Goal: Feedback & Contribution: Contribute content

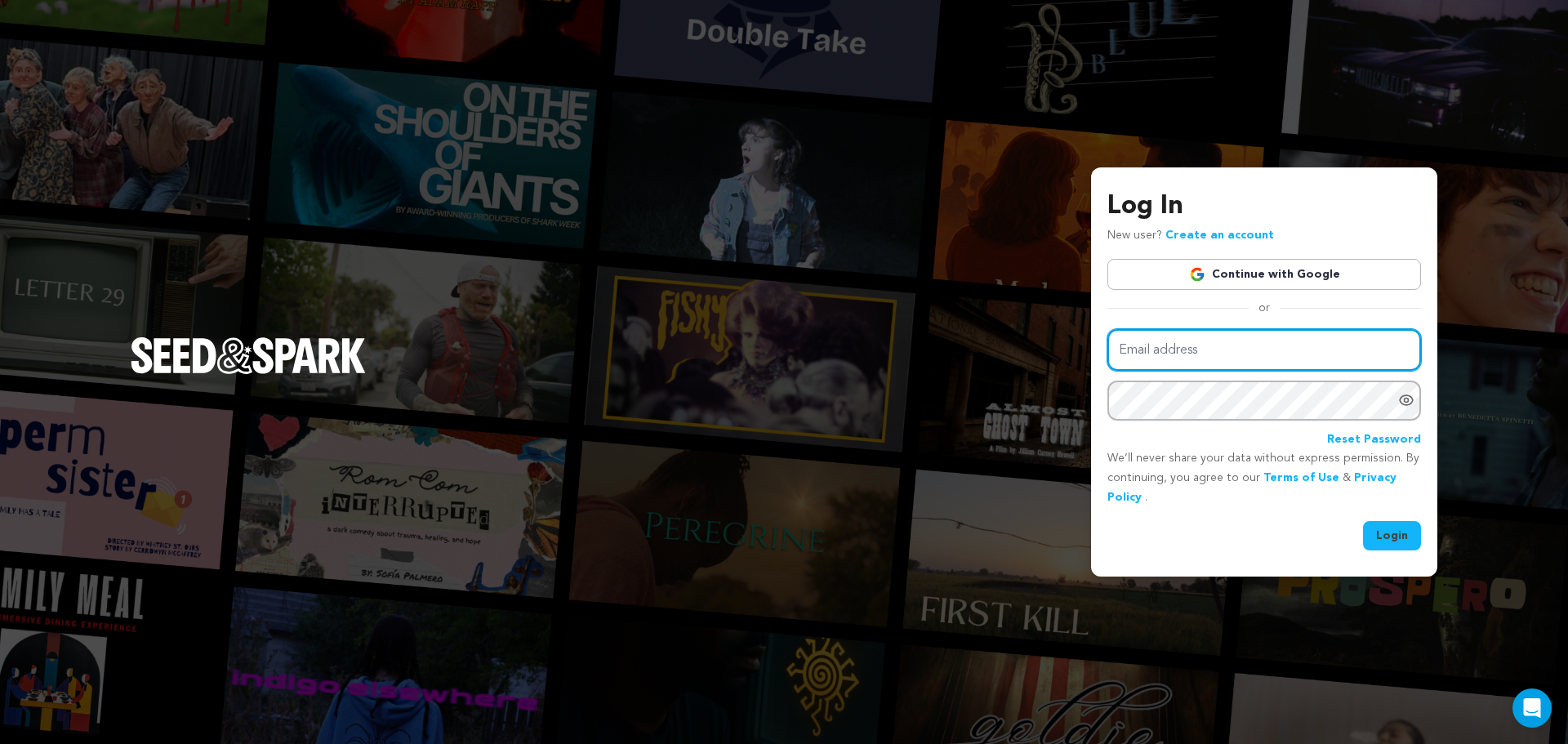
type input "keithleungfilm@gmail.com"
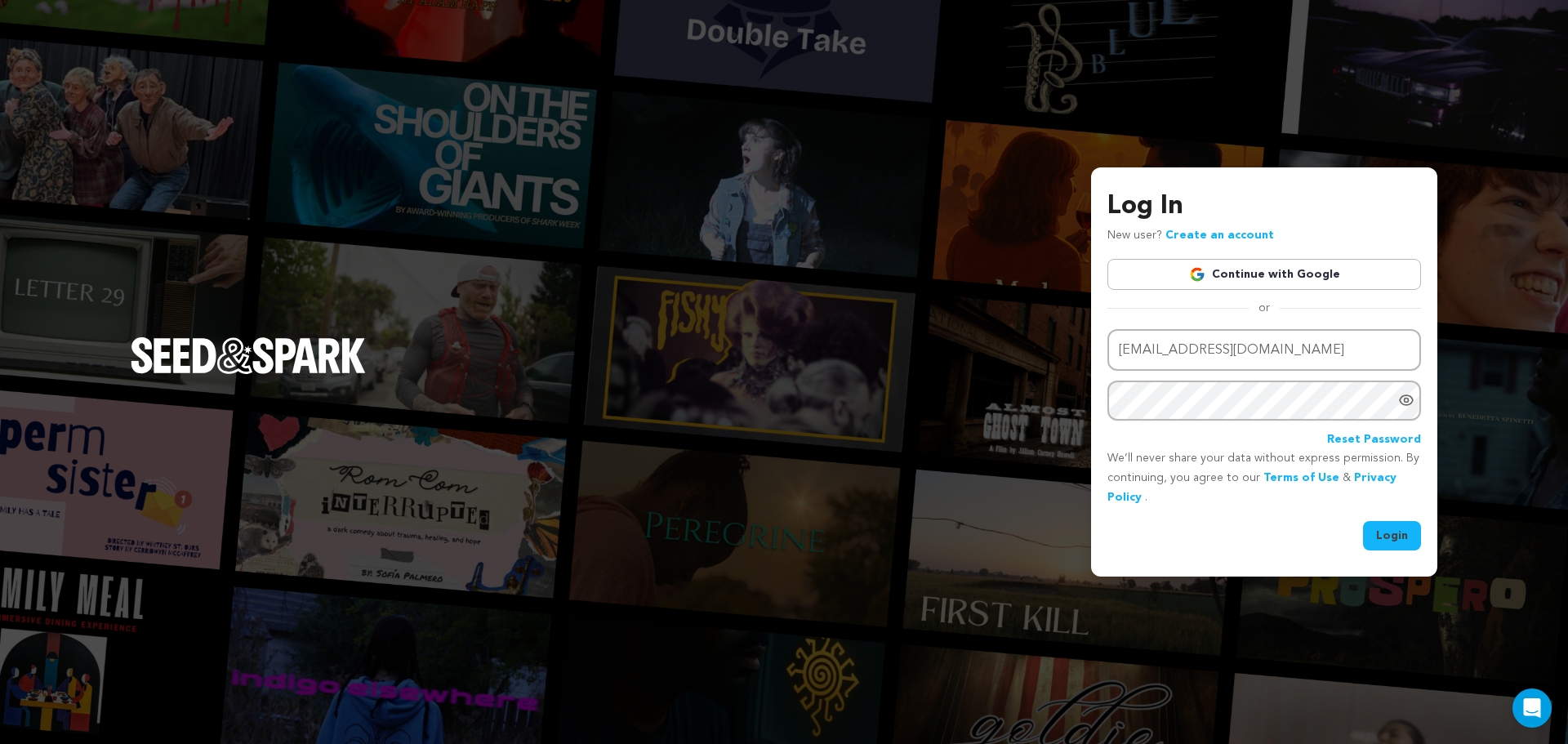
click at [1389, 536] on button "Login" at bounding box center [1392, 536] width 58 height 30
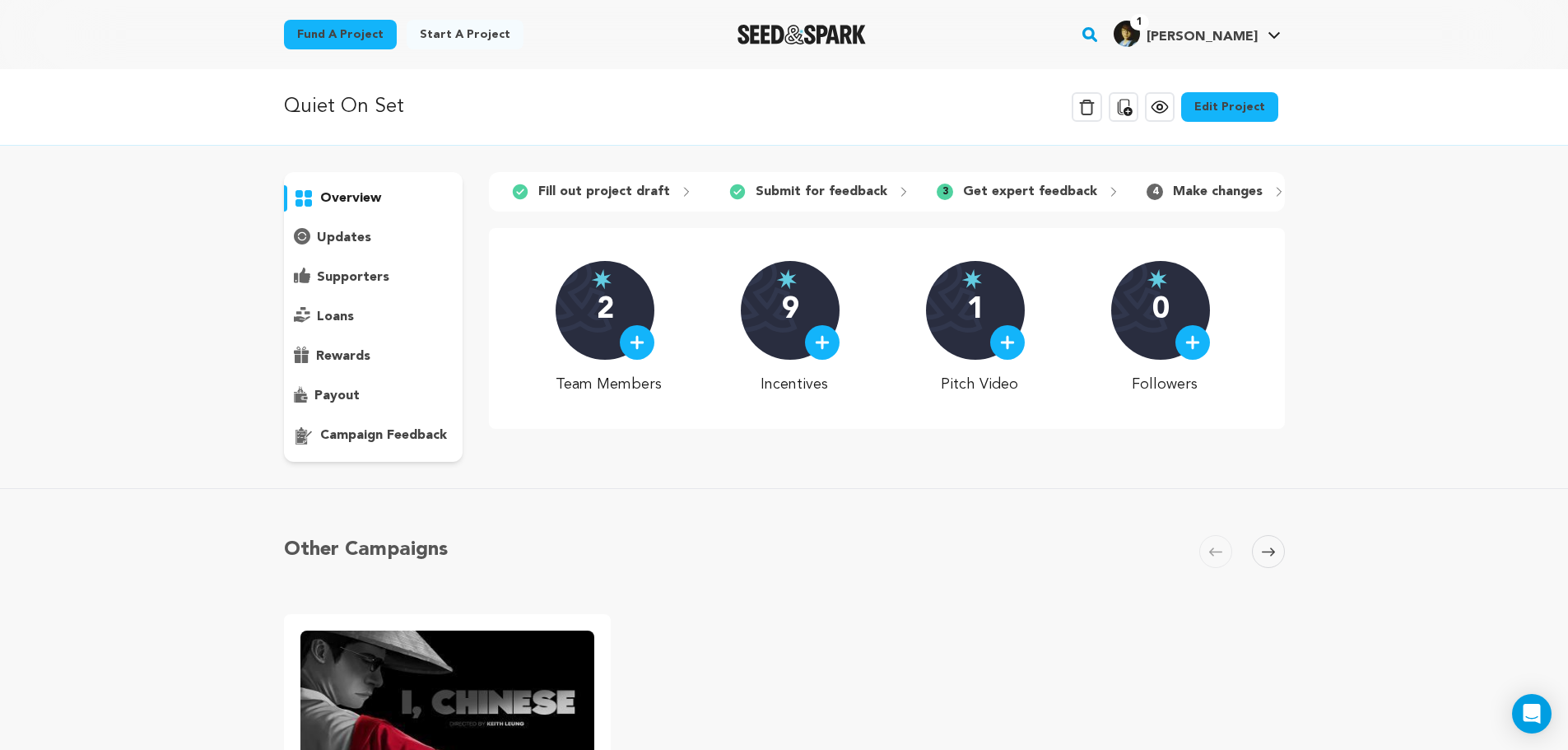
click at [386, 435] on p "campaign feedback" at bounding box center [384, 436] width 127 height 20
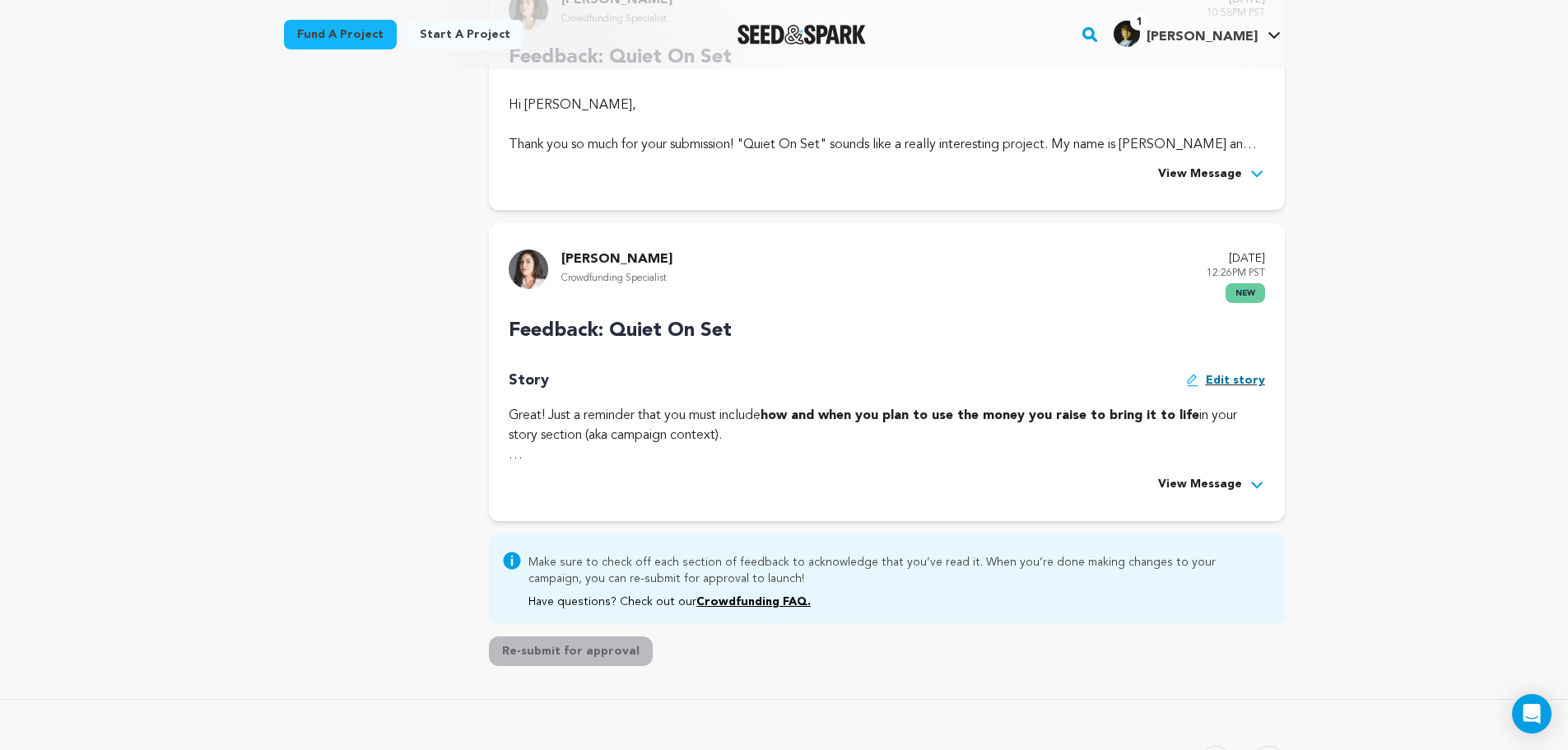
scroll to position [576, 0]
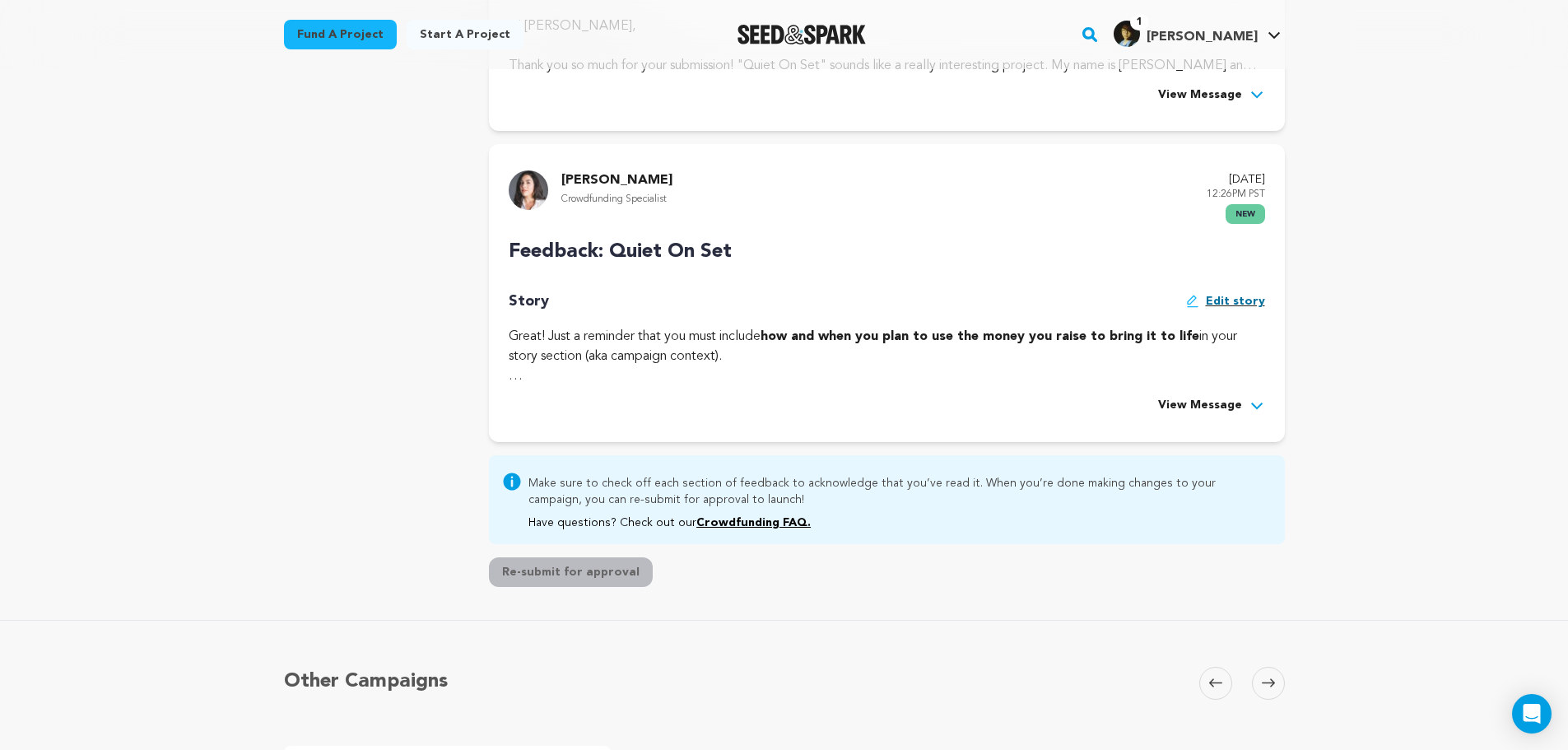
click at [1247, 408] on button "View Message" at bounding box center [1212, 405] width 107 height 20
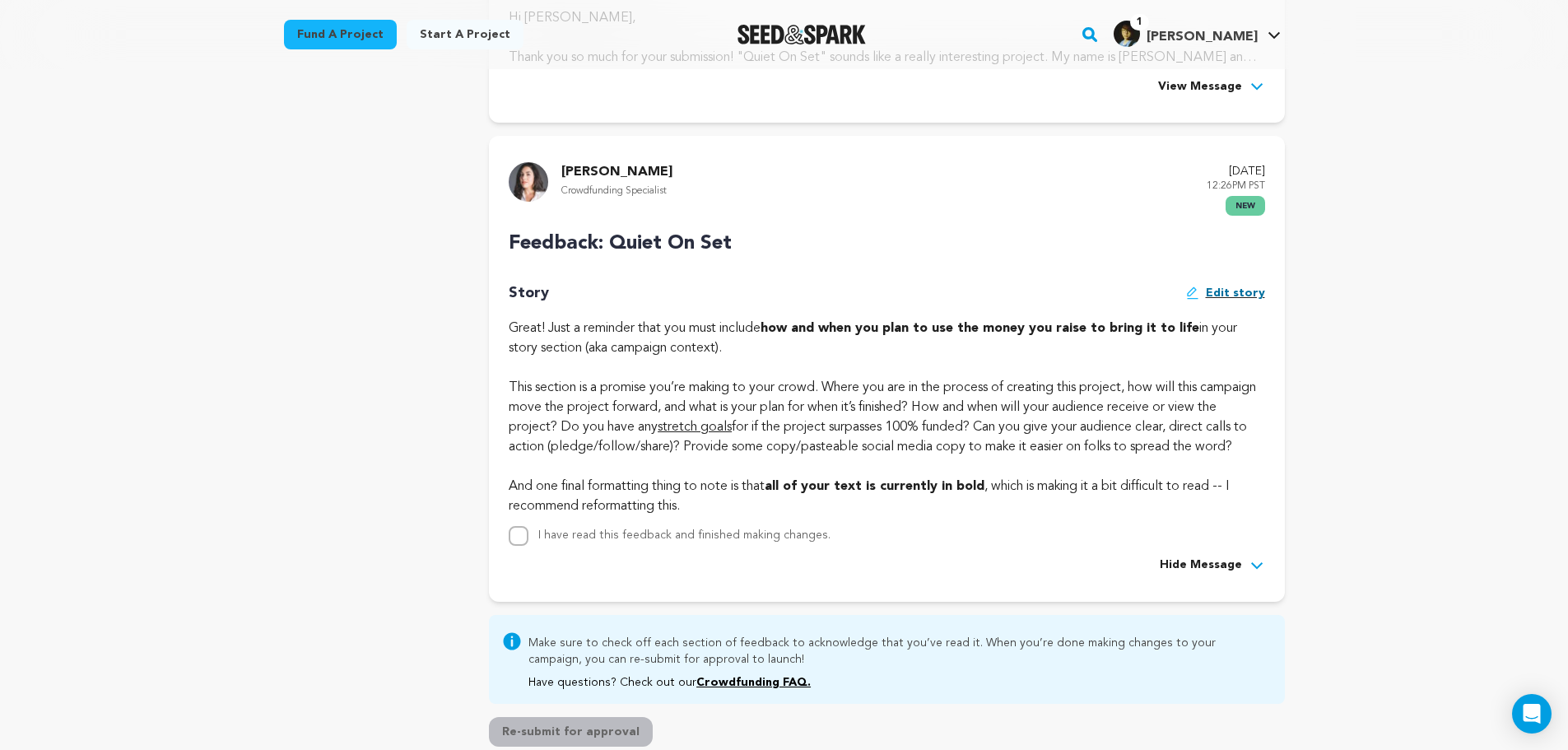
scroll to position [576, 0]
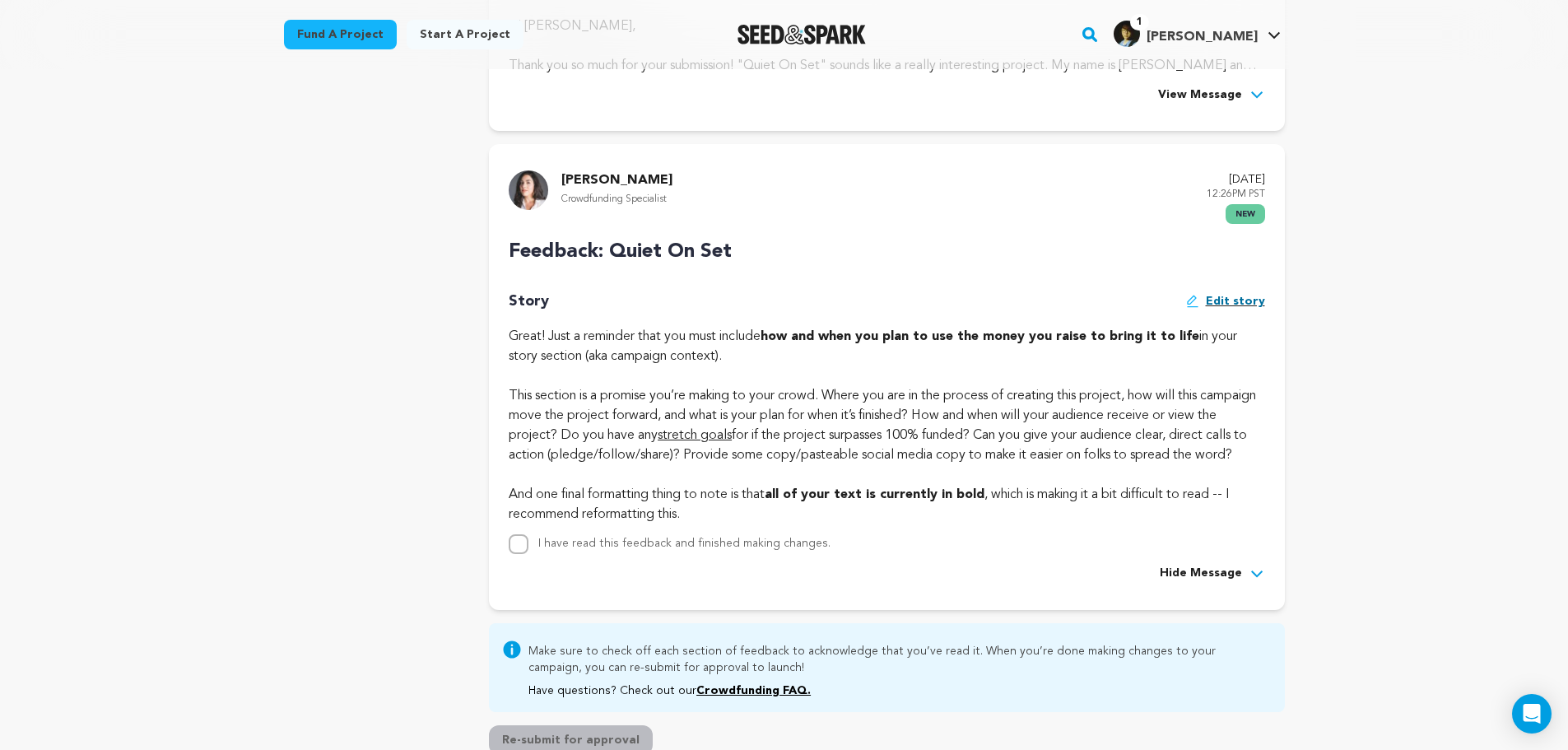
click at [341, 187] on div "overview updates" at bounding box center [374, 179] width 179 height 1167
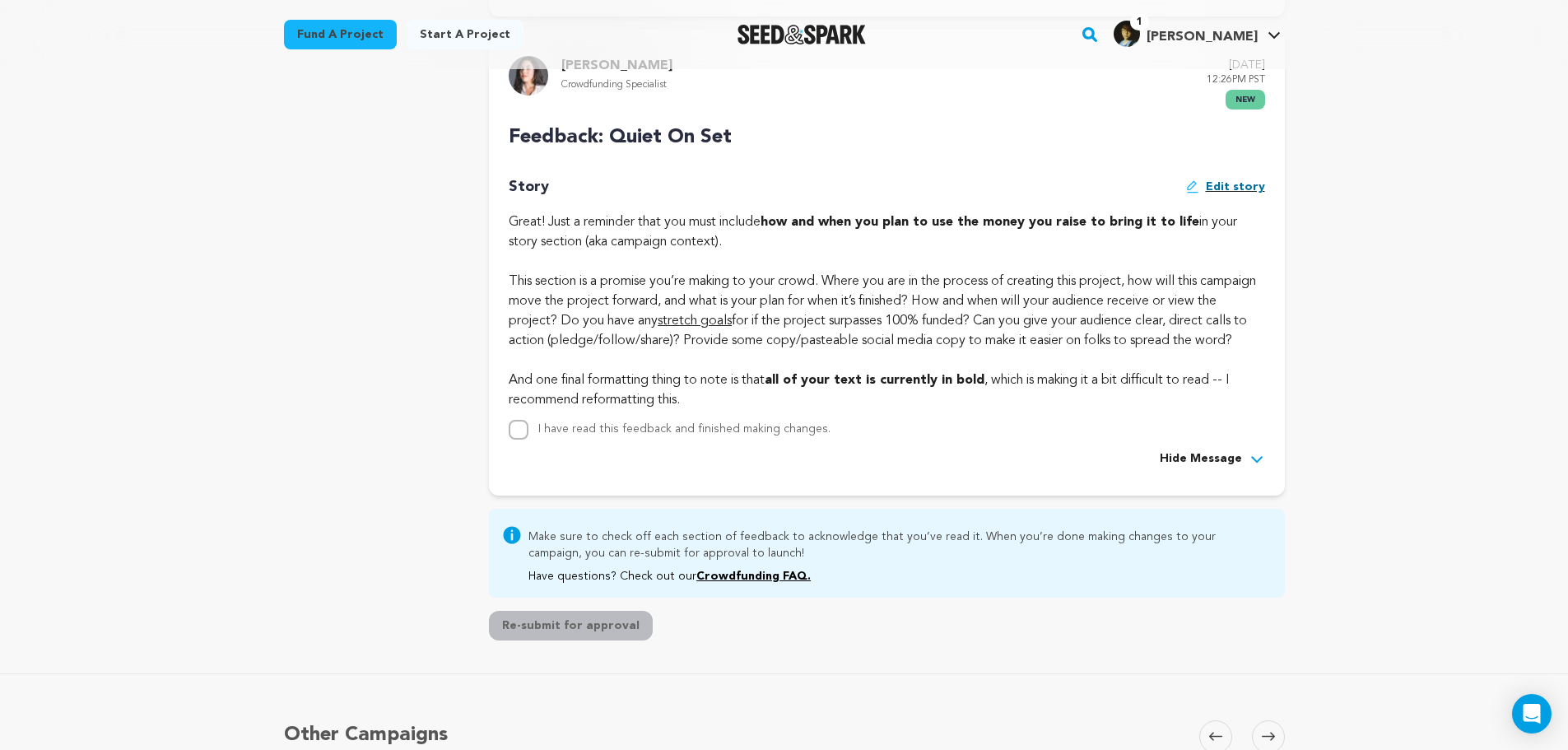
scroll to position [659, 0]
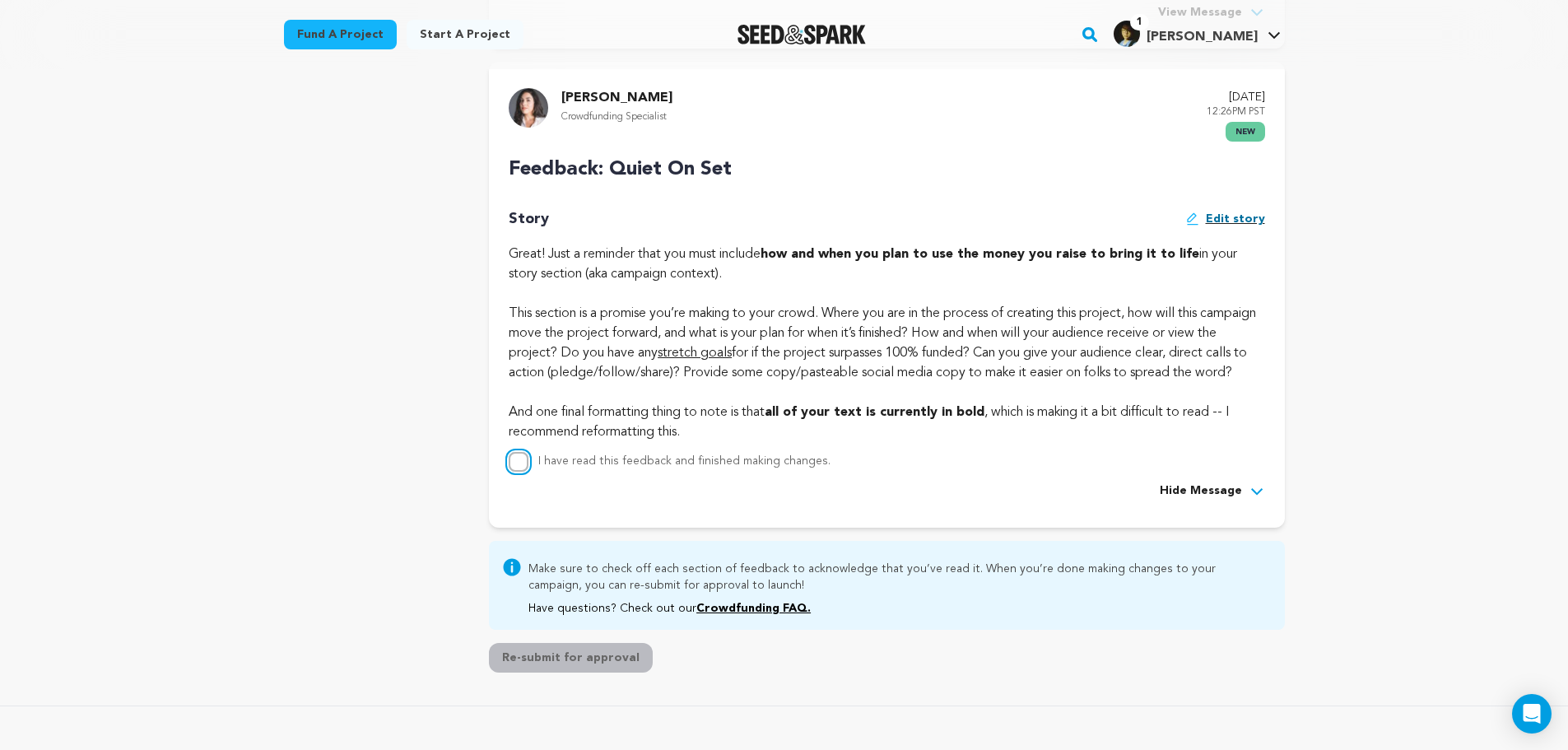
click at [518, 483] on input "I have read this feedback and finished making changes." at bounding box center [519, 492] width 20 height 20
checkbox input "true"
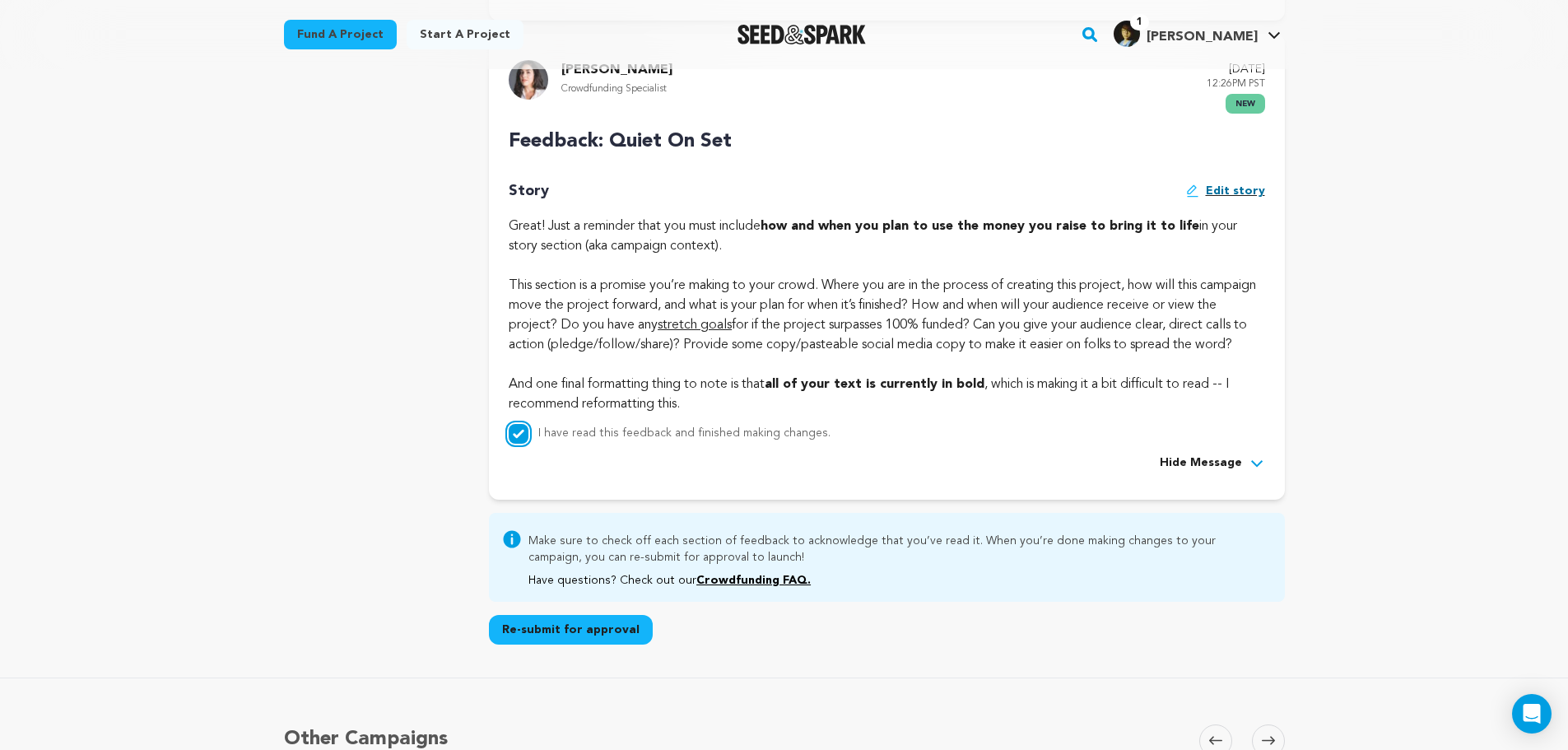
scroll to position [824, 0]
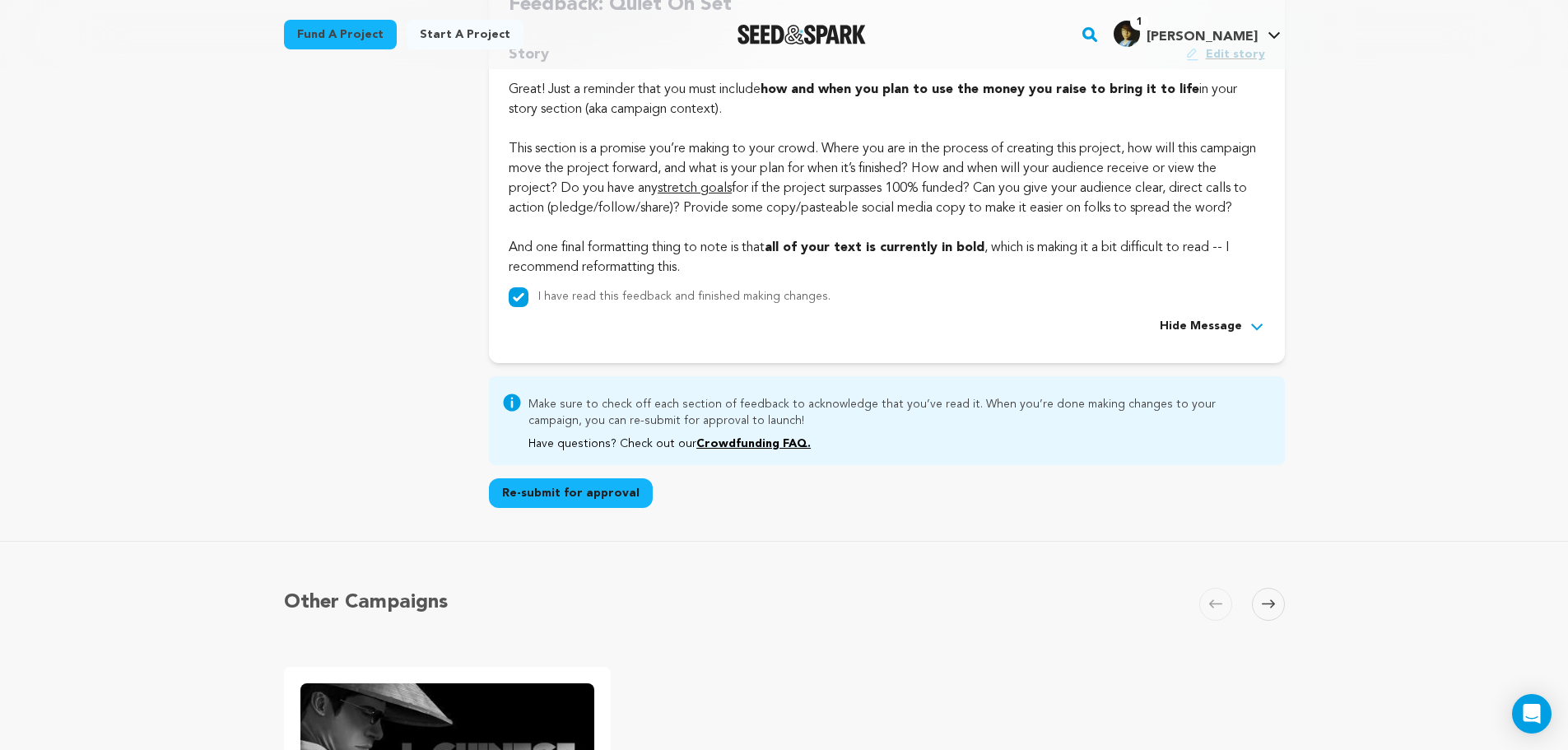
click at [613, 509] on button "Re-submit for approval" at bounding box center [570, 493] width 164 height 30
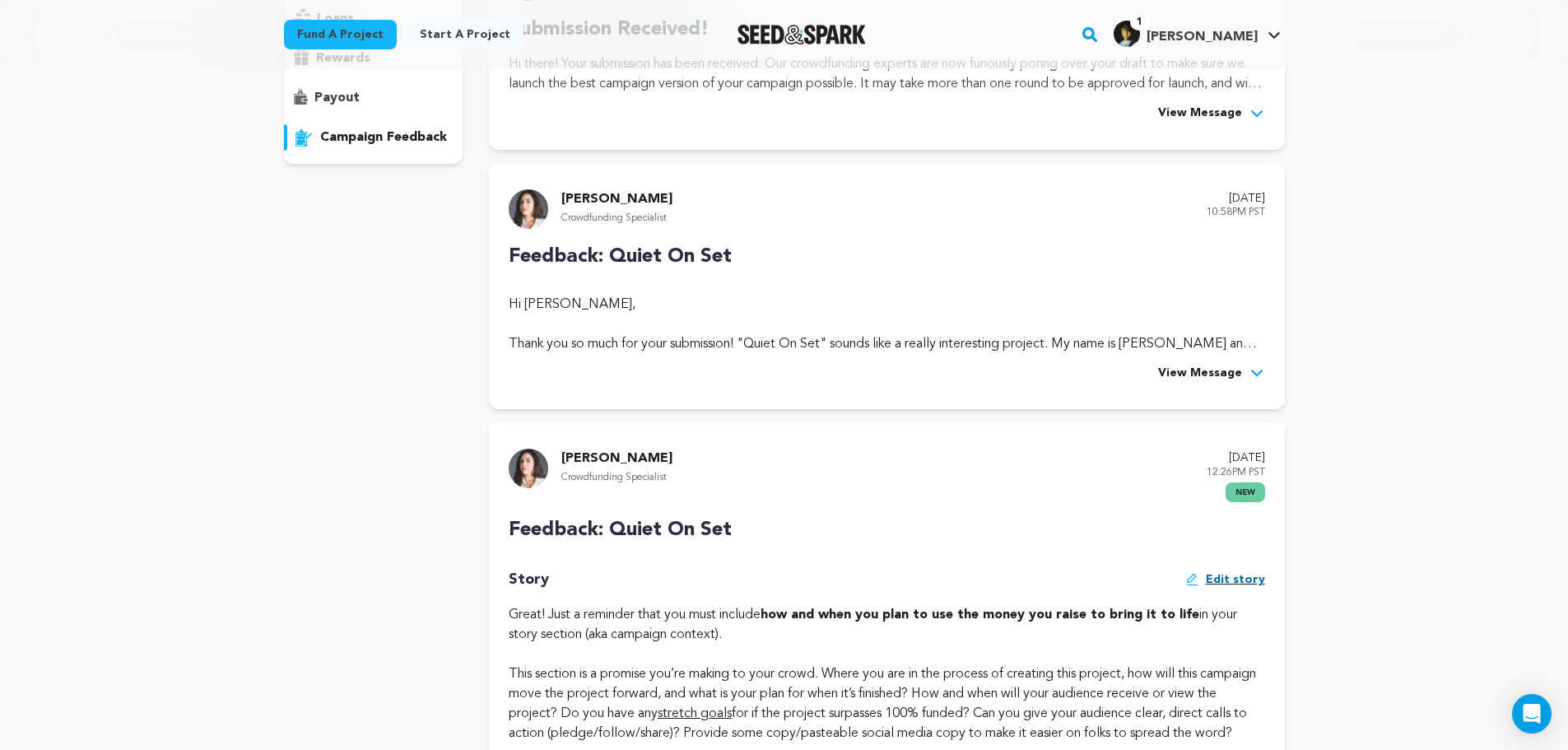
scroll to position [0, 0]
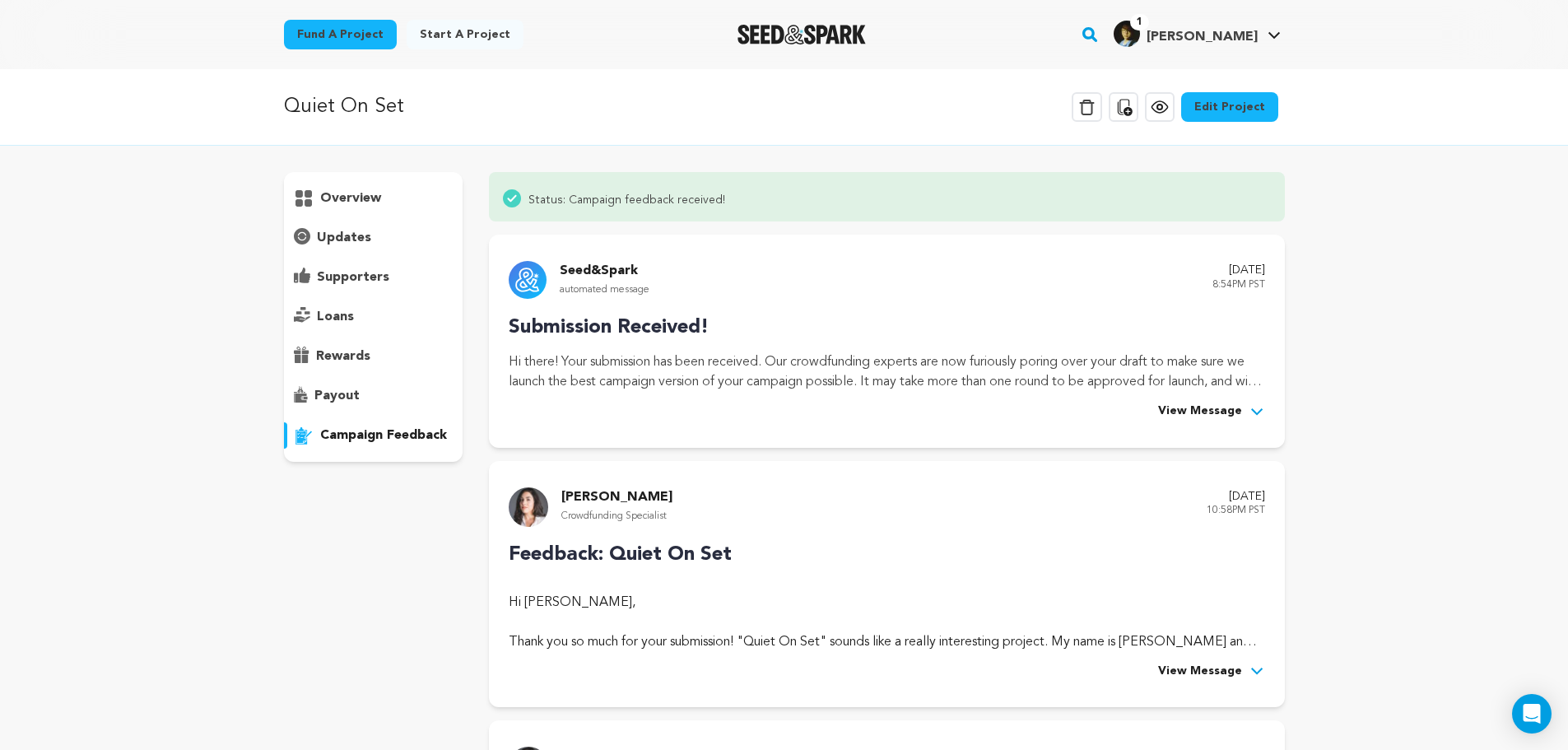
drag, startPoint x: 994, startPoint y: 470, endPoint x: 882, endPoint y: 119, distance: 368.4
click at [837, 34] on img "Seed&Spark Homepage" at bounding box center [802, 34] width 130 height 20
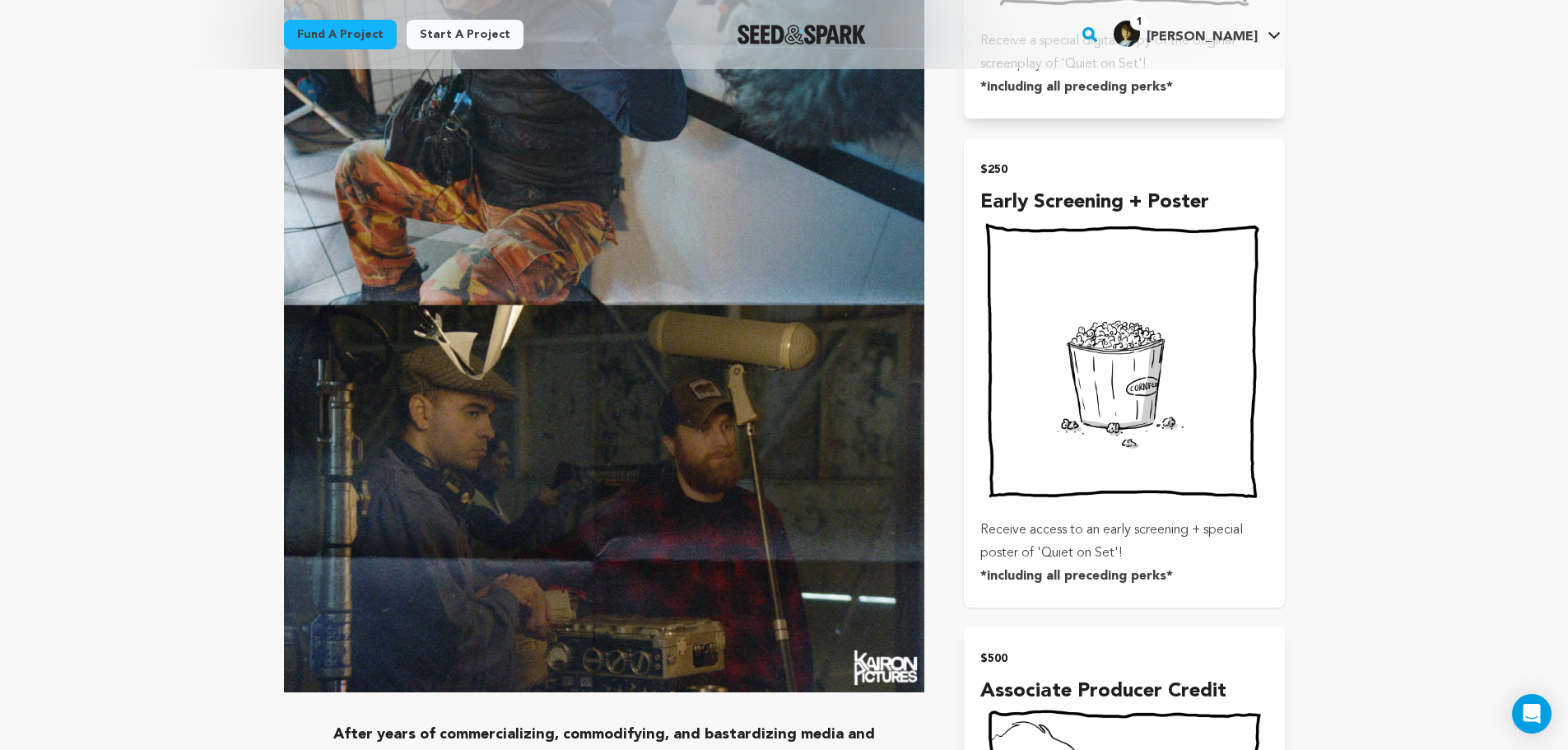
scroll to position [3160, 0]
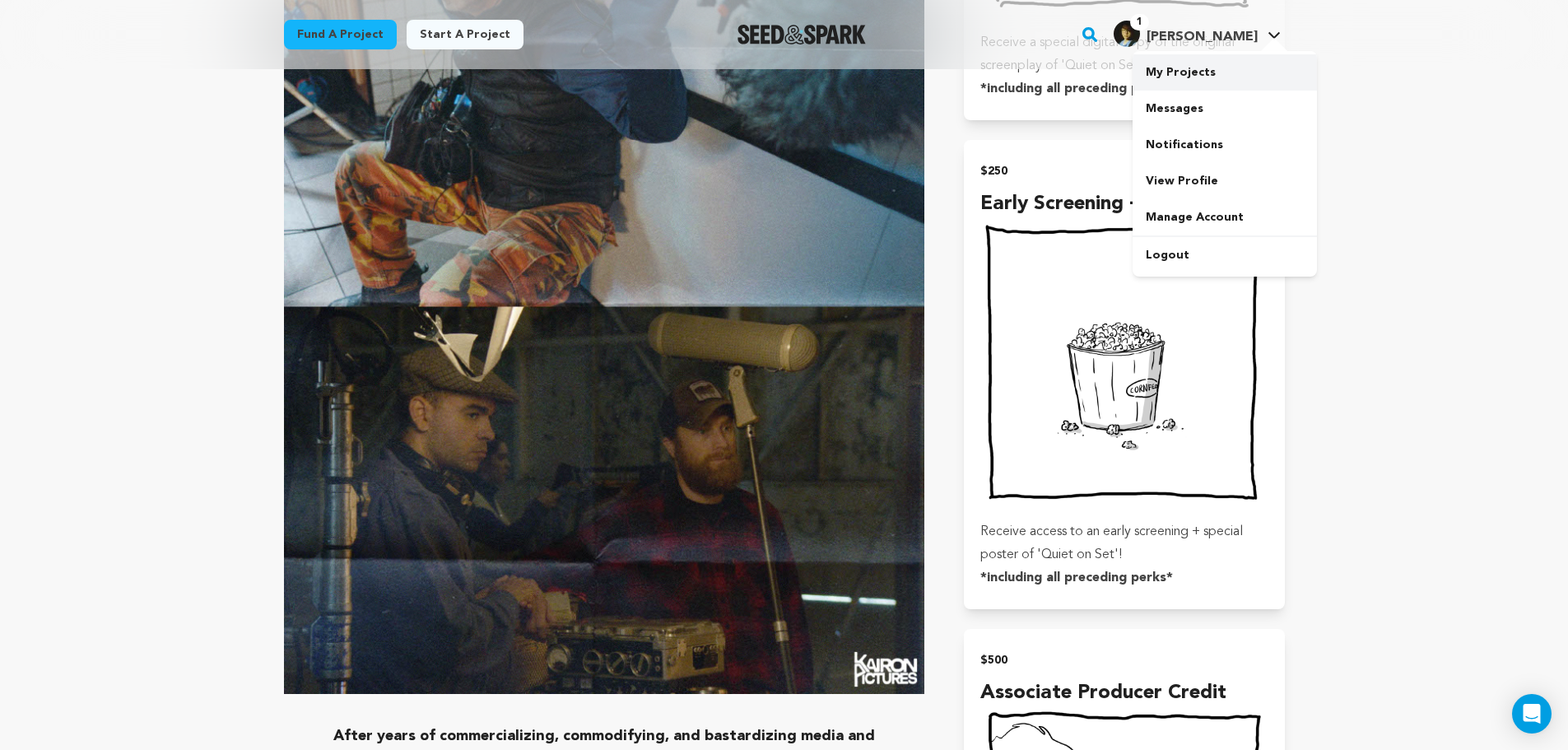
click at [1202, 72] on link "My Projects" at bounding box center [1225, 72] width 185 height 36
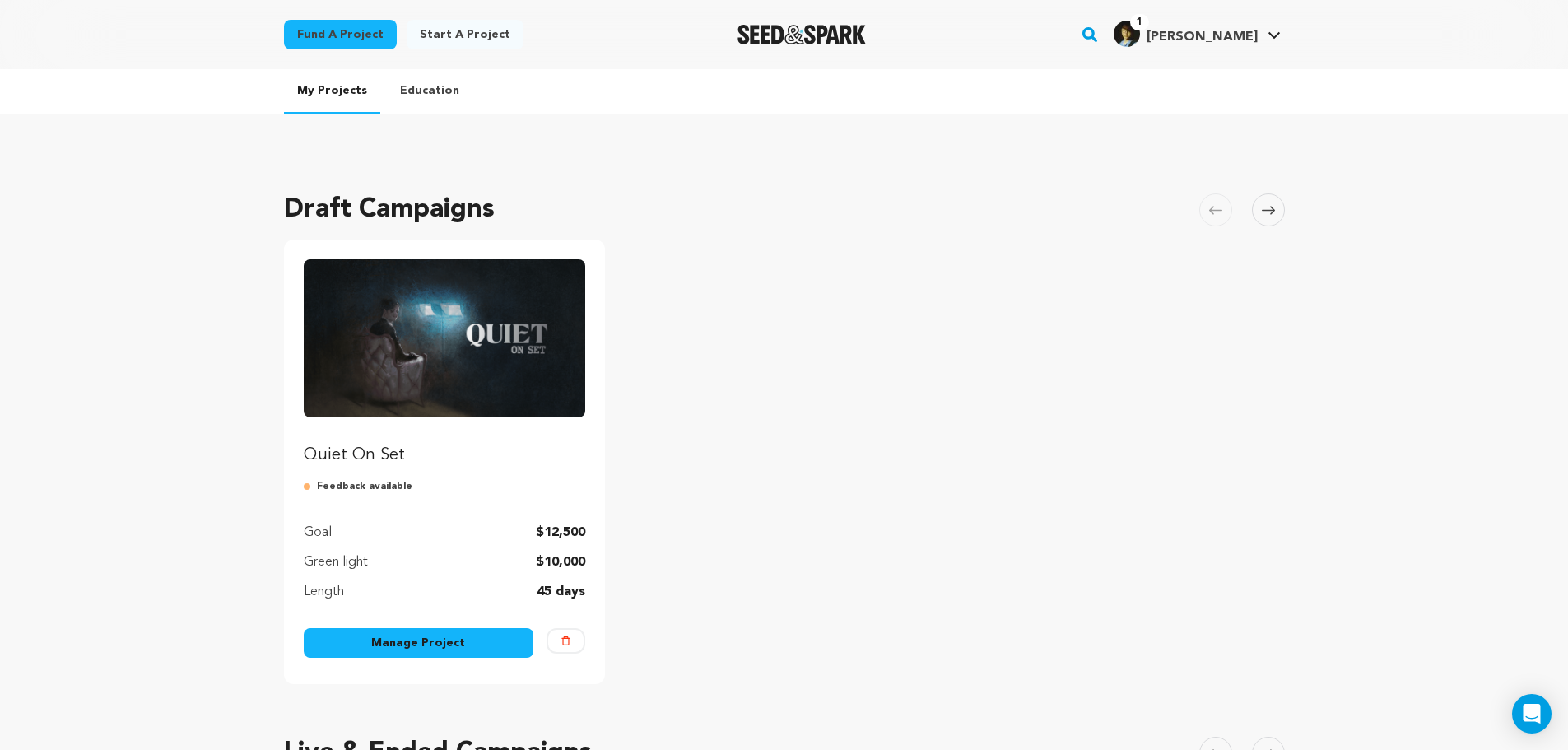
click at [460, 643] on link "Manage Project" at bounding box center [419, 643] width 230 height 30
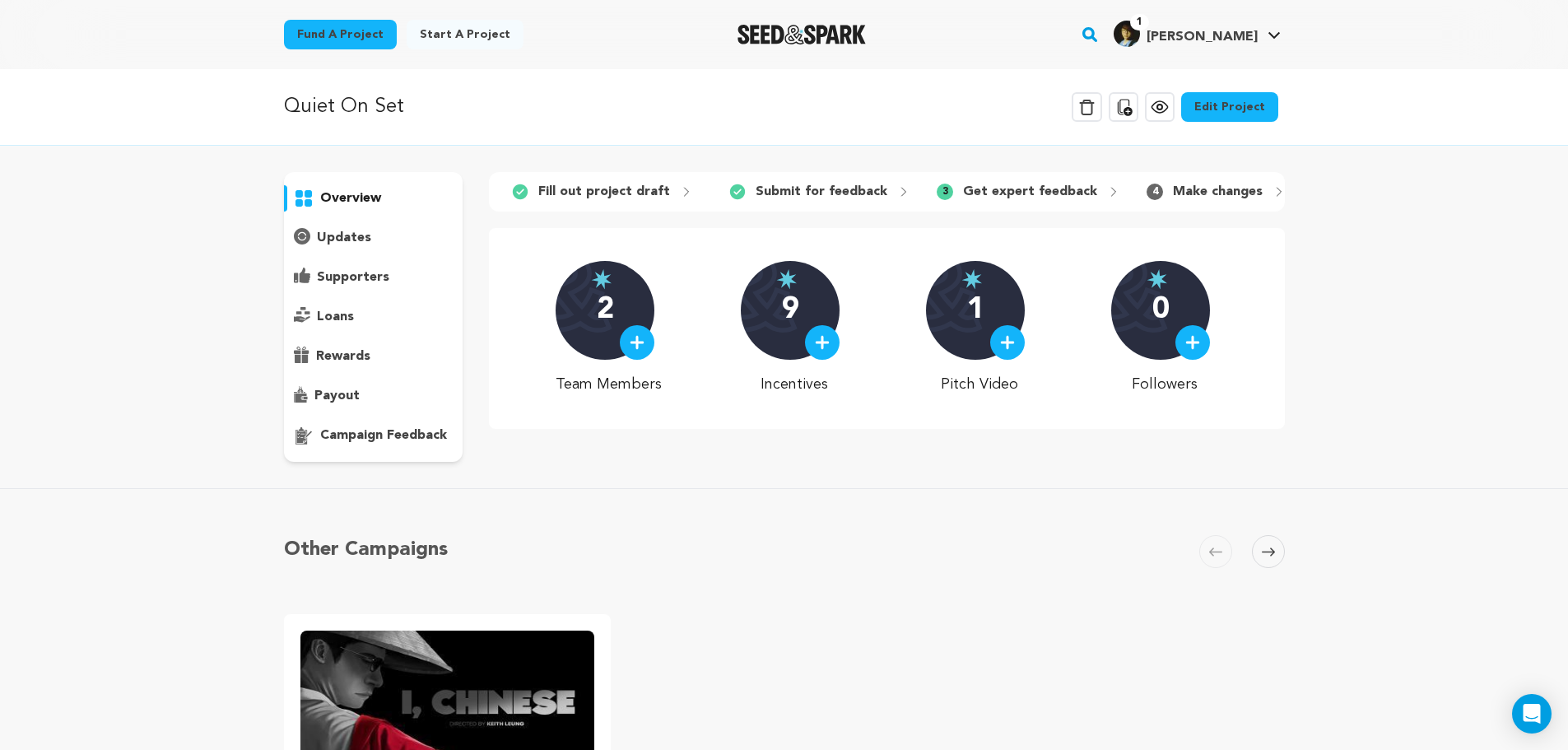
click at [1219, 110] on link "Edit Project" at bounding box center [1230, 107] width 97 height 30
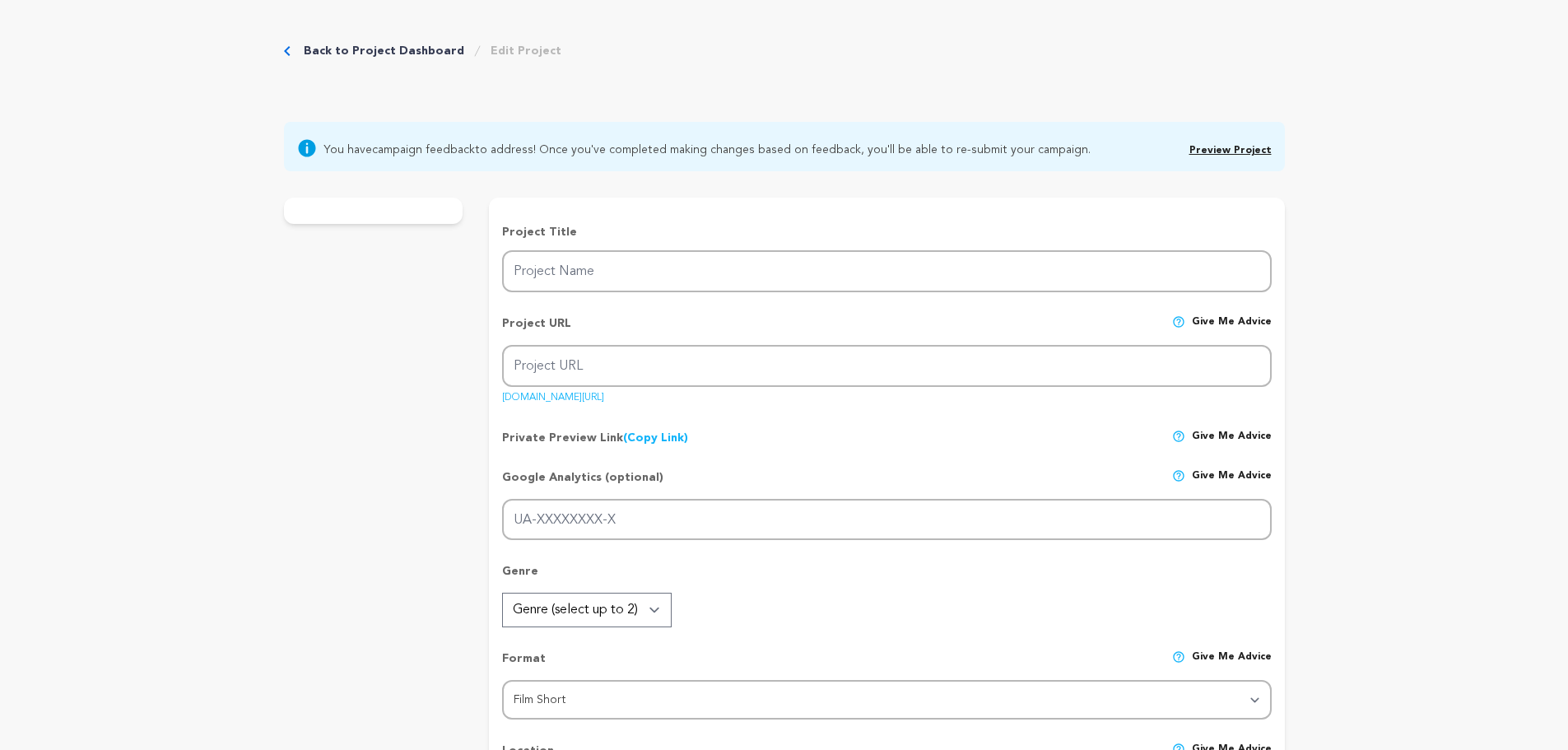
type input "Quiet On Set"
type input "quiet-on-set"
type input "An on-set sound recordist seeks out the source of the uncanny laughter that has…"
type textarea "Nick is a sound mixer on a "vertical drama" - a low-quality soap opera designed…"
type textarea "After decades of commercializing entertainment, we've reached its logical endpo…"
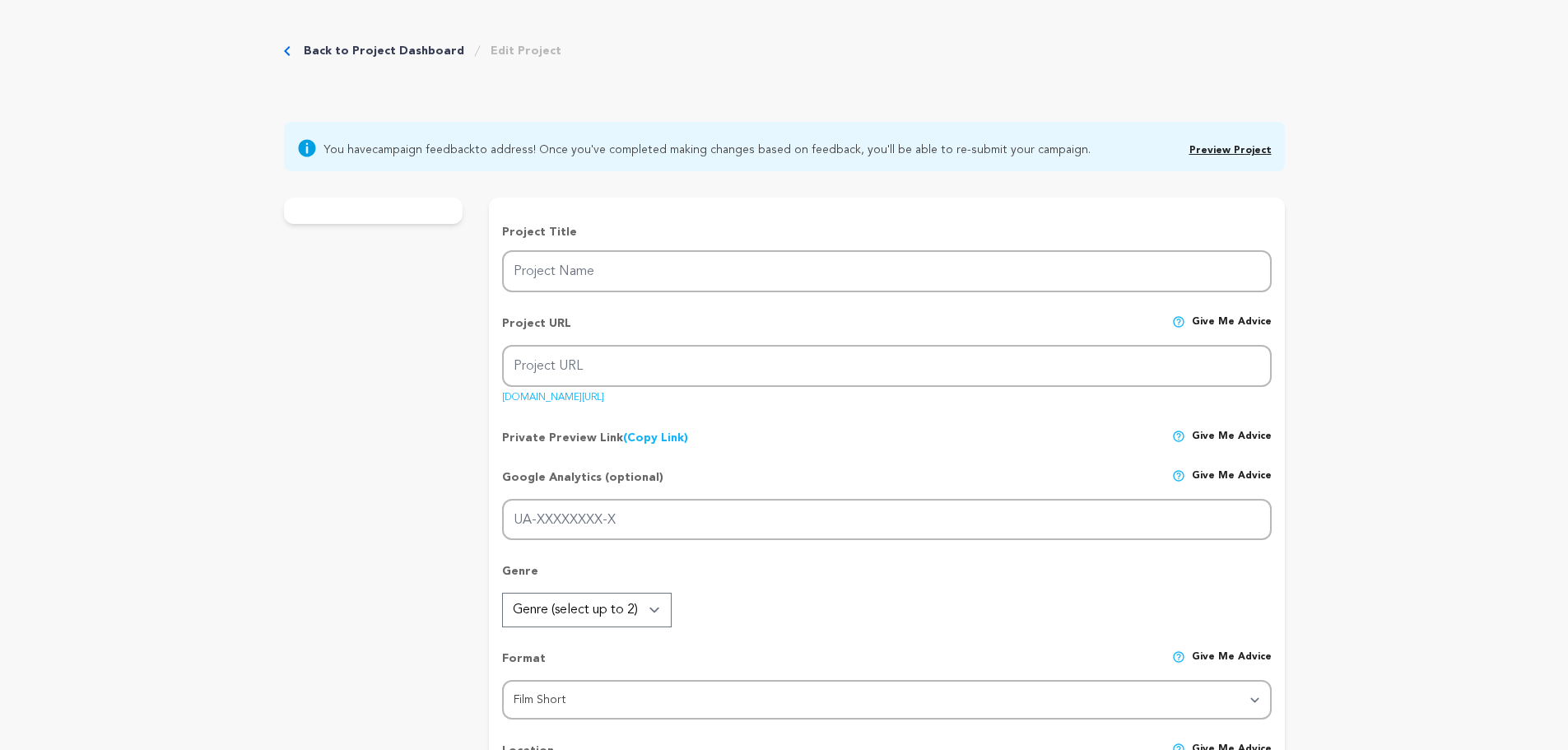
type textarea "Kairon Pictures"
radio input "true"
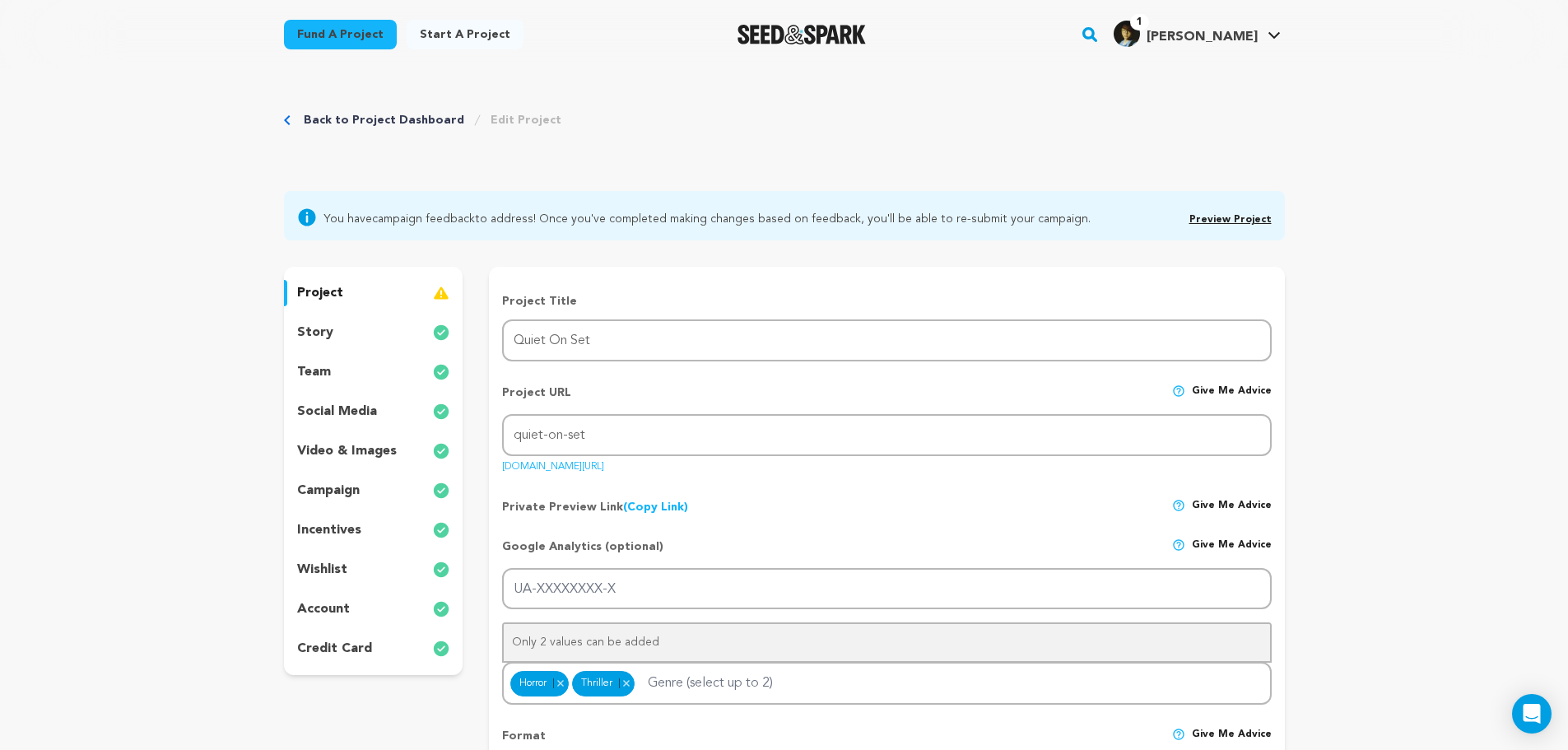
click at [386, 326] on div "story" at bounding box center [374, 332] width 179 height 27
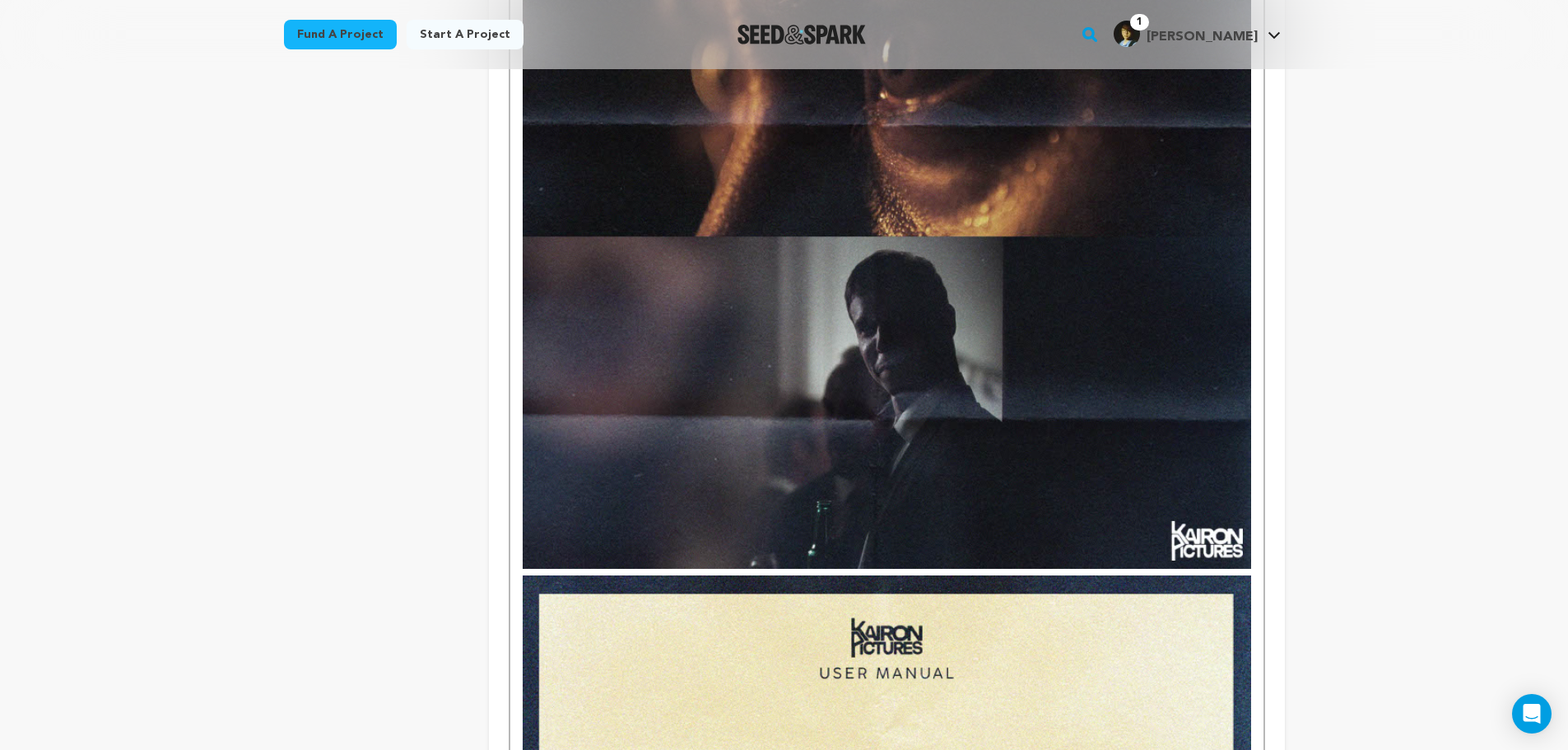
scroll to position [4695, 0]
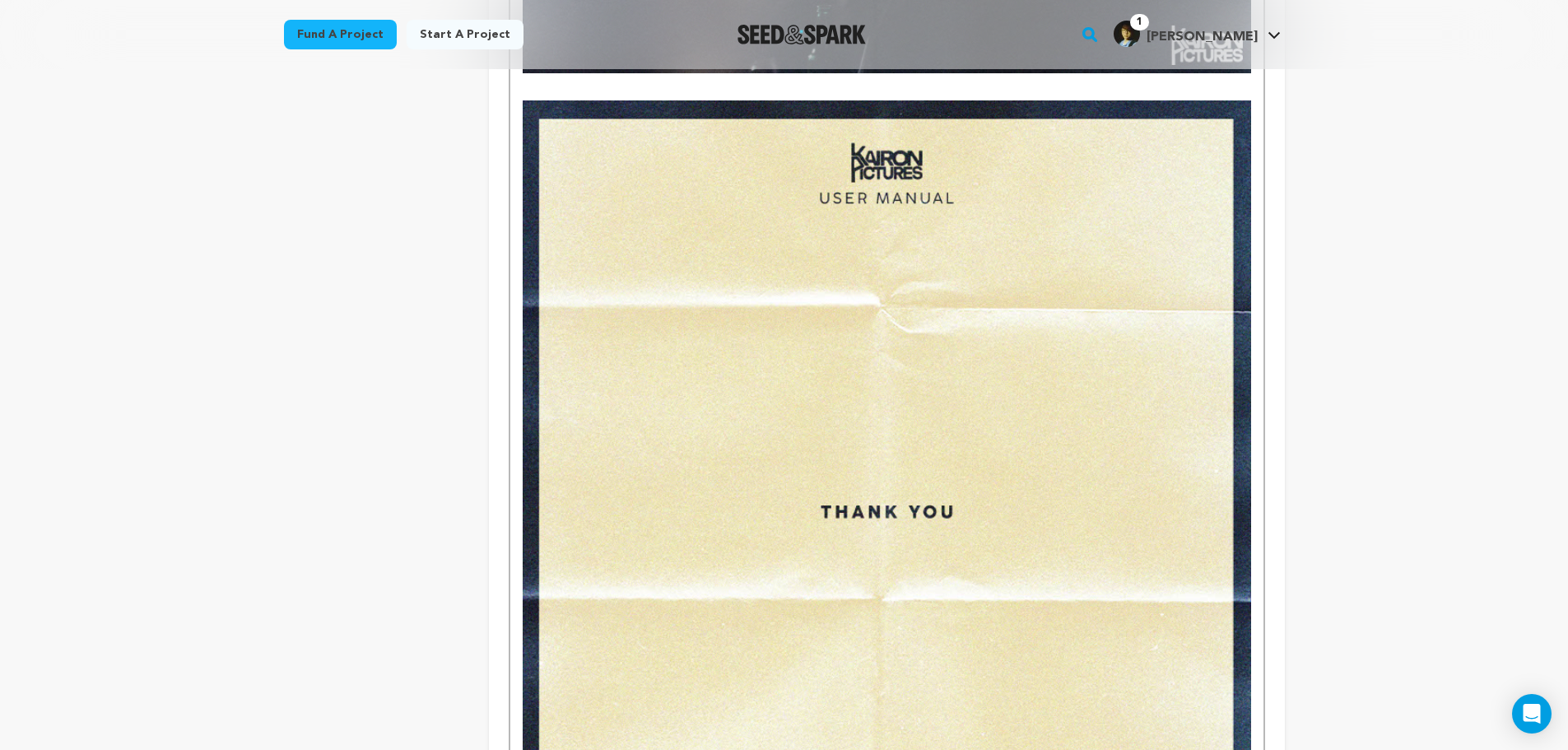
scroll to position [4860, 0]
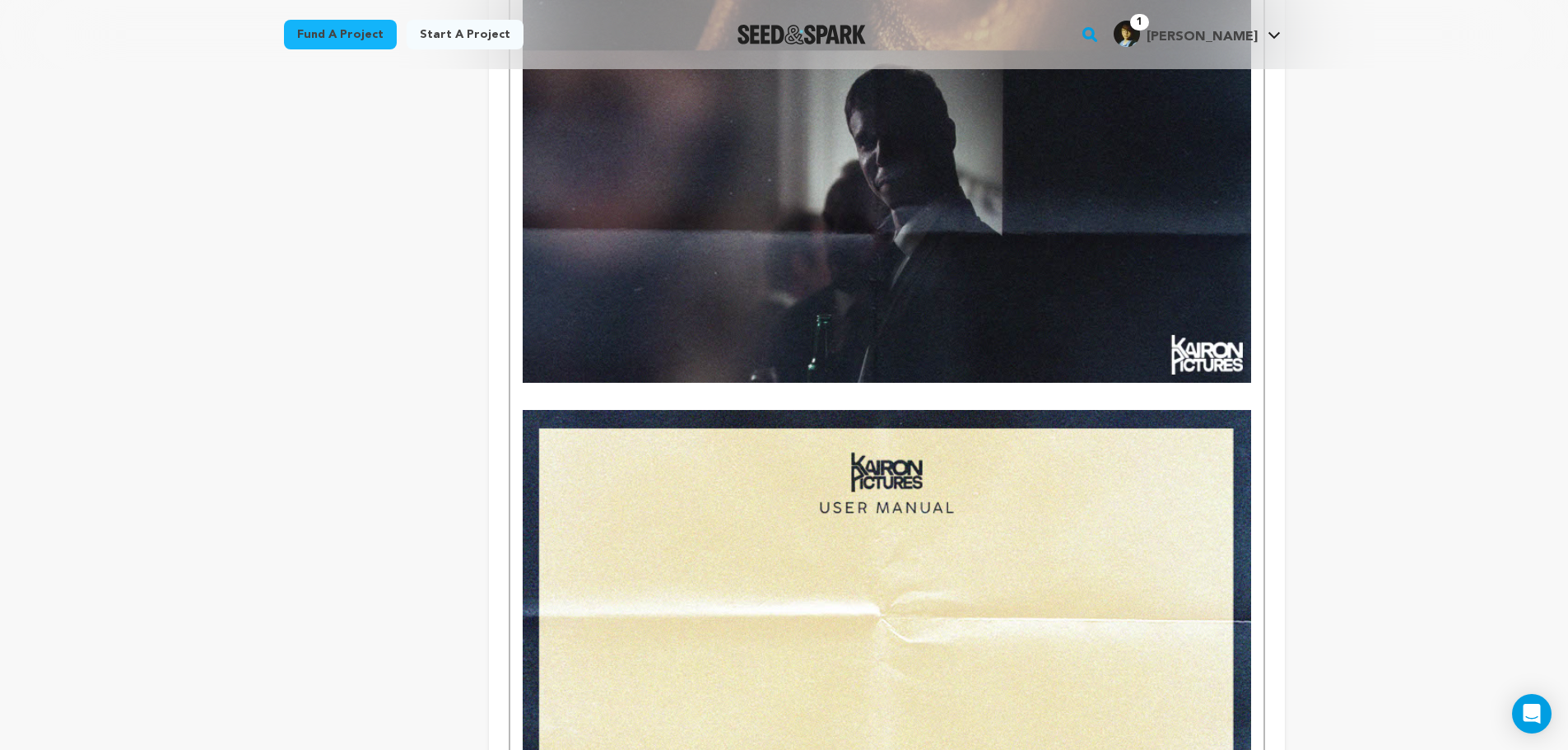
click at [802, 392] on p at bounding box center [887, 399] width 728 height 21
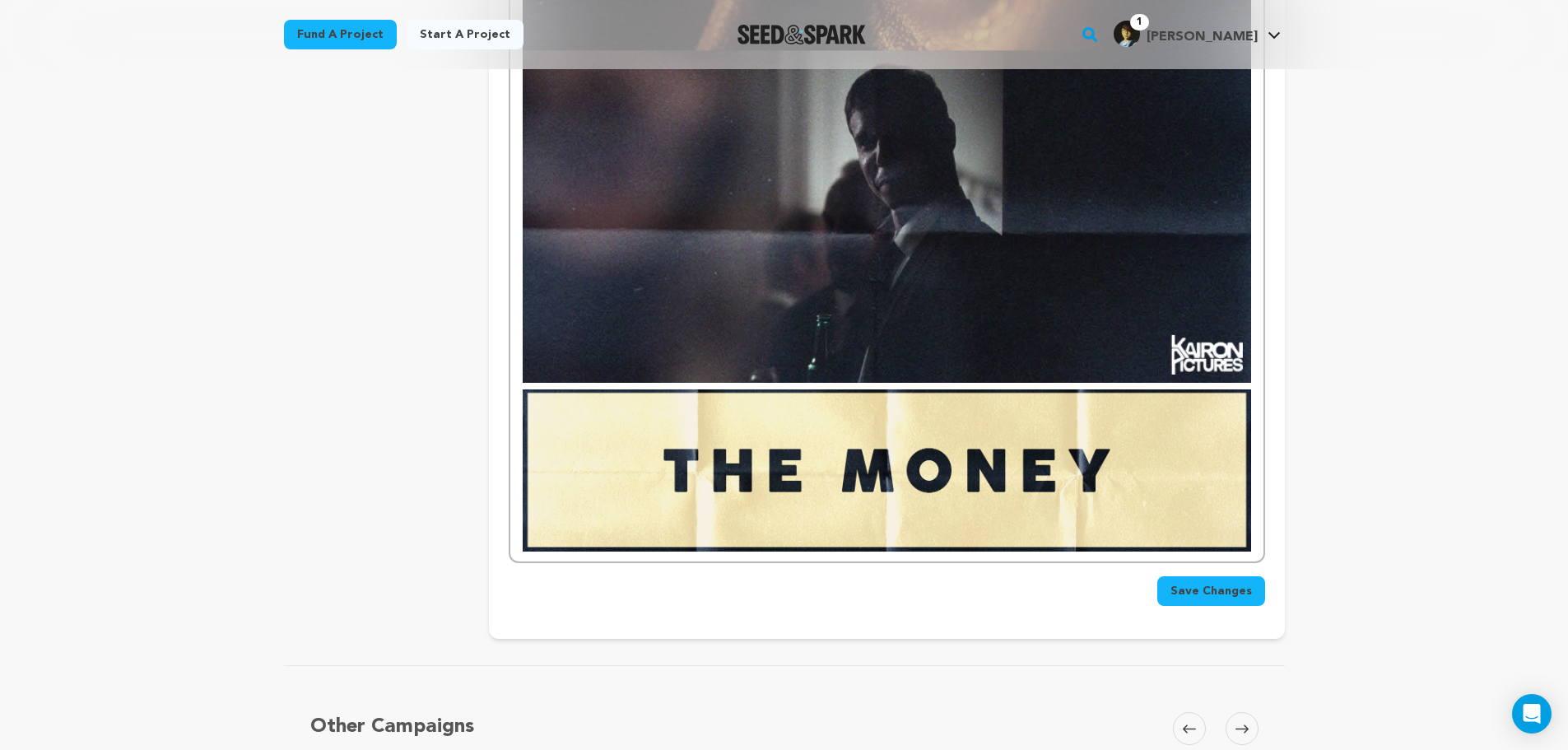
click at [523, 397] on img at bounding box center [887, 471] width 728 height 163
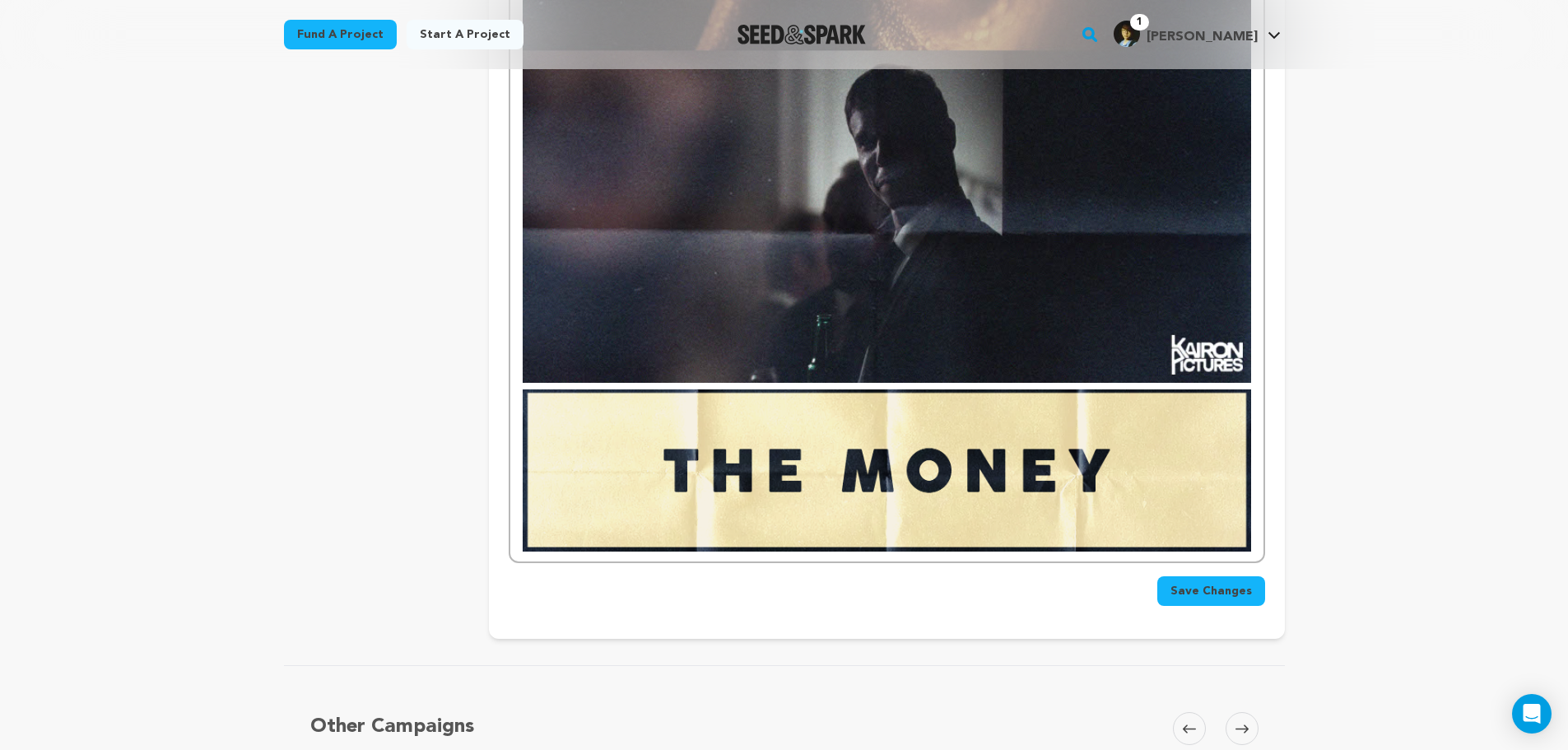
click at [524, 393] on img at bounding box center [887, 471] width 728 height 163
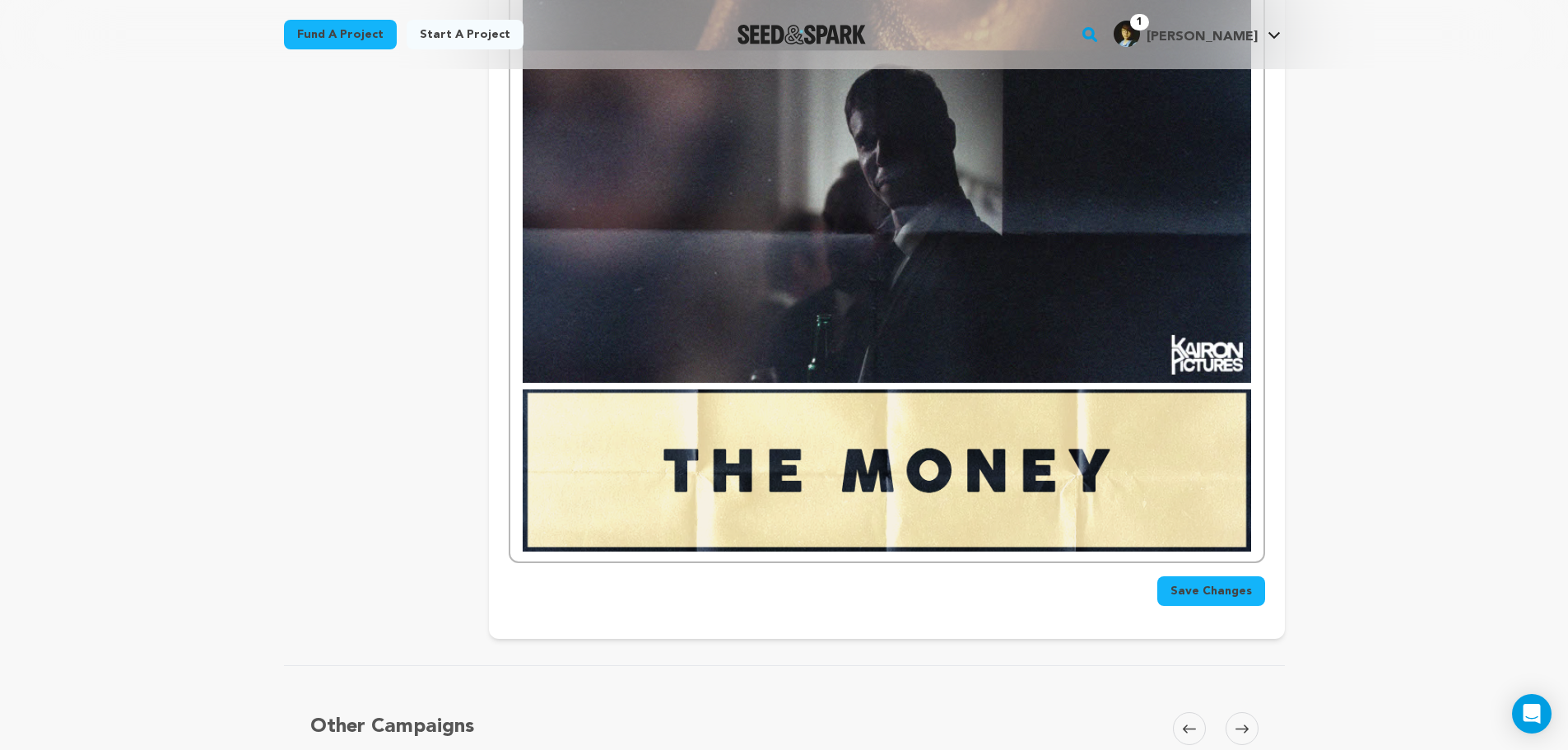
click at [609, 419] on img at bounding box center [887, 471] width 728 height 163
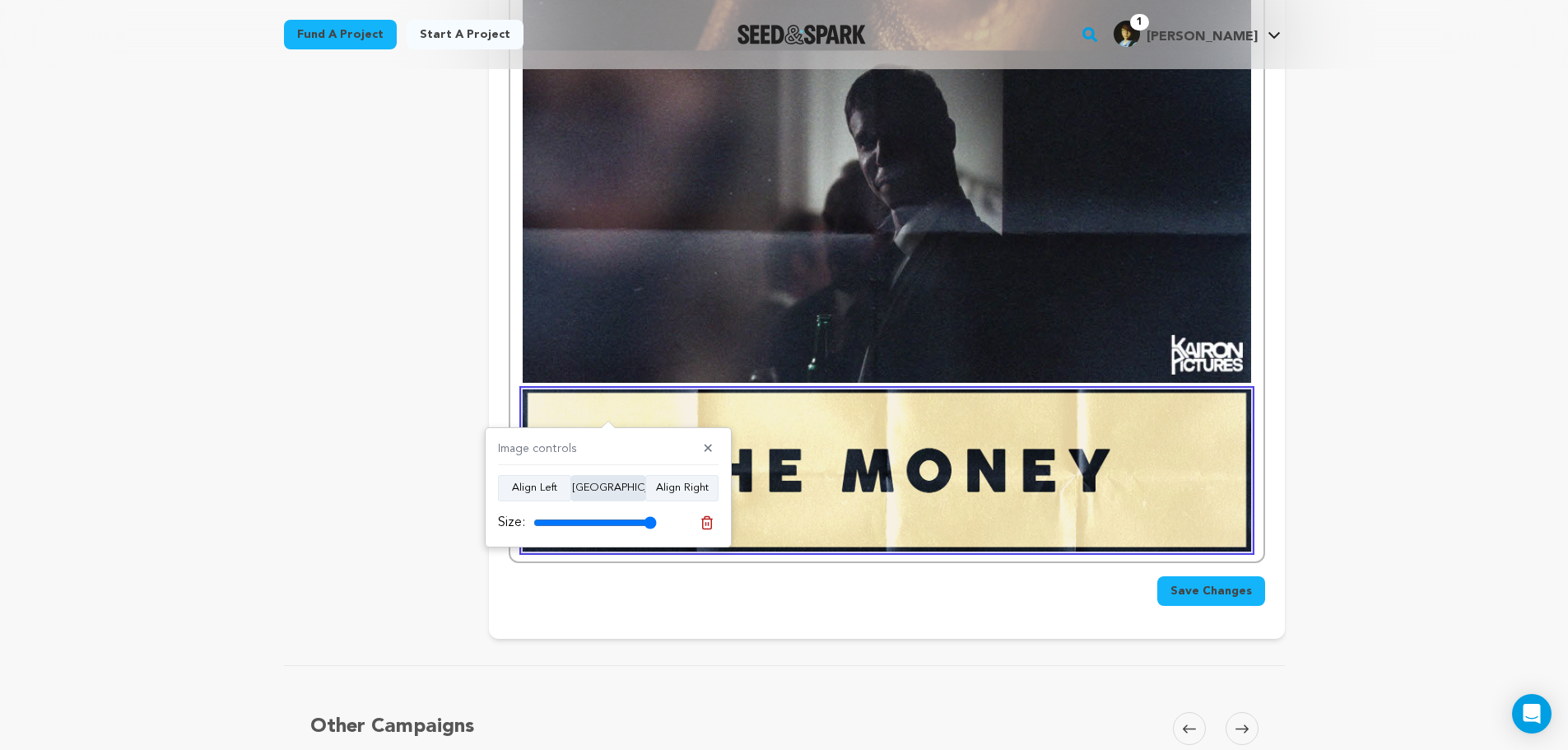
click at [616, 491] on button "Align Center" at bounding box center [608, 488] width 74 height 27
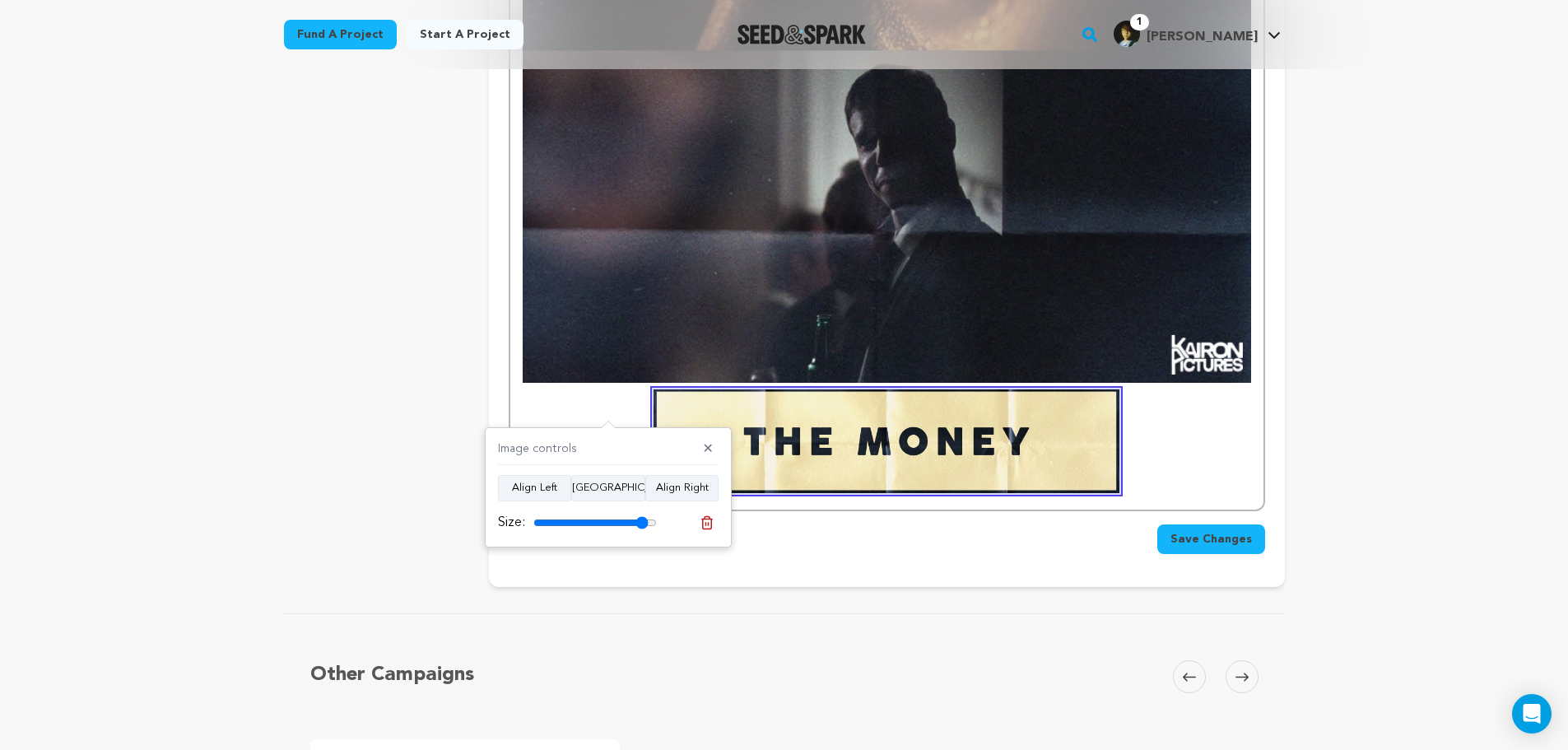
type input "100"
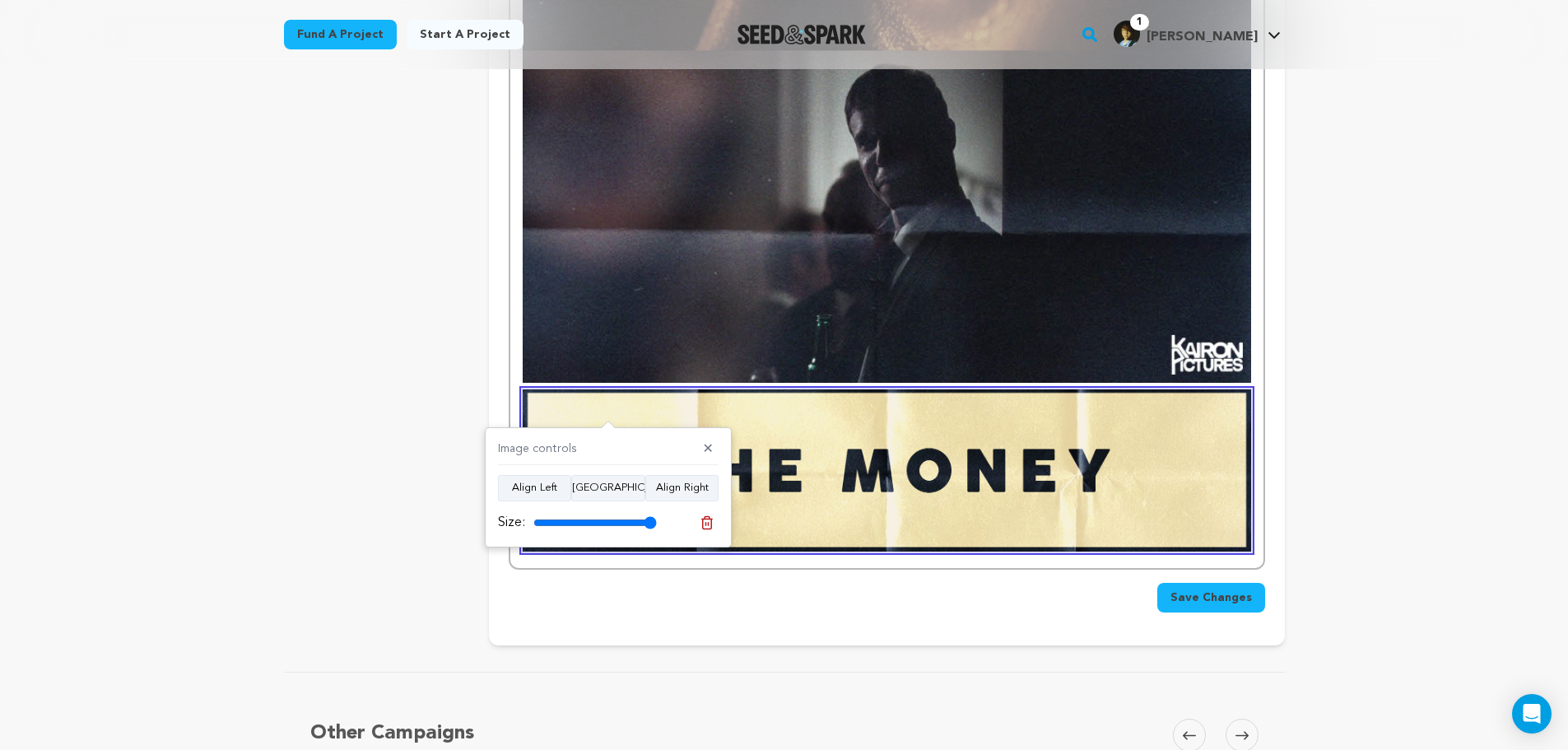
drag, startPoint x: 665, startPoint y: 522, endPoint x: 741, endPoint y: 521, distance: 76.0
click at [657, 521] on input "range" at bounding box center [595, 522] width 124 height 13
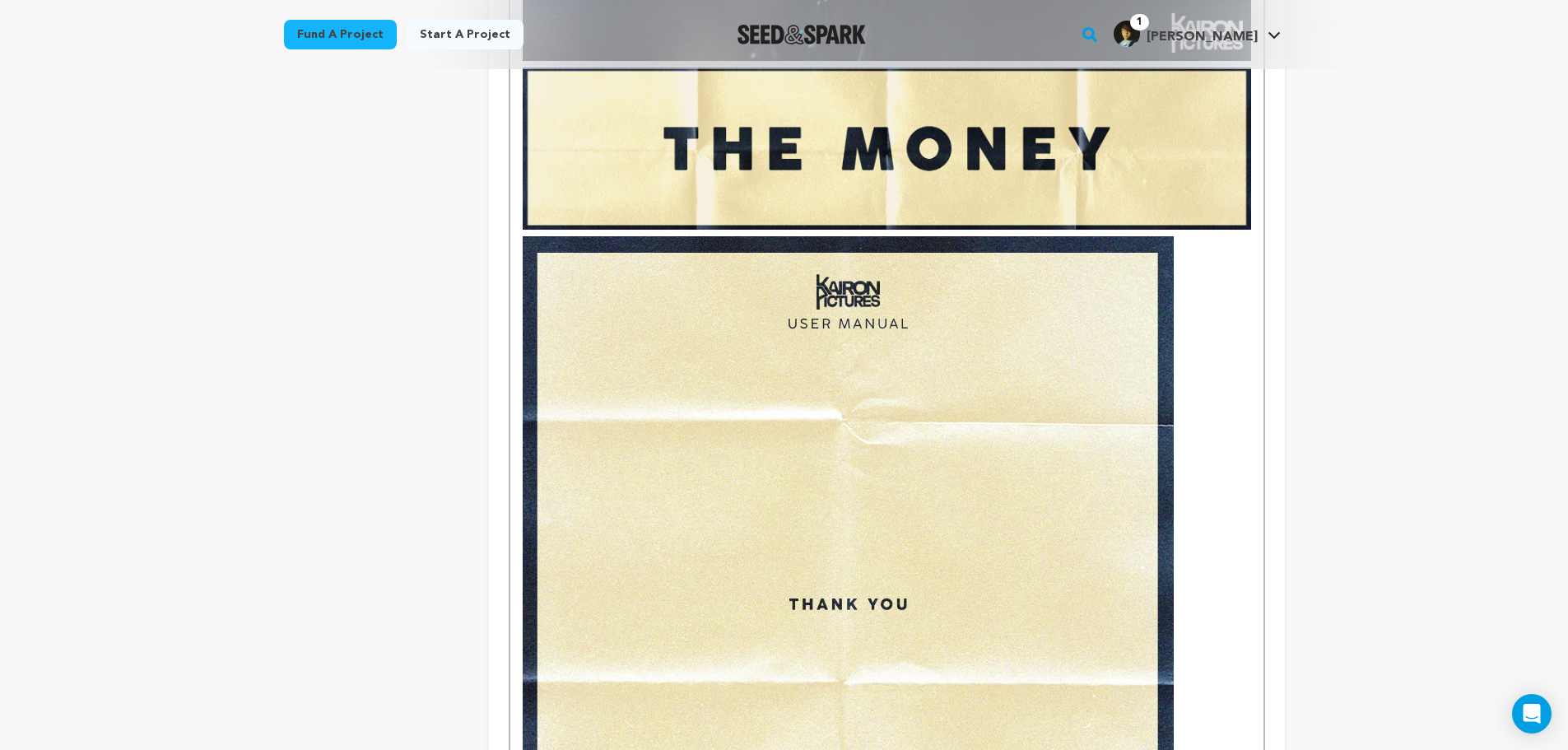
scroll to position [5239, 0]
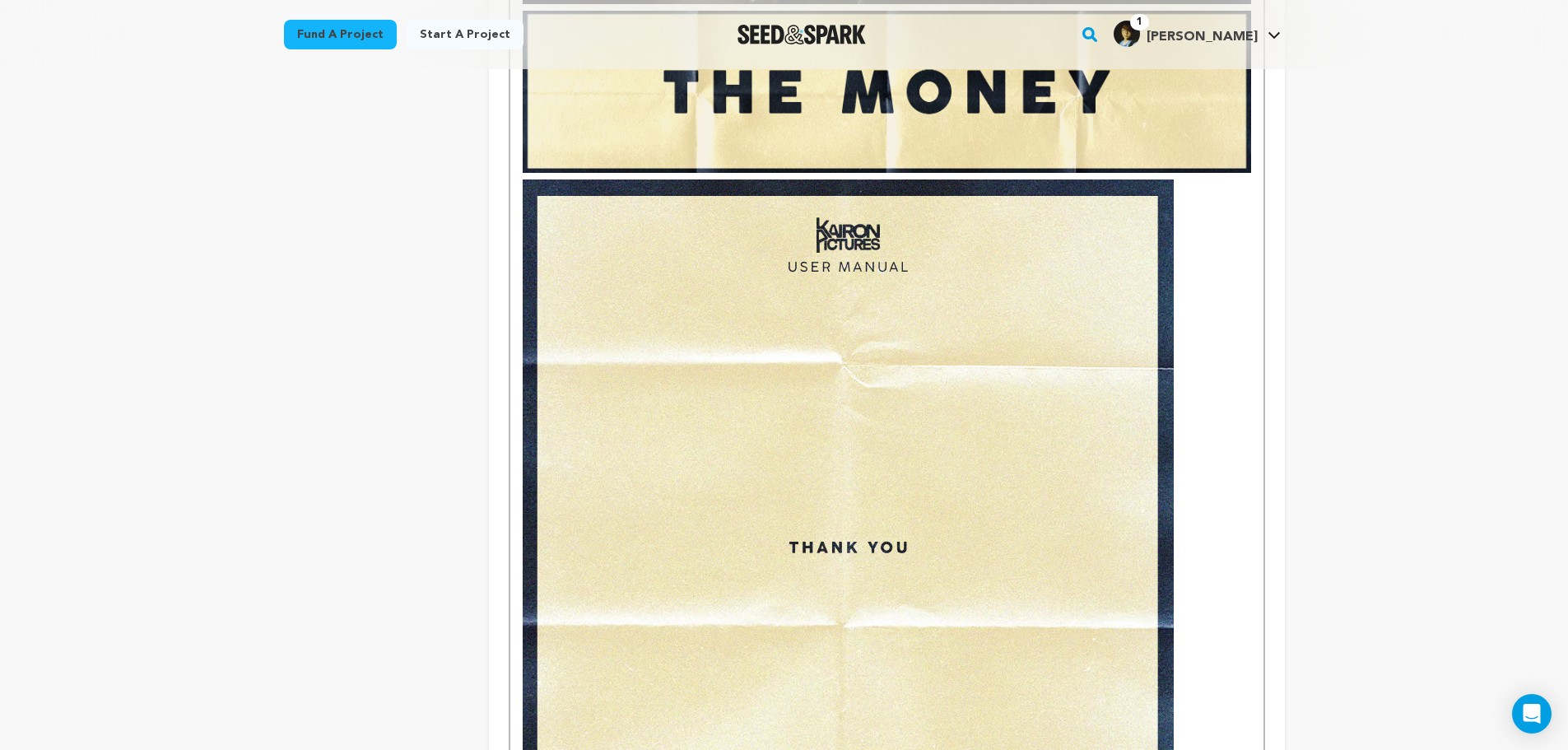
click at [791, 477] on img at bounding box center [848, 601] width 651 height 844
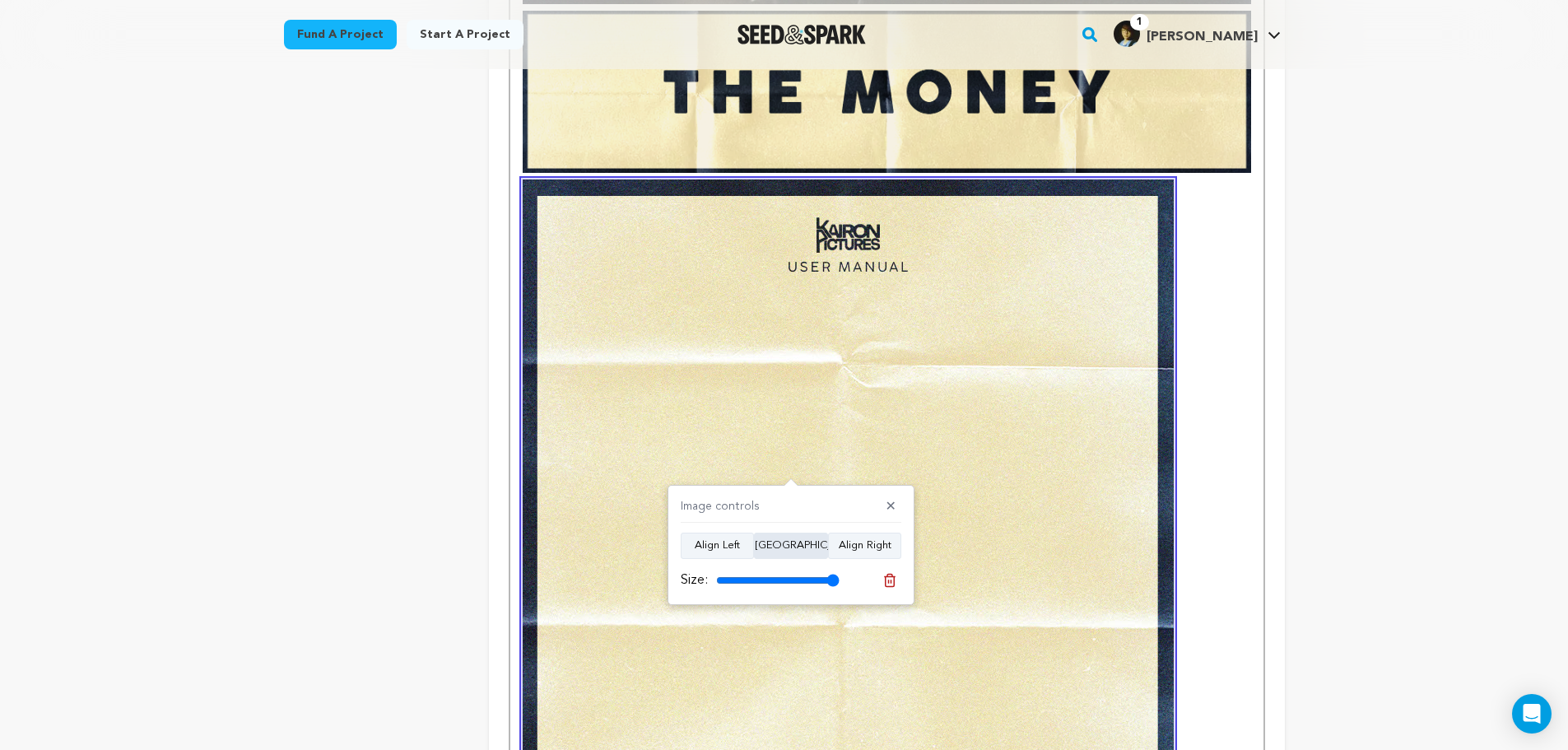
click at [785, 549] on button "Align Center" at bounding box center [791, 546] width 74 height 27
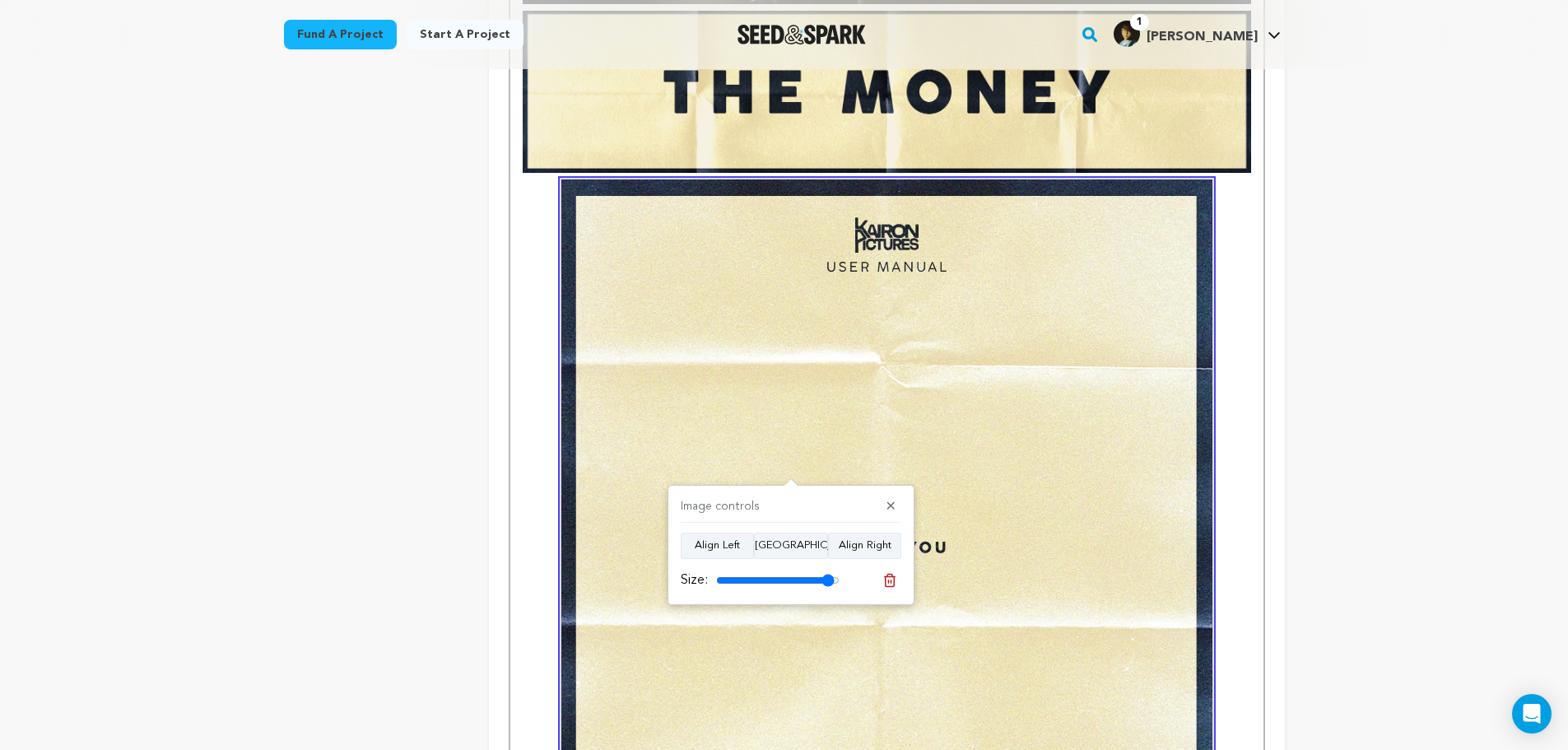
type input "100"
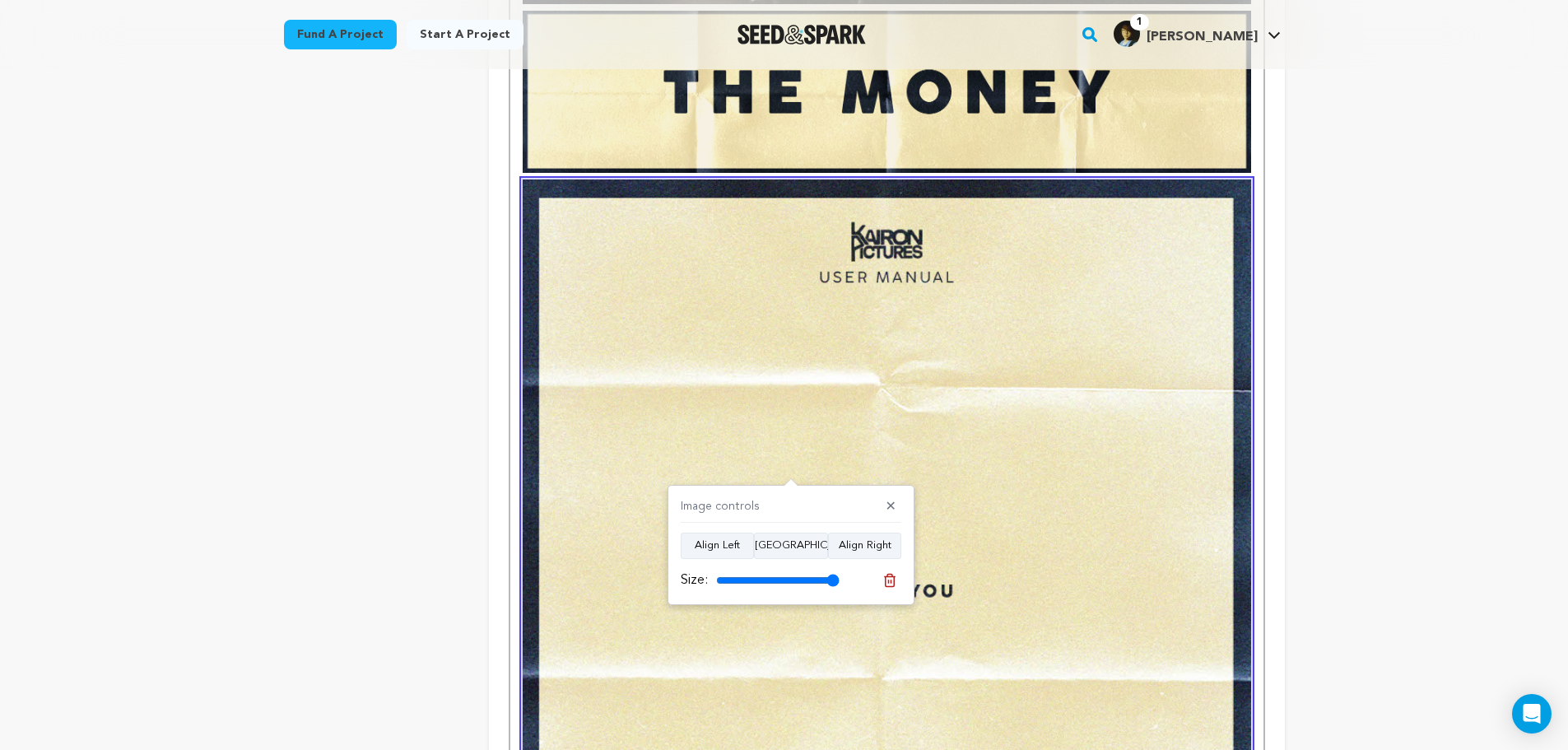
drag, startPoint x: 833, startPoint y: 578, endPoint x: 930, endPoint y: 591, distance: 97.9
click at [840, 588] on input "range" at bounding box center [778, 580] width 124 height 13
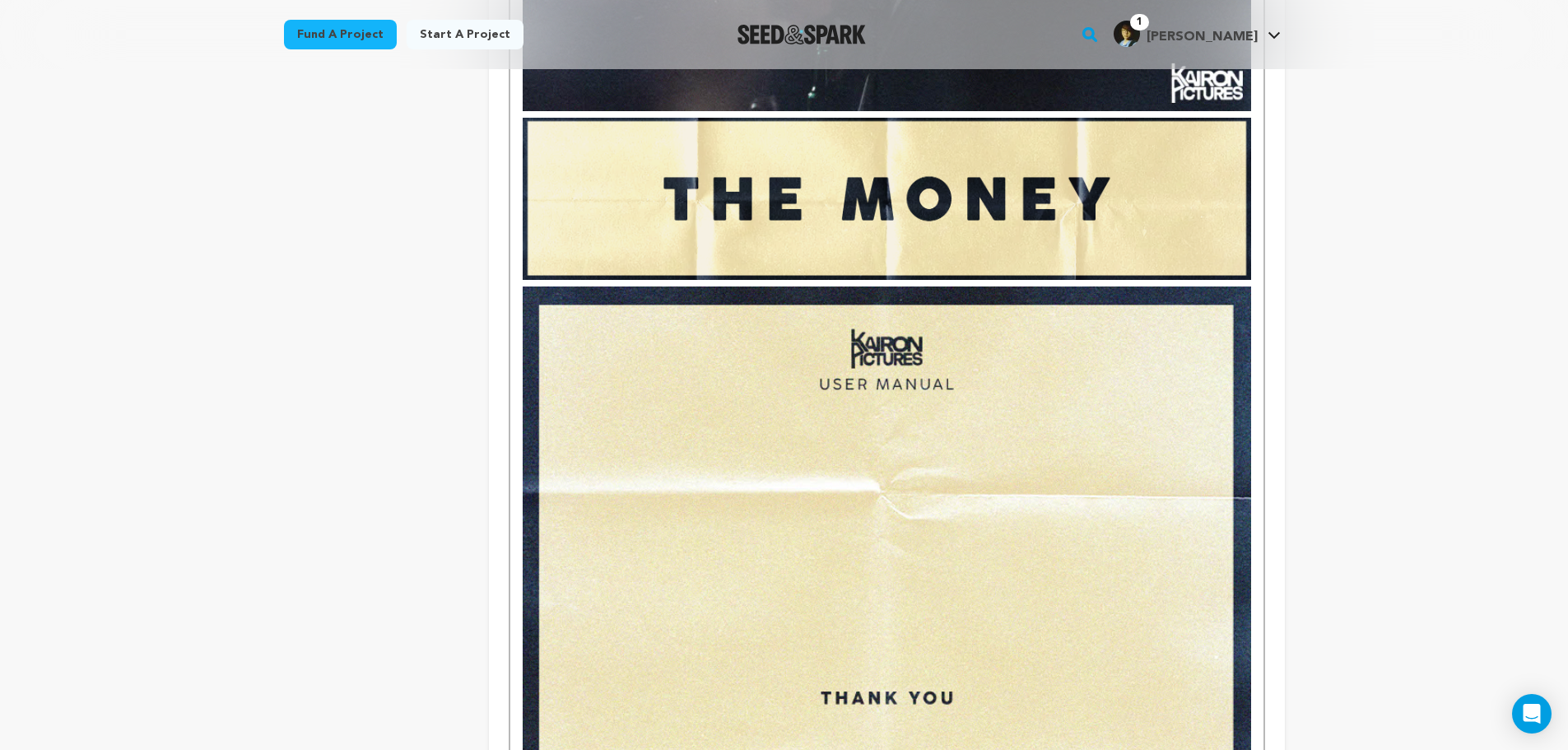
scroll to position [5074, 0]
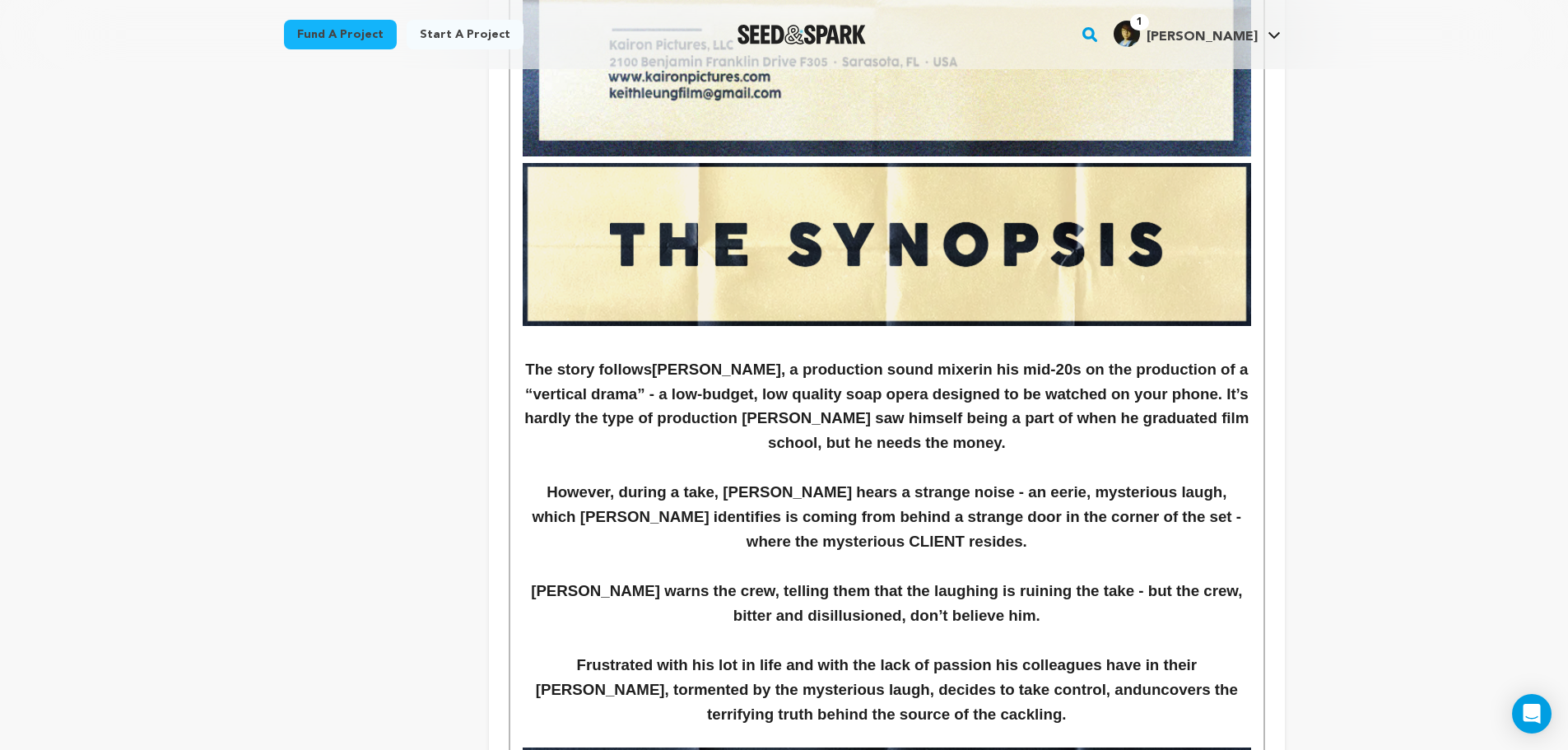
scroll to position [1290, 0]
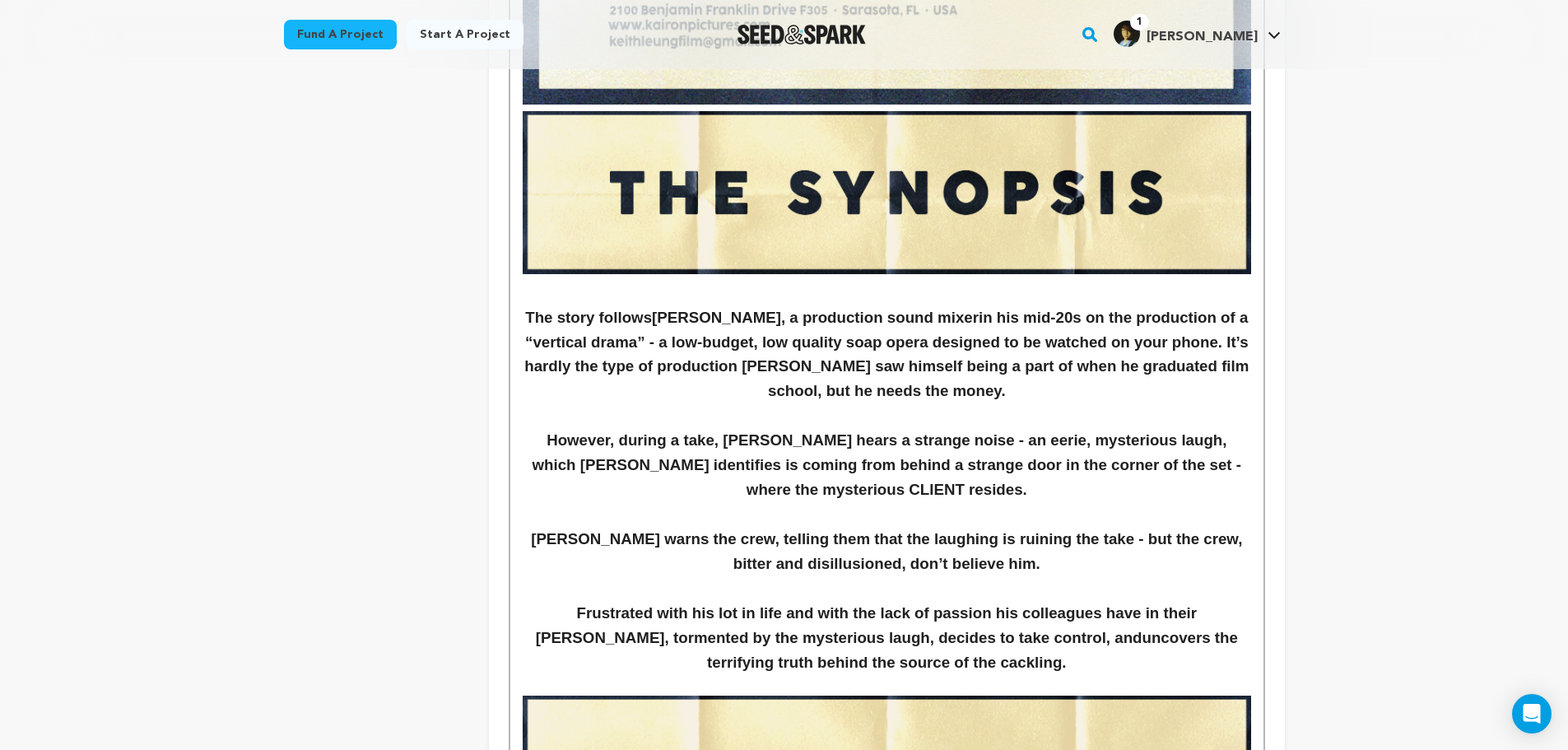
drag, startPoint x: 527, startPoint y: 318, endPoint x: 1088, endPoint y: 670, distance: 662.3
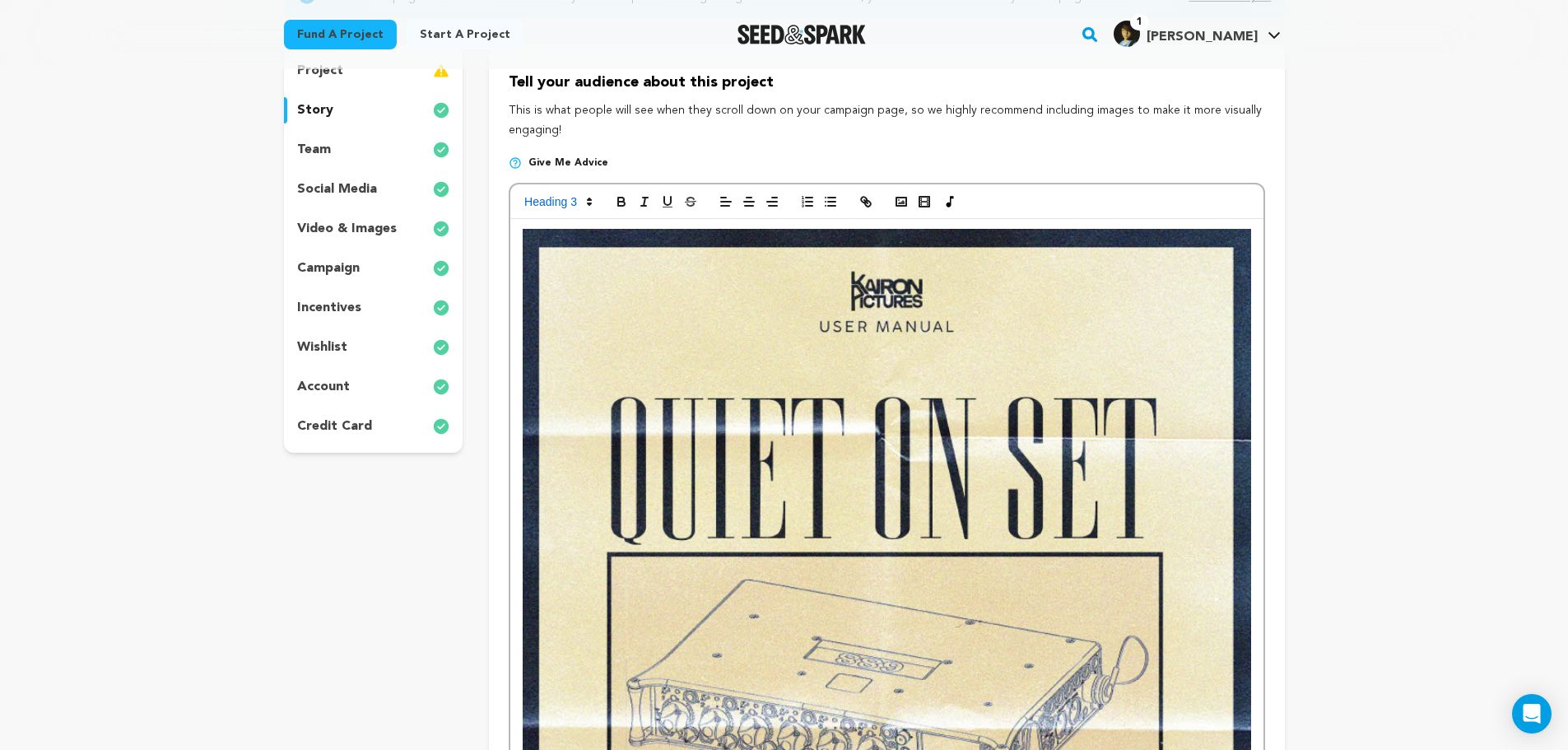
scroll to position [0, 0]
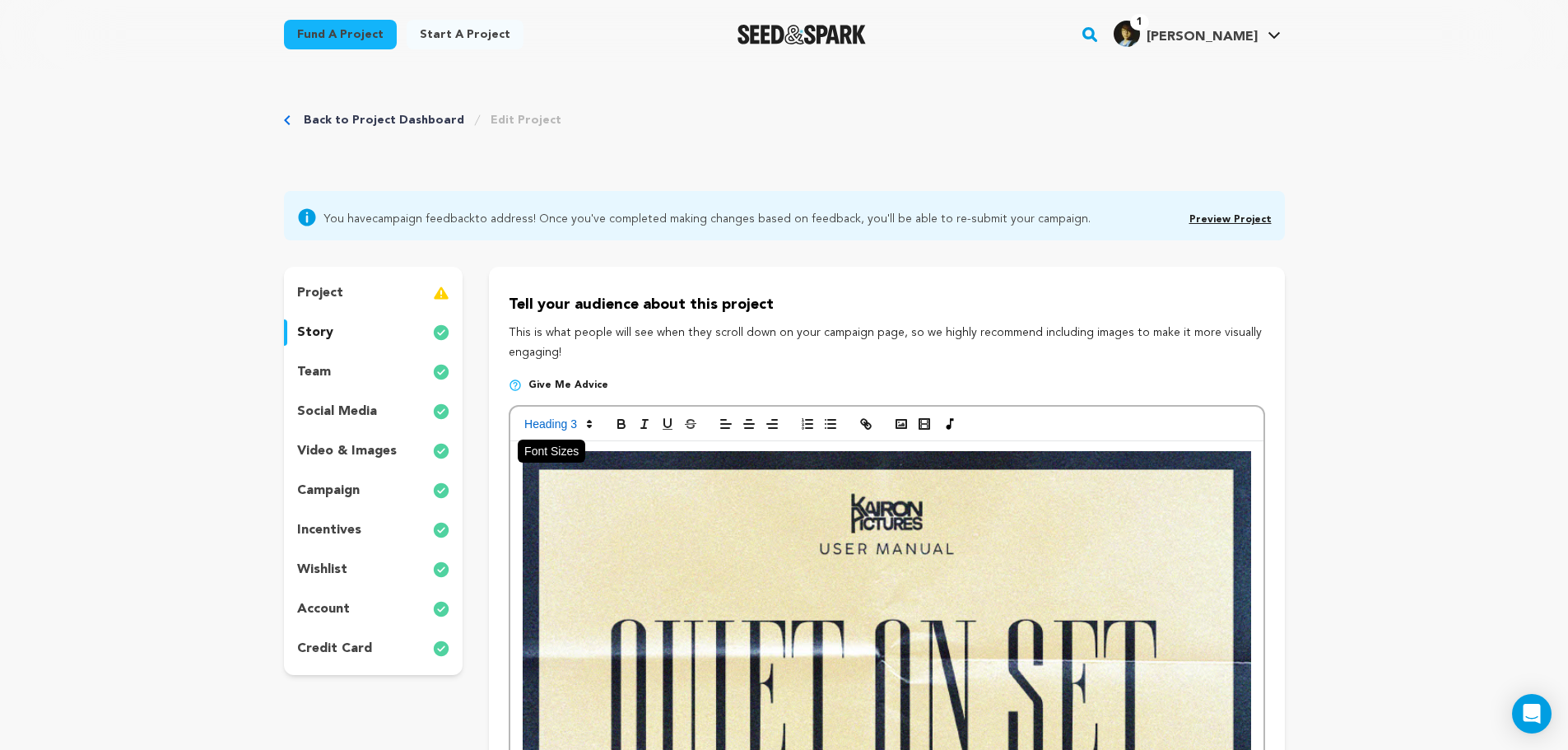
click at [582, 418] on span at bounding box center [557, 424] width 81 height 20
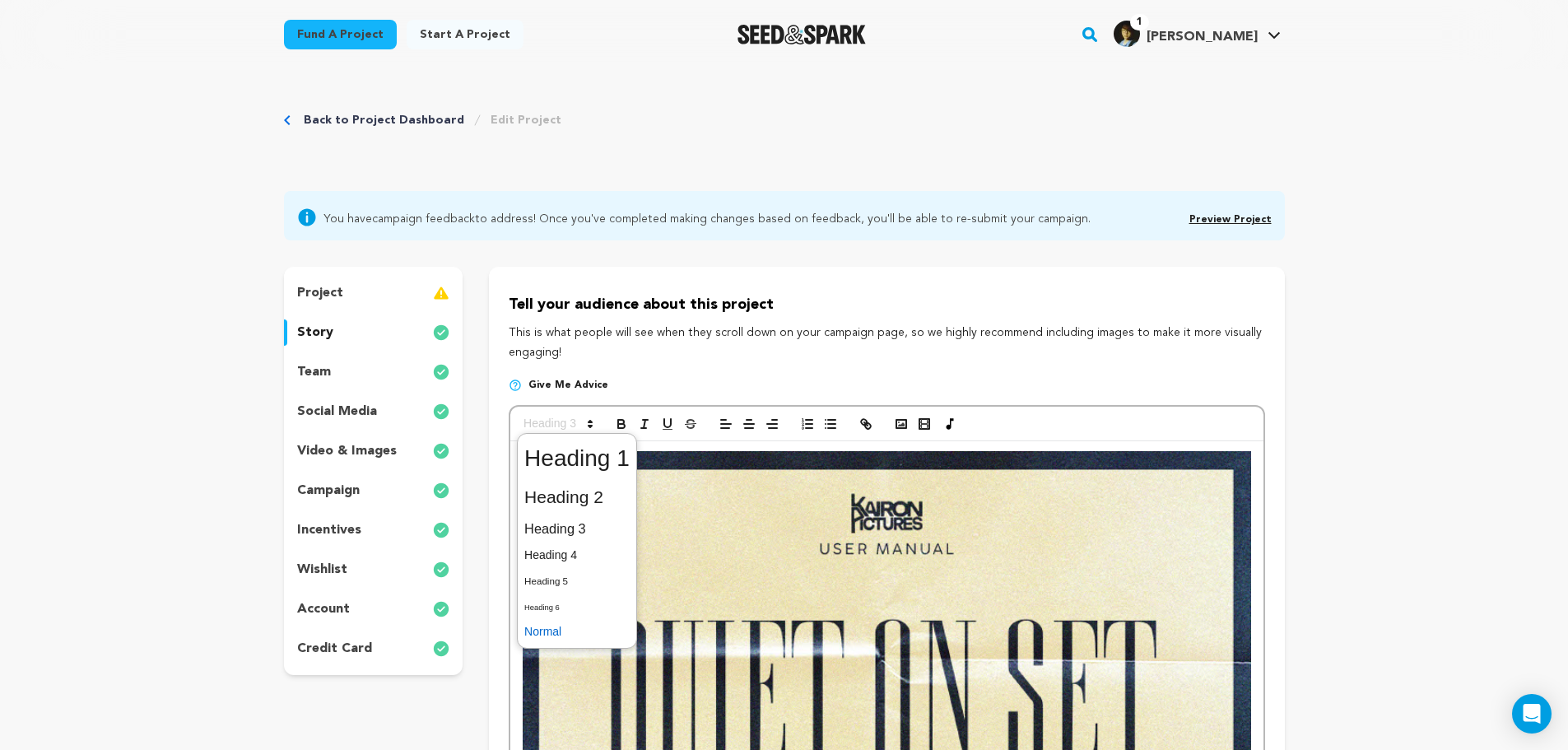
click at [574, 631] on span at bounding box center [577, 632] width 106 height 26
click at [589, 418] on icon at bounding box center [590, 424] width 15 height 15
click at [556, 605] on span at bounding box center [577, 607] width 106 height 26
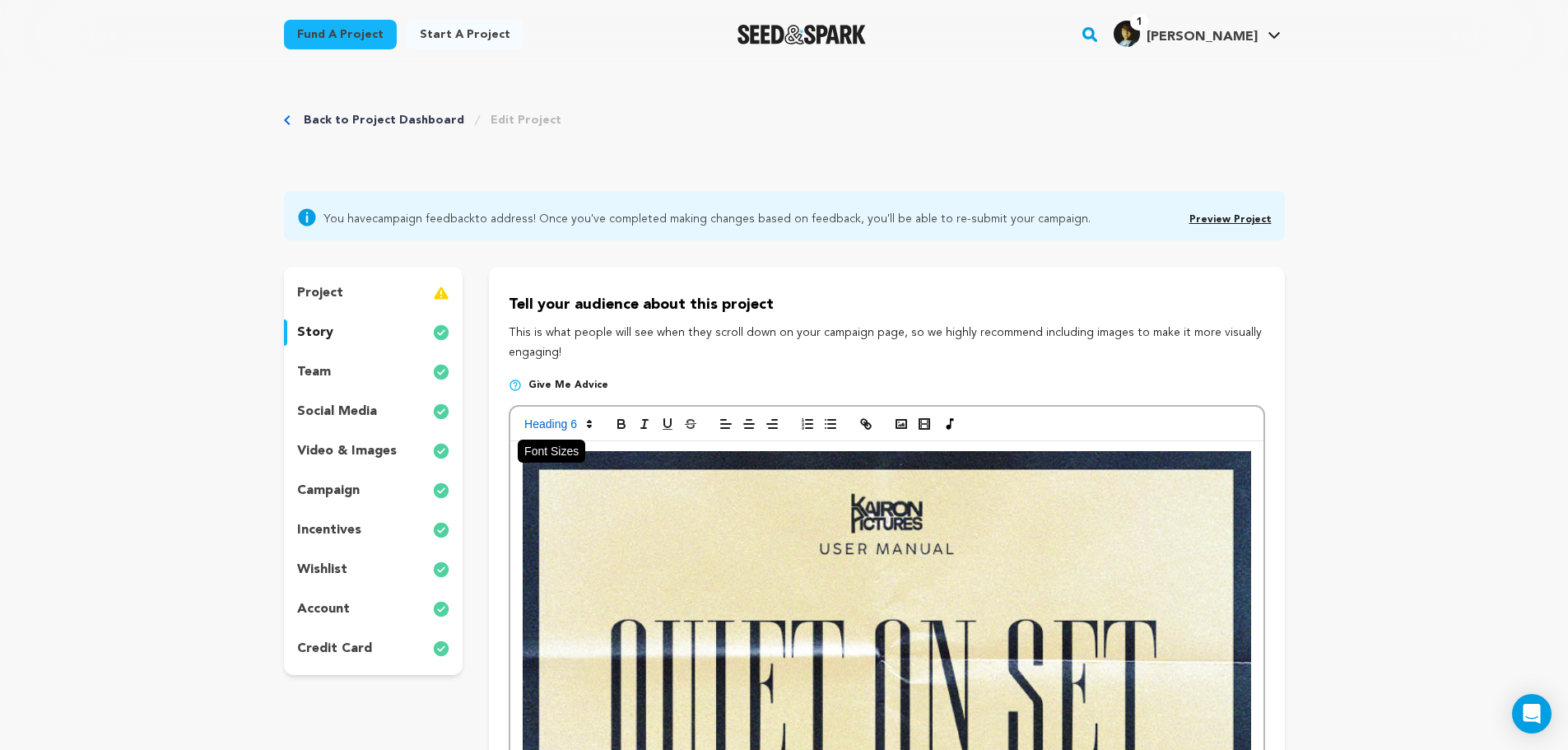
click at [560, 430] on span at bounding box center [557, 424] width 81 height 20
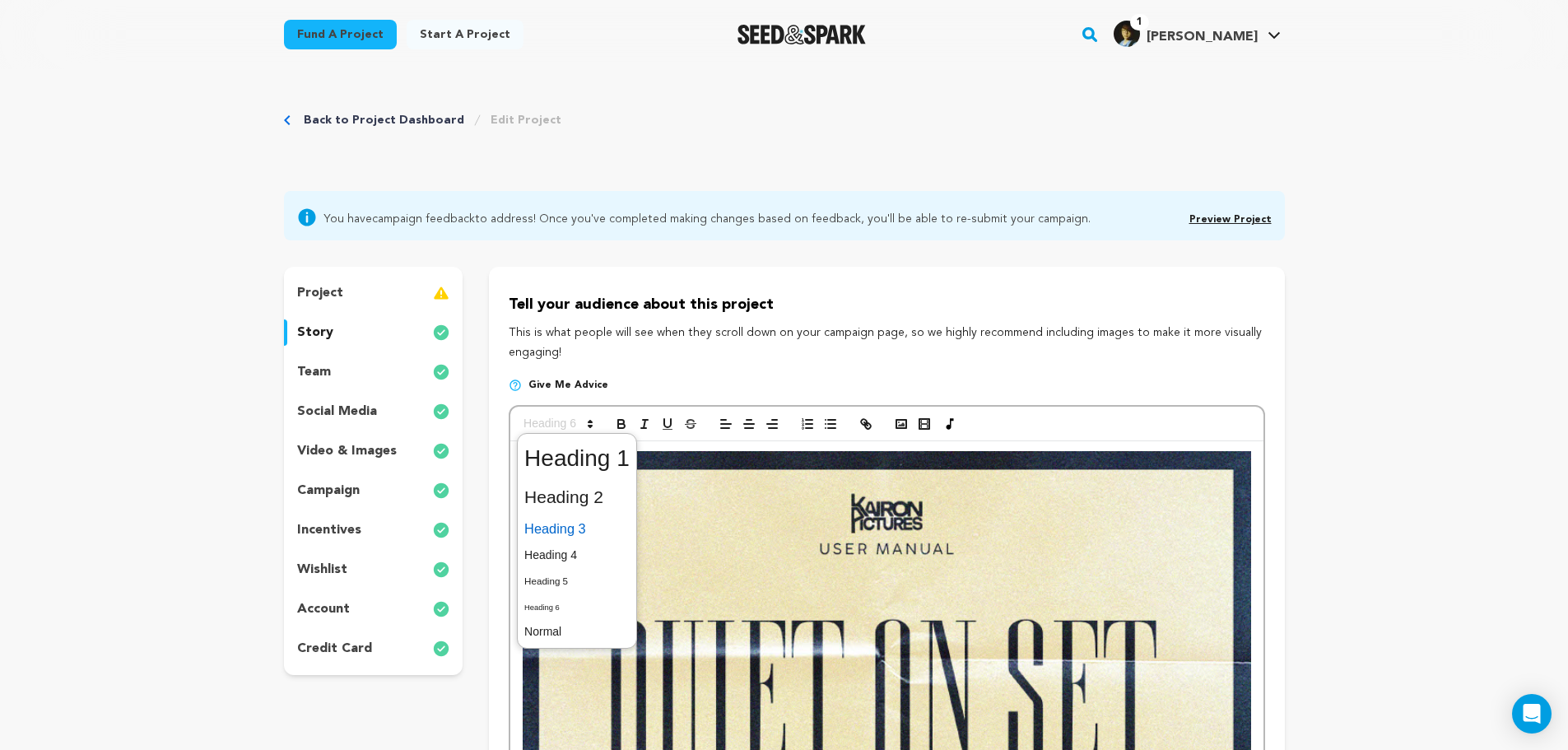
click at [576, 534] on span at bounding box center [577, 529] width 106 height 29
click at [561, 430] on span at bounding box center [557, 424] width 81 height 20
click at [577, 557] on span at bounding box center [577, 556] width 106 height 26
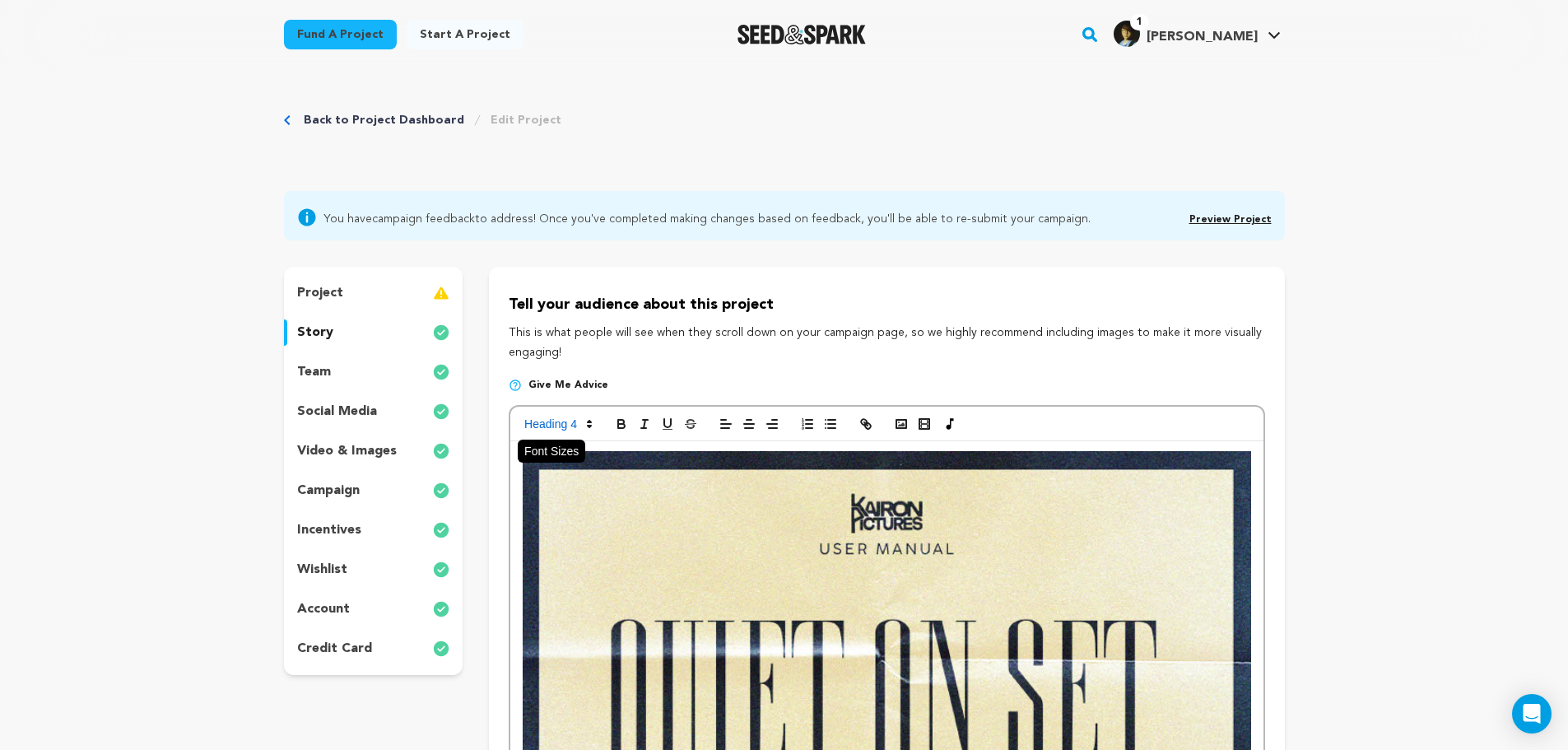
click at [574, 424] on span at bounding box center [557, 424] width 81 height 20
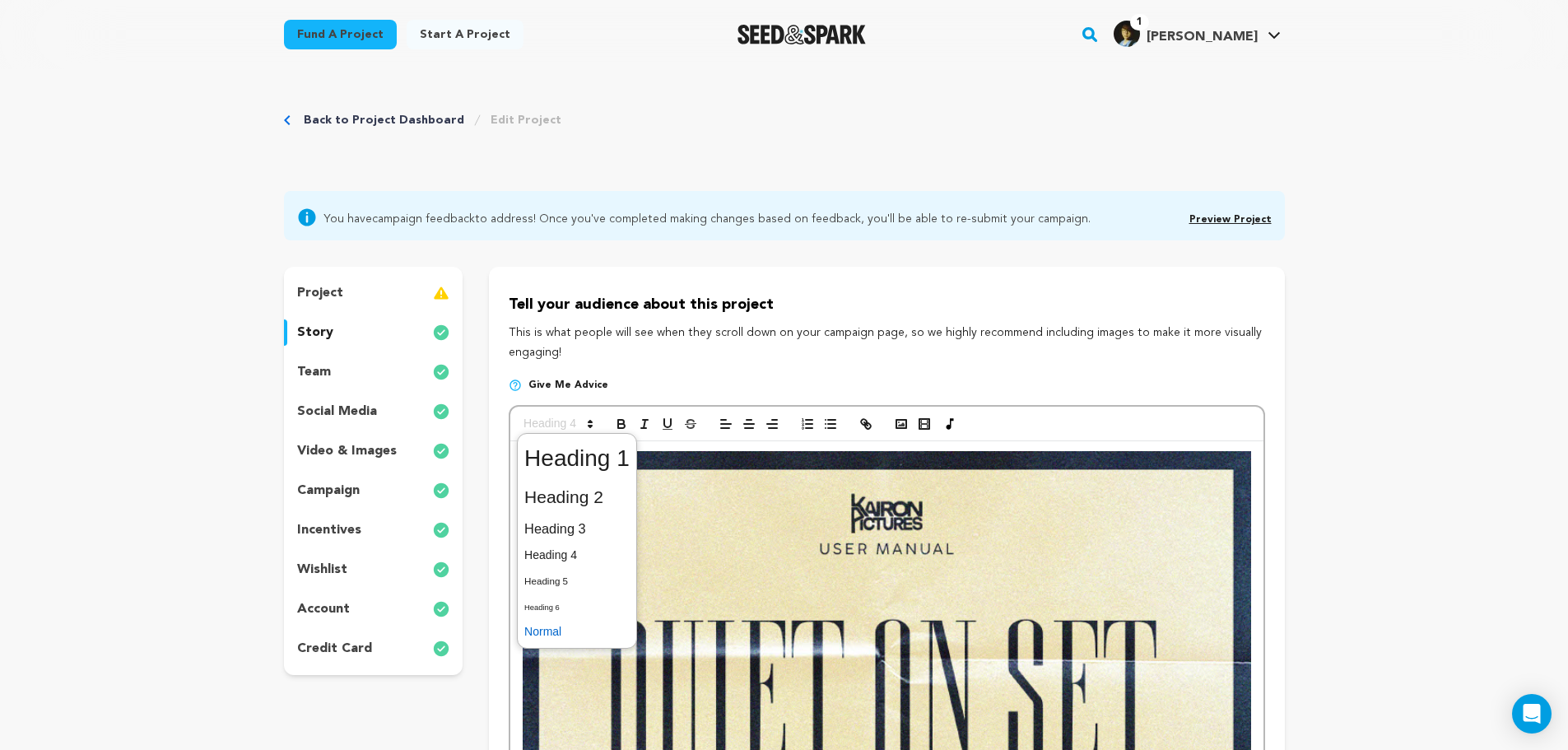
click at [567, 629] on span at bounding box center [577, 632] width 106 height 26
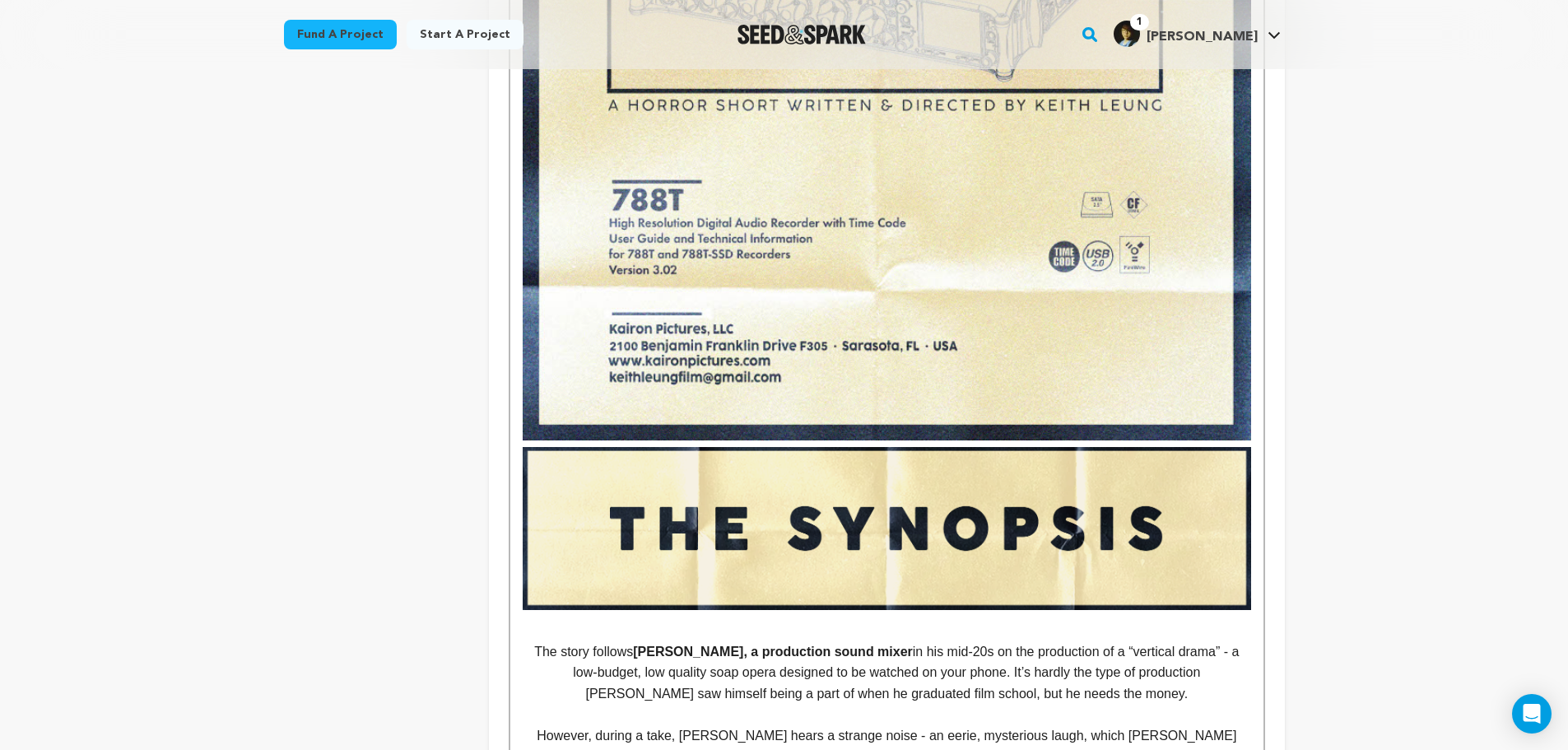
scroll to position [1275, 0]
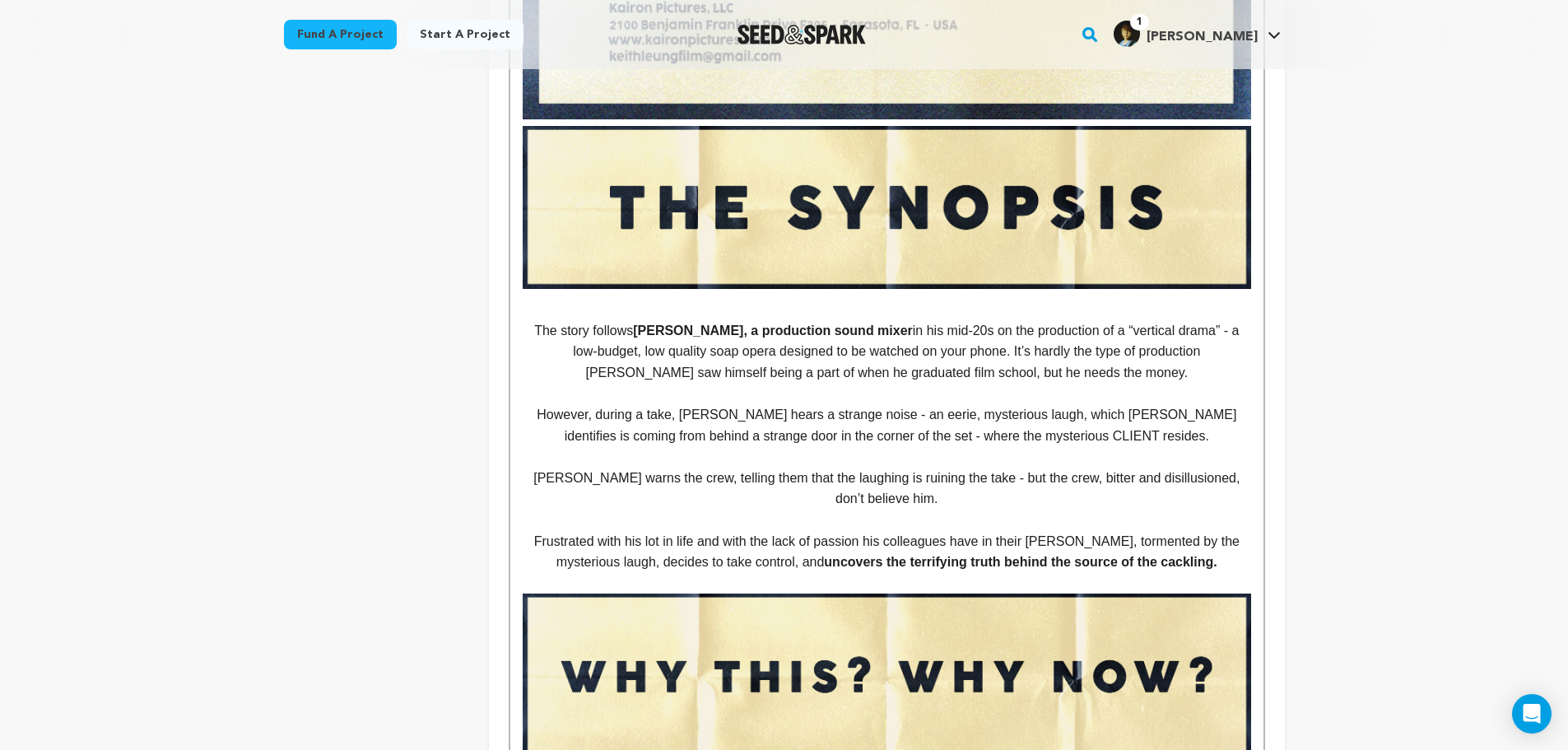
click at [1008, 469] on p "Nick warns the crew, telling them that the laughing is ruining the take - but t…" at bounding box center [887, 489] width 728 height 42
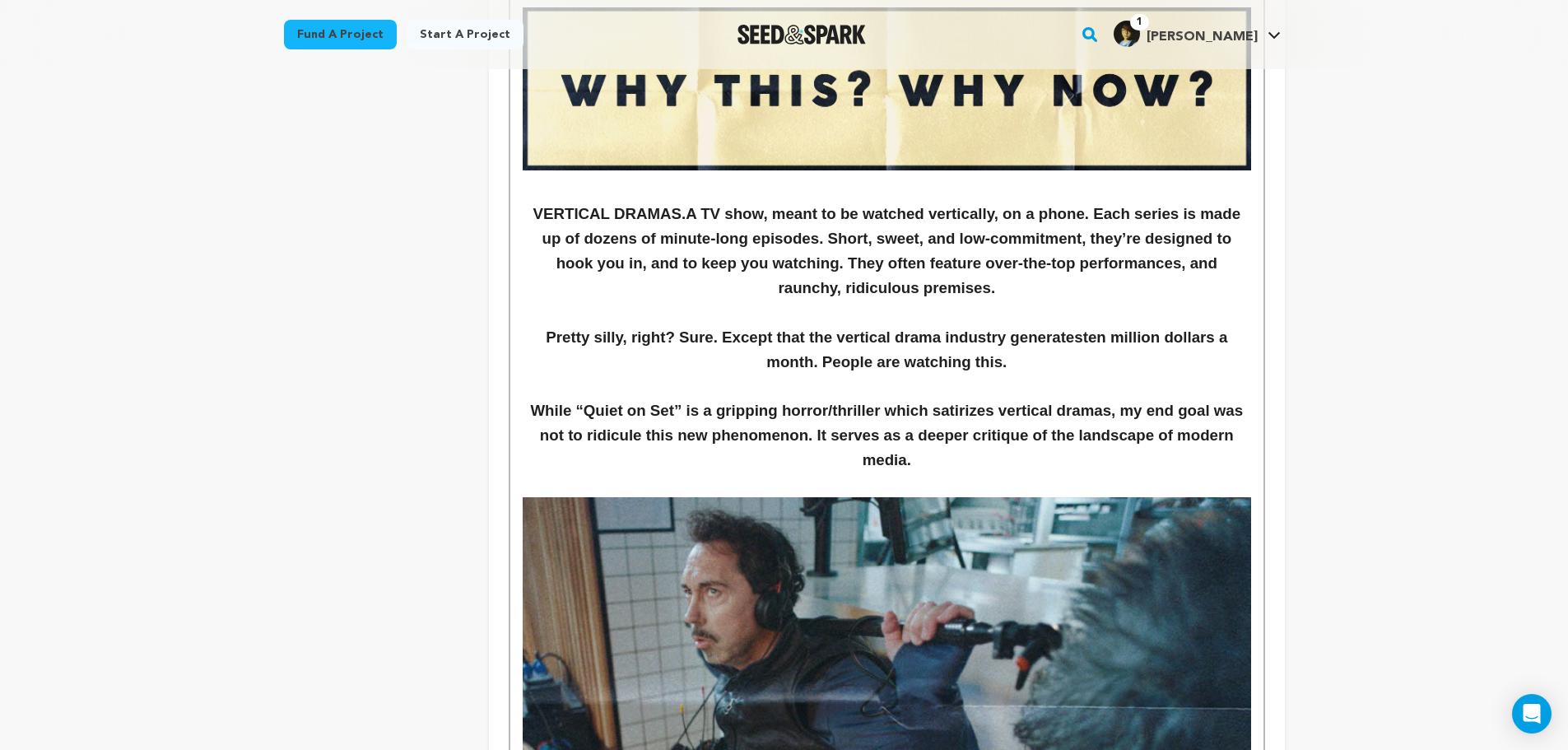
scroll to position [1851, 0]
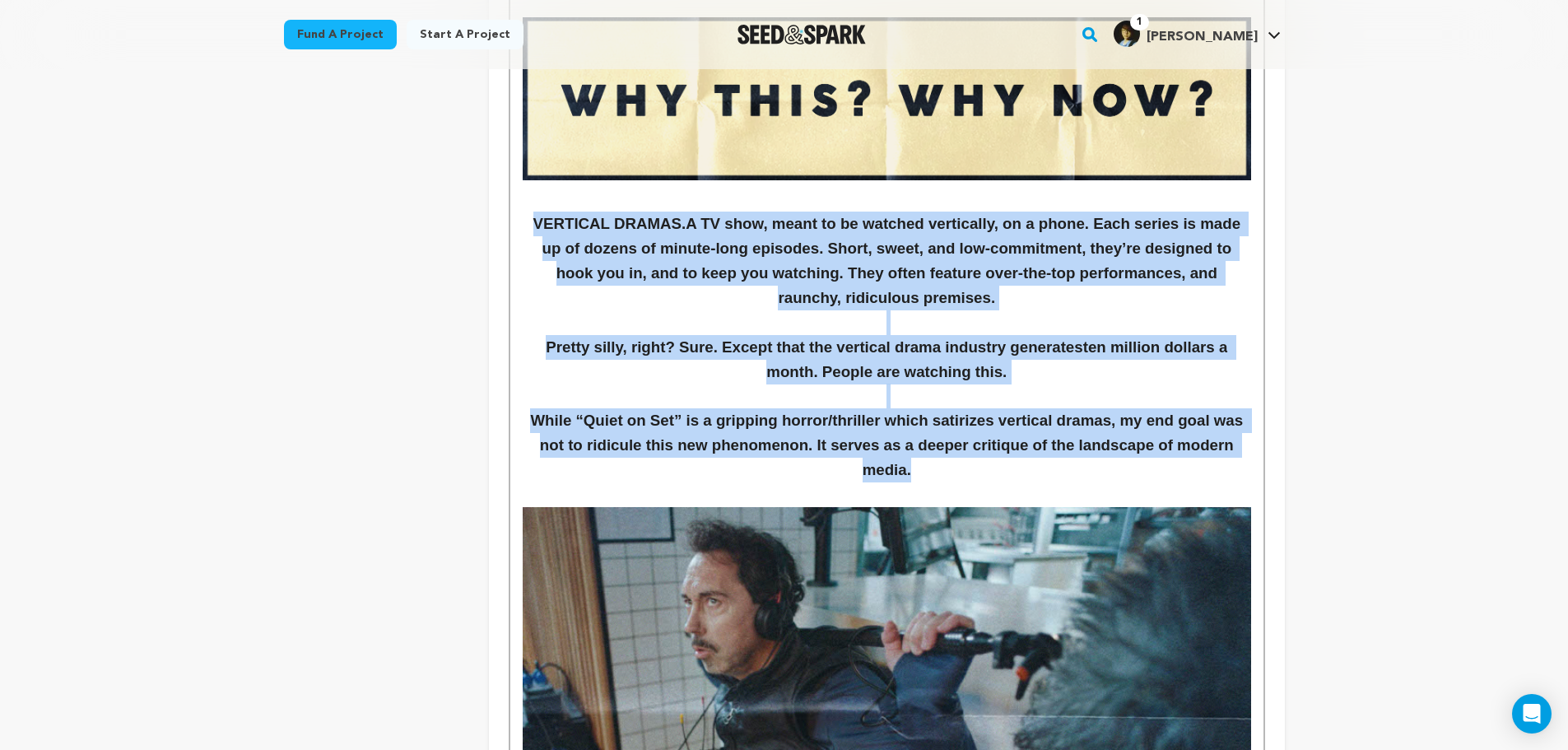
drag, startPoint x: 957, startPoint y: 475, endPoint x: 462, endPoint y: 225, distance: 554.5
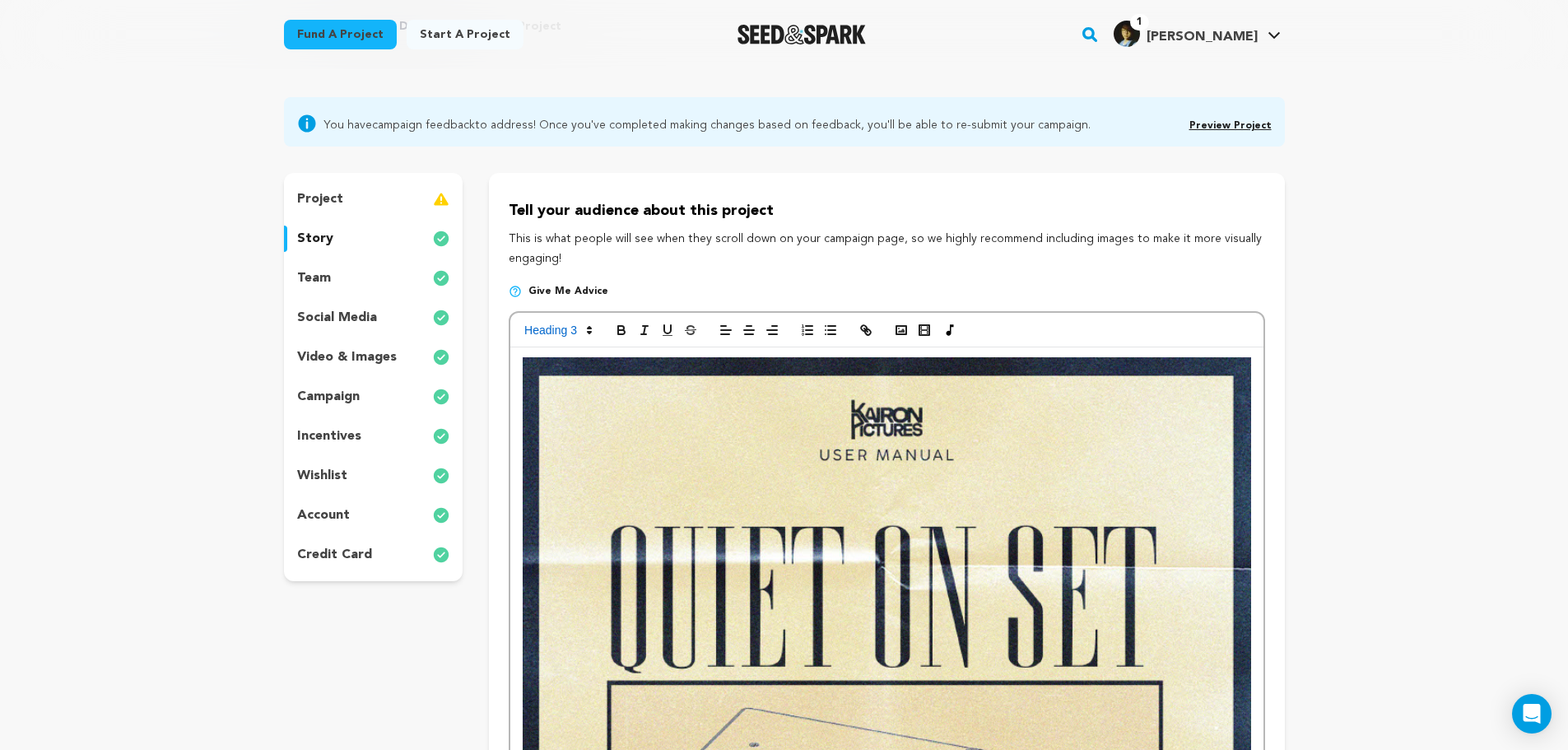
scroll to position [0, 0]
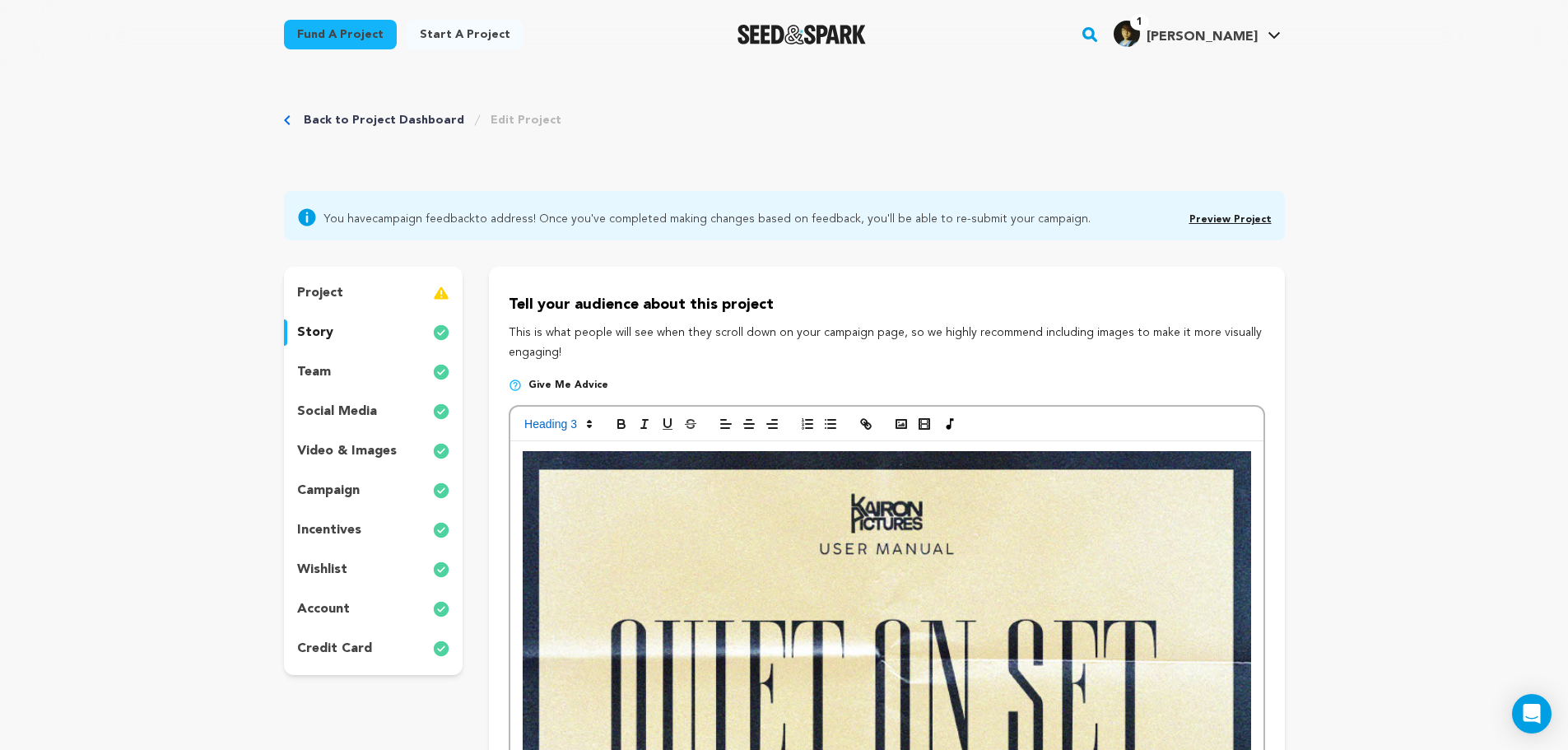
drag, startPoint x: 441, startPoint y: 400, endPoint x: 421, endPoint y: 185, distance: 215.9
click at [577, 424] on span at bounding box center [557, 424] width 81 height 20
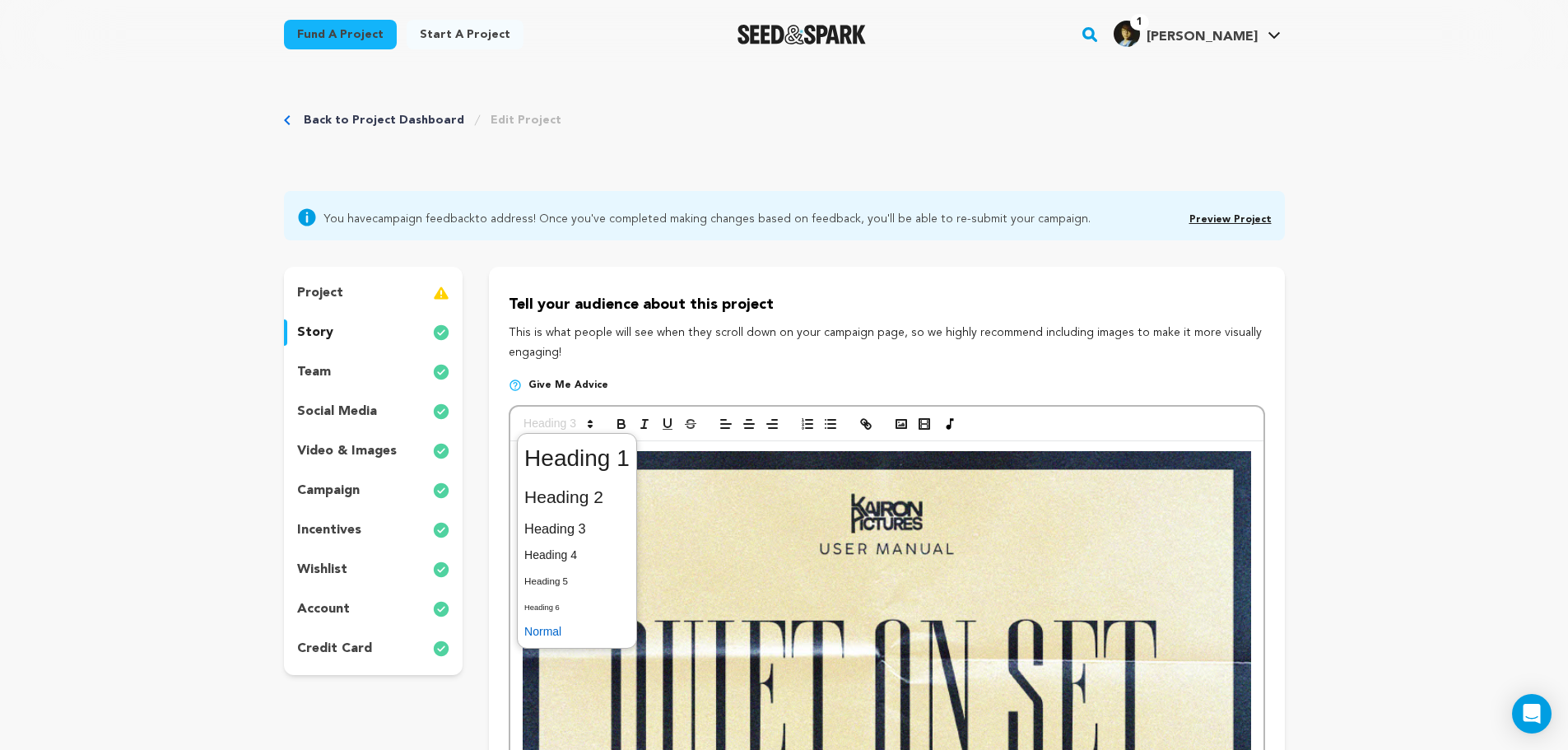
click at [589, 629] on span at bounding box center [577, 632] width 106 height 26
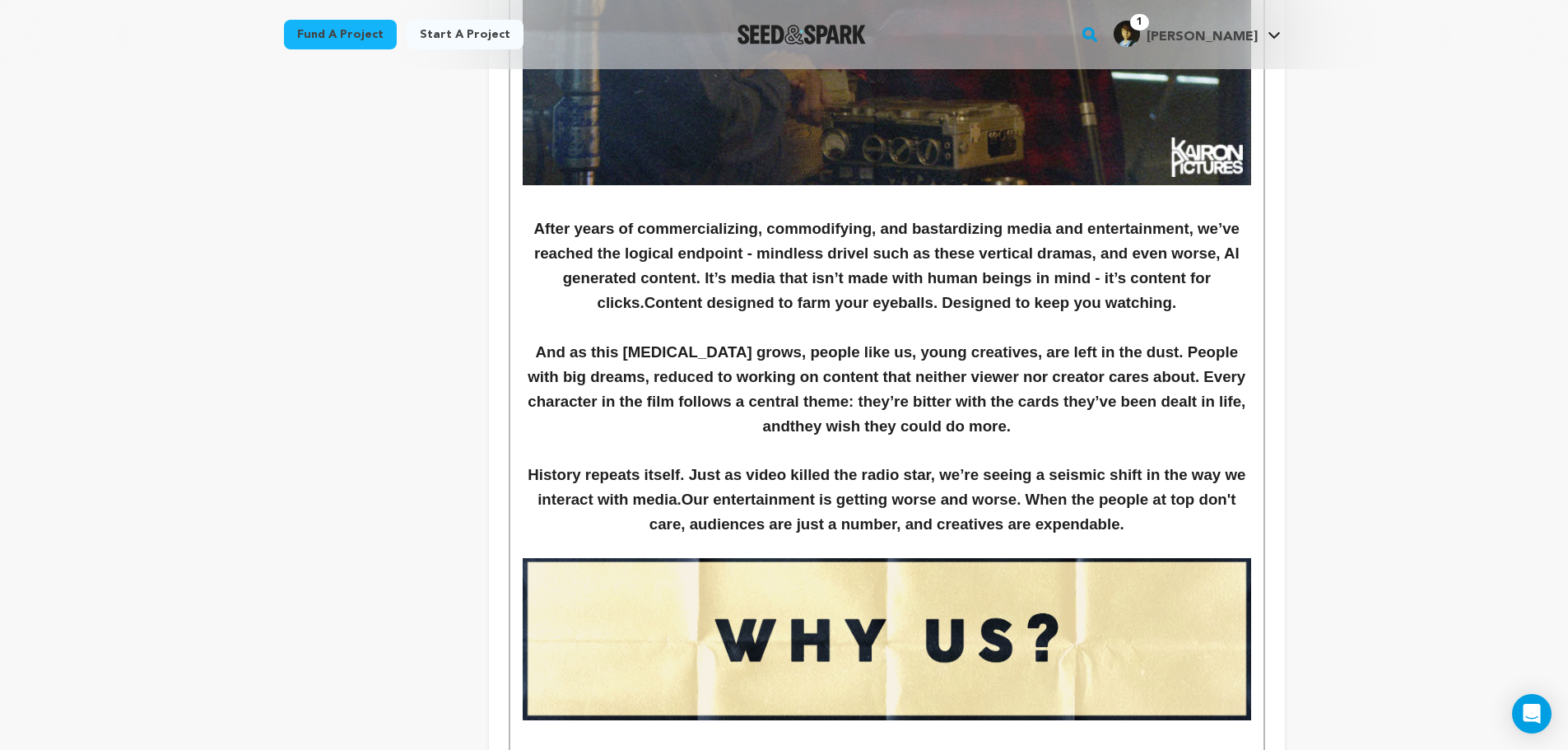
scroll to position [3169, 0]
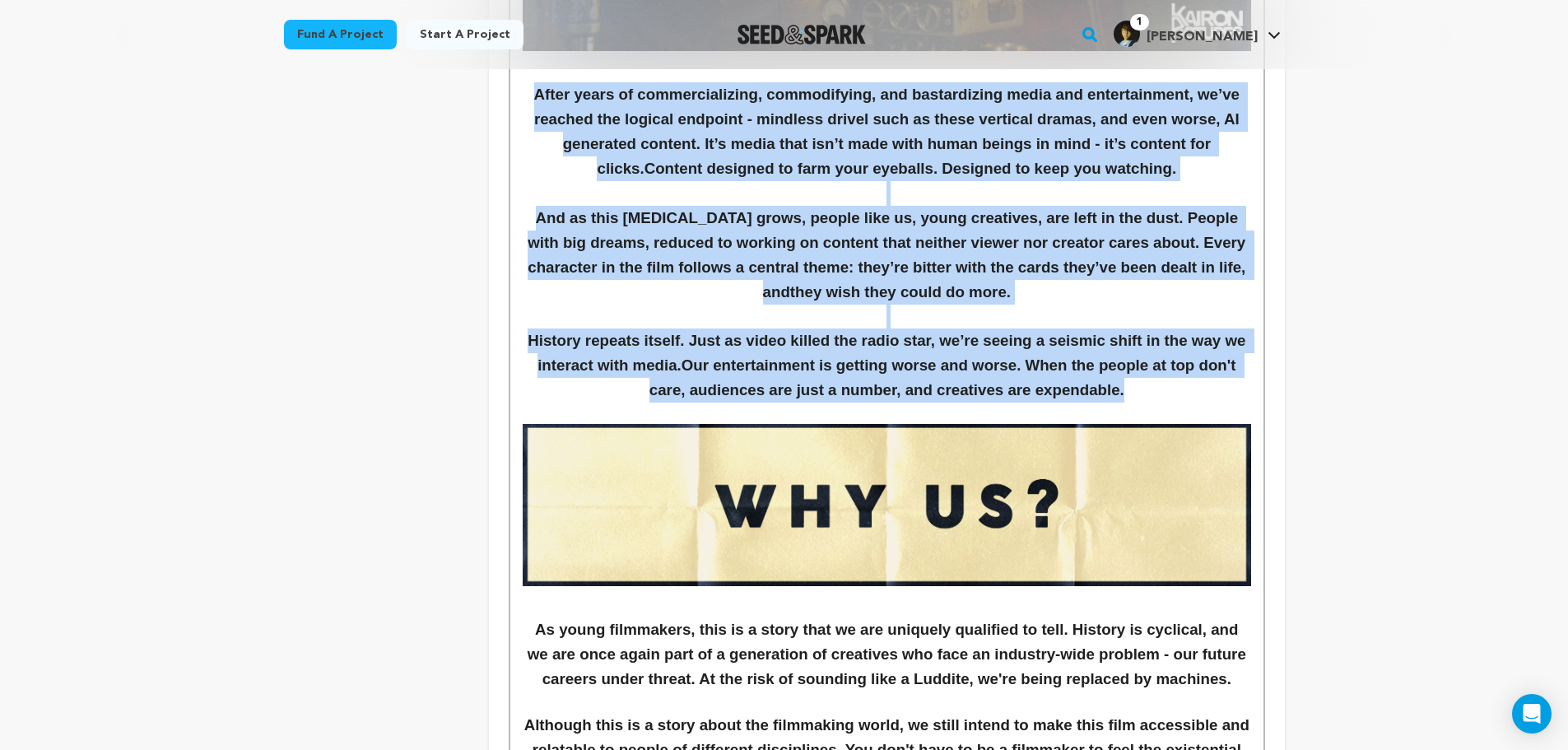
drag, startPoint x: 529, startPoint y: 91, endPoint x: 1216, endPoint y: 401, distance: 753.7
click at [1216, 401] on div "The story follows NICK, a production sound mixer in his mid-20s on the producti…" at bounding box center [886, 352] width 752 height 6160
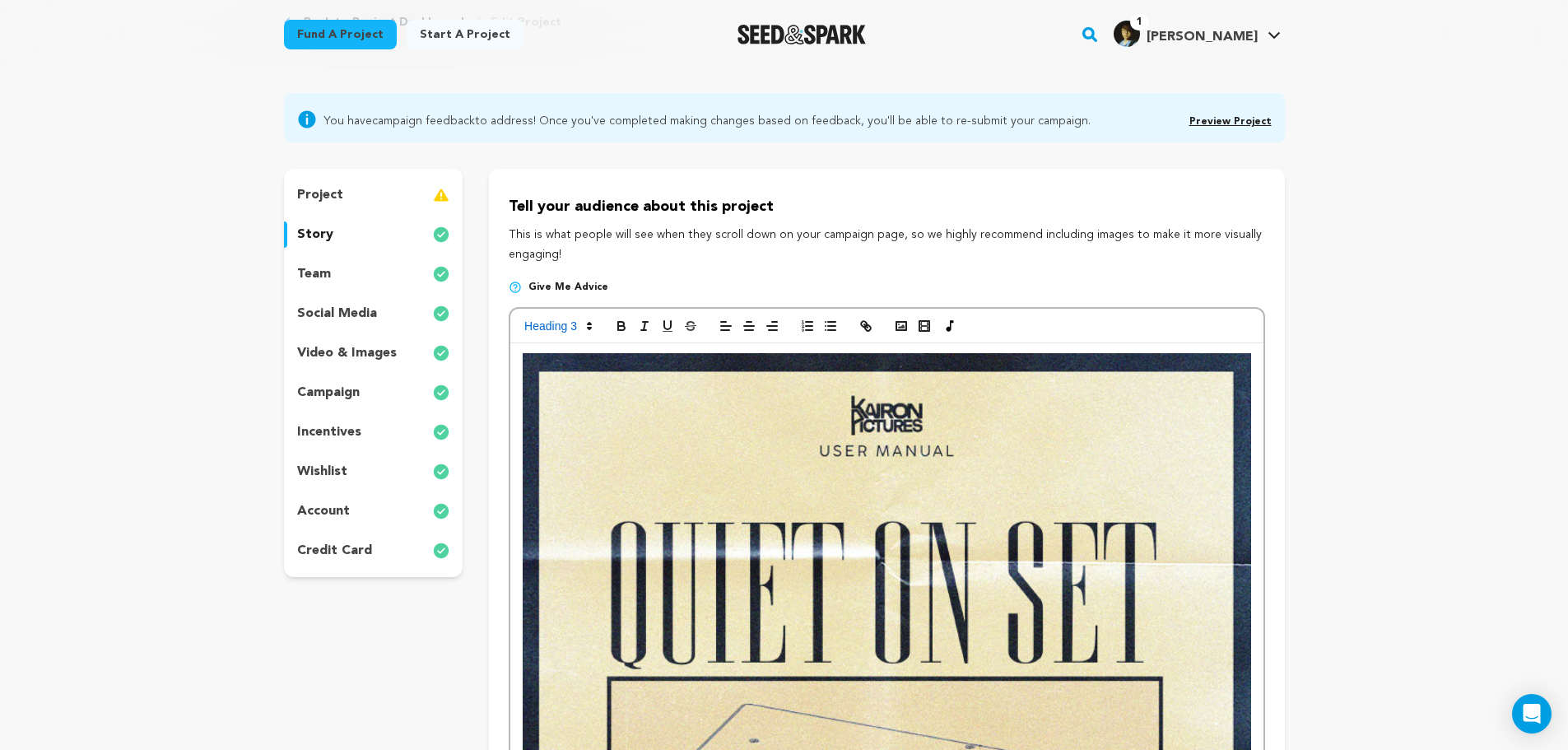
scroll to position [0, 0]
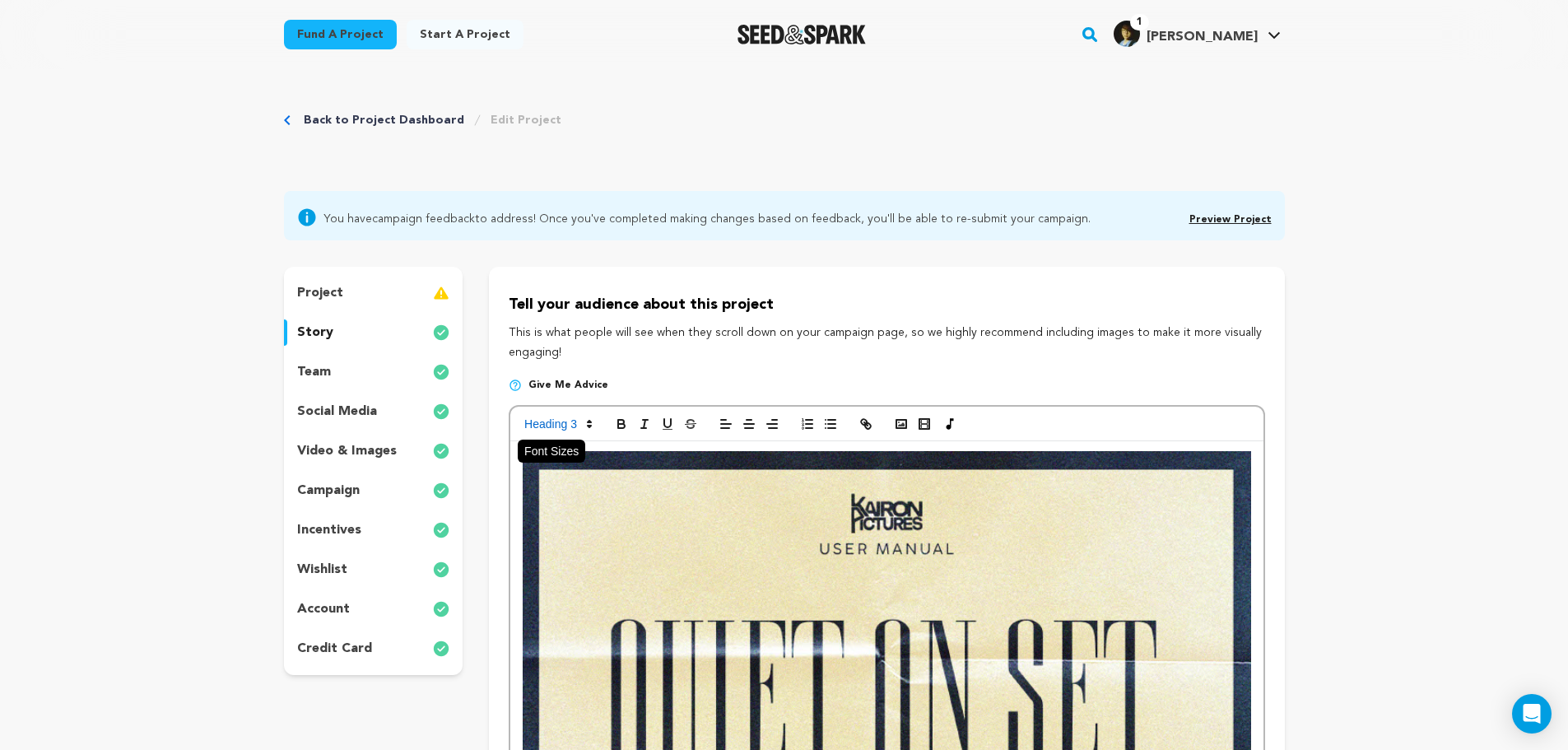
click at [572, 416] on span at bounding box center [557, 424] width 81 height 20
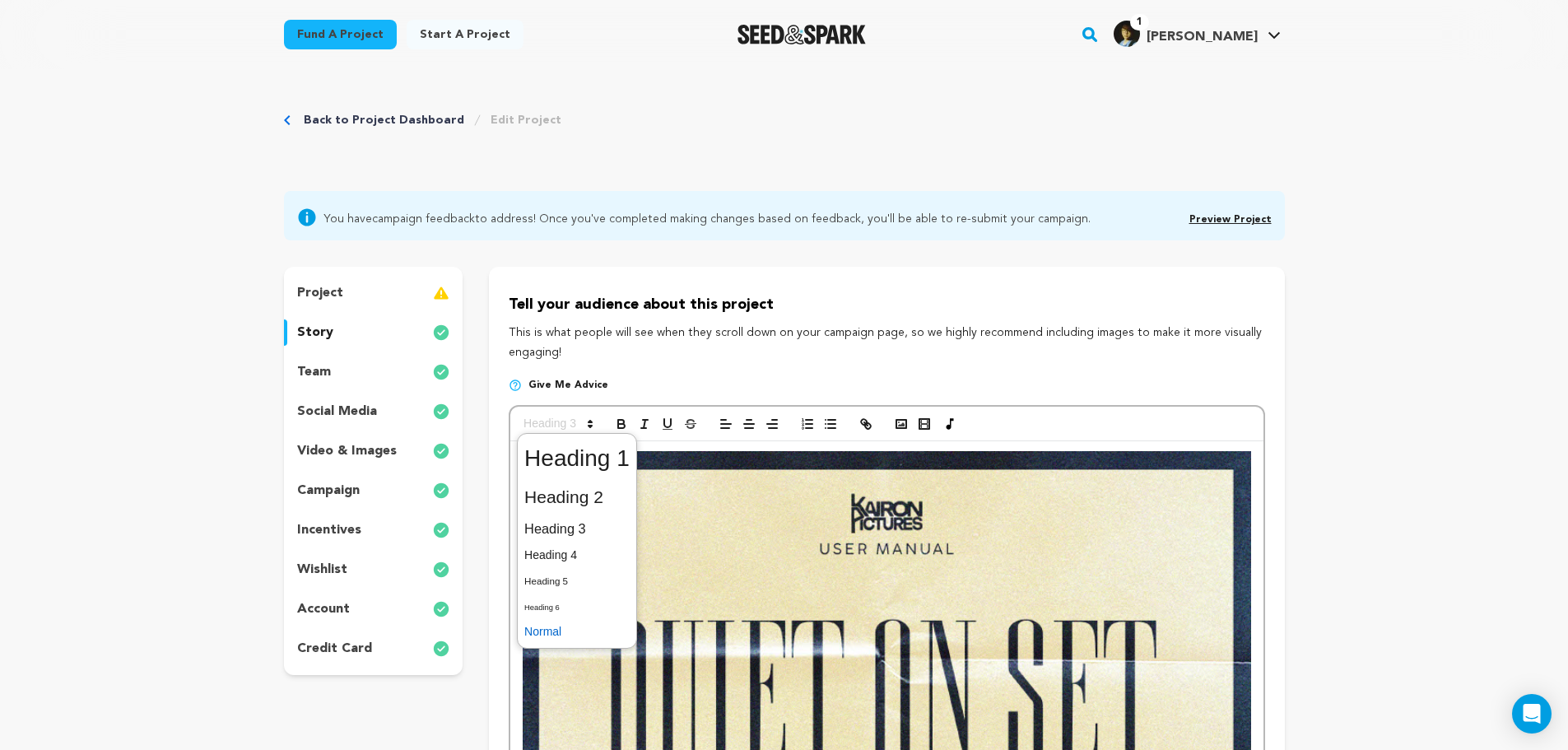
click at [556, 630] on span at bounding box center [577, 632] width 106 height 26
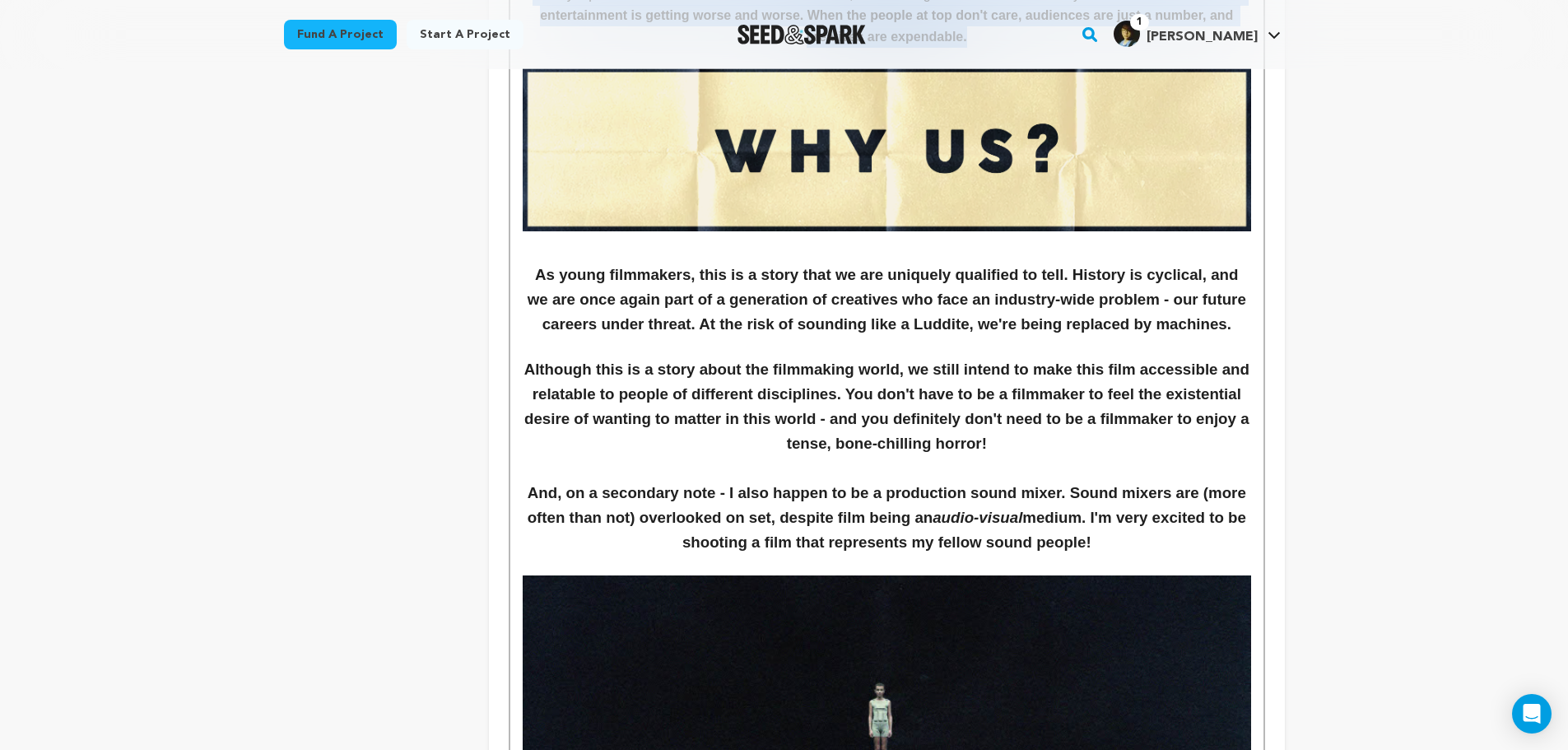
scroll to position [3365, 0]
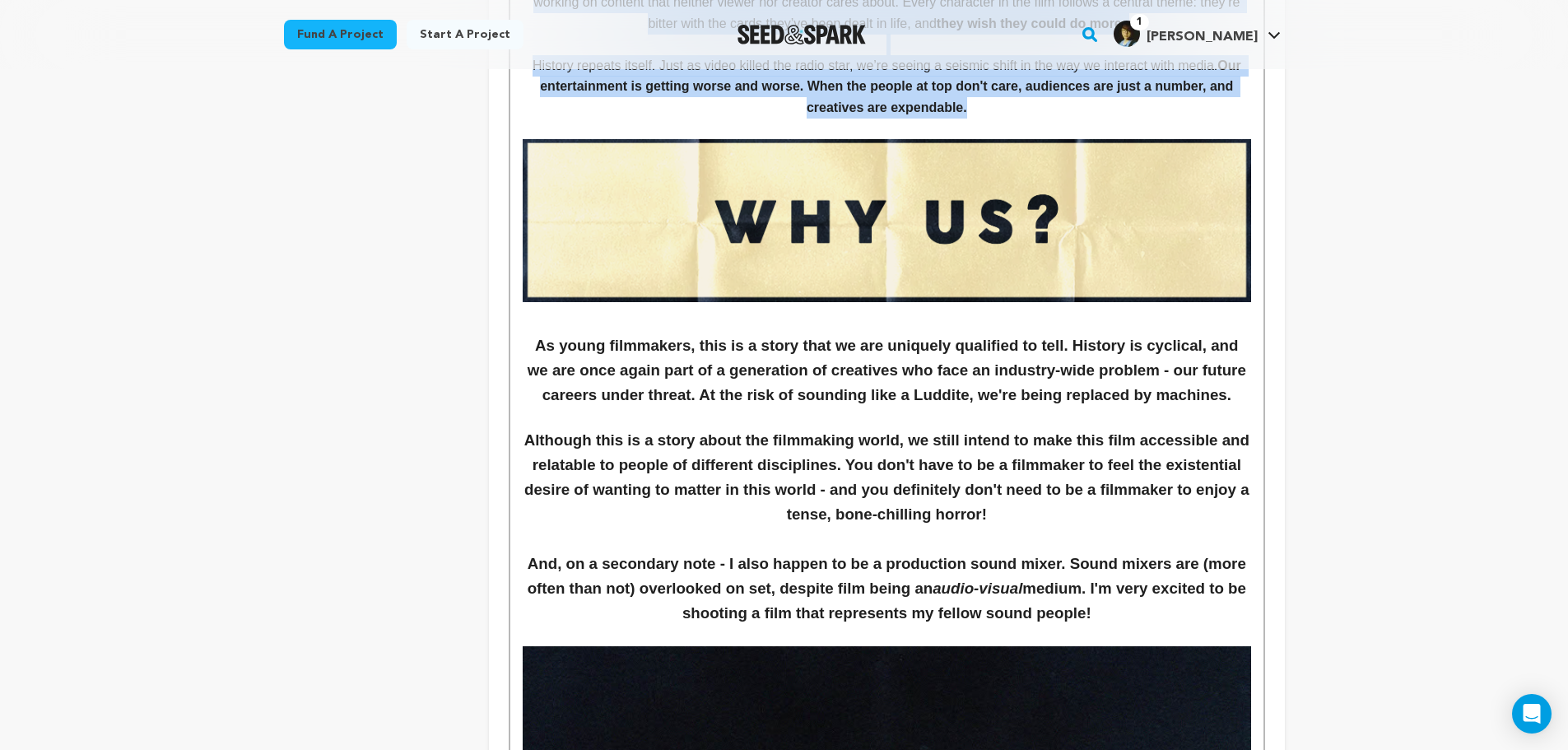
drag, startPoint x: 1154, startPoint y: 639, endPoint x: 512, endPoint y: 355, distance: 702.0
click at [512, 355] on div "The story follows NICK, a production sound mixer in his mid-20s on the producti…" at bounding box center [886, 111] width 752 height 6070
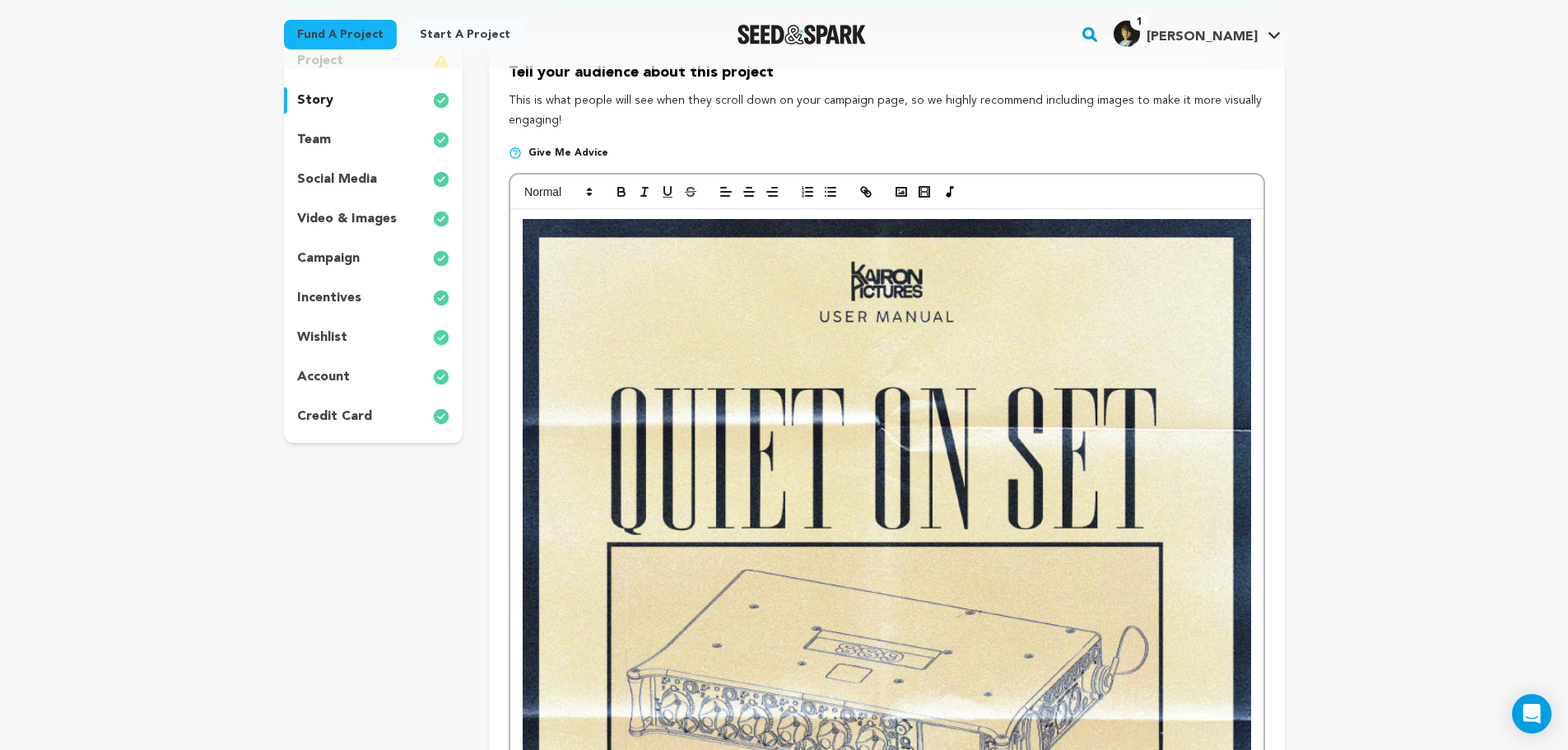
scroll to position [0, 0]
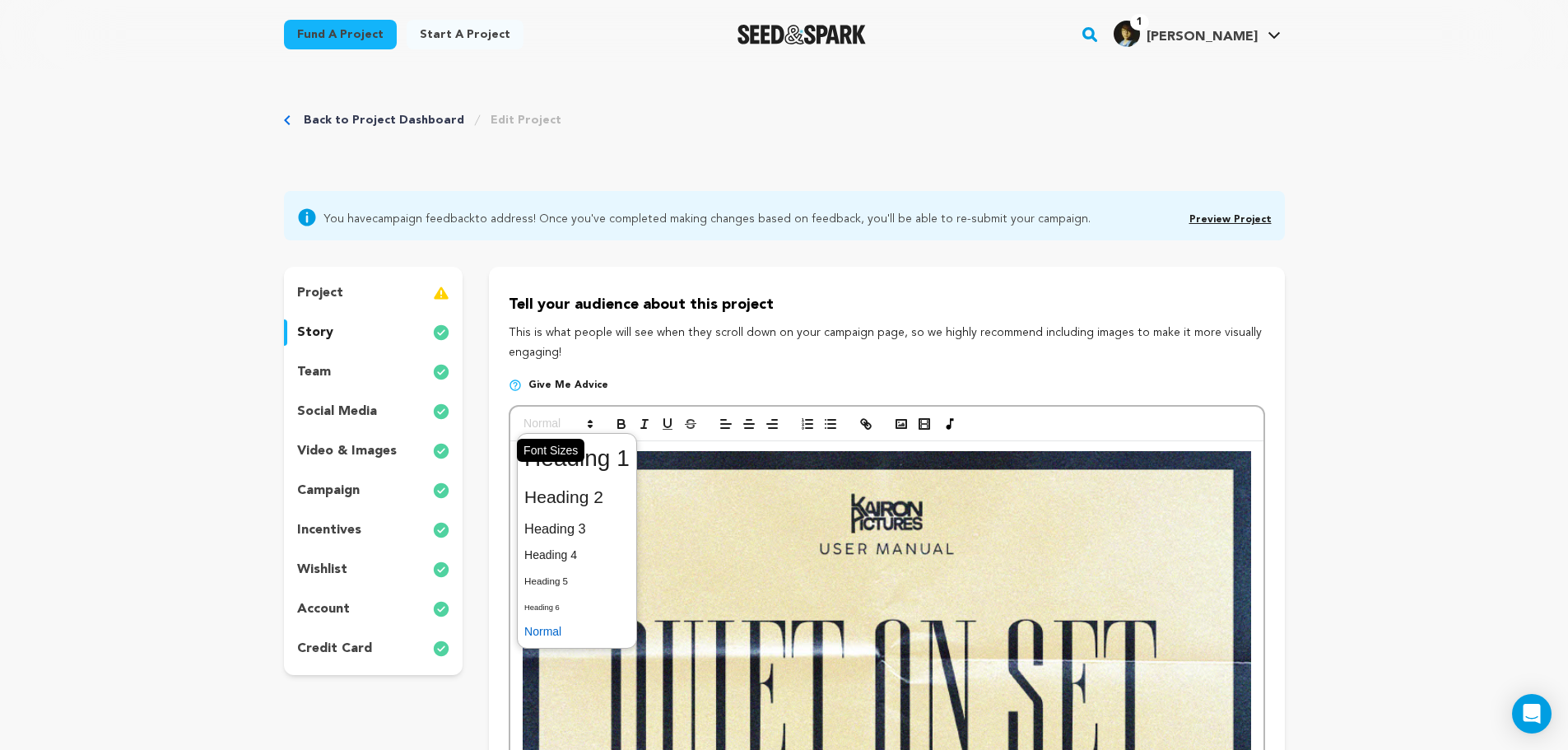
click at [552, 423] on span at bounding box center [557, 424] width 81 height 20
click at [552, 633] on span at bounding box center [577, 632] width 106 height 26
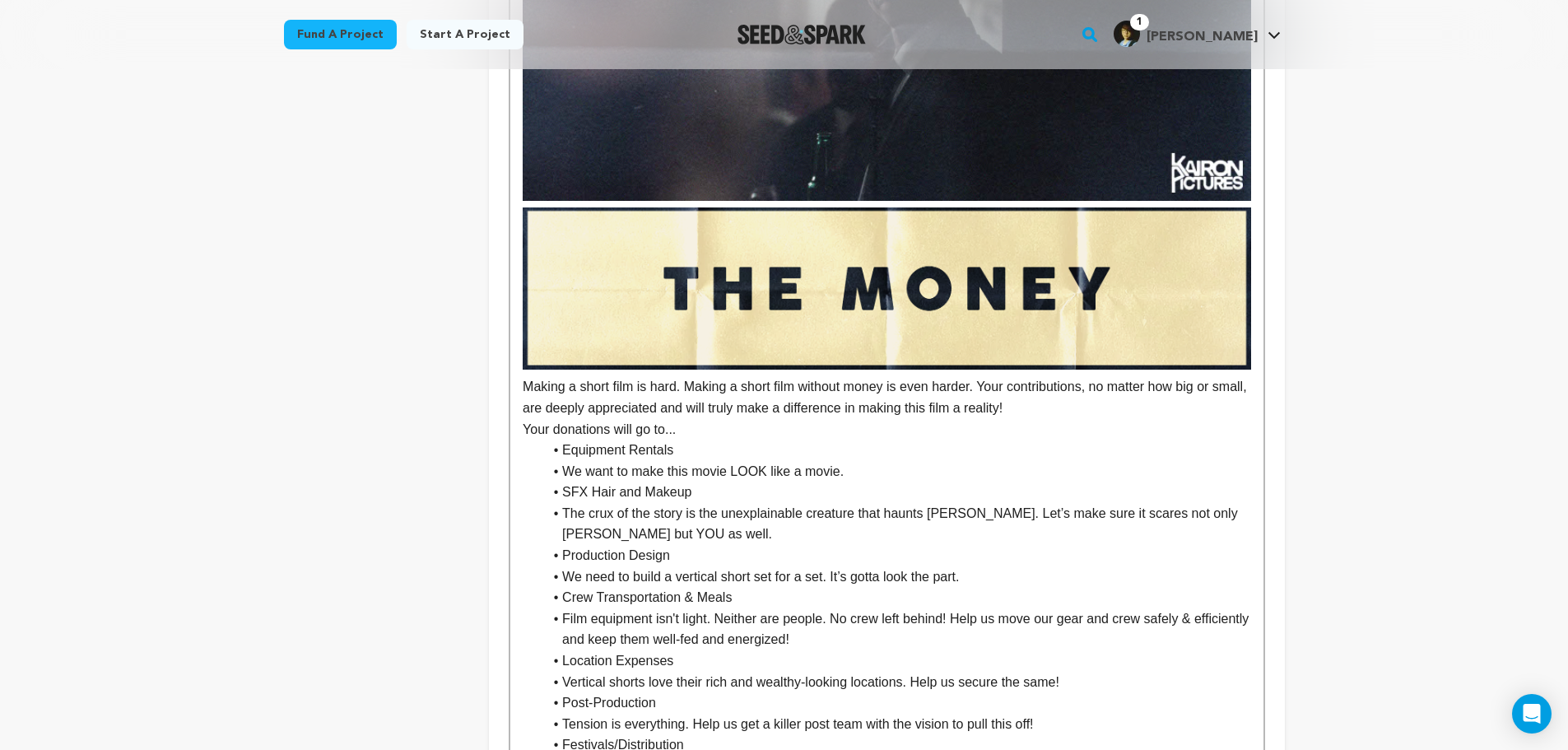
scroll to position [4832, 0]
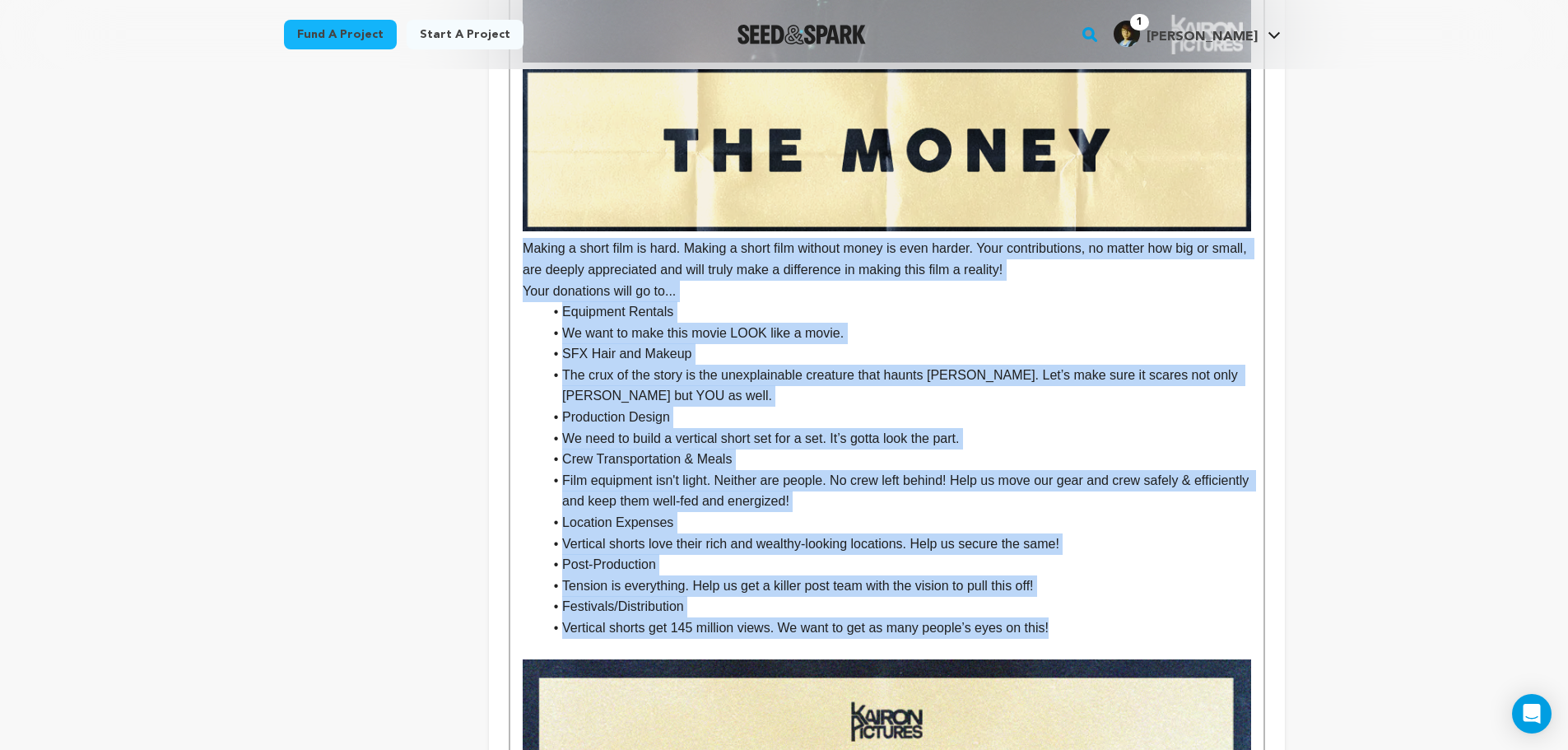
drag, startPoint x: 1115, startPoint y: 651, endPoint x: 502, endPoint y: 276, distance: 718.6
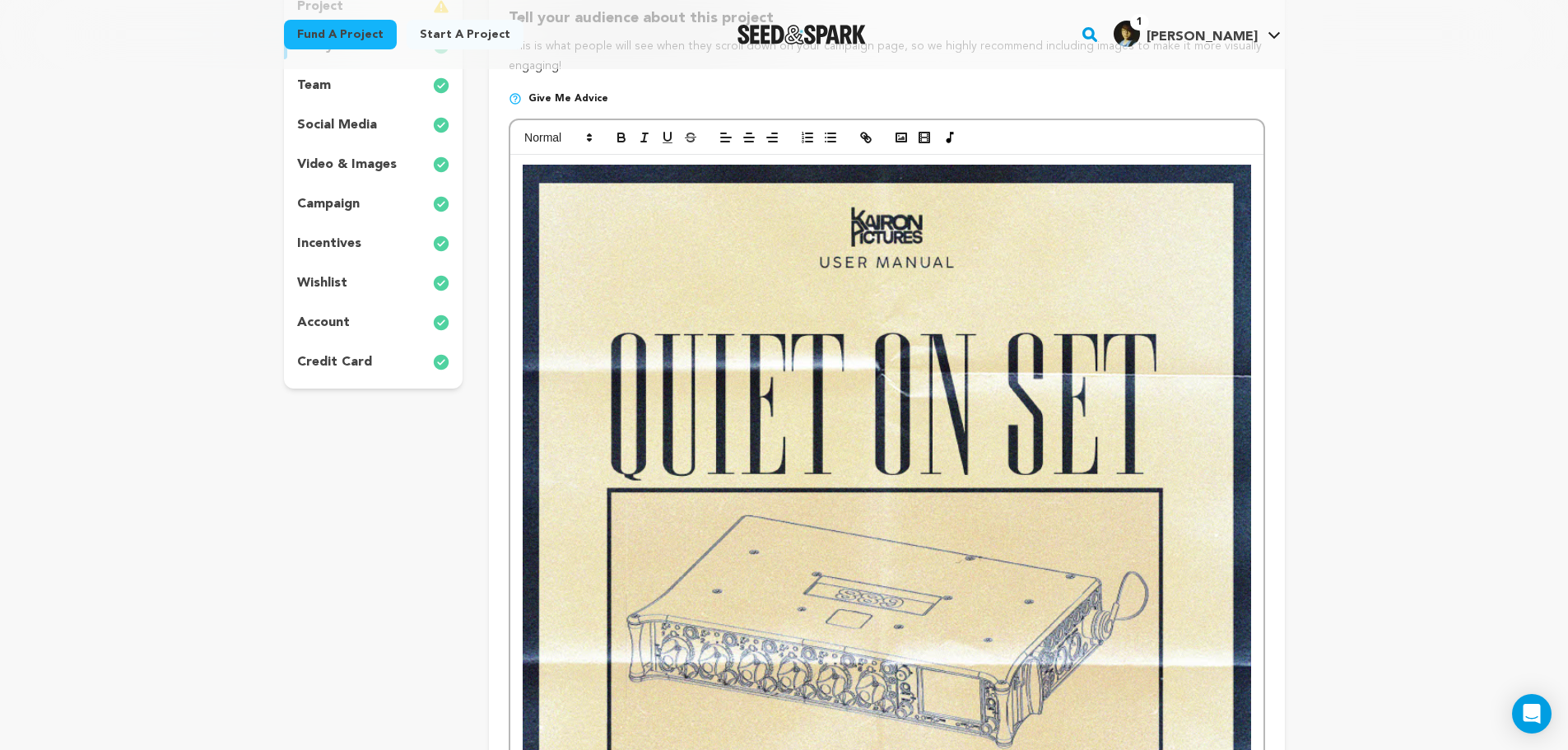
scroll to position [0, 0]
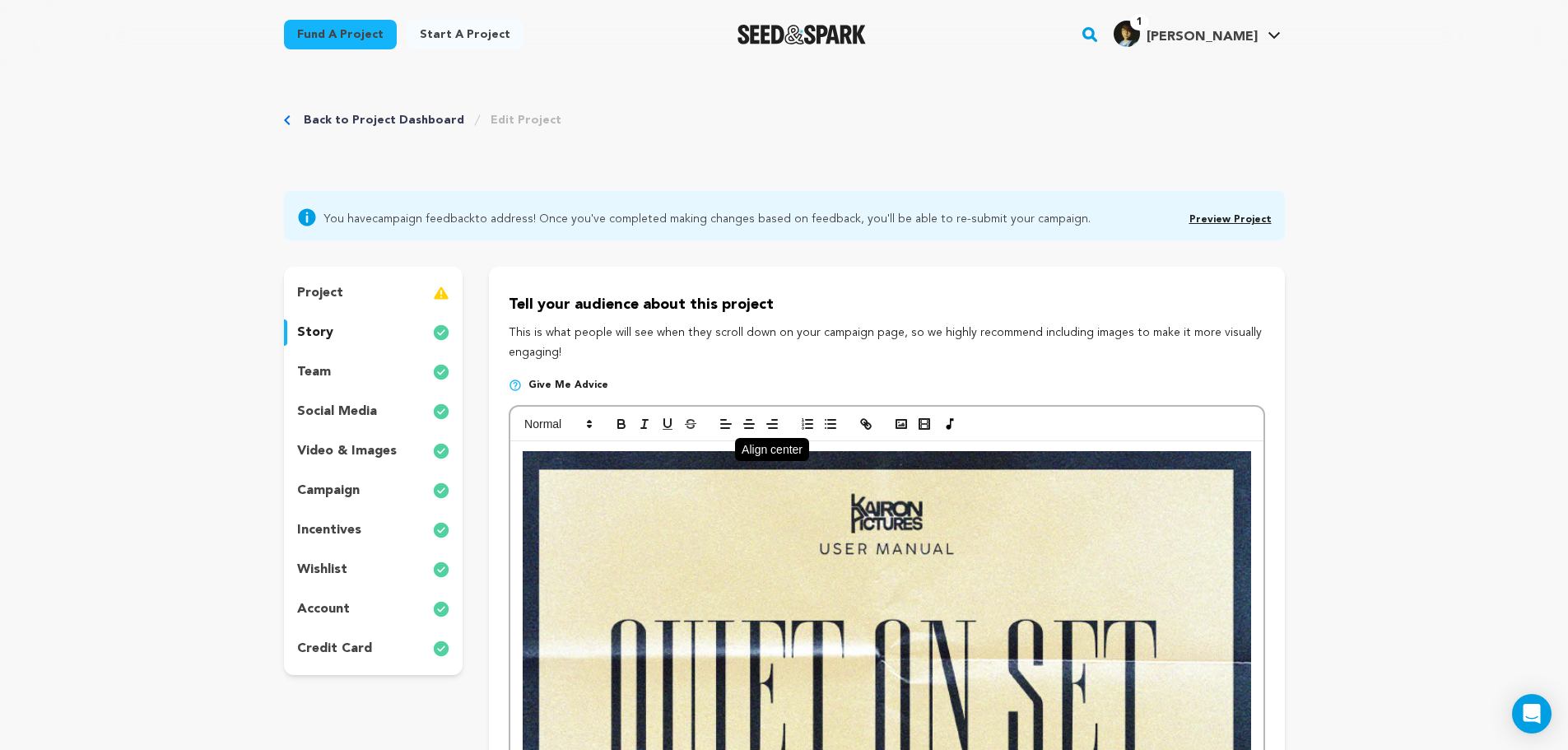
click at [750, 427] on icon "button" at bounding box center [749, 424] width 15 height 15
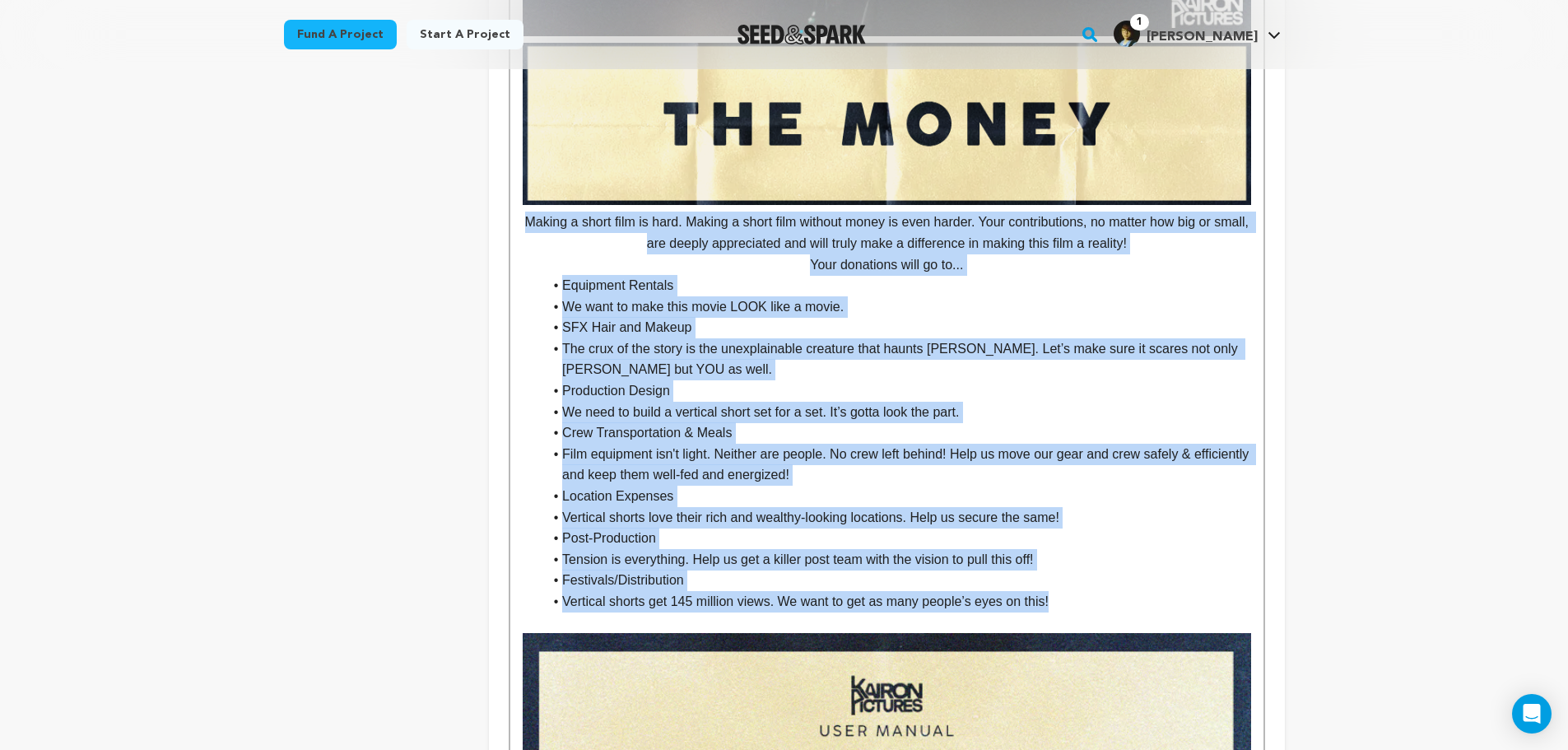
scroll to position [4860, 0]
click at [534, 239] on p "Making a short film is hard. Making a short film without money is even harder. …" at bounding box center [887, 231] width 728 height 42
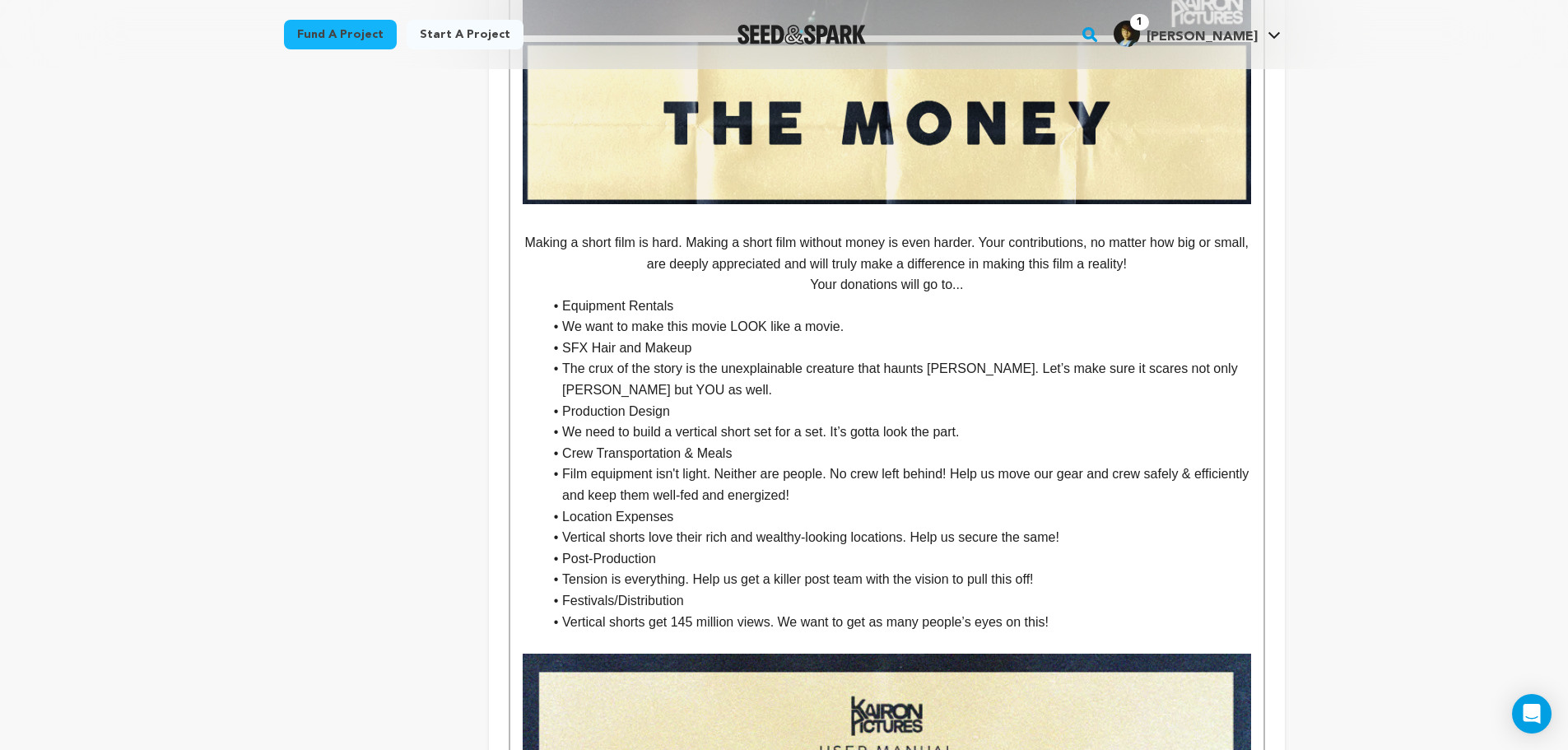
click at [1065, 633] on li "Vertical shorts get 145 million views. We want to get as many people’s eyes on …" at bounding box center [896, 622] width 708 height 21
click at [982, 296] on p "Your donations will go to..." at bounding box center [887, 284] width 728 height 21
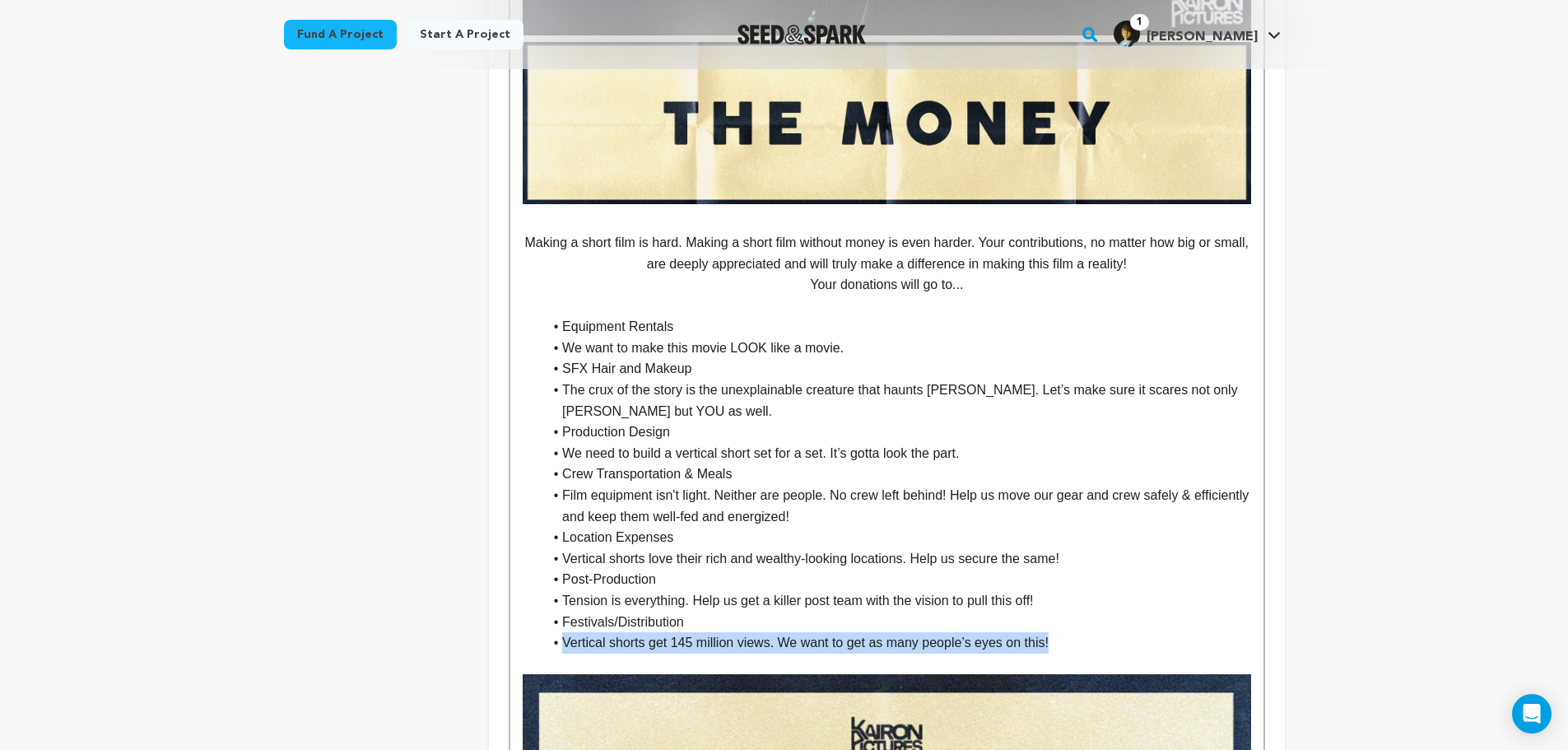
drag, startPoint x: 1048, startPoint y: 662, endPoint x: 1113, endPoint y: 644, distance: 67.4
click at [1094, 640] on ul "Equipment Rentals We want to make this movie LOOK like a movie. SFX Hair and Ma…" at bounding box center [887, 485] width 728 height 338
click at [1124, 654] on li "Vertical shorts get 145 million views. We want to get as many people’s eyes on …" at bounding box center [896, 643] width 708 height 21
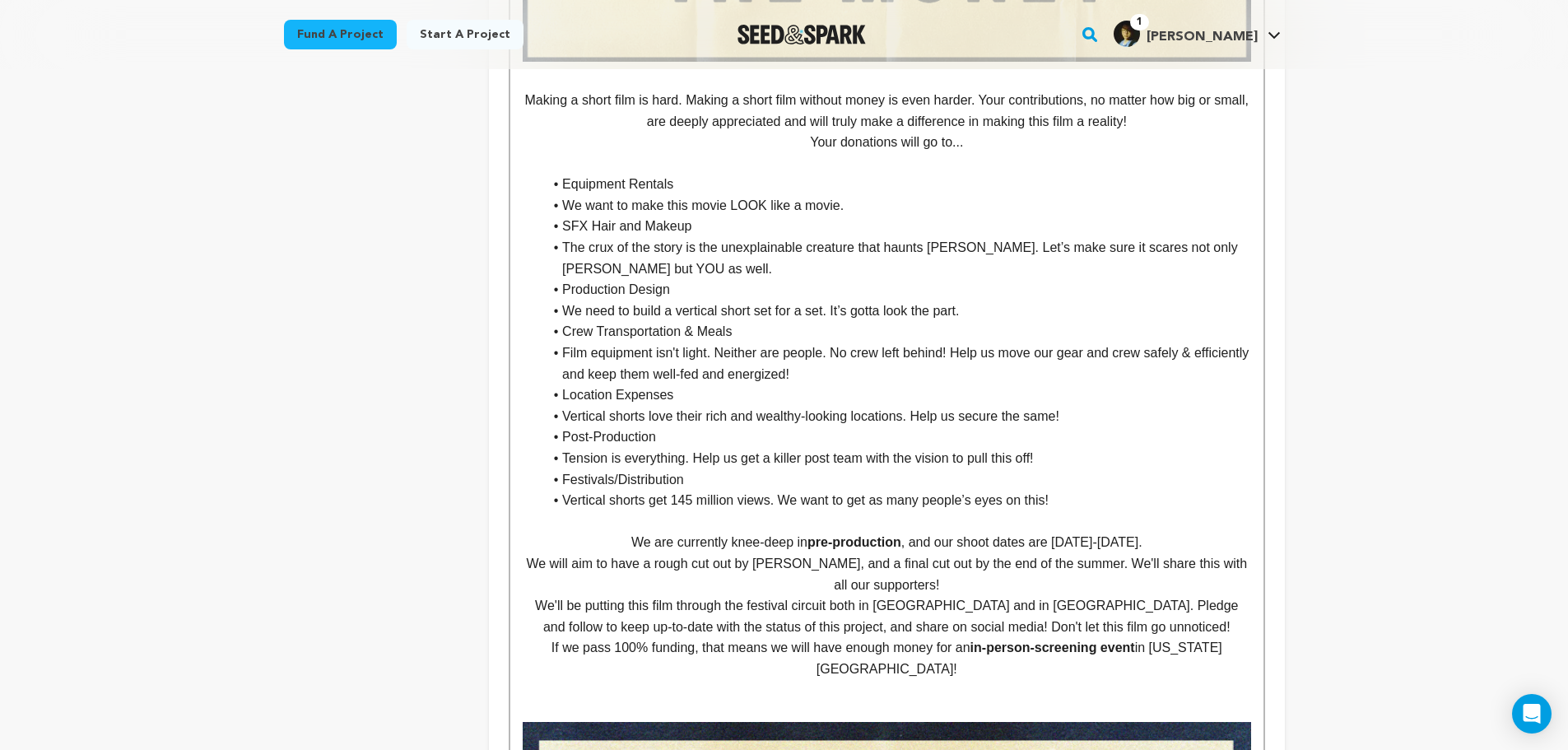
scroll to position [4987, 0]
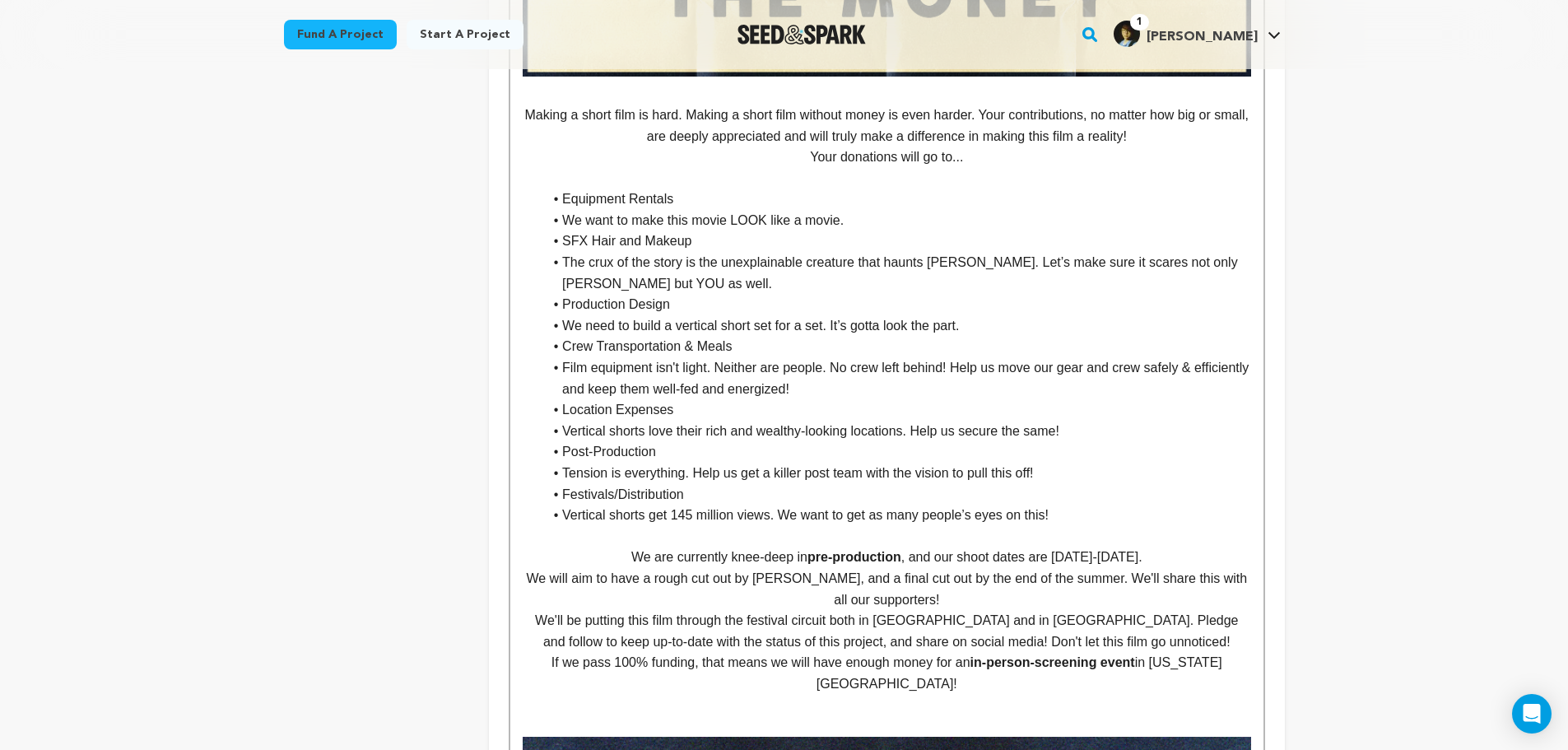
click at [1085, 569] on p "We are currently knee-deep in pre-production , and our shoot dates are April 8-…" at bounding box center [887, 558] width 728 height 21
click at [1151, 569] on p "We are currently knee-deep in pre-production , and our shoot dates are October ." at bounding box center [887, 558] width 728 height 21
click at [1117, 569] on p "We are currently knee-deep in pre-production , and our shoot dates are October ." at bounding box center [887, 558] width 728 height 21
click at [1121, 569] on p "We are currently knee-deep in pre-production , and our shoot dates are October ." at bounding box center [887, 558] width 728 height 21
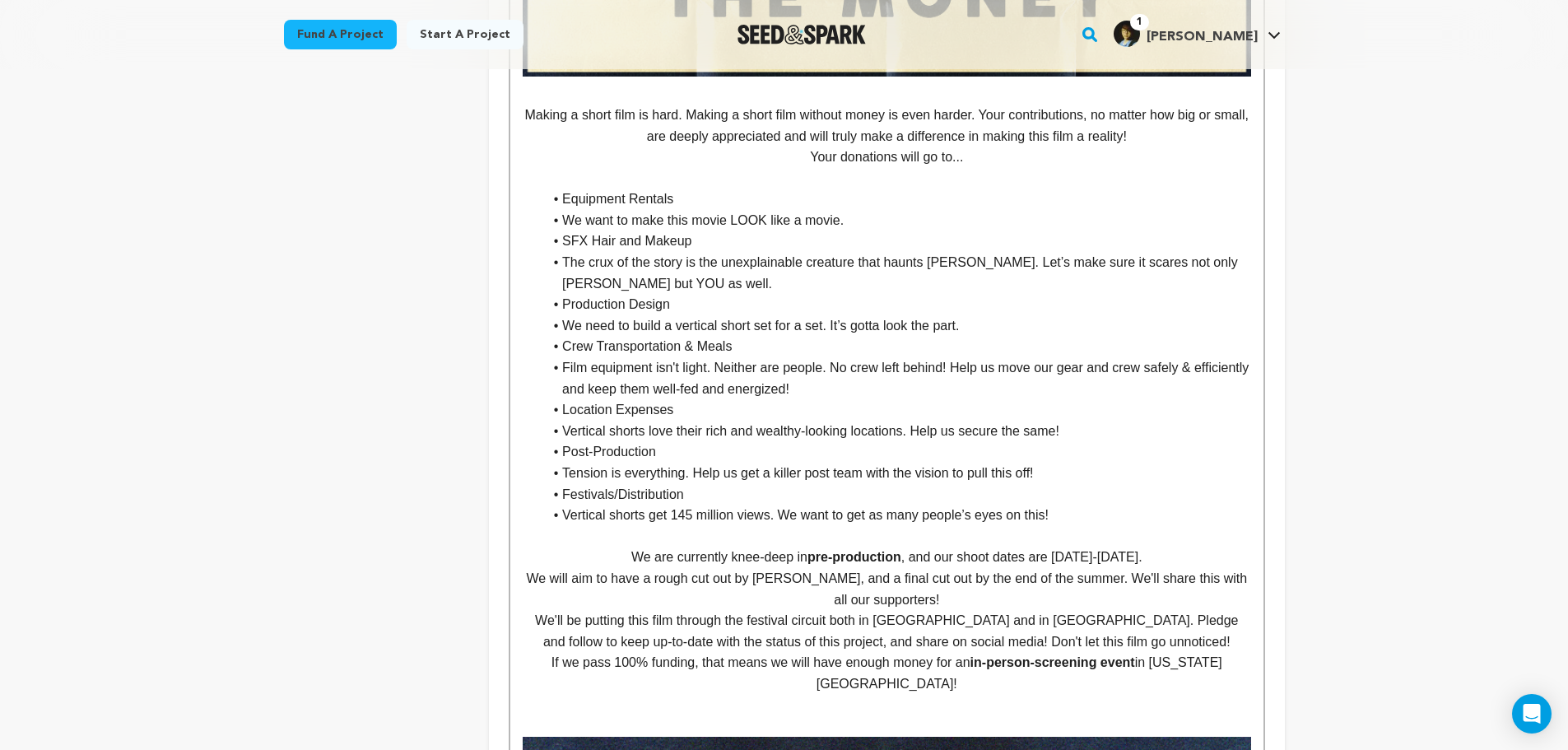
click at [548, 596] on p "We will aim to have a rough cut out by May, and a final cut out by the end of t…" at bounding box center [887, 589] width 728 height 42
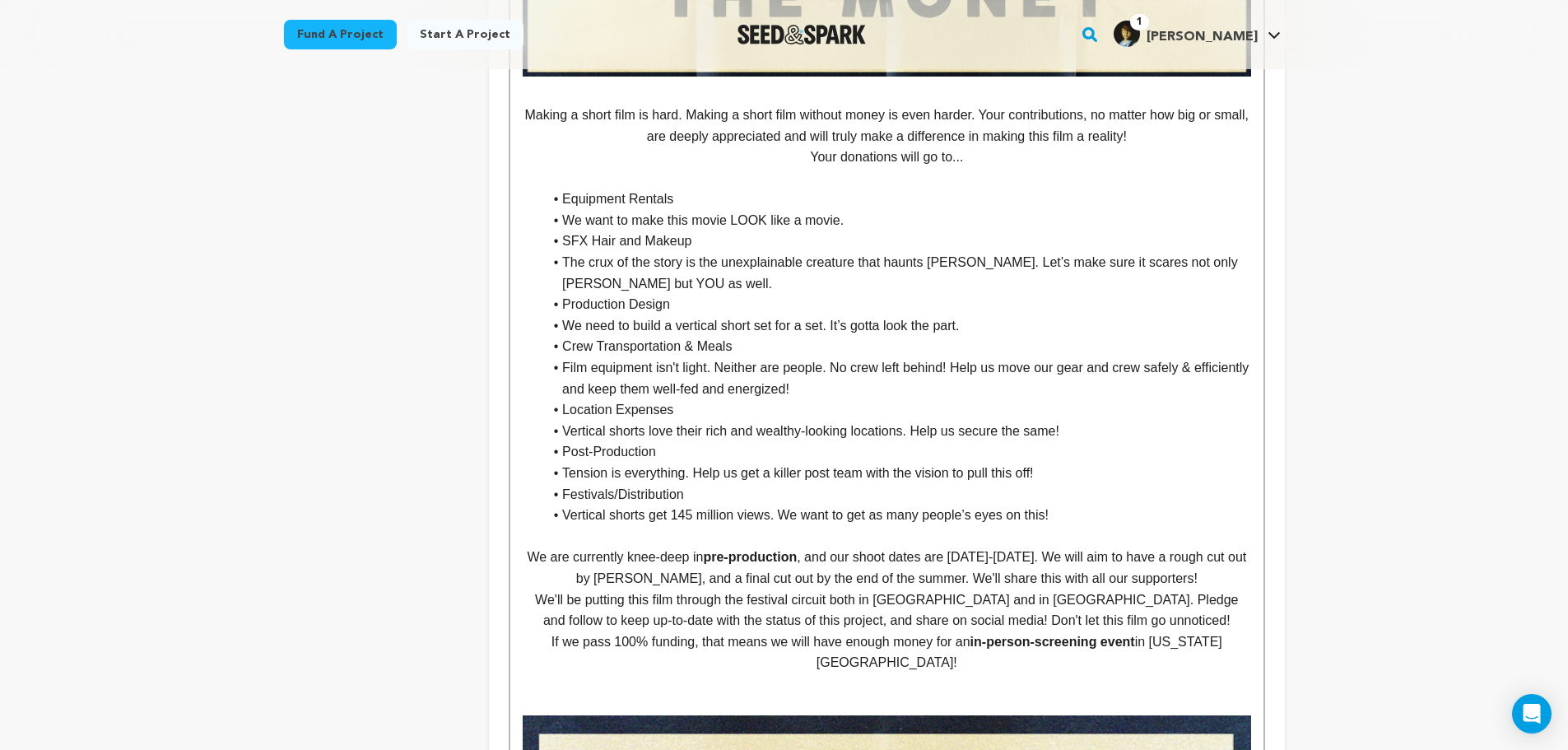
click at [641, 589] on p "We are currently knee-deep in pre-production , and our shoot dates are October …" at bounding box center [887, 568] width 728 height 42
drag, startPoint x: 942, startPoint y: 600, endPoint x: 809, endPoint y: 590, distance: 133.4
click at [809, 589] on p "We are currently knee-deep in pre-production , and our shoot dates are October …" at bounding box center [887, 568] width 728 height 42
click at [532, 619] on p "We'll be putting this film through the festival circuit both in the United Stat…" at bounding box center [887, 610] width 728 height 42
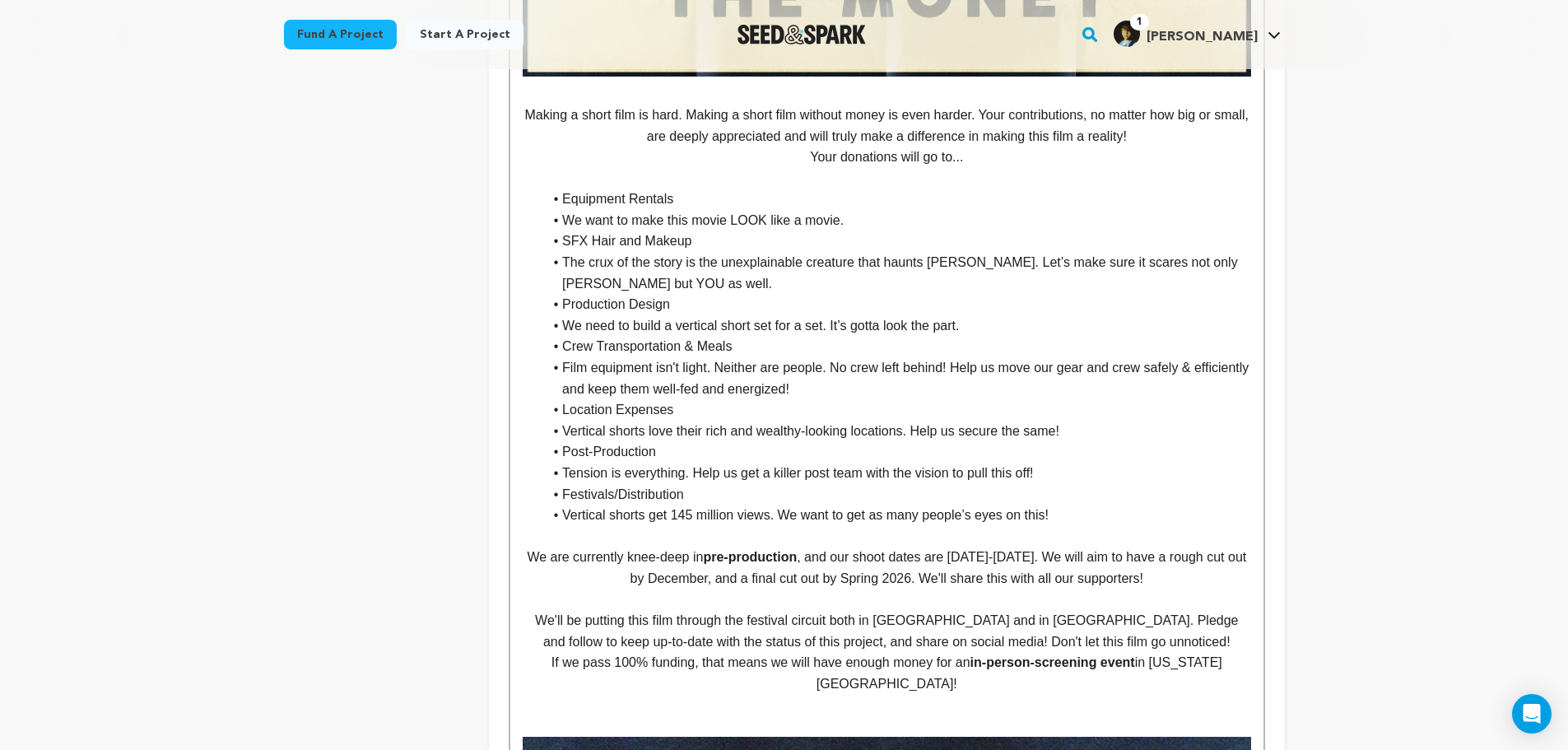
click at [560, 639] on p "We'll be putting this film through the festival circuit both in the United Stat…" at bounding box center [887, 631] width 728 height 42
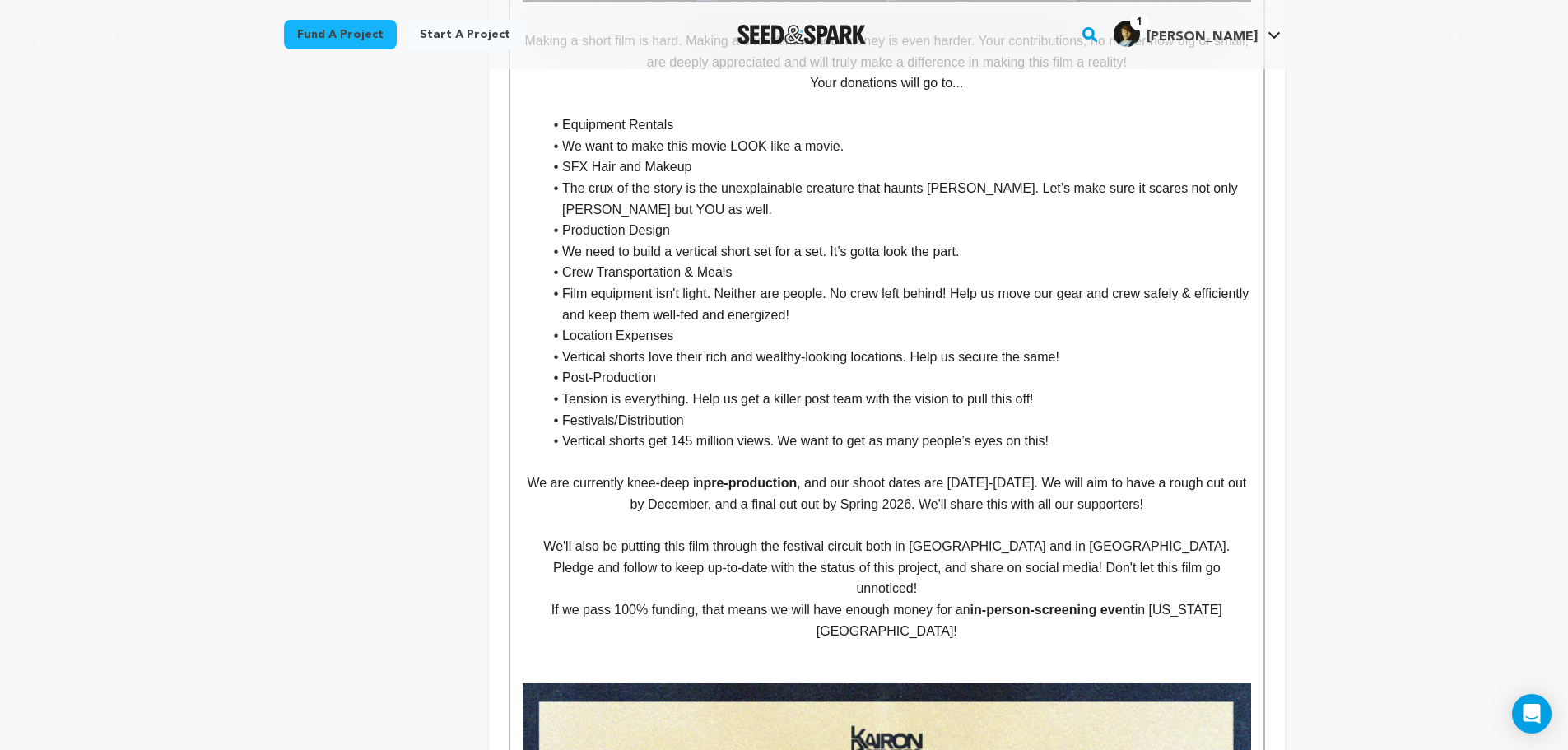
scroll to position [5070, 0]
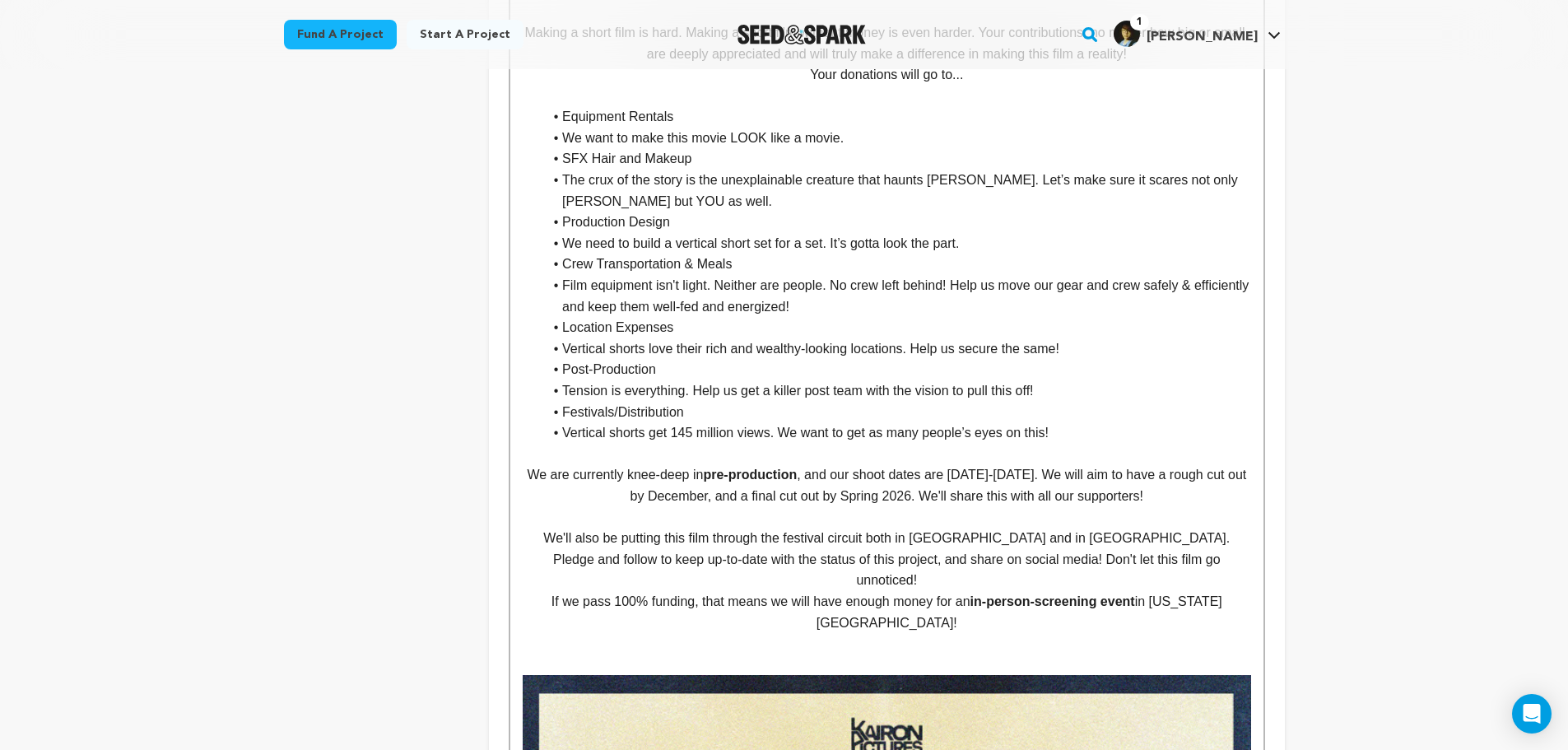
click at [1187, 578] on p "We'll also be putting this film through the festival circuit both in the United…" at bounding box center [887, 560] width 728 height 64
click at [1197, 577] on p "We'll also be putting this film through the festival circuit both in the United…" at bounding box center [887, 560] width 728 height 64
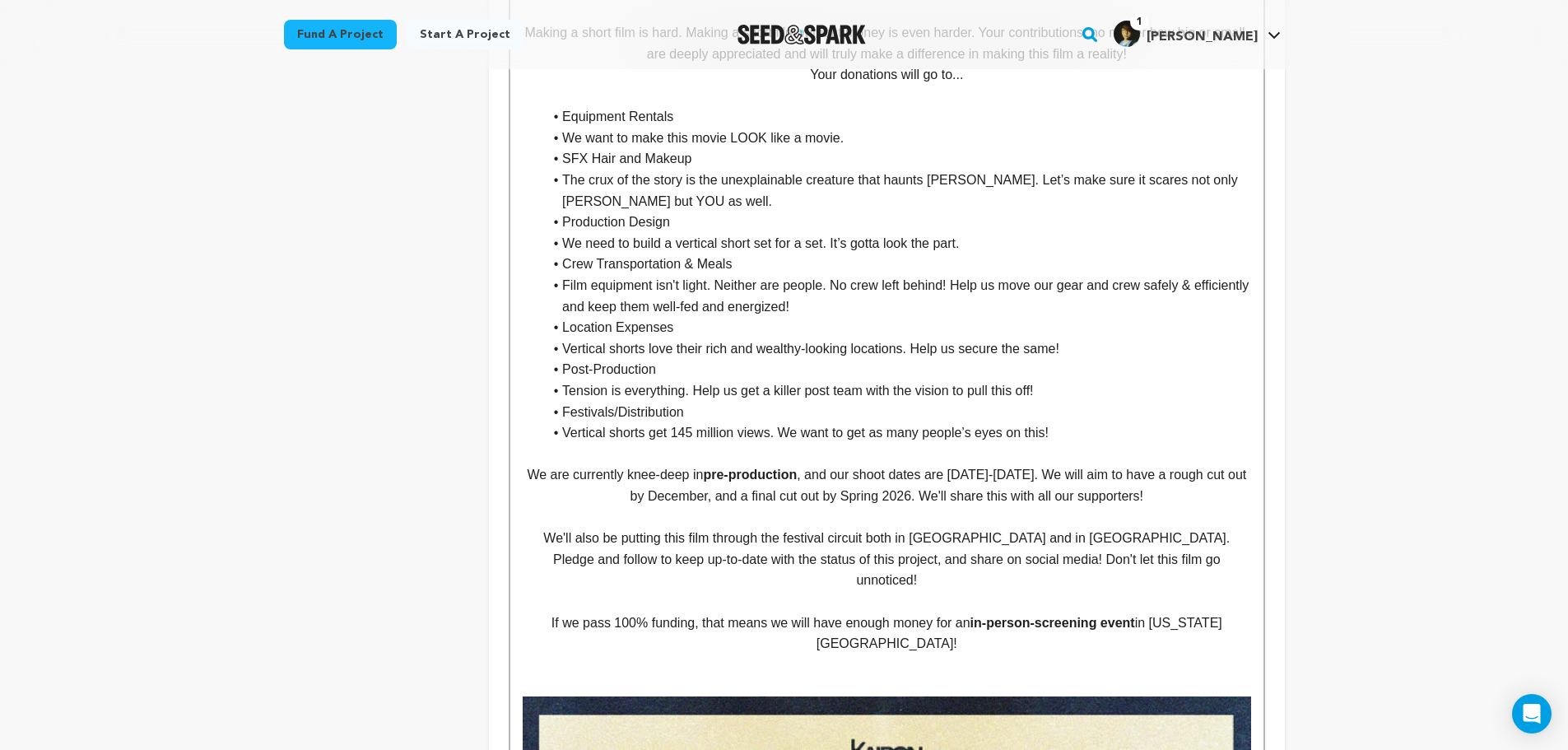
click at [924, 623] on p "If we pass 100% funding, that means we will have enough money for an in-person-…" at bounding box center [887, 633] width 728 height 42
click at [815, 643] on p "If we pass 100% funding, that means we will have enough money to go above and b…" at bounding box center [887, 633] width 728 height 42
click at [818, 643] on p "If we pass 100% funding, that means we will have enough money to go above and b…" at bounding box center [887, 633] width 728 height 42
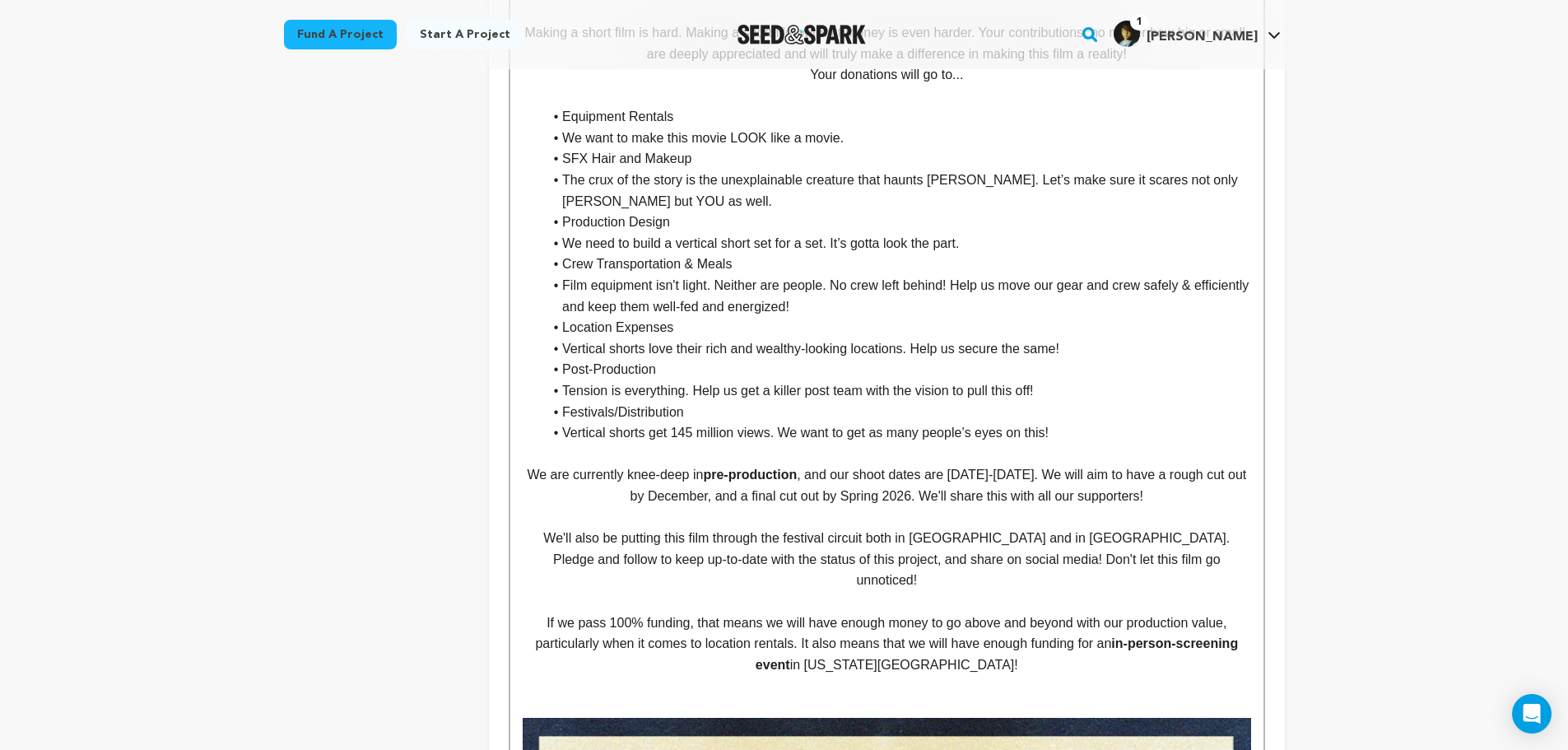
click at [1016, 662] on p "If we pass 100% funding, that means we will have enough money to go above and b…" at bounding box center [887, 644] width 728 height 64
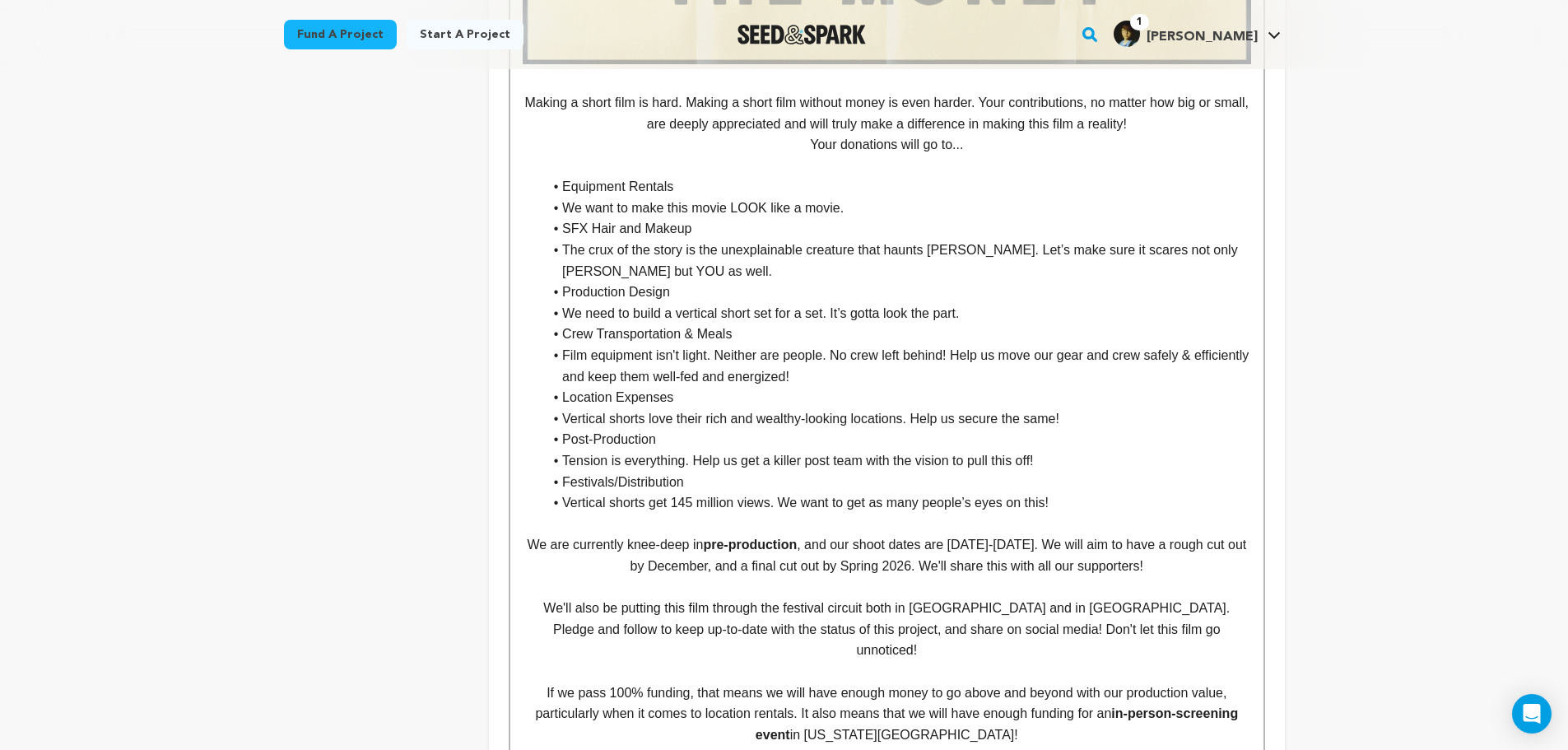
scroll to position [4987, 0]
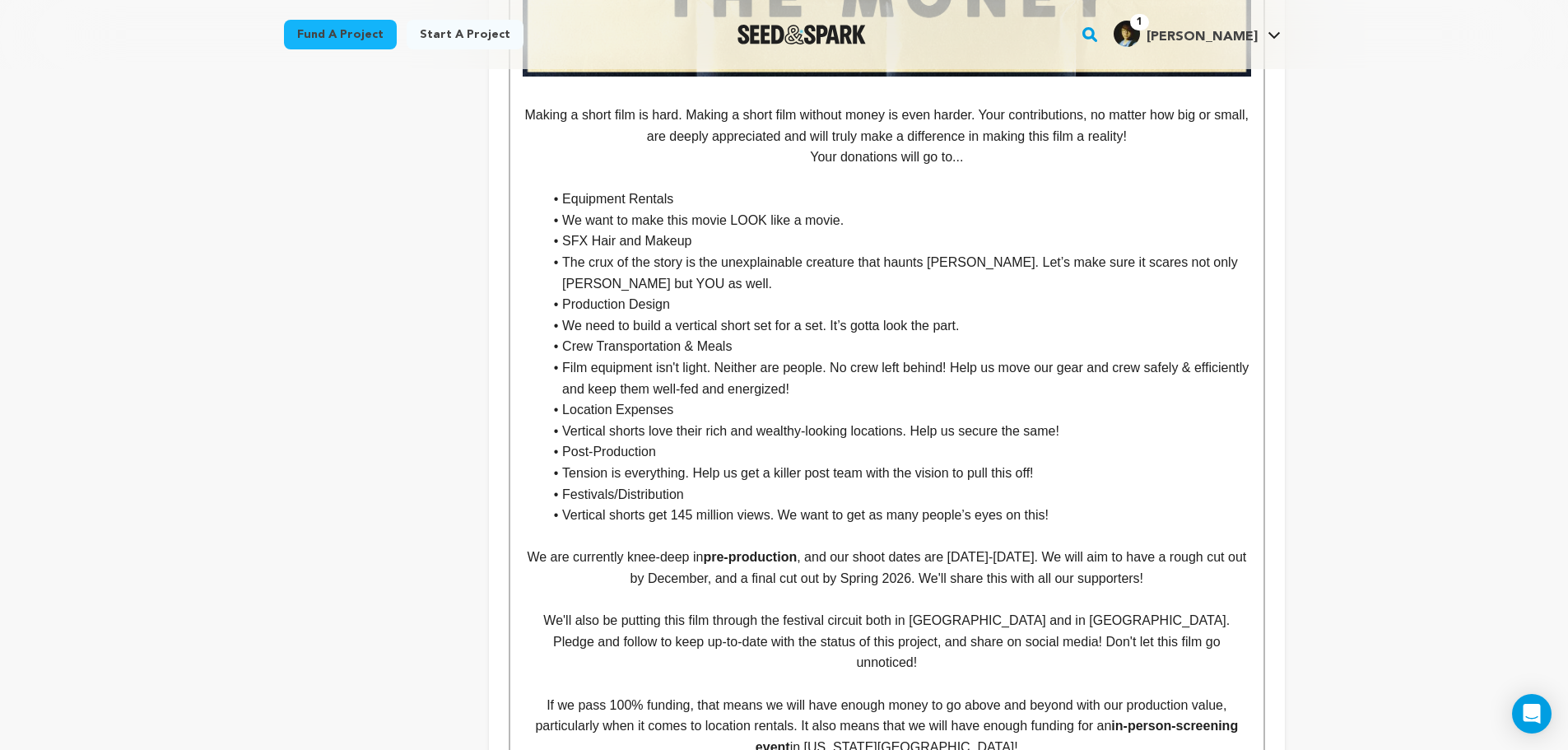
click at [608, 147] on p "Making a short film is hard. Making a short film without money is even harder. …" at bounding box center [887, 125] width 728 height 42
click at [758, 168] on p "Your donations will go to..." at bounding box center [887, 157] width 728 height 21
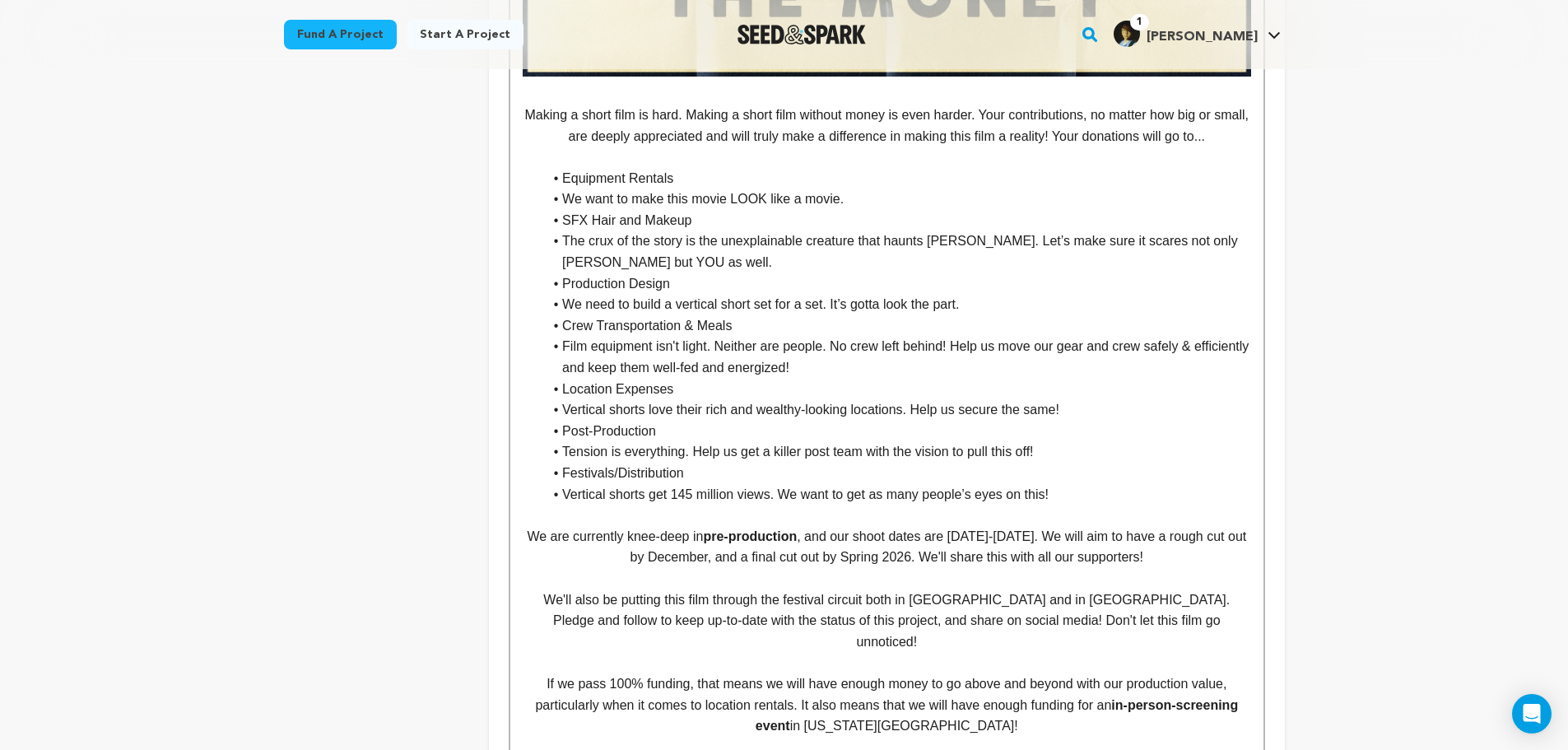
click at [529, 222] on ul "Equipment Rentals We want to make this movie LOOK like a movie. SFX Hair and Ma…" at bounding box center [887, 337] width 728 height 338
click at [549, 261] on li "The crux of the story is the unexplainable creature that haunts Nick. Let’s mak…" at bounding box center [896, 251] width 708 height 42
click at [559, 315] on li "We need to build a vertical short set for a set. It’s gotta look the part." at bounding box center [896, 304] width 708 height 21
click at [562, 364] on li "Film equipment isn't light. Neither are people. No crew left behind! Help us mo…" at bounding box center [896, 357] width 708 height 42
click at [558, 421] on li "Vertical shorts love their rich and wealthy-looking locations. Help us secure t…" at bounding box center [896, 410] width 708 height 21
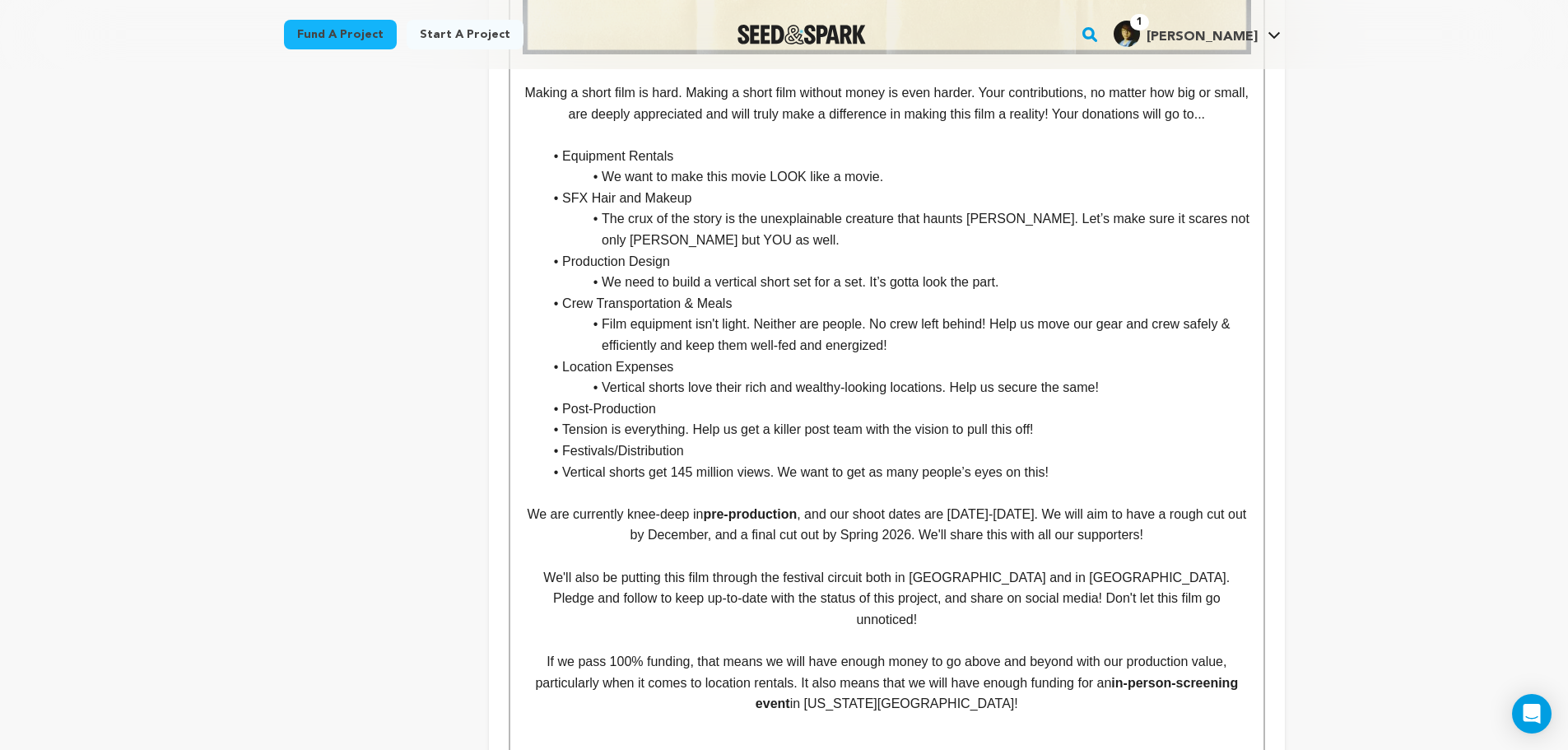
scroll to position [5070, 0]
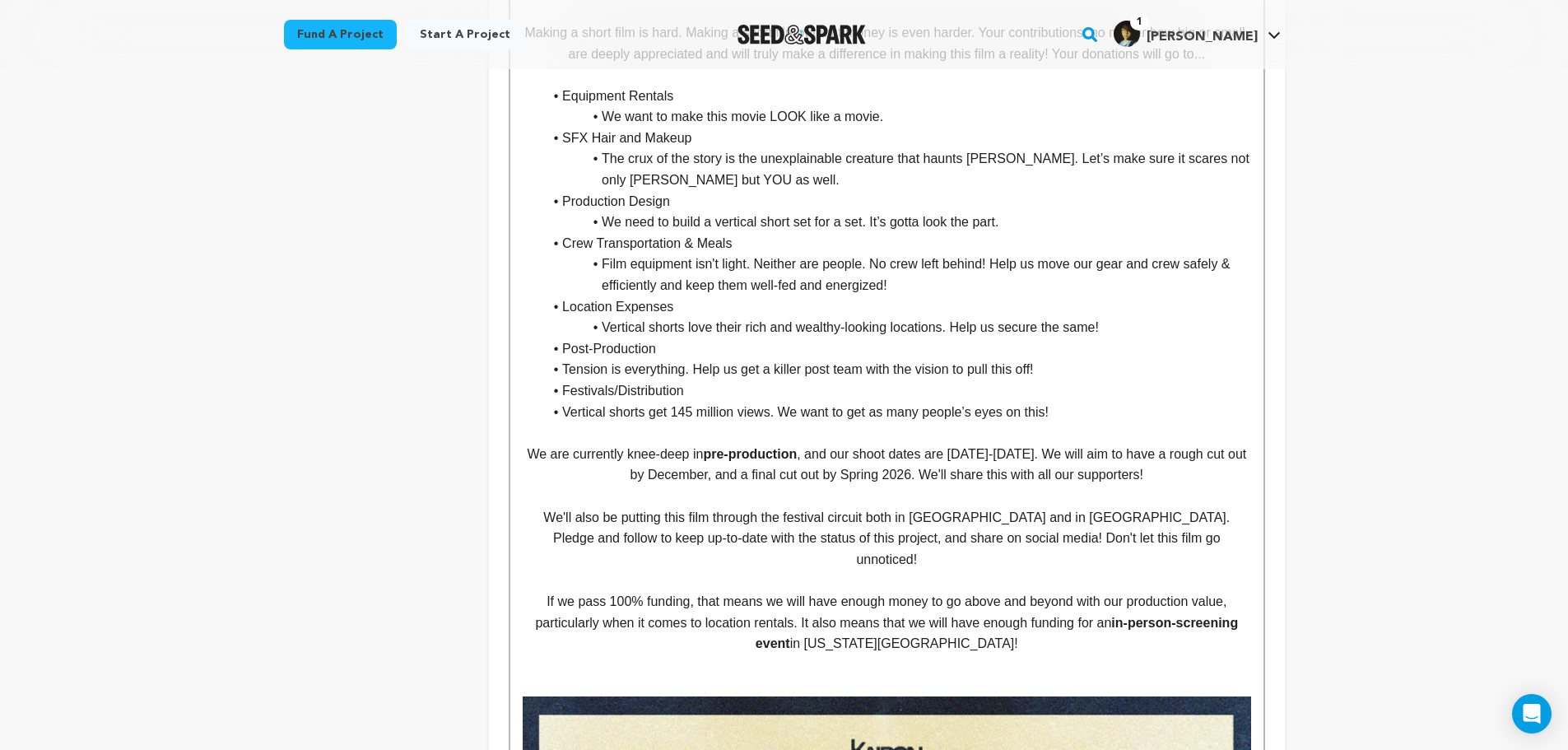
click at [556, 381] on li "Tension is everything. Help us get a killer post team with the vision to pull t…" at bounding box center [896, 369] width 708 height 21
click at [560, 424] on li "Vertical shorts get 145 million views. We want to get as many people’s eyes on …" at bounding box center [896, 412] width 708 height 21
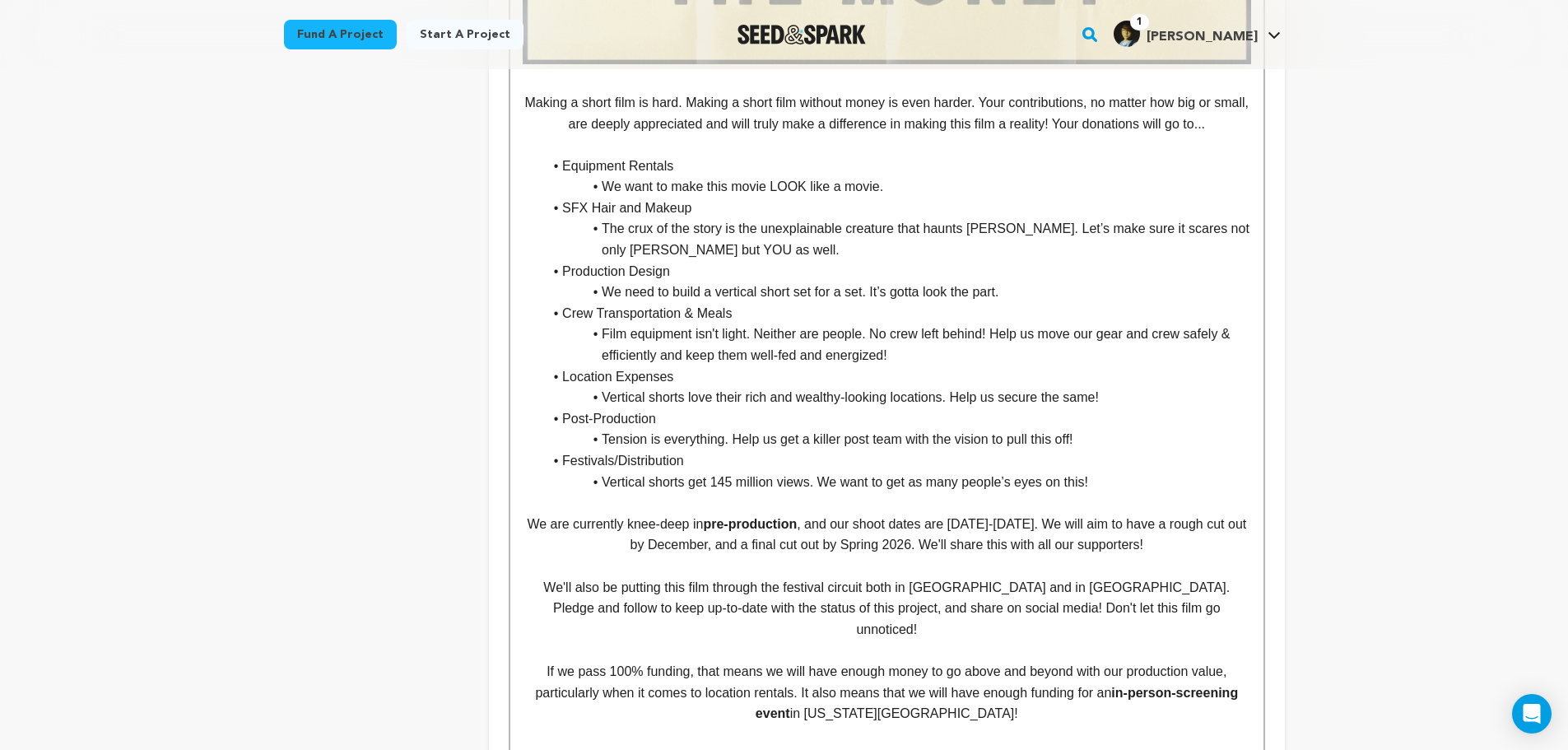
scroll to position [4987, 0]
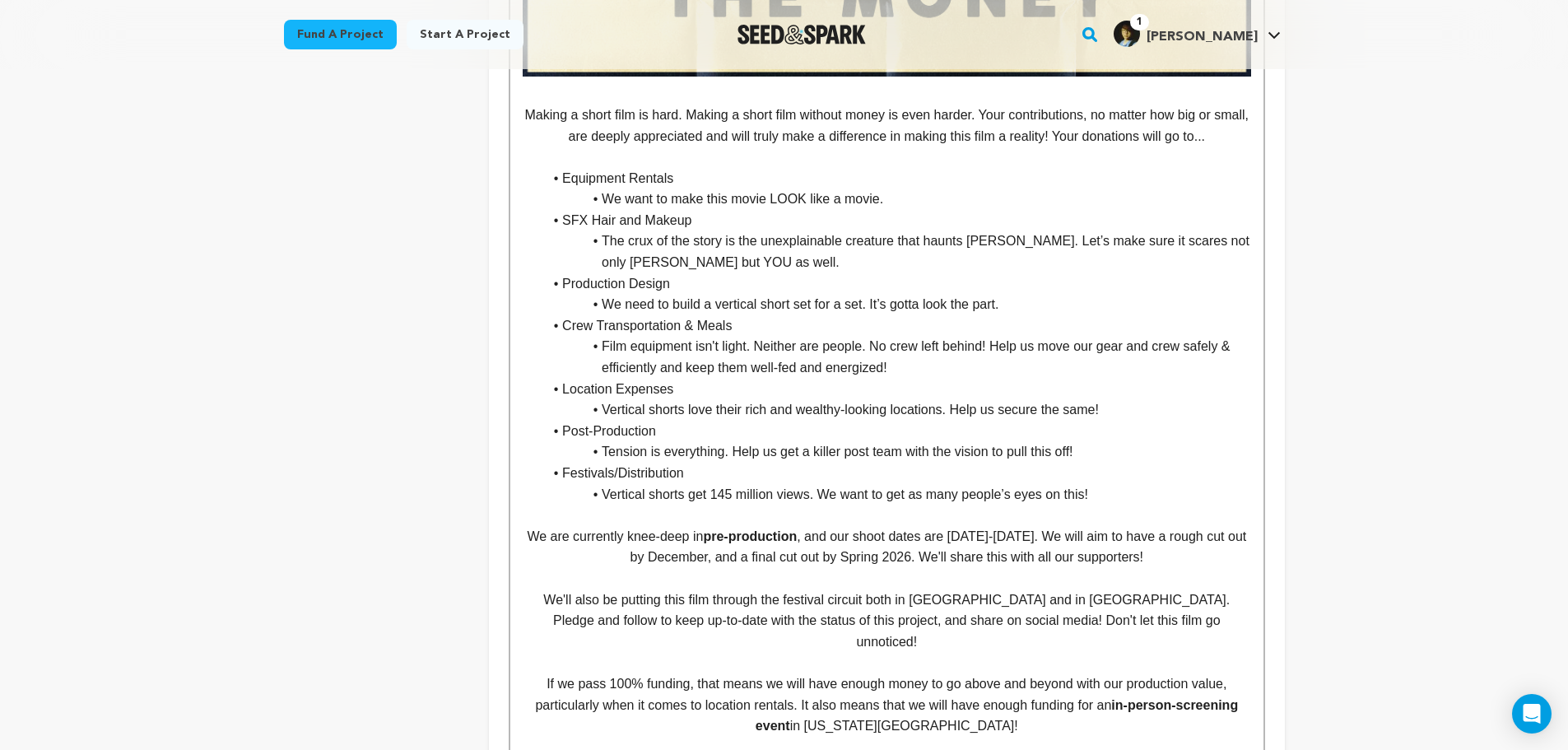
drag, startPoint x: 684, startPoint y: 197, endPoint x: 509, endPoint y: 198, distance: 175.0
drag, startPoint x: 696, startPoint y: 241, endPoint x: 482, endPoint y: 246, distance: 214.1
drag, startPoint x: 687, startPoint y: 304, endPoint x: 522, endPoint y: 301, distance: 165.0
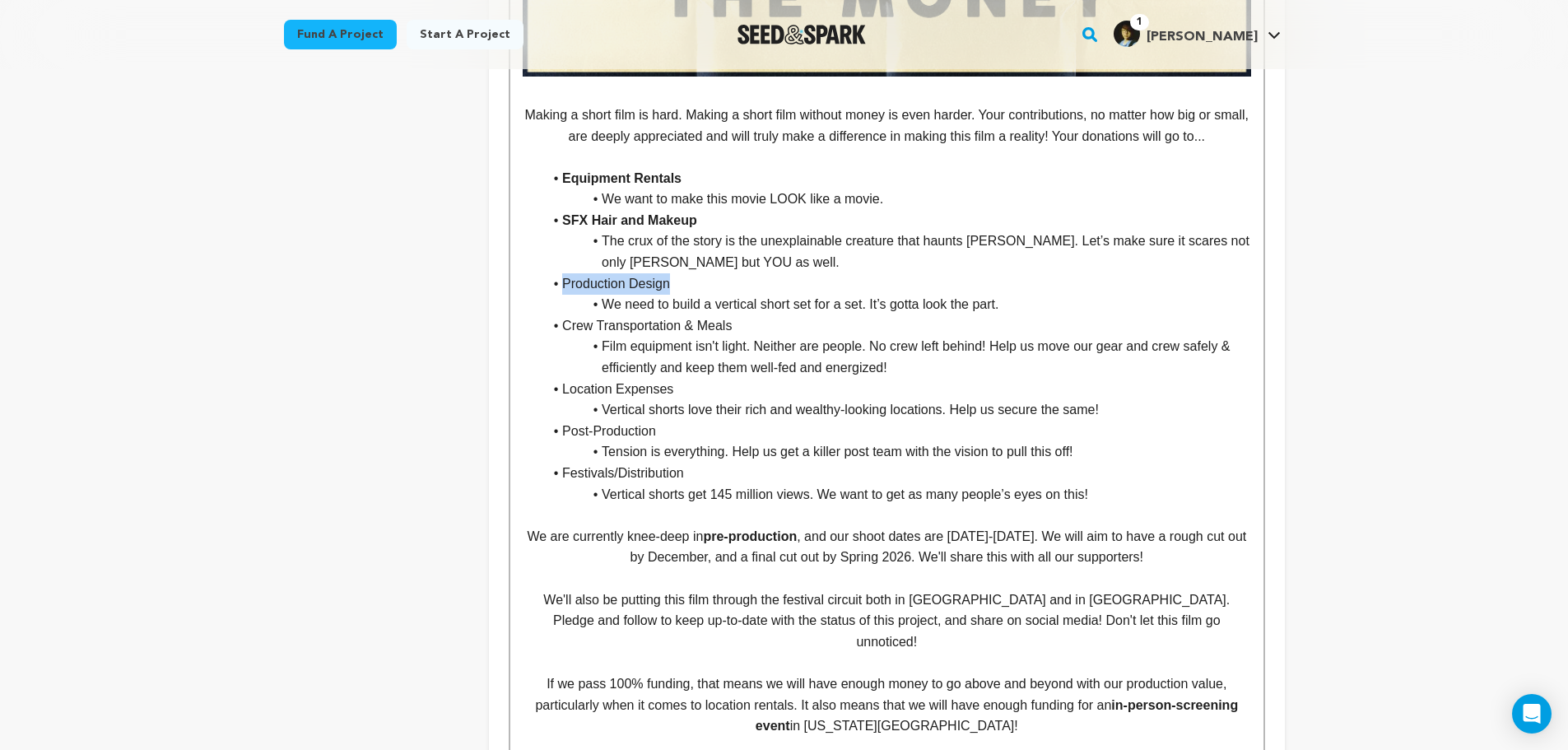
drag, startPoint x: 757, startPoint y: 351, endPoint x: 516, endPoint y: 340, distance: 241.3
drag, startPoint x: 694, startPoint y: 410, endPoint x: 515, endPoint y: 410, distance: 179.0
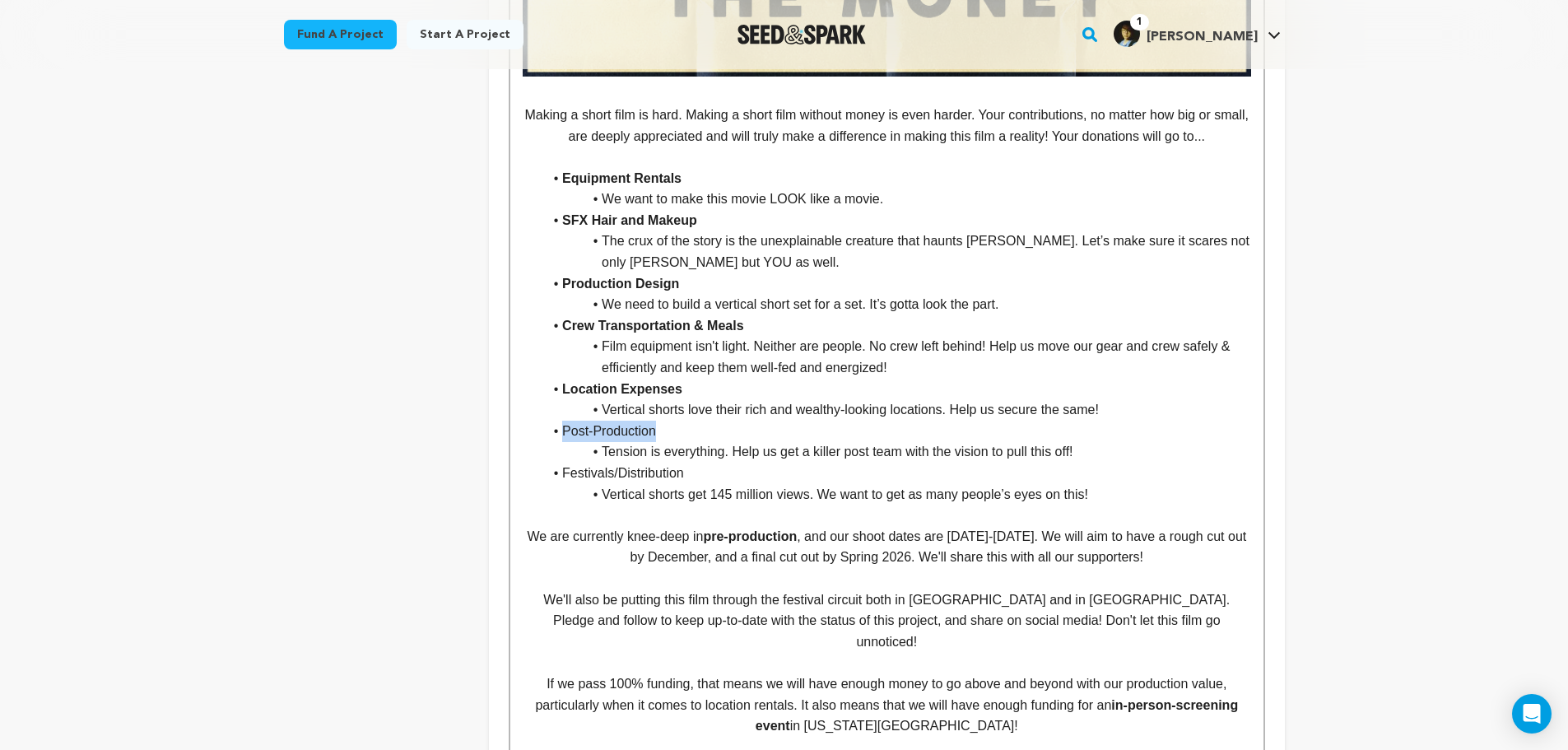
drag, startPoint x: 628, startPoint y: 453, endPoint x: 507, endPoint y: 456, distance: 121.0
drag, startPoint x: 694, startPoint y: 493, endPoint x: 526, endPoint y: 491, distance: 168.0
click at [526, 491] on ul "Equipment Rentals We want to make this movie LOOK like a movie. SFX Hair and Ma…" at bounding box center [887, 337] width 728 height 338
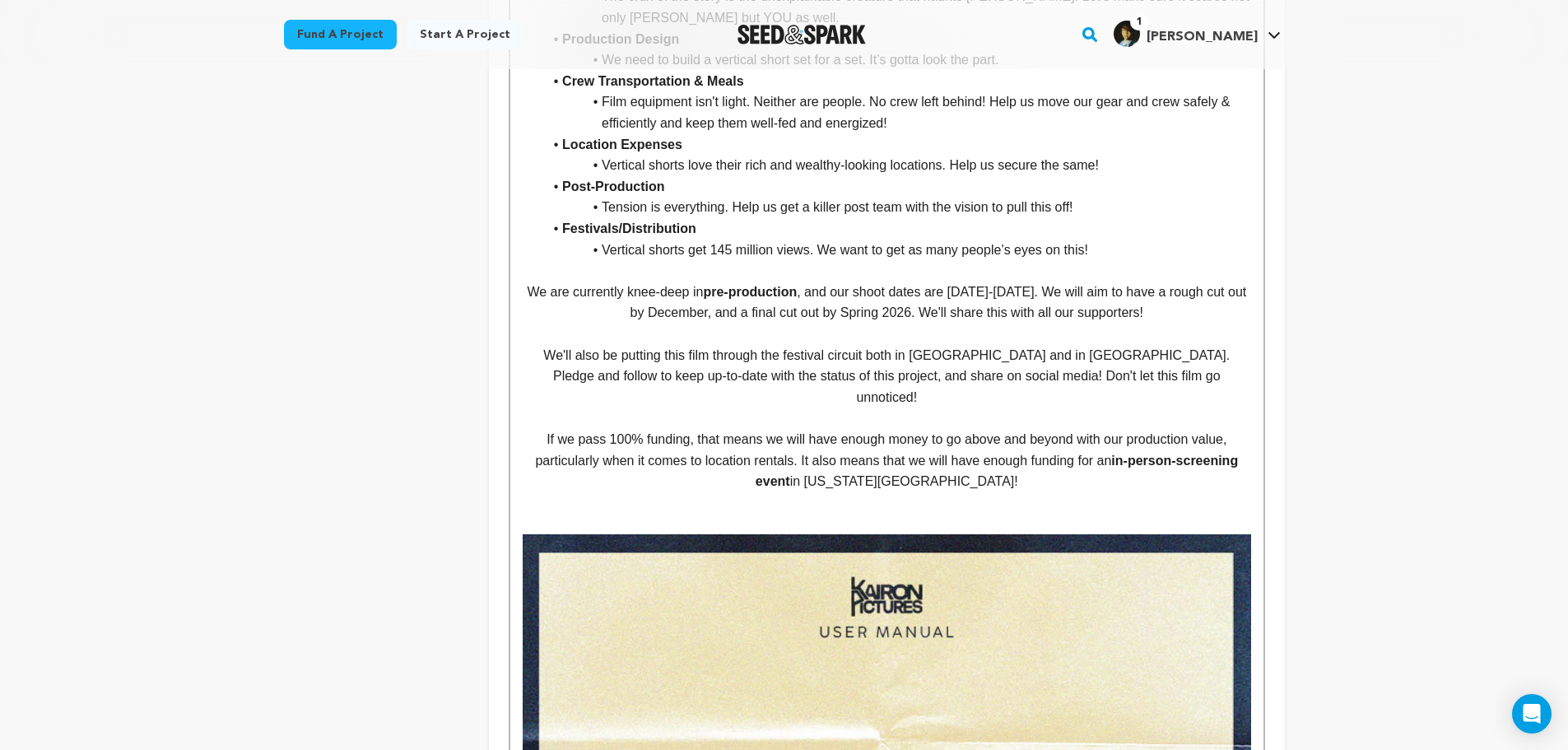
scroll to position [5235, 0]
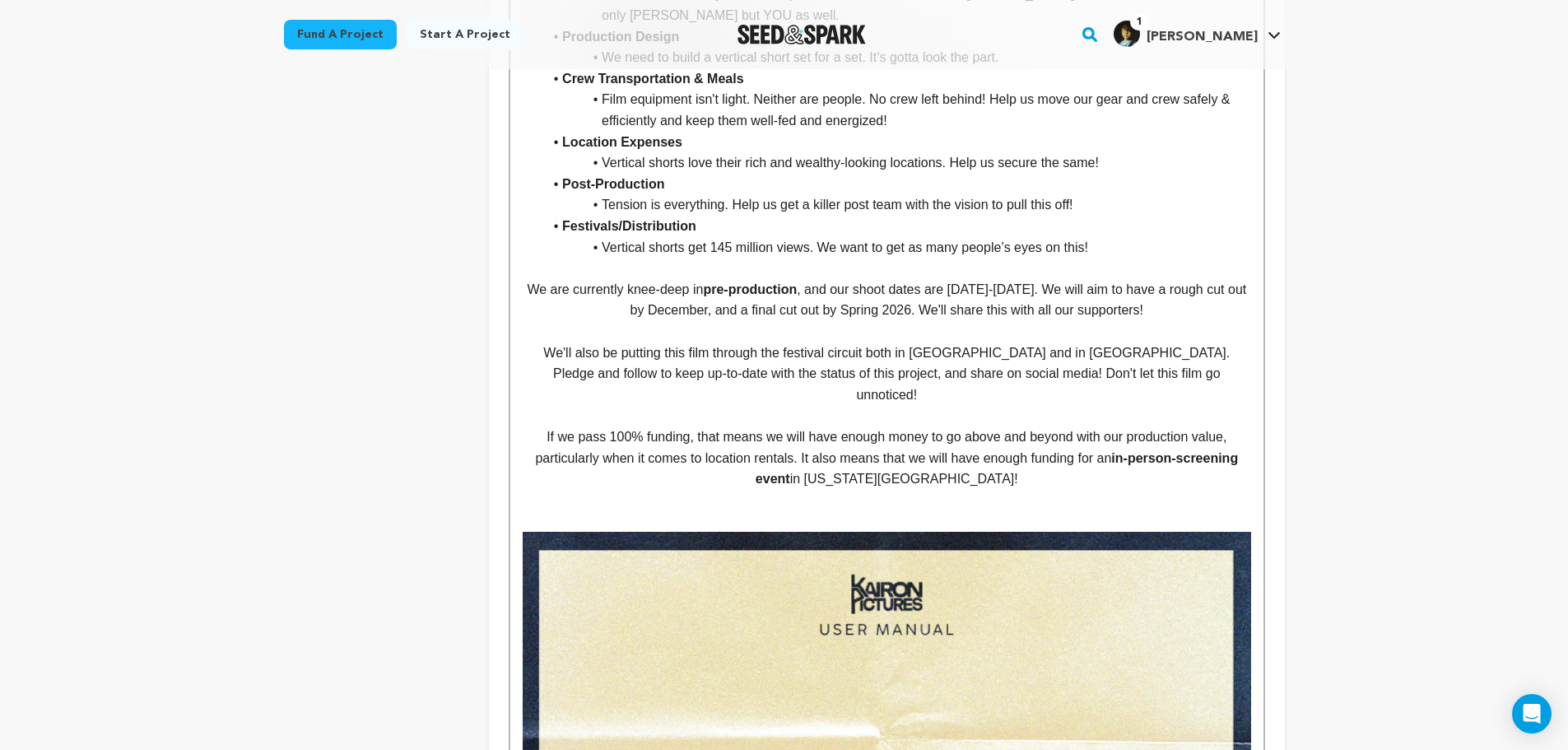
click at [839, 389] on p "We'll also be putting this film through the festival circuit both in the United…" at bounding box center [887, 375] width 728 height 64
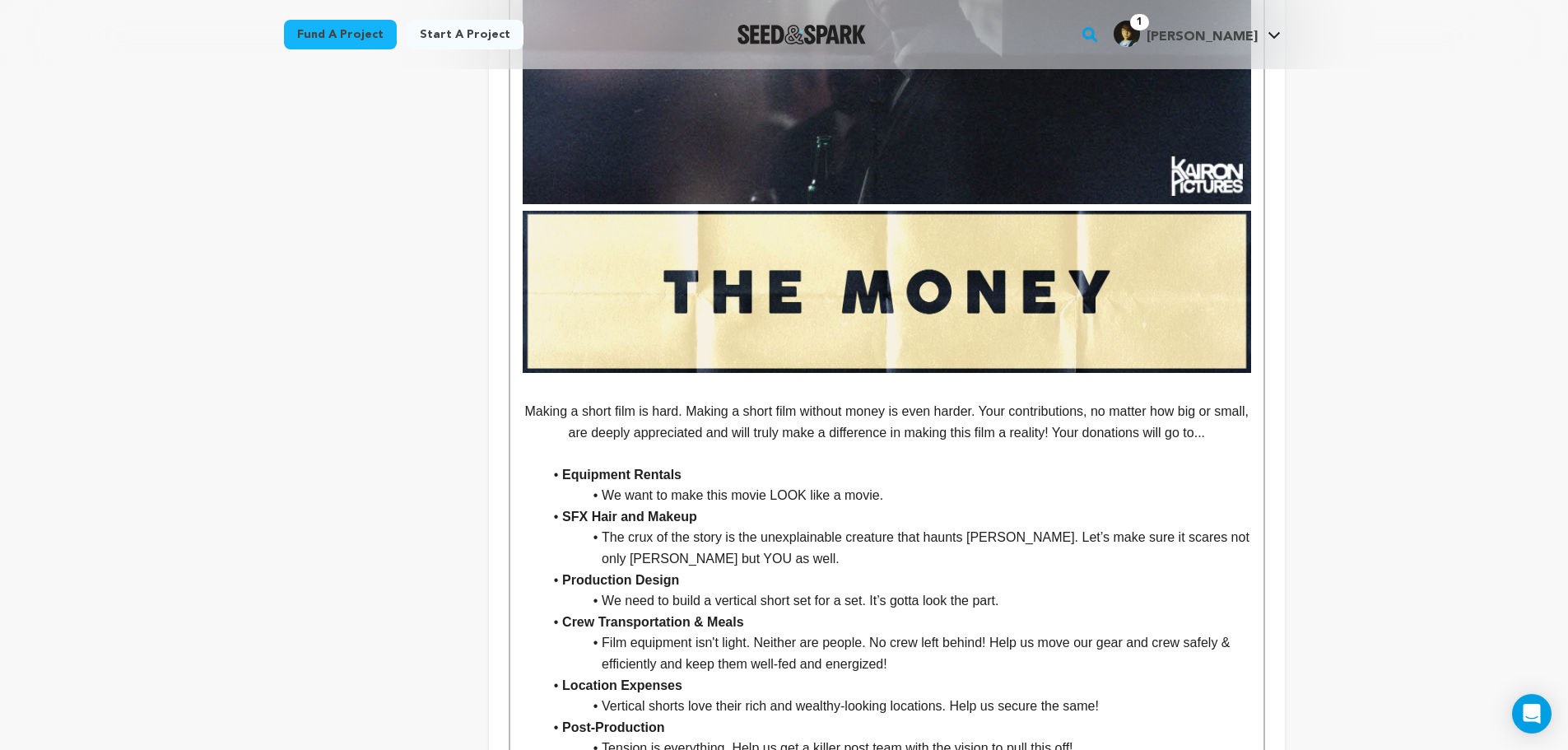
scroll to position [4741, 0]
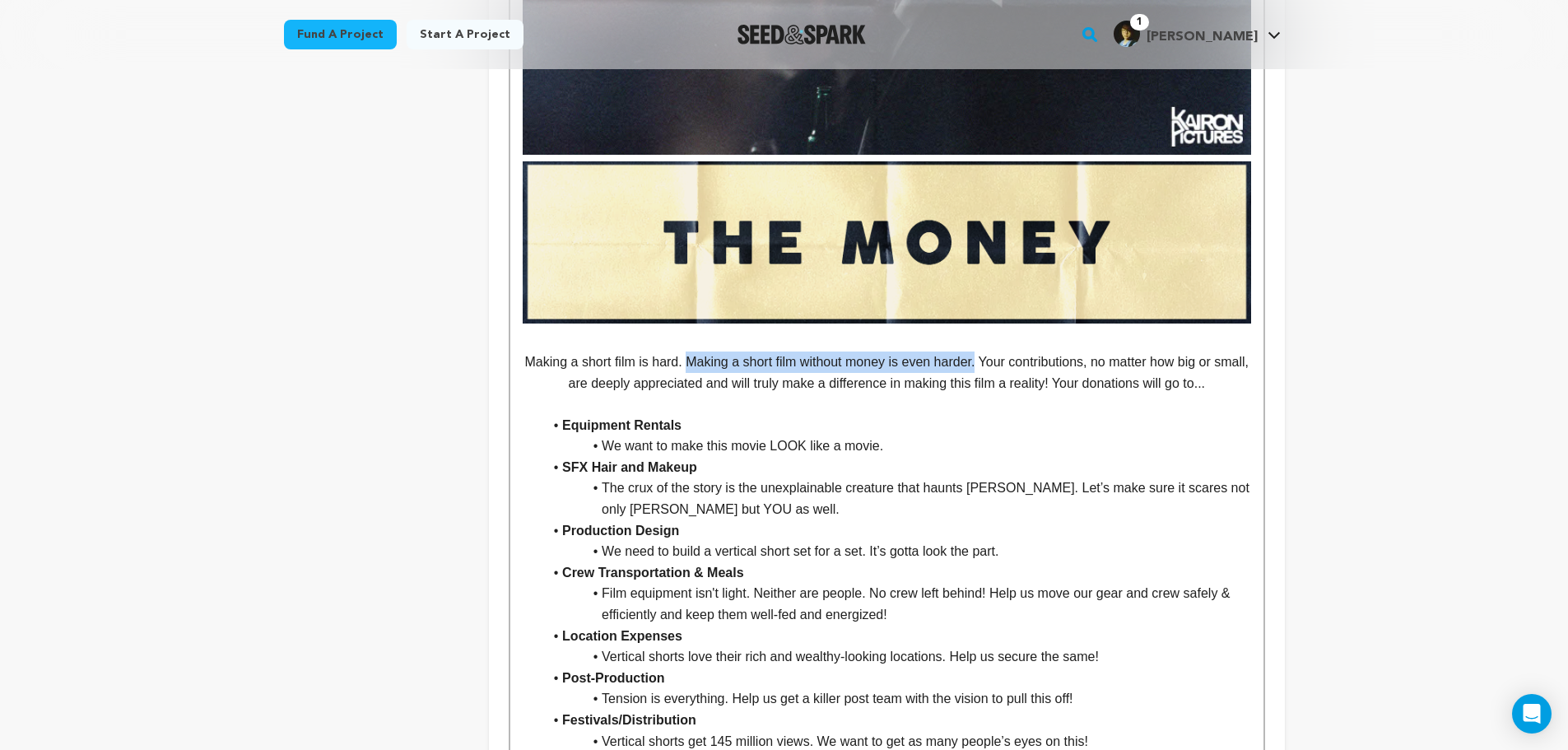
drag, startPoint x: 703, startPoint y: 382, endPoint x: 993, endPoint y: 389, distance: 290.1
click at [993, 389] on p "Making a short film is hard. Making a short film without money is even harder. …" at bounding box center [887, 372] width 728 height 42
drag, startPoint x: 1040, startPoint y: 389, endPoint x: 1050, endPoint y: 391, distance: 10.2
click at [1047, 389] on p "Making a short film is hard. Making a short film without money is even harder. …" at bounding box center [887, 372] width 728 height 42
click at [1055, 393] on p "Making a short film is hard. Making a short film without money is even harder. …" at bounding box center [887, 372] width 728 height 42
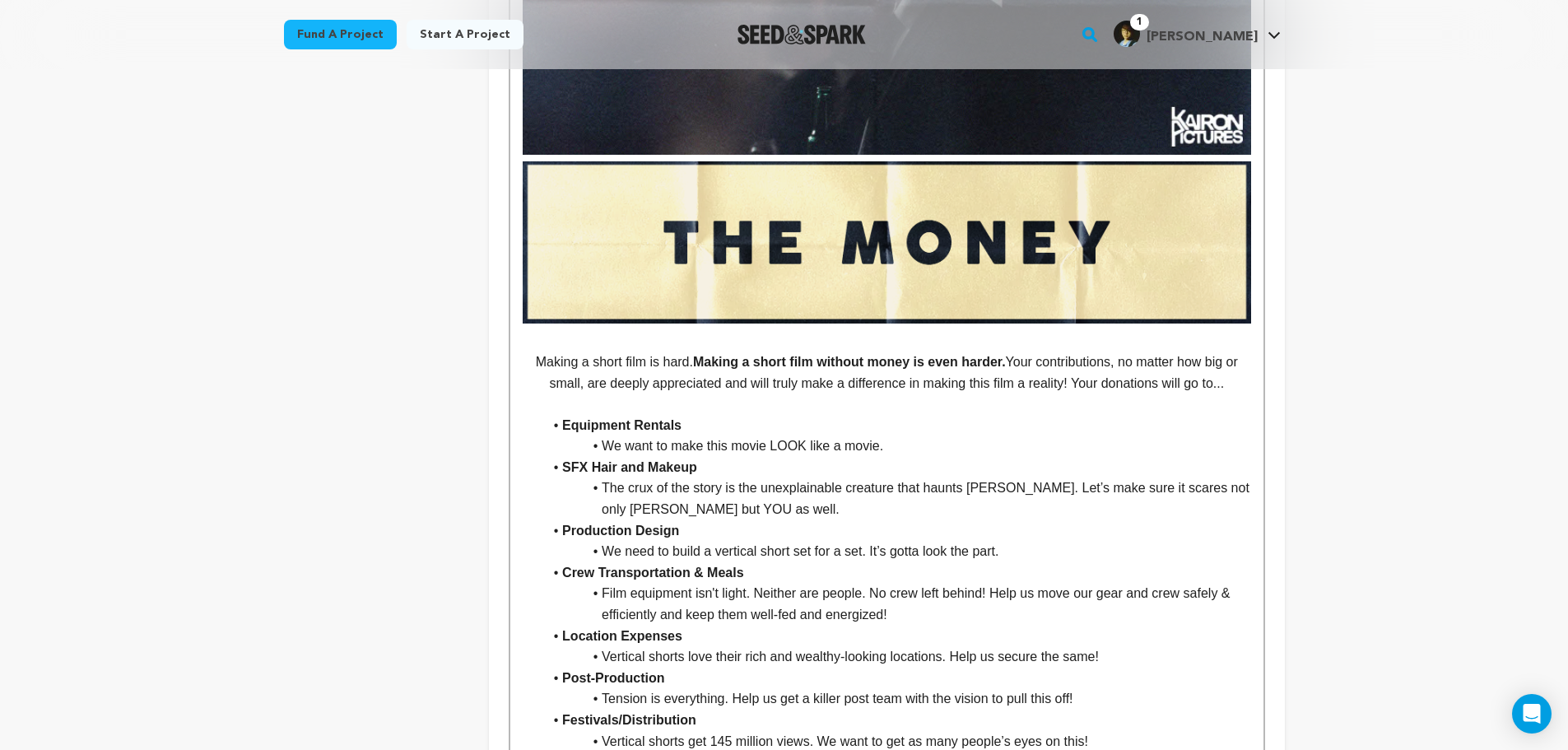
click at [1061, 393] on p "Making a short film is hard. Making a short film without money is even harder. …" at bounding box center [887, 372] width 728 height 42
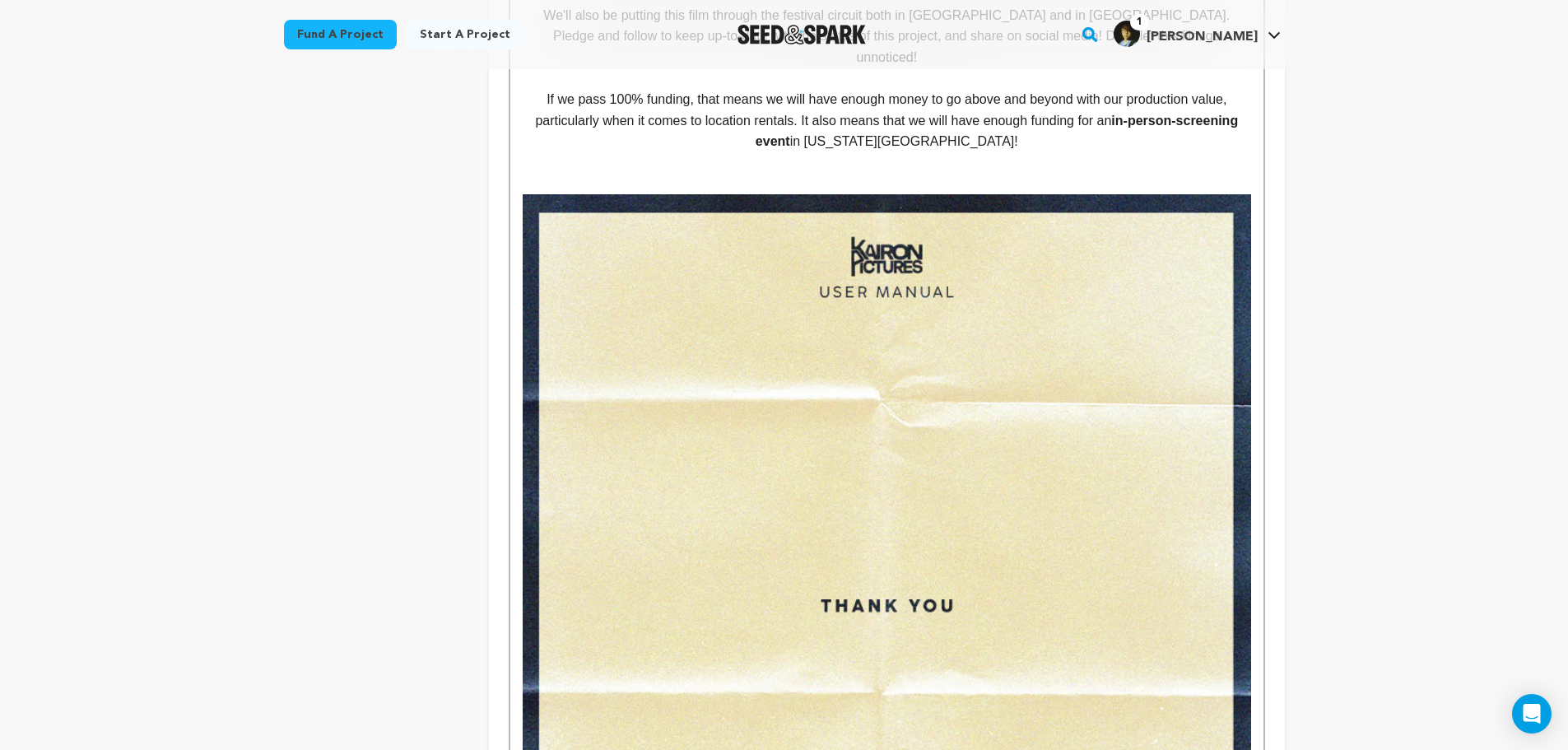
scroll to position [5317, 0]
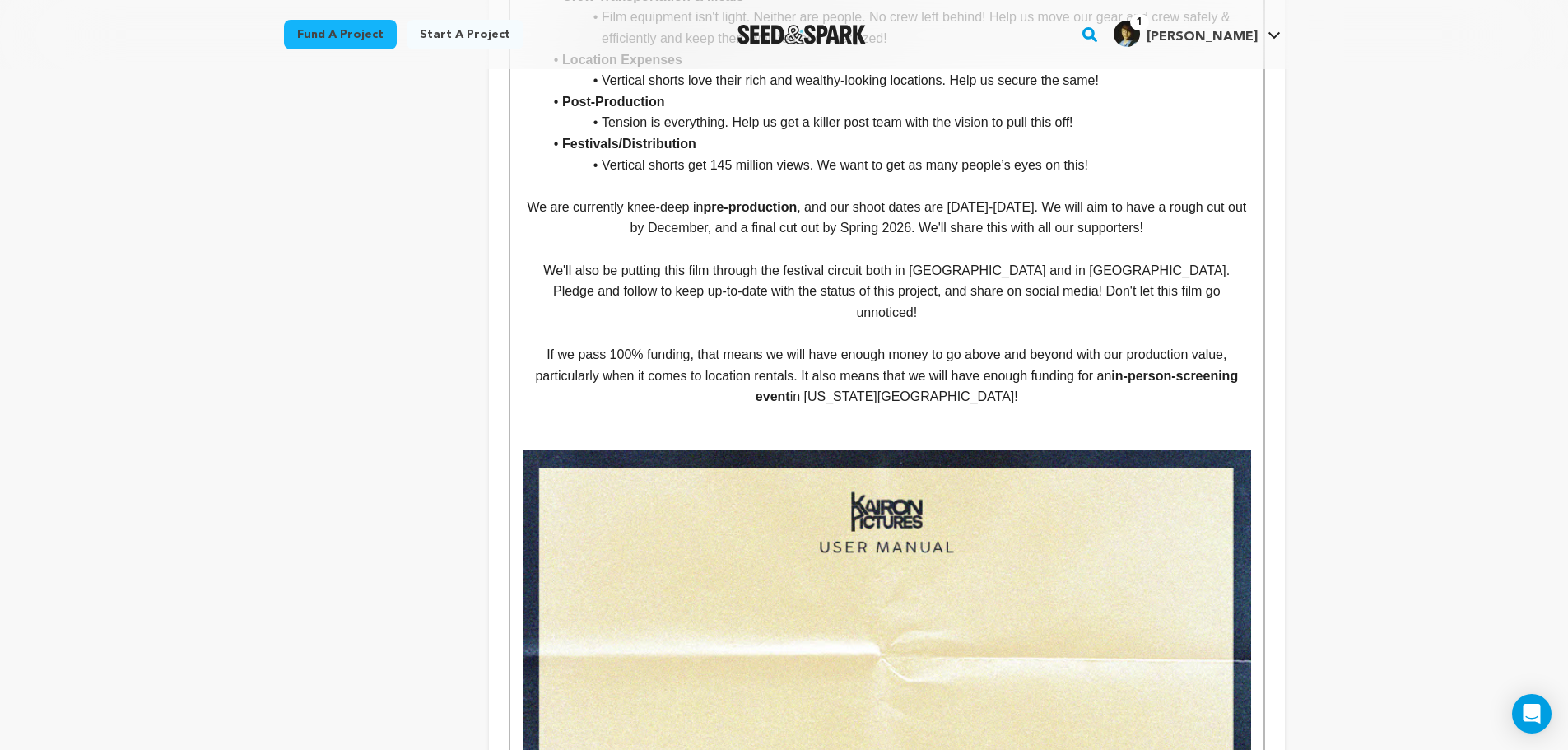
click at [909, 437] on p at bounding box center [887, 439] width 728 height 21
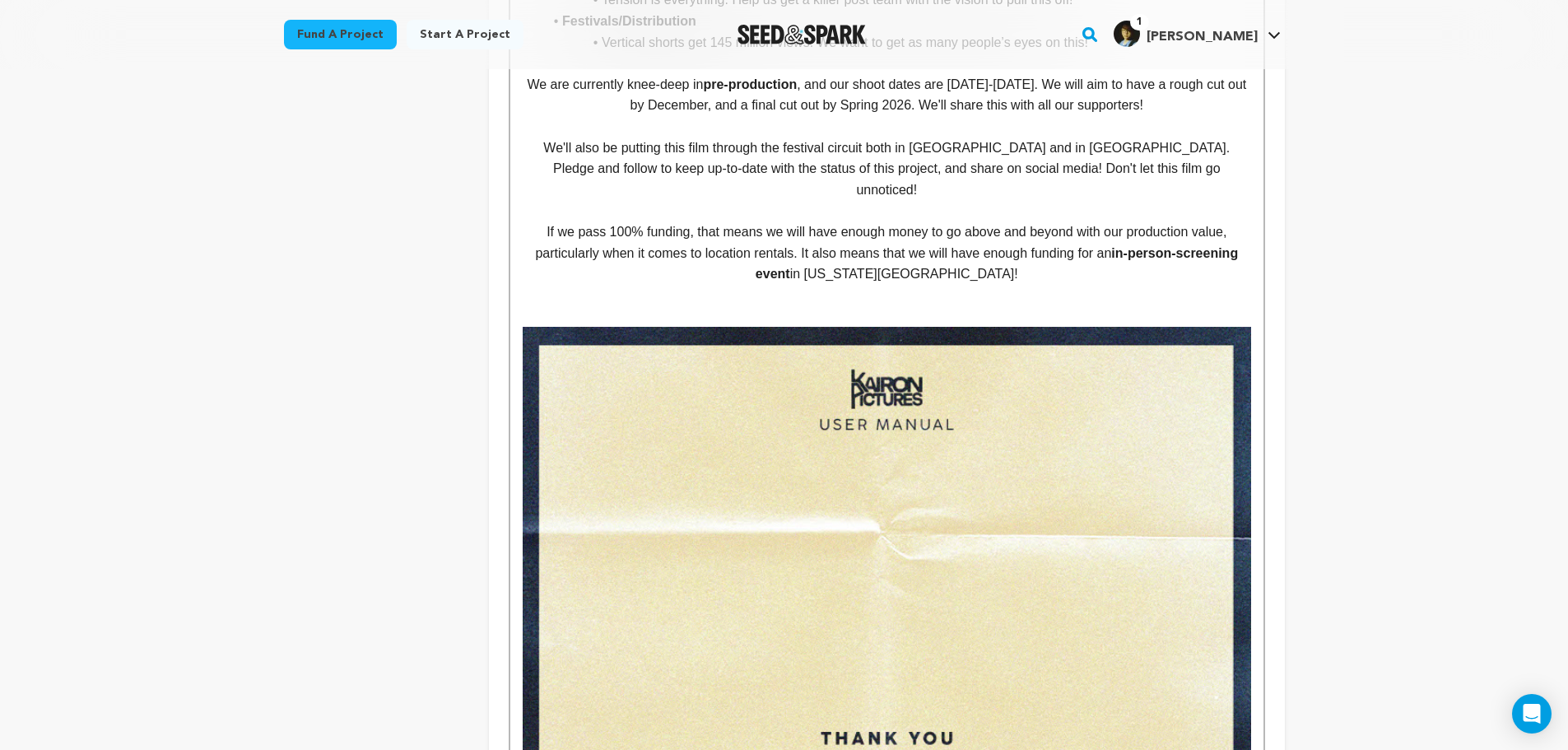
scroll to position [5235, 0]
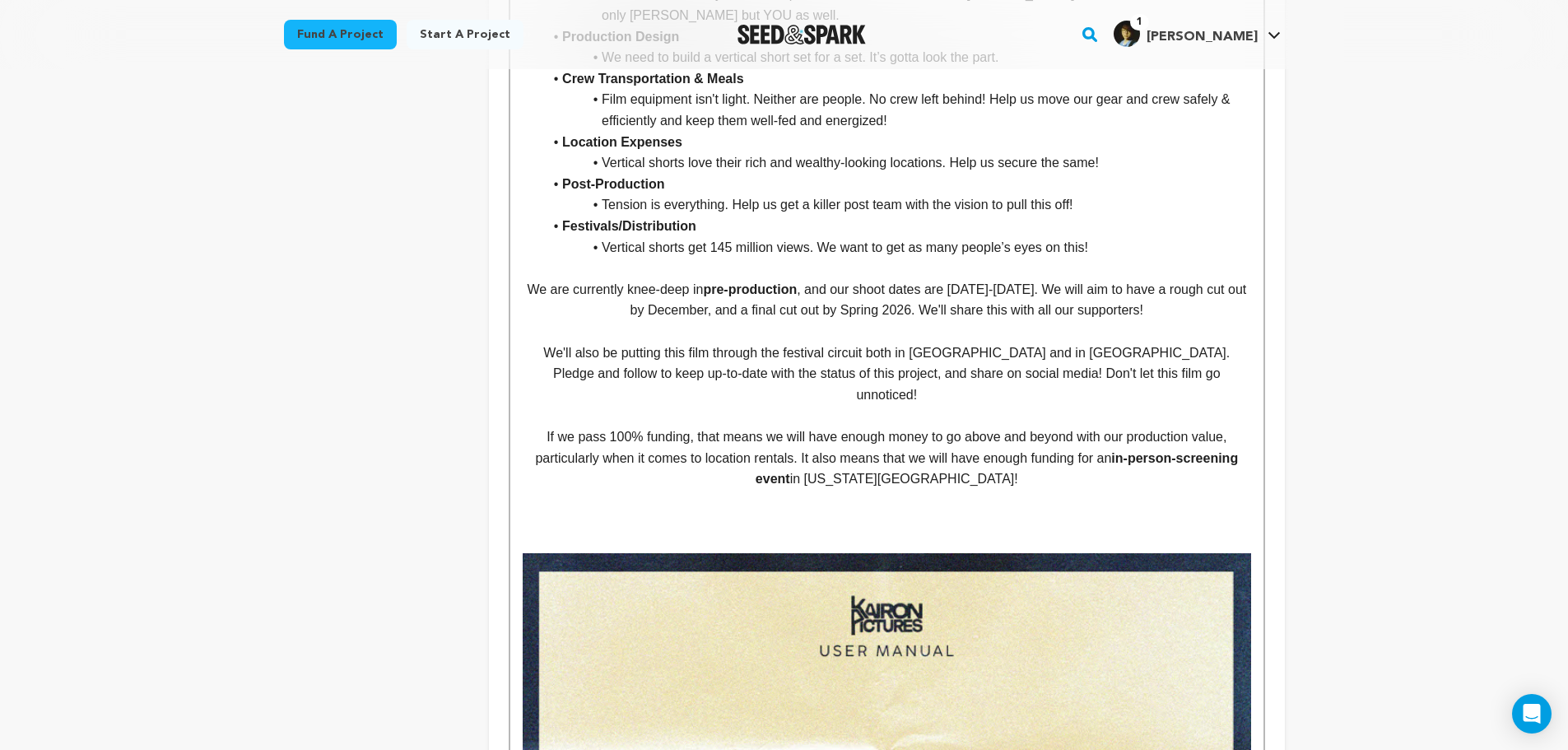
click at [1045, 482] on p "If we pass 100% funding, that means we will have enough money to go above and b…" at bounding box center [887, 459] width 728 height 64
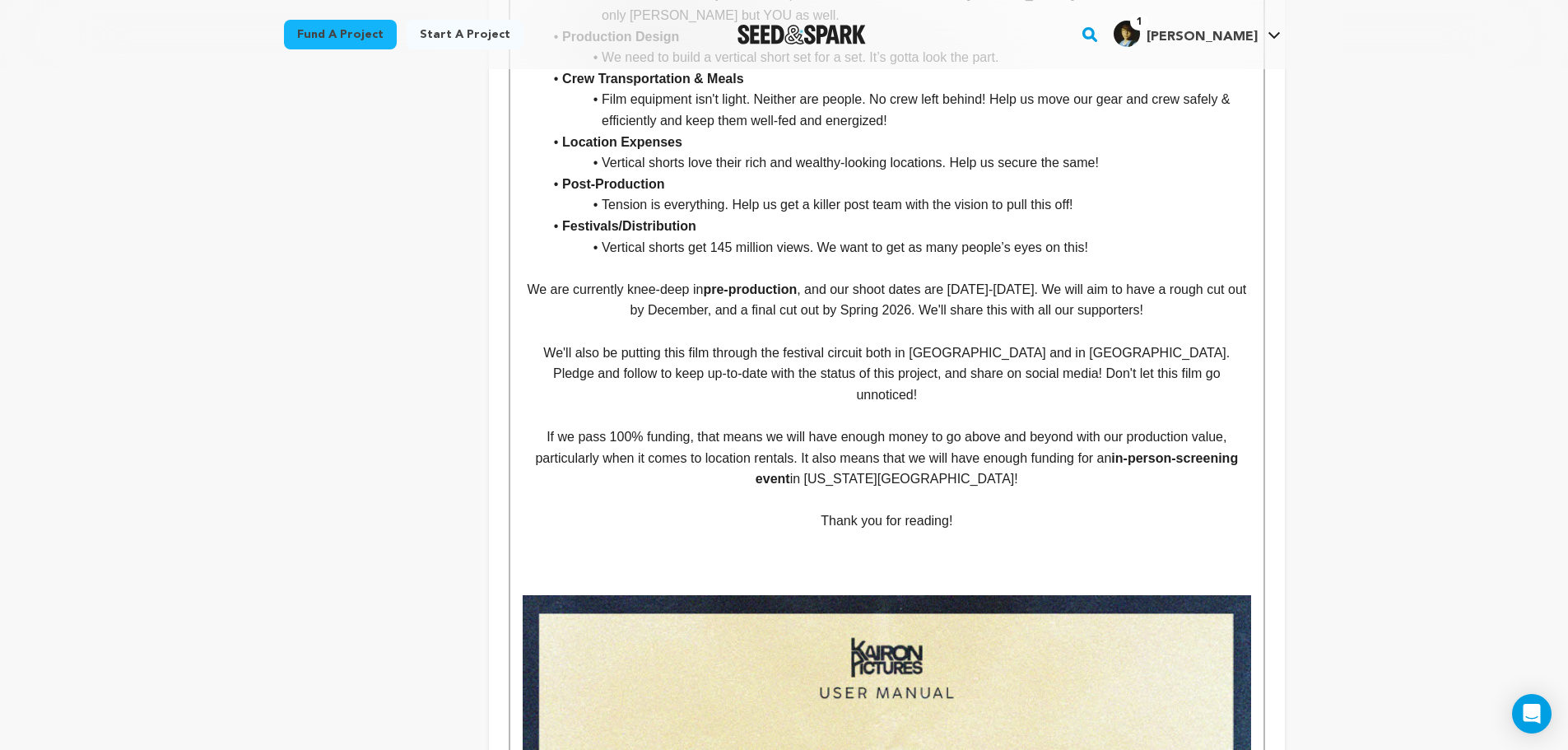
click at [921, 557] on p at bounding box center [887, 564] width 728 height 21
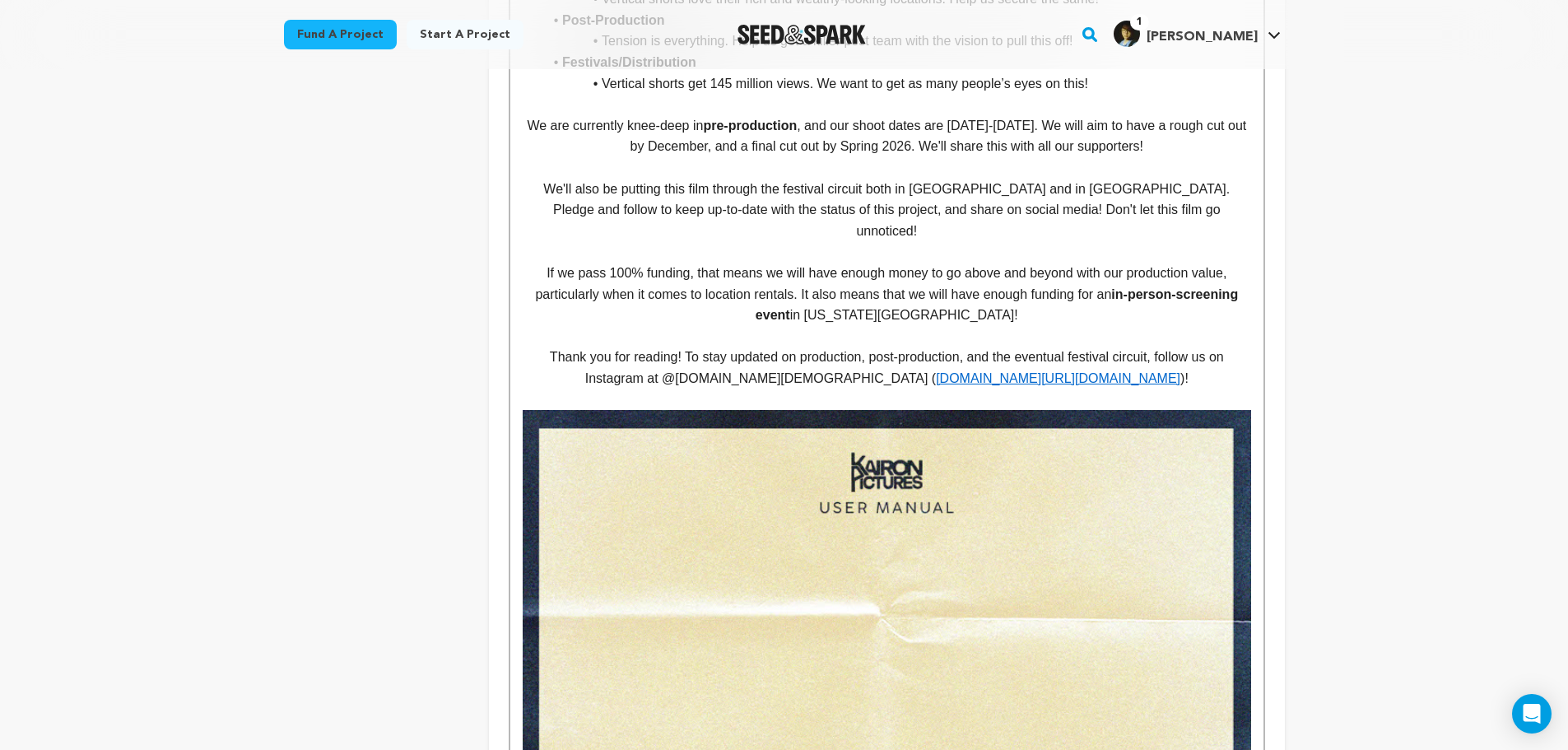
scroll to position [5381, 0]
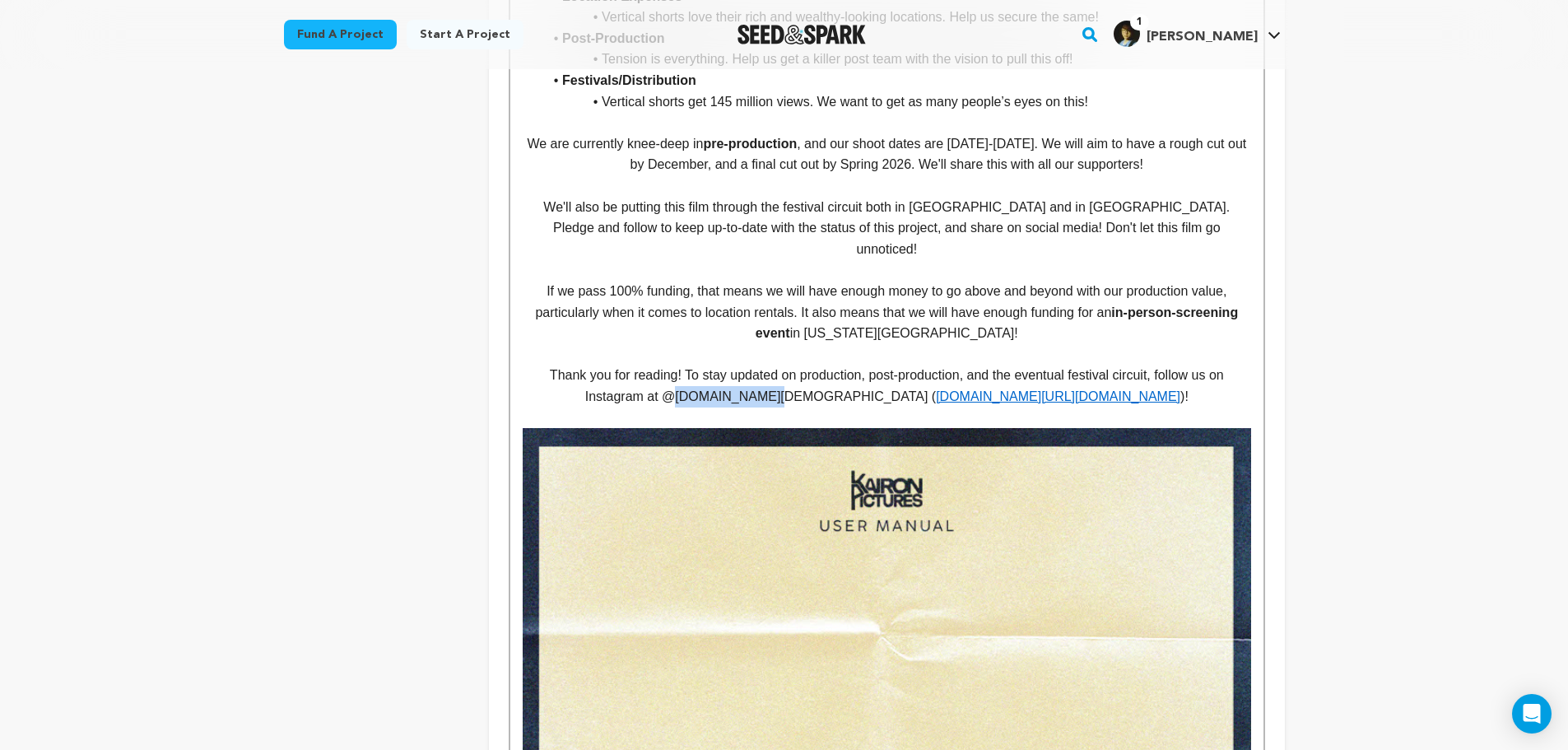
drag, startPoint x: 788, startPoint y: 398, endPoint x: 862, endPoint y: 399, distance: 74.0
click at [862, 399] on p "Thank you for reading! To stay updated on production, post-production, and the …" at bounding box center [887, 386] width 728 height 42
drag, startPoint x: 1006, startPoint y: 395, endPoint x: 1080, endPoint y: 399, distance: 74.1
click at [1080, 399] on link "www.instagram.com/i.chinese.film" at bounding box center [983, 396] width 245 height 14
click at [965, 400] on link "www.instagram.com/q" at bounding box center [936, 396] width 139 height 14
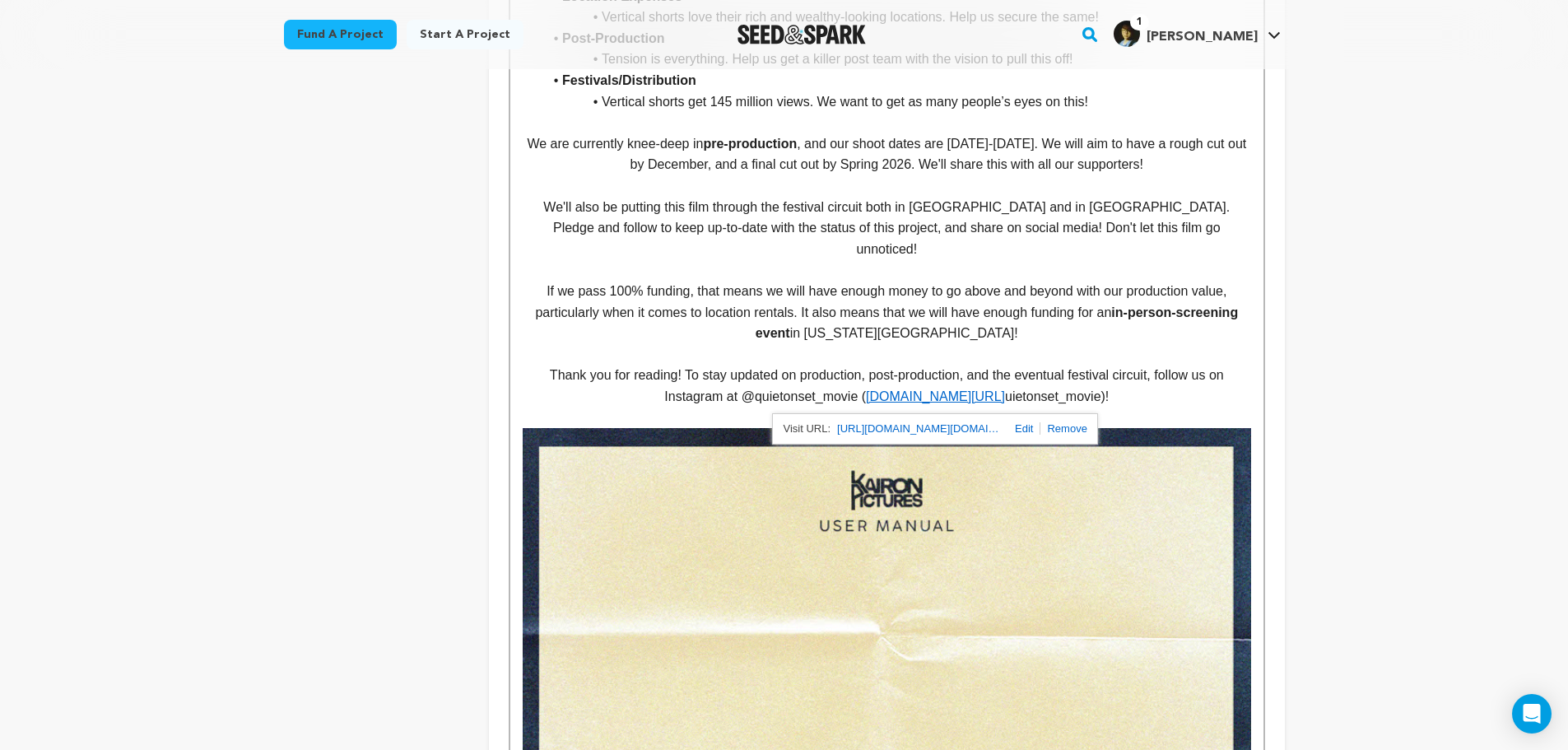
click at [1019, 424] on link at bounding box center [1021, 429] width 39 height 12
click at [1015, 433] on input "http://www.instagram.com/i.chinese.film" at bounding box center [970, 429] width 140 height 21
drag, startPoint x: 1024, startPoint y: 429, endPoint x: 1036, endPoint y: 436, distance: 13.9
click at [1081, 438] on div "http://www.instagram.com/i.chinese.film http://www.instagram.com/i.chinese.film" at bounding box center [962, 429] width 252 height 32
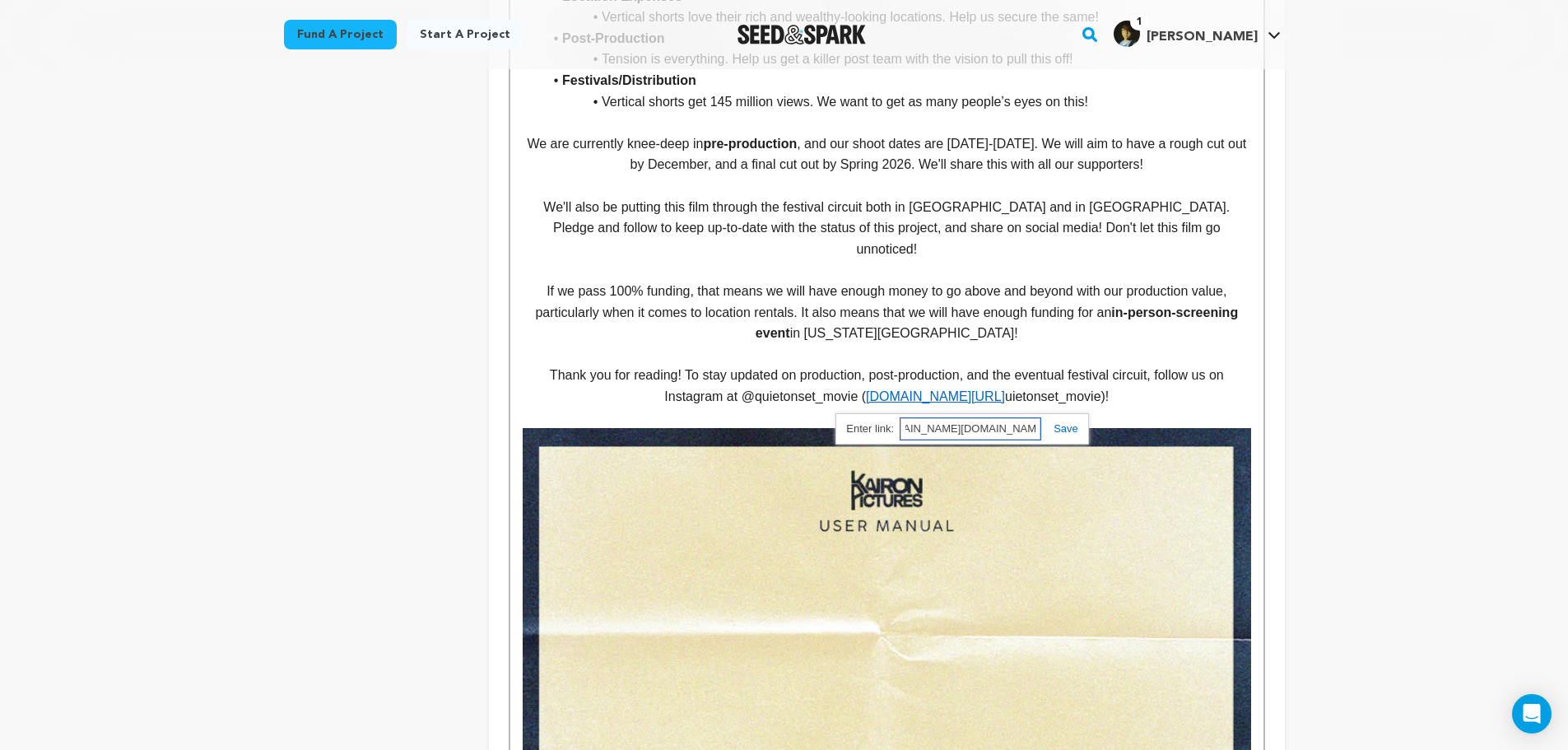
click at [979, 430] on input "http://www.instagram.com/i.chinese.film" at bounding box center [970, 429] width 140 height 21
drag, startPoint x: 972, startPoint y: 429, endPoint x: 1089, endPoint y: 432, distance: 117.0
click at [1079, 436] on div "http://www.instagram.com/i.chinese.film http://www.instagram.com/i.chinese.film" at bounding box center [962, 429] width 252 height 32
type input "http://www.instagram.com/quietonset_movie"
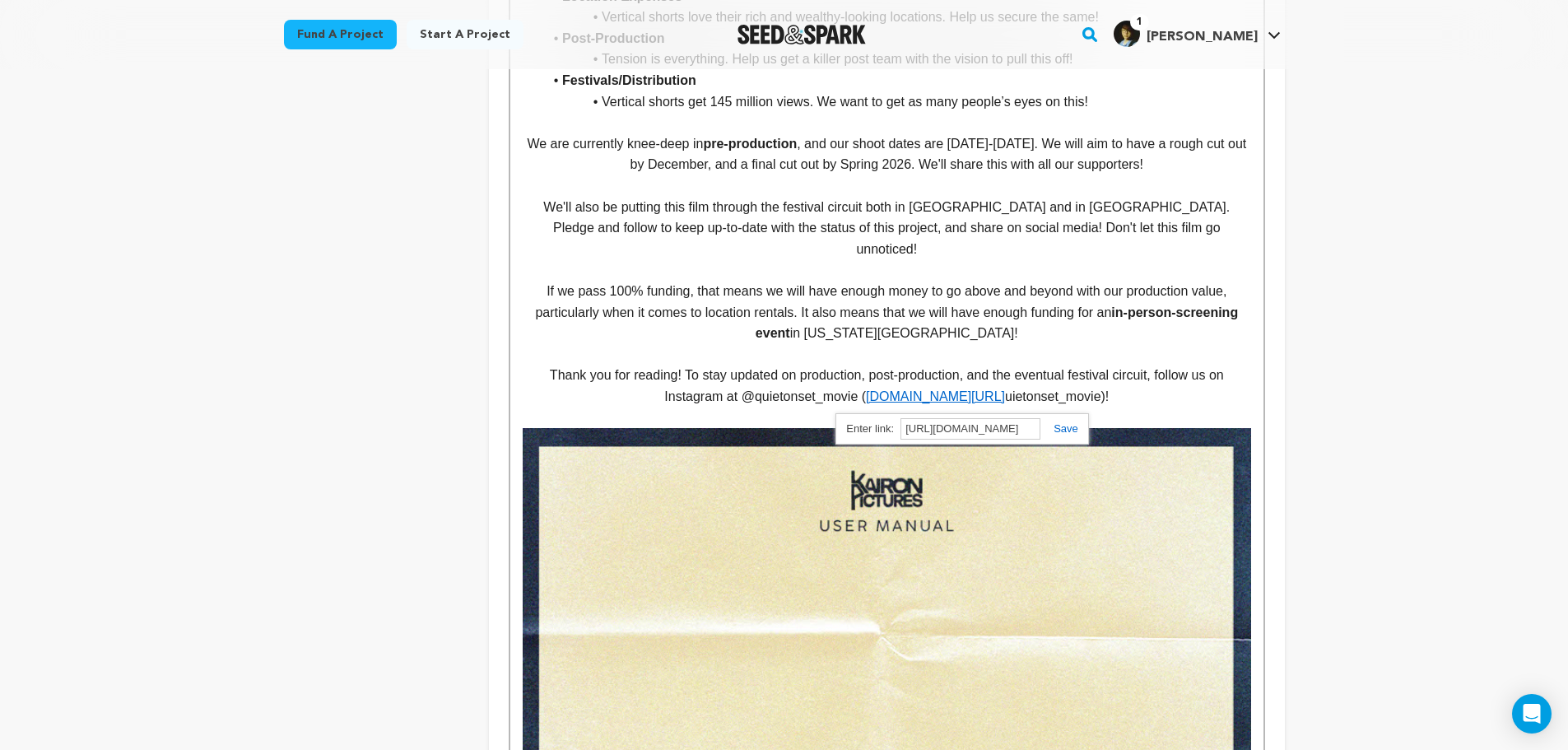
scroll to position [0, 0]
click at [1066, 430] on link at bounding box center [1060, 429] width 38 height 12
drag, startPoint x: 1100, startPoint y: 397, endPoint x: 866, endPoint y: 406, distance: 234.2
click at [866, 406] on p "Thank you for reading! To stay updated on production, post-production, and the …" at bounding box center [887, 386] width 728 height 42
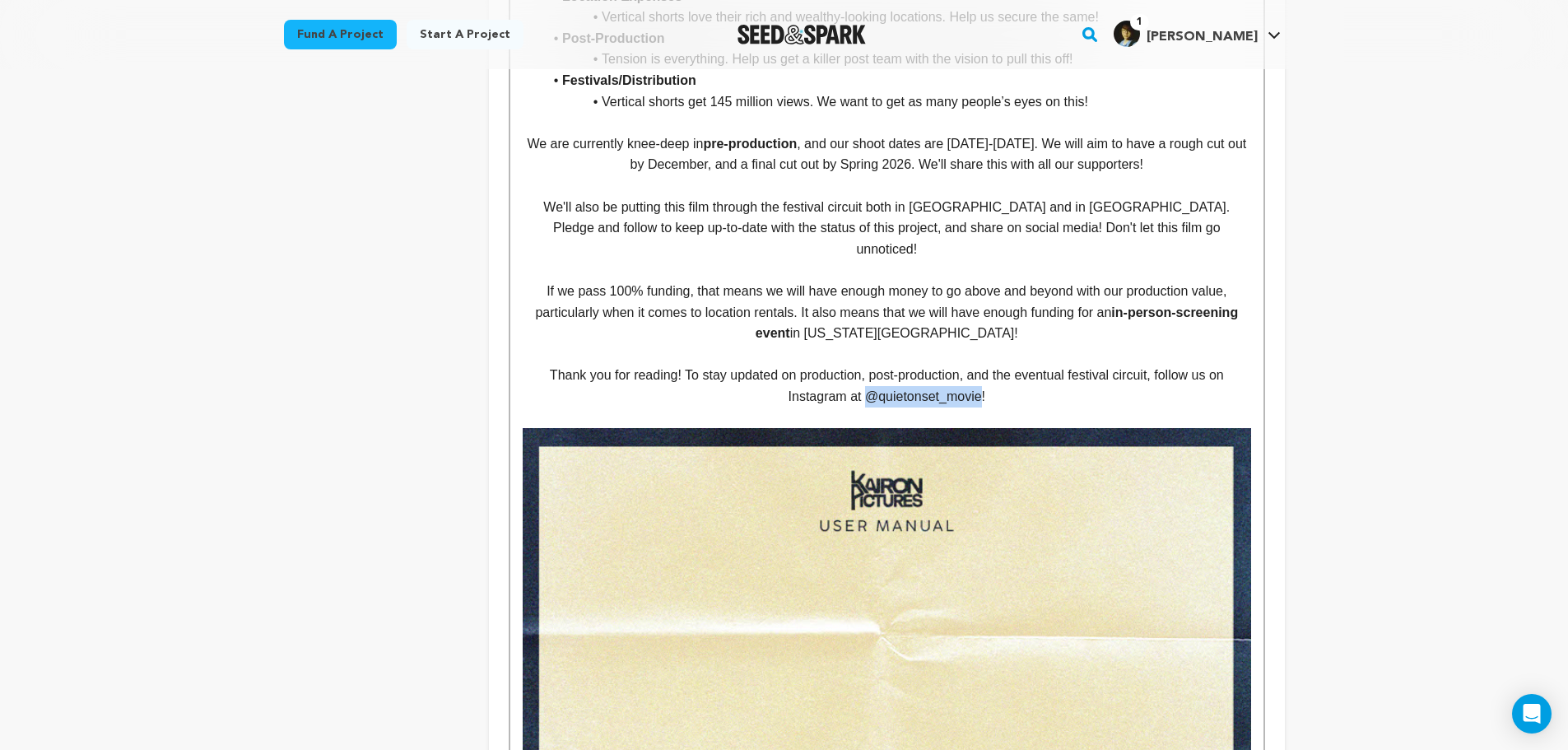
drag, startPoint x: 866, startPoint y: 396, endPoint x: 976, endPoint y: 399, distance: 110.0
click at [977, 399] on p "Thank you for reading! To stay updated on production, post-production, and the …" at bounding box center [887, 386] width 728 height 42
drag, startPoint x: 982, startPoint y: 395, endPoint x: 867, endPoint y: 392, distance: 115.0
click at [867, 392] on p "Thank you for reading! To stay updated on production, post-production, and the …" at bounding box center [887, 386] width 728 height 42
drag, startPoint x: 937, startPoint y: 404, endPoint x: 903, endPoint y: 393, distance: 35.7
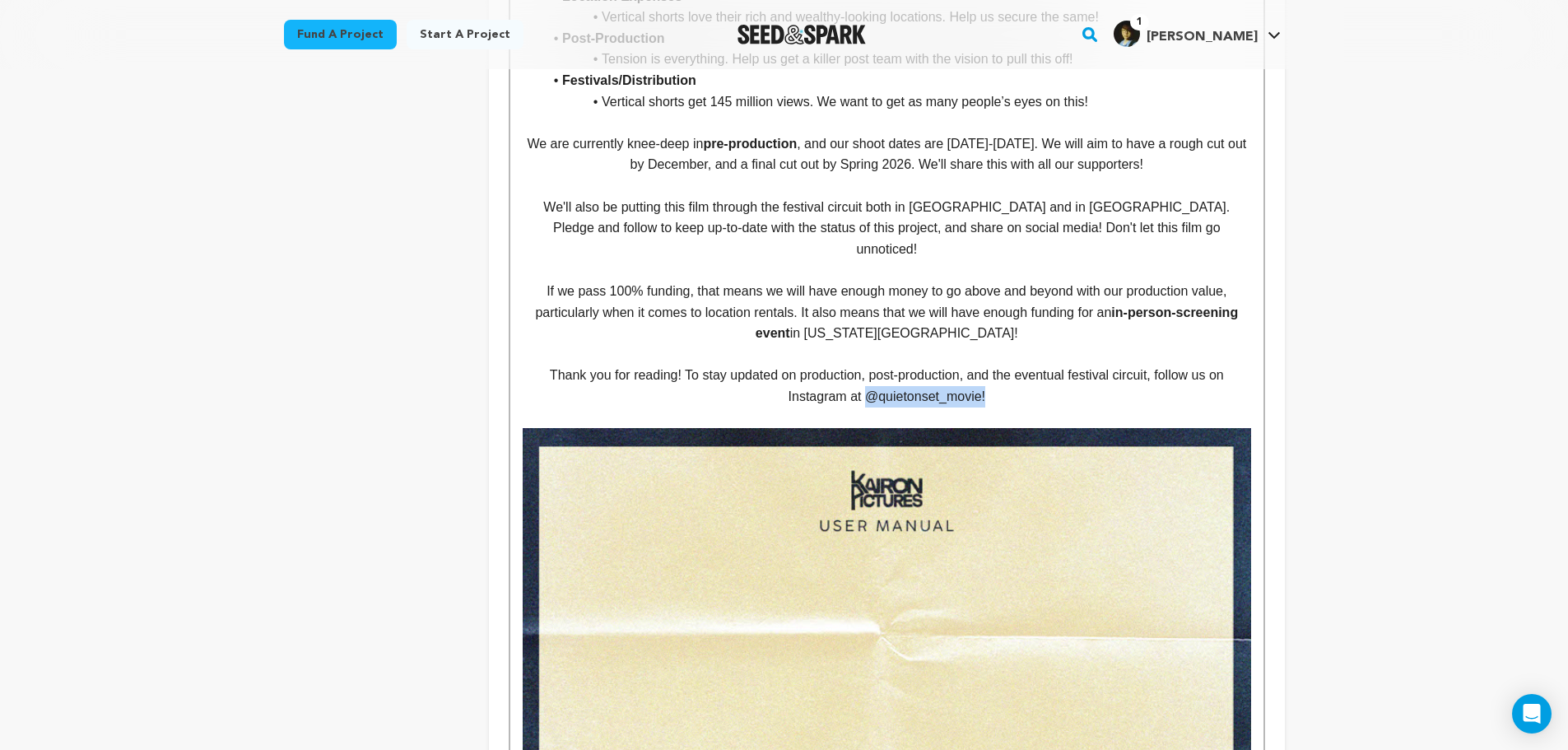
click at [903, 393] on p "Thank you for reading! To stay updated on production, post-production, and the …" at bounding box center [887, 386] width 728 height 42
drag, startPoint x: 868, startPoint y: 394, endPoint x: 982, endPoint y: 398, distance: 114.1
click at [982, 398] on p "Thank you for reading! To stay updated on production, post-production, and the …" at bounding box center [887, 386] width 728 height 42
drag, startPoint x: 984, startPoint y: 397, endPoint x: 865, endPoint y: 398, distance: 119.0
click at [865, 398] on p "Thank you for reading! To stay updated on production, post-production, and the …" at bounding box center [887, 386] width 728 height 42
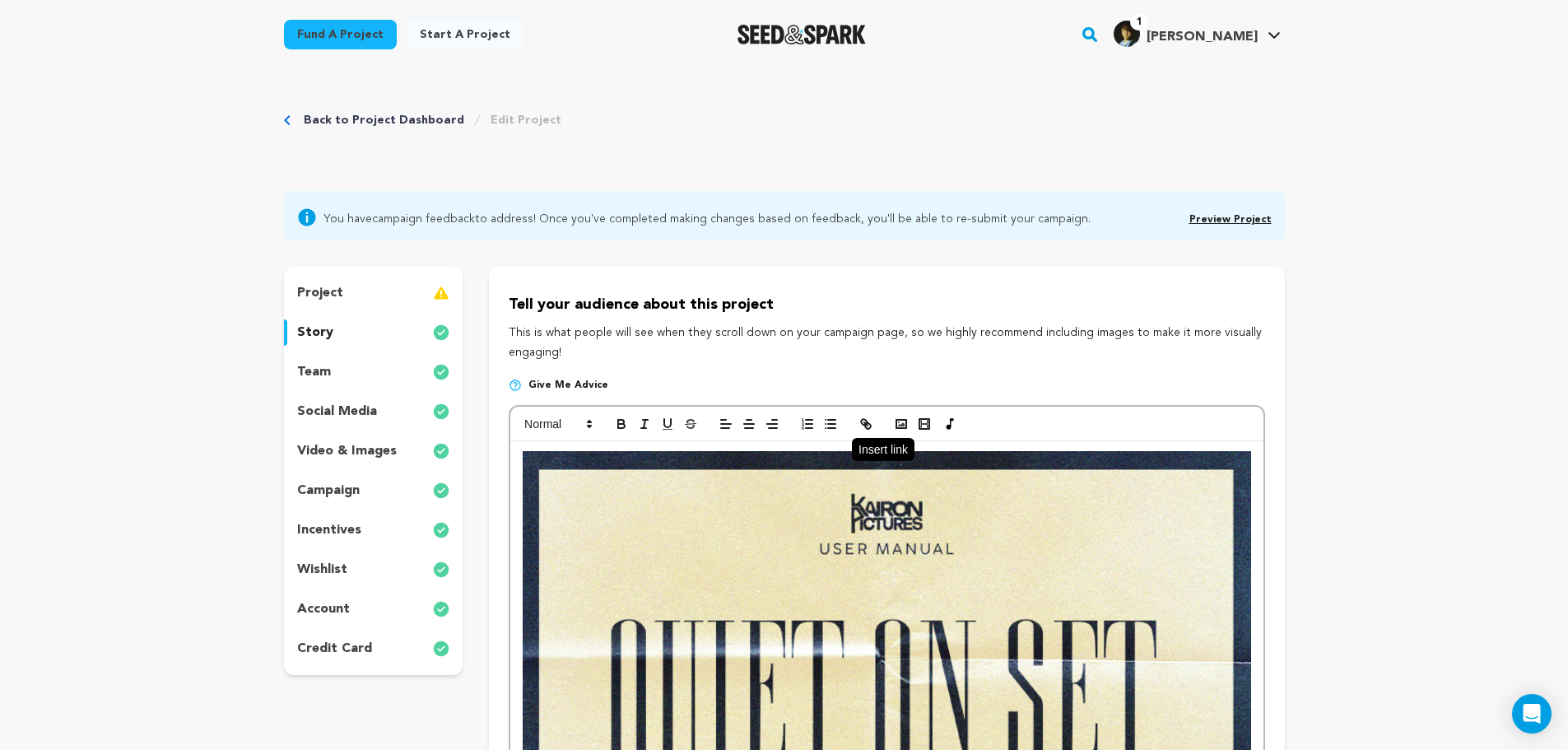
click at [866, 425] on icon "button" at bounding box center [868, 426] width 6 height 6
click at [865, 423] on line "button" at bounding box center [866, 424] width 3 height 3
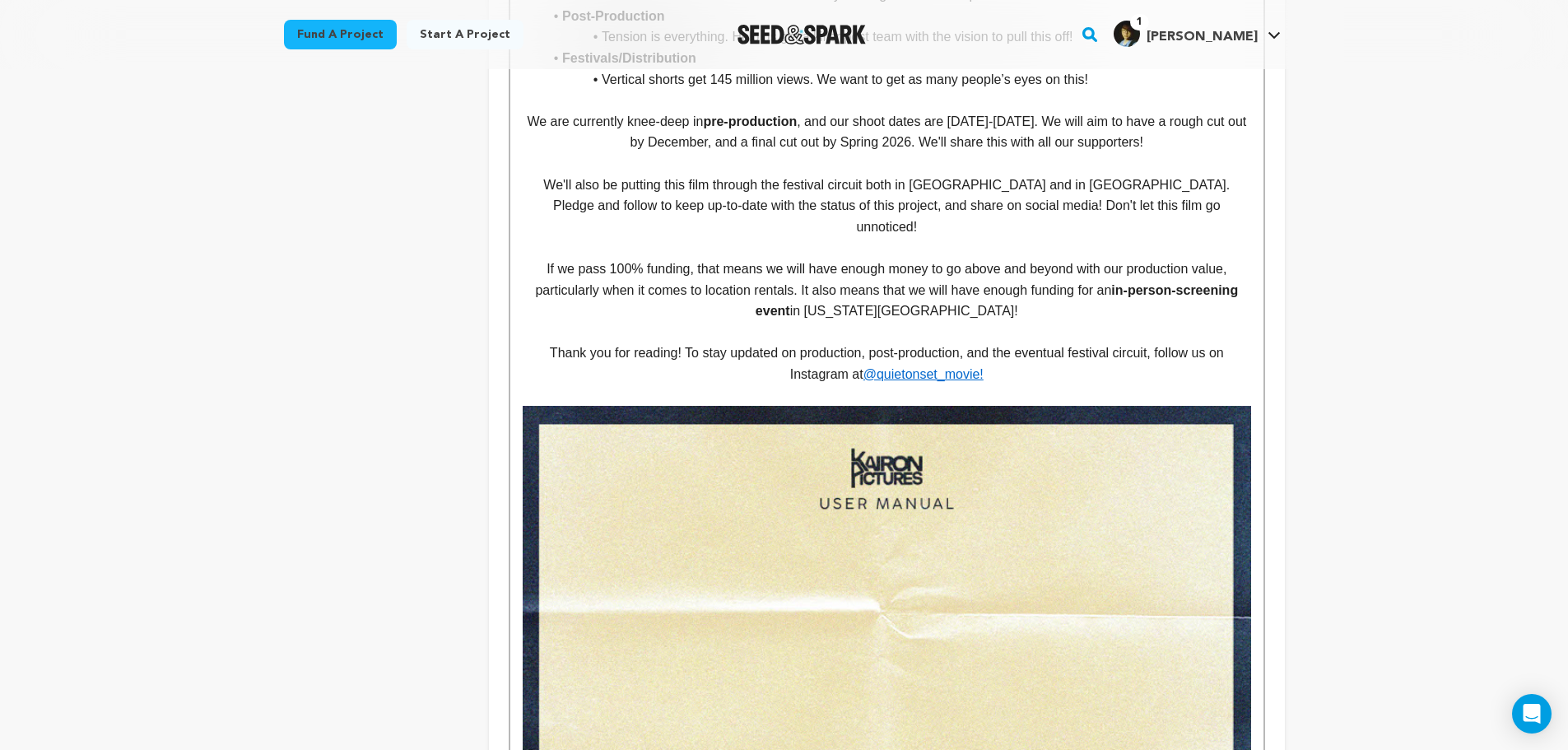
click at [1162, 369] on p "Thank you for reading! To stay updated on production, post-production, and the …" at bounding box center [887, 363] width 728 height 42
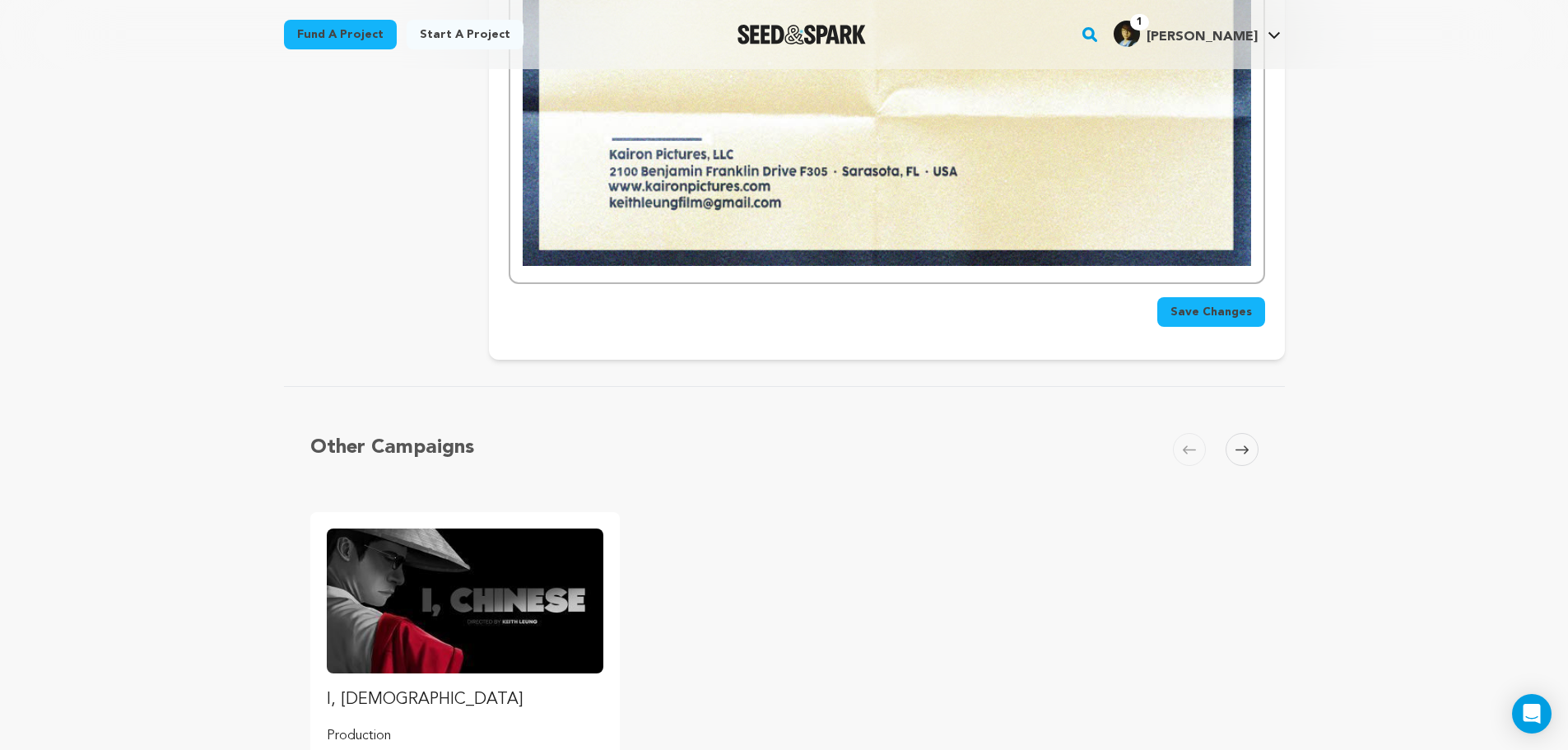
scroll to position [6473, 0]
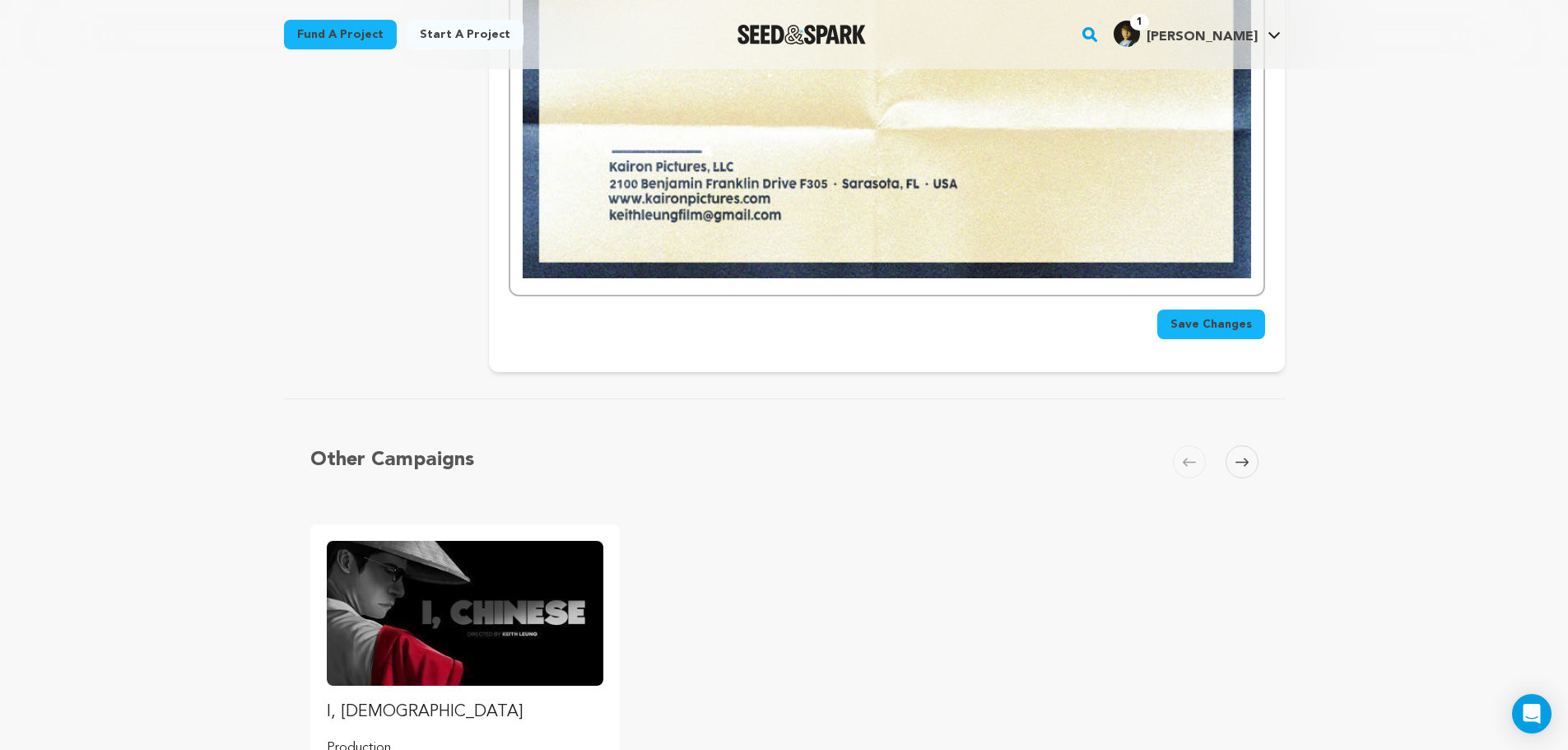
click at [1215, 320] on span "Save Changes" at bounding box center [1211, 324] width 82 height 16
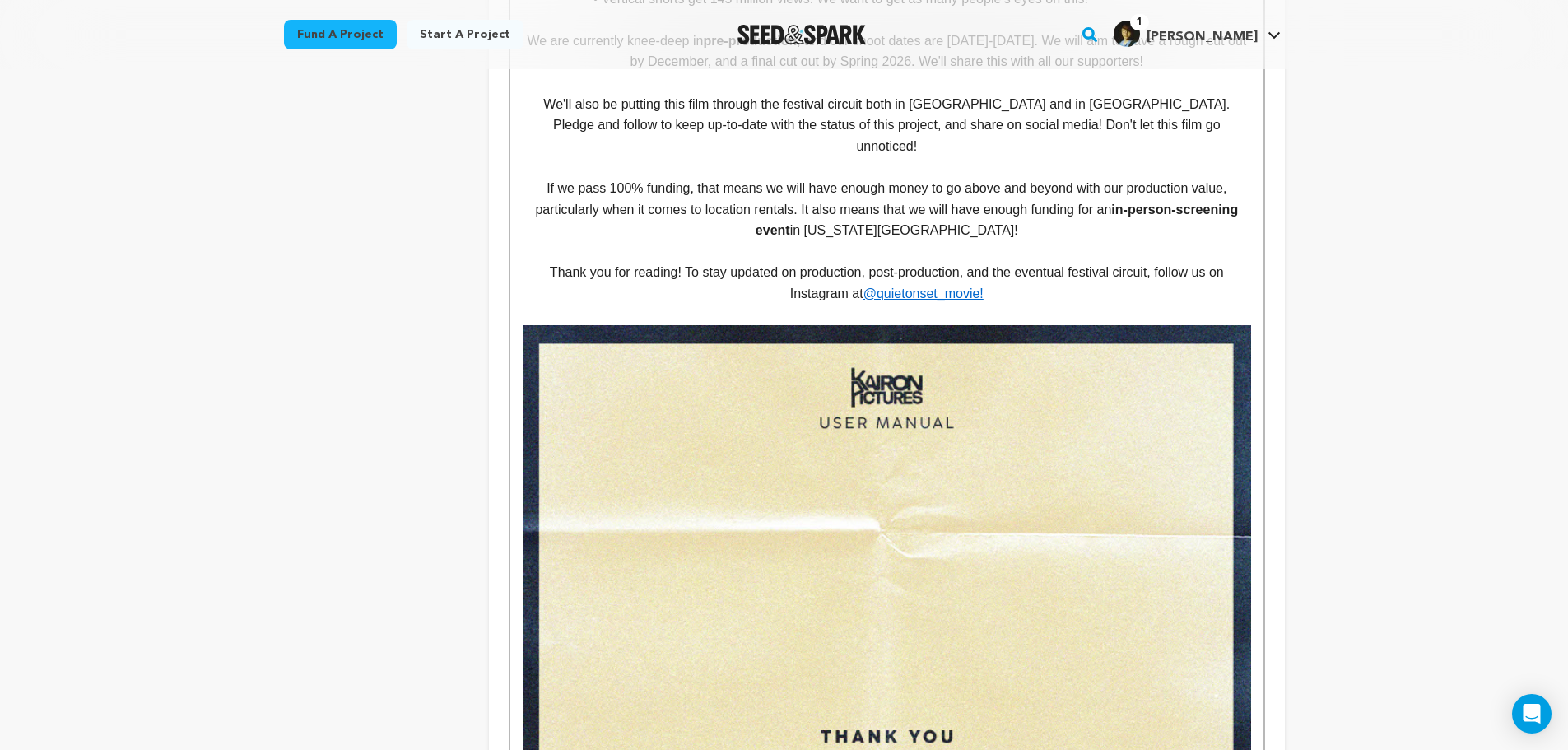
scroll to position [5107, 0]
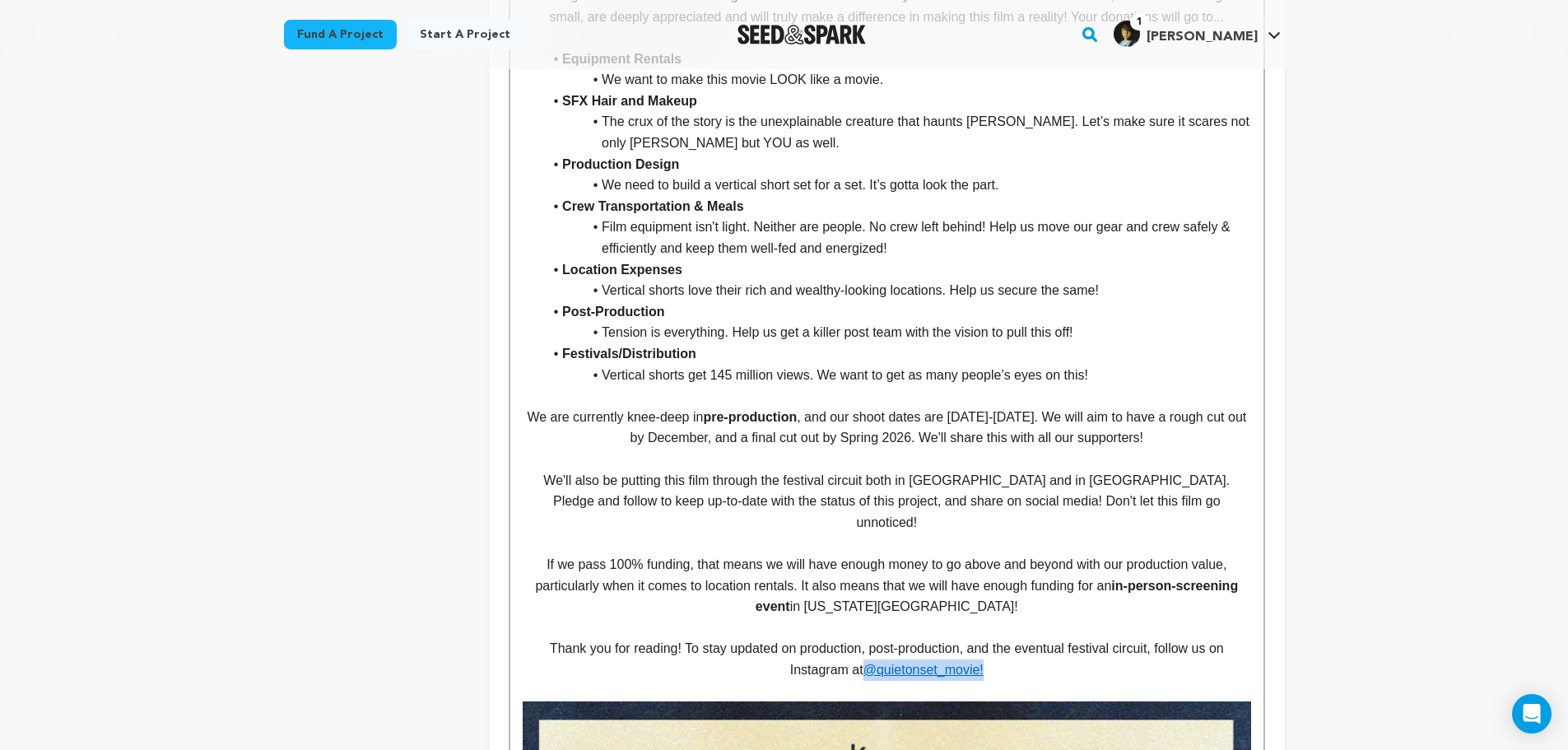
drag, startPoint x: 996, startPoint y: 674, endPoint x: 868, endPoint y: 679, distance: 128.1
click at [867, 679] on p "Thank you for reading! To stay updated on production, post-production, and the …" at bounding box center [887, 659] width 728 height 42
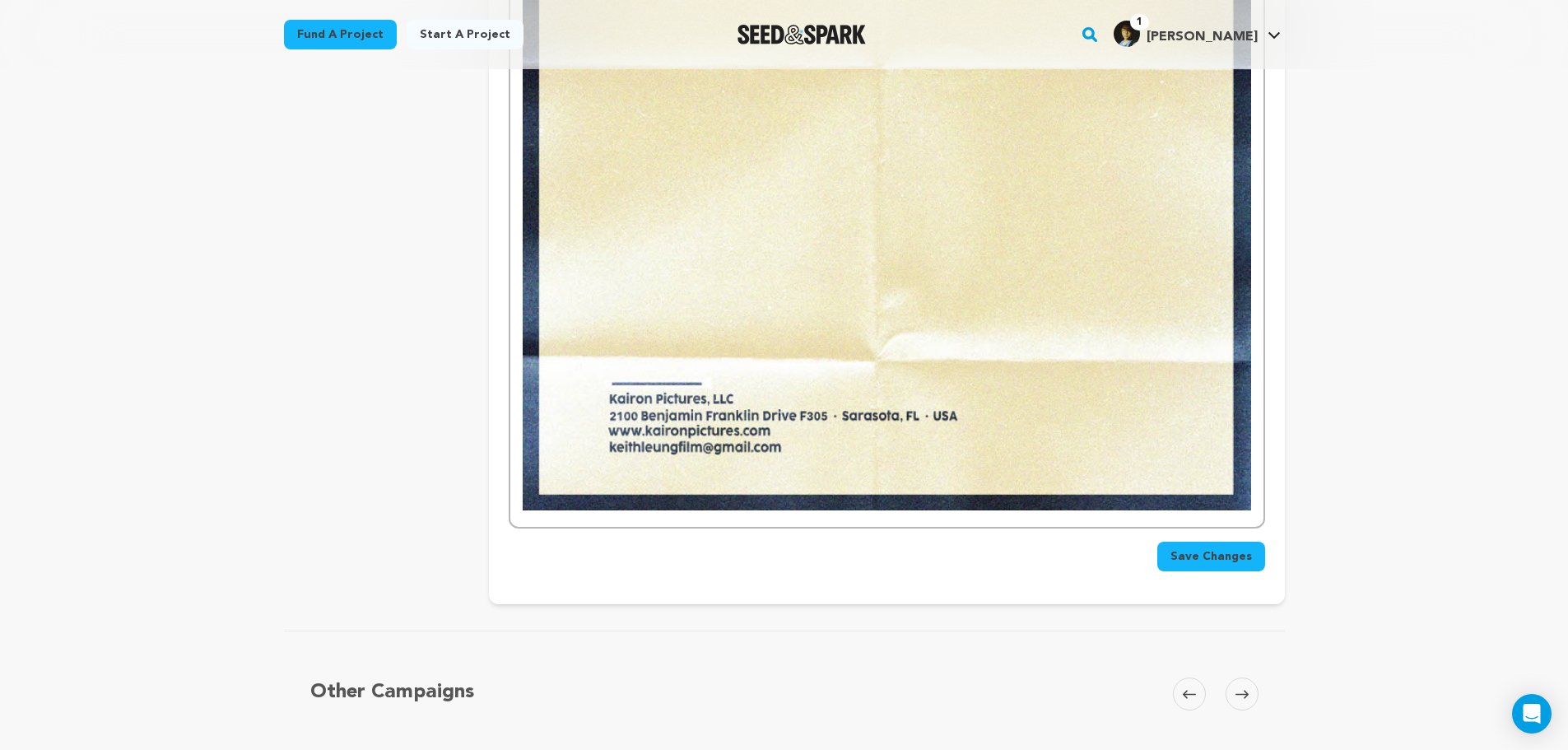
click at [1207, 556] on span "Save Changes" at bounding box center [1211, 557] width 82 height 16
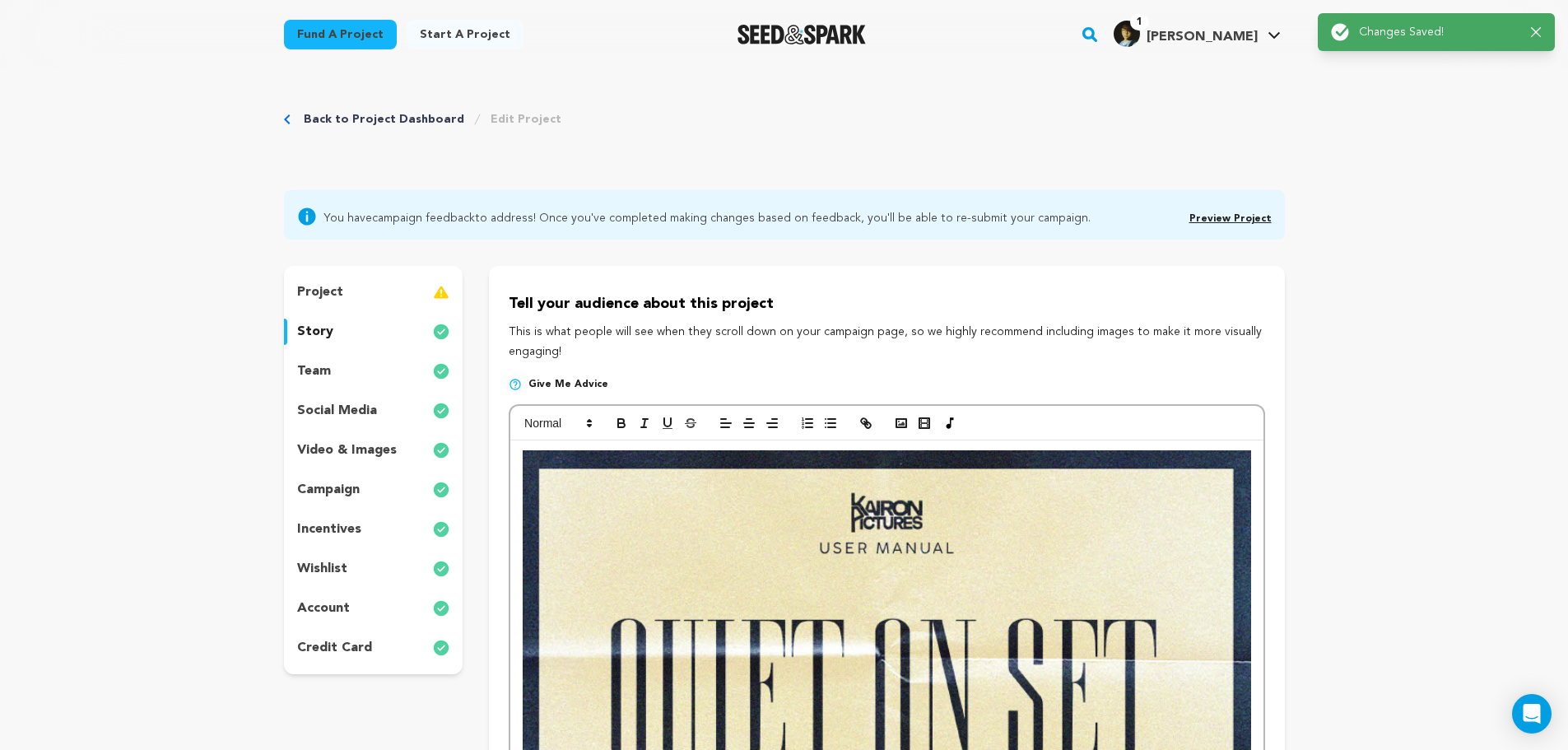
scroll to position [0, 0]
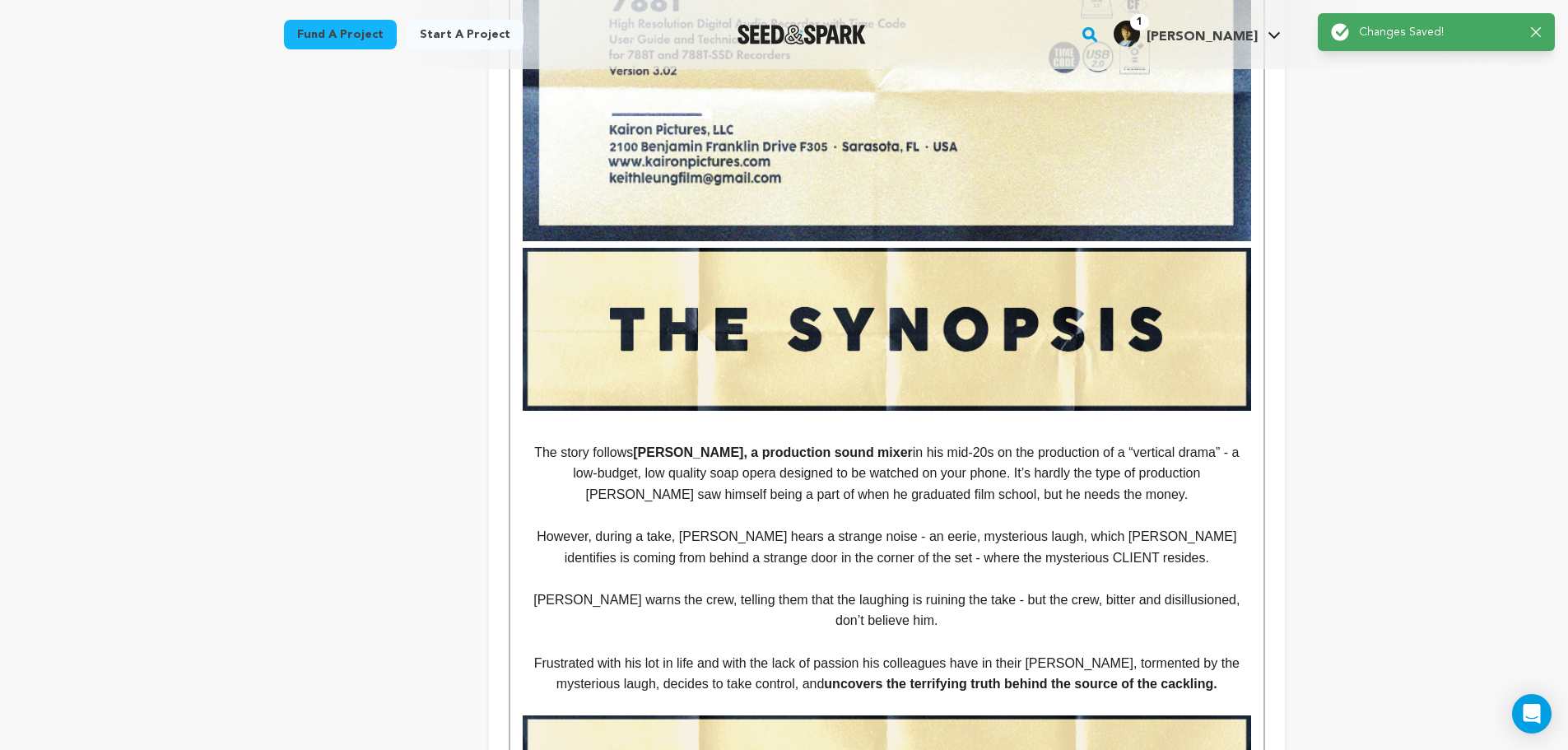
click at [1018, 564] on p "However, during a take, Nick hears a strange noise - an eerie, mysterious laugh…" at bounding box center [887, 547] width 728 height 42
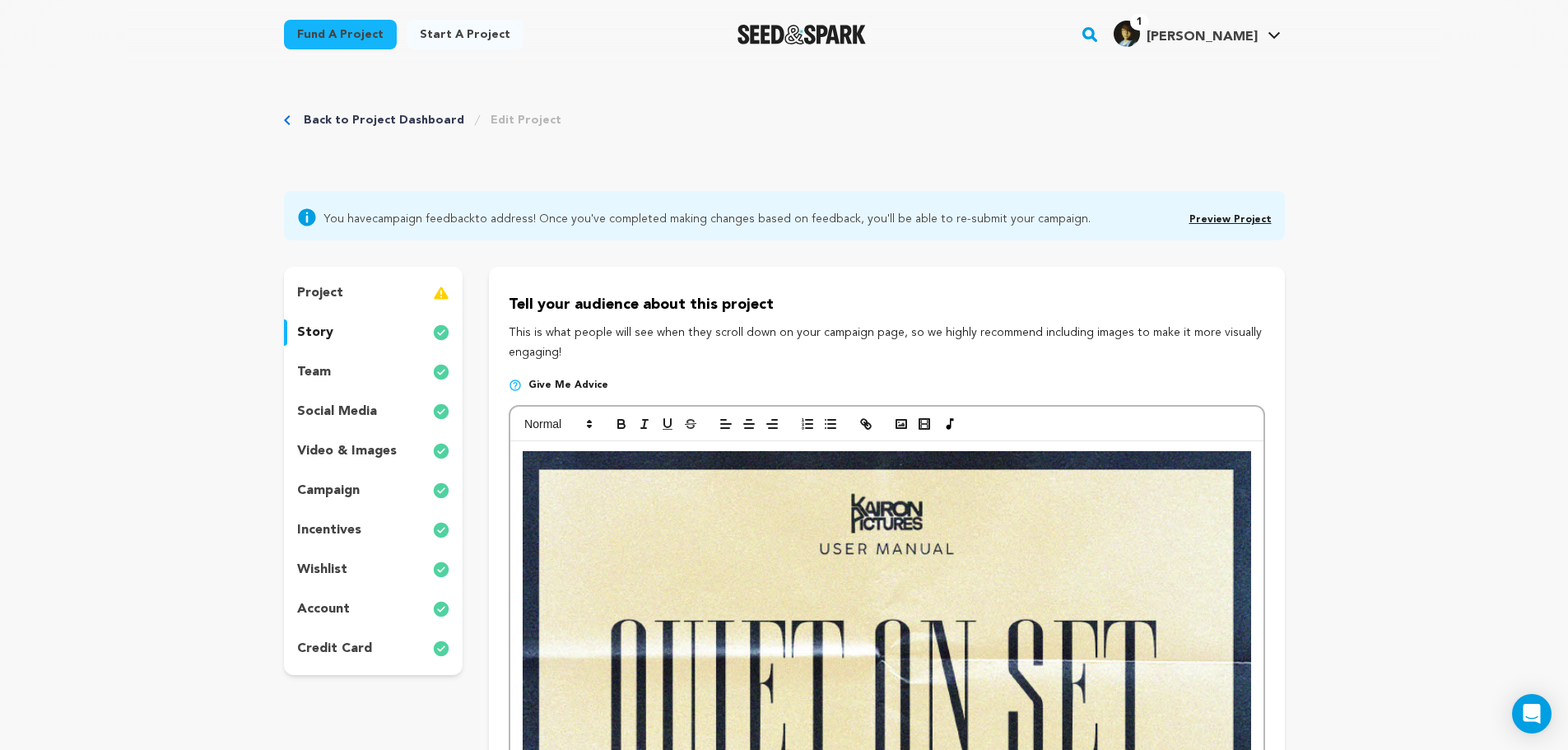
drag, startPoint x: 1350, startPoint y: 629, endPoint x: 1106, endPoint y: 216, distance: 479.7
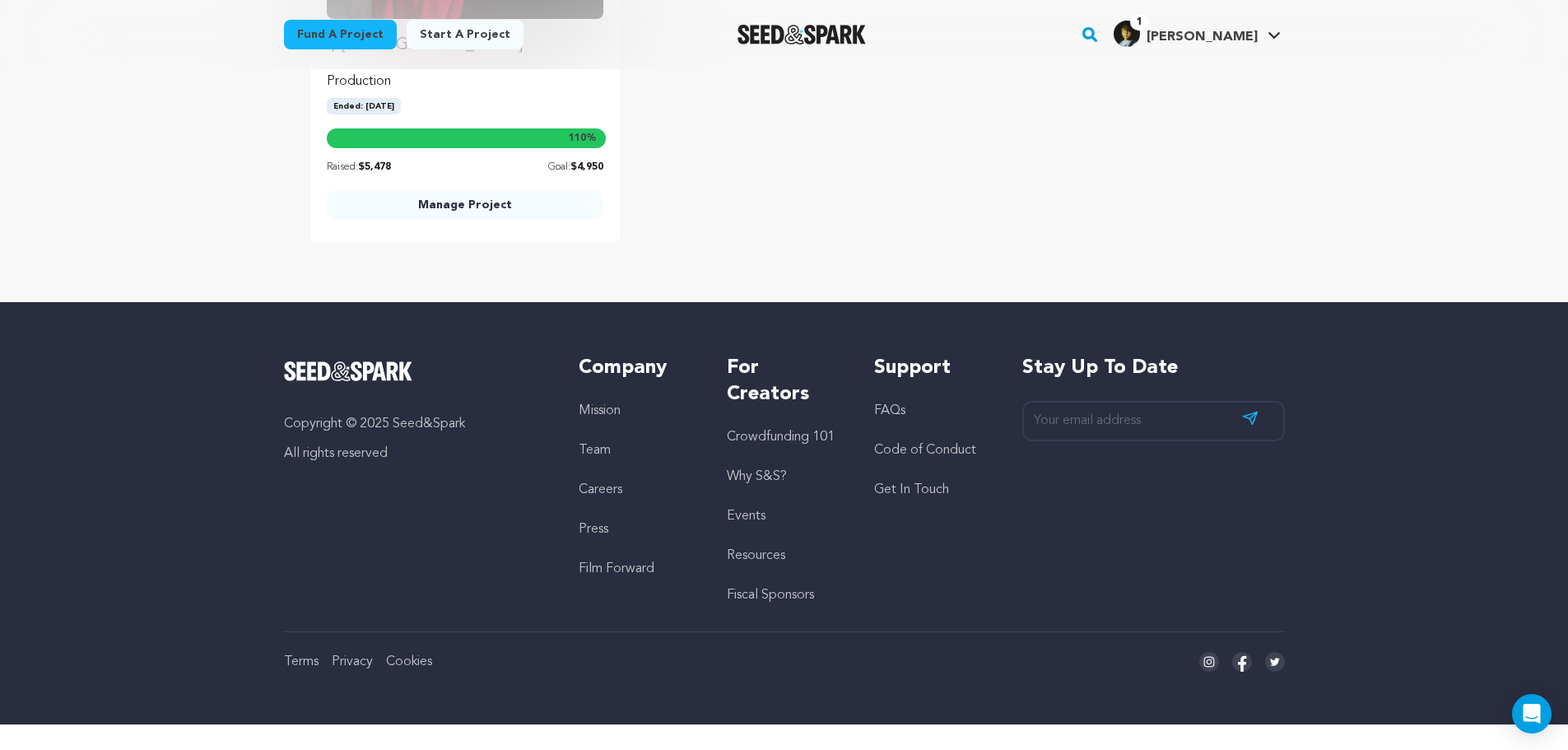
drag, startPoint x: 1518, startPoint y: 271, endPoint x: 1420, endPoint y: 713, distance: 452.7
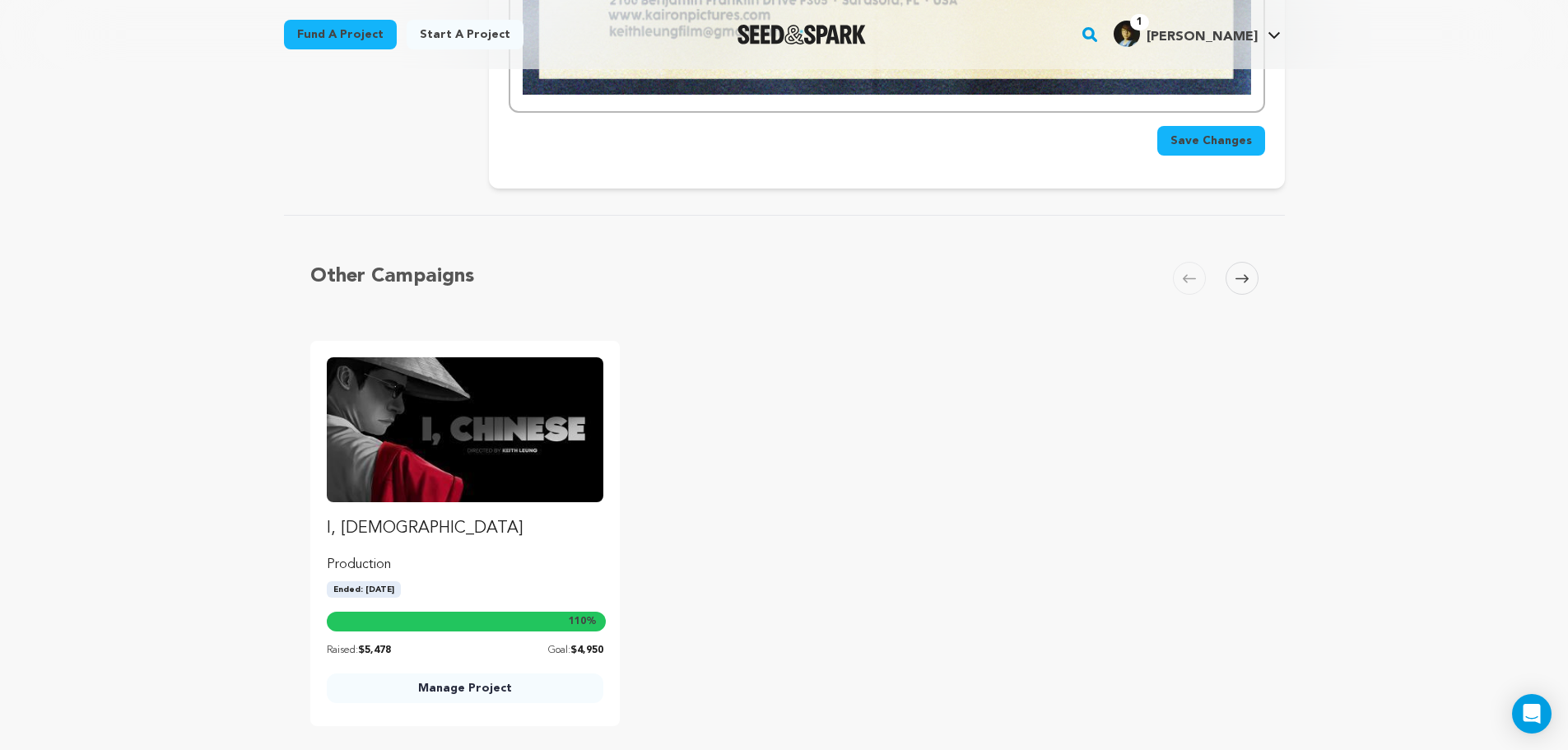
scroll to position [6399, 0]
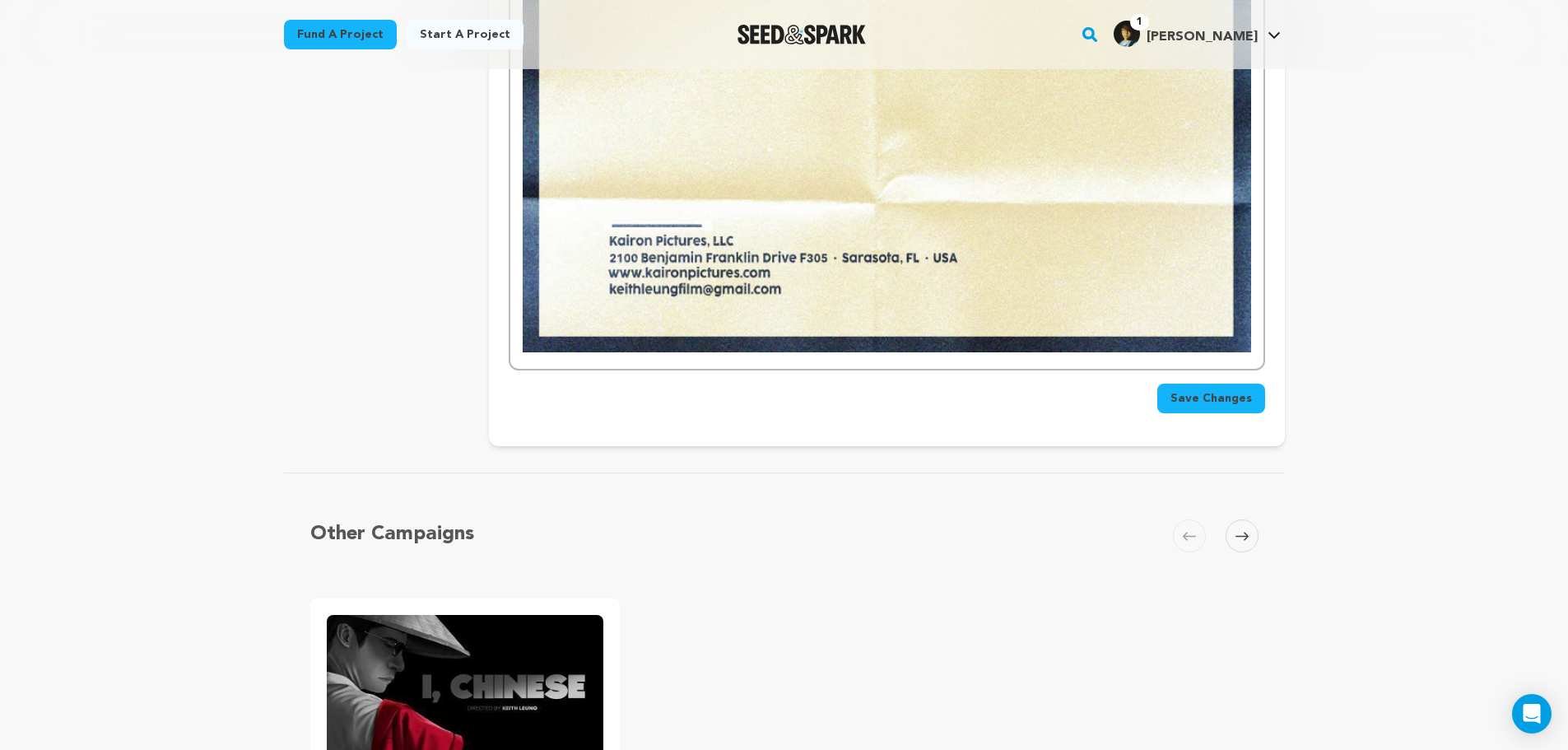
click at [1187, 409] on button "Save Changes" at bounding box center [1212, 399] width 108 height 30
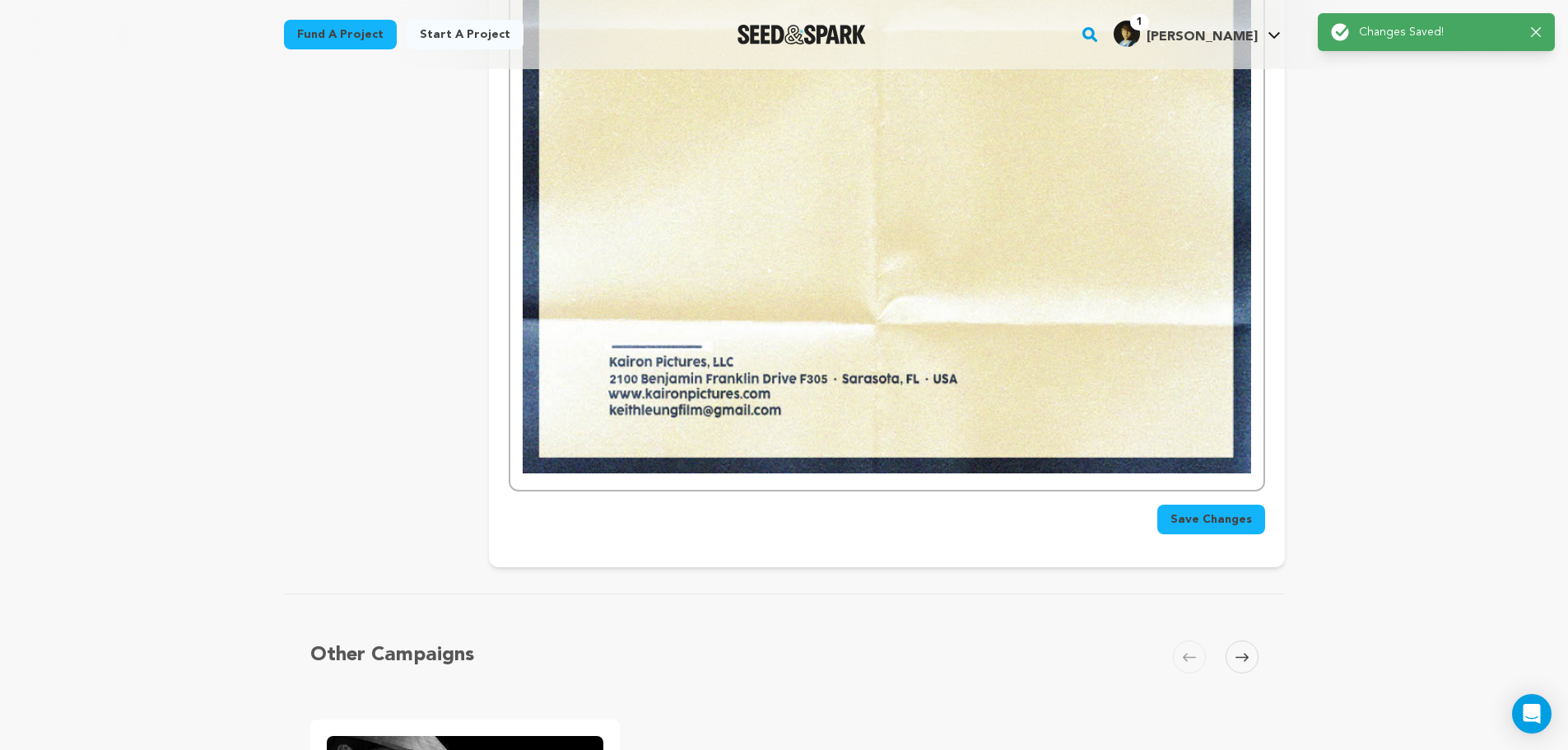
scroll to position [5850, 0]
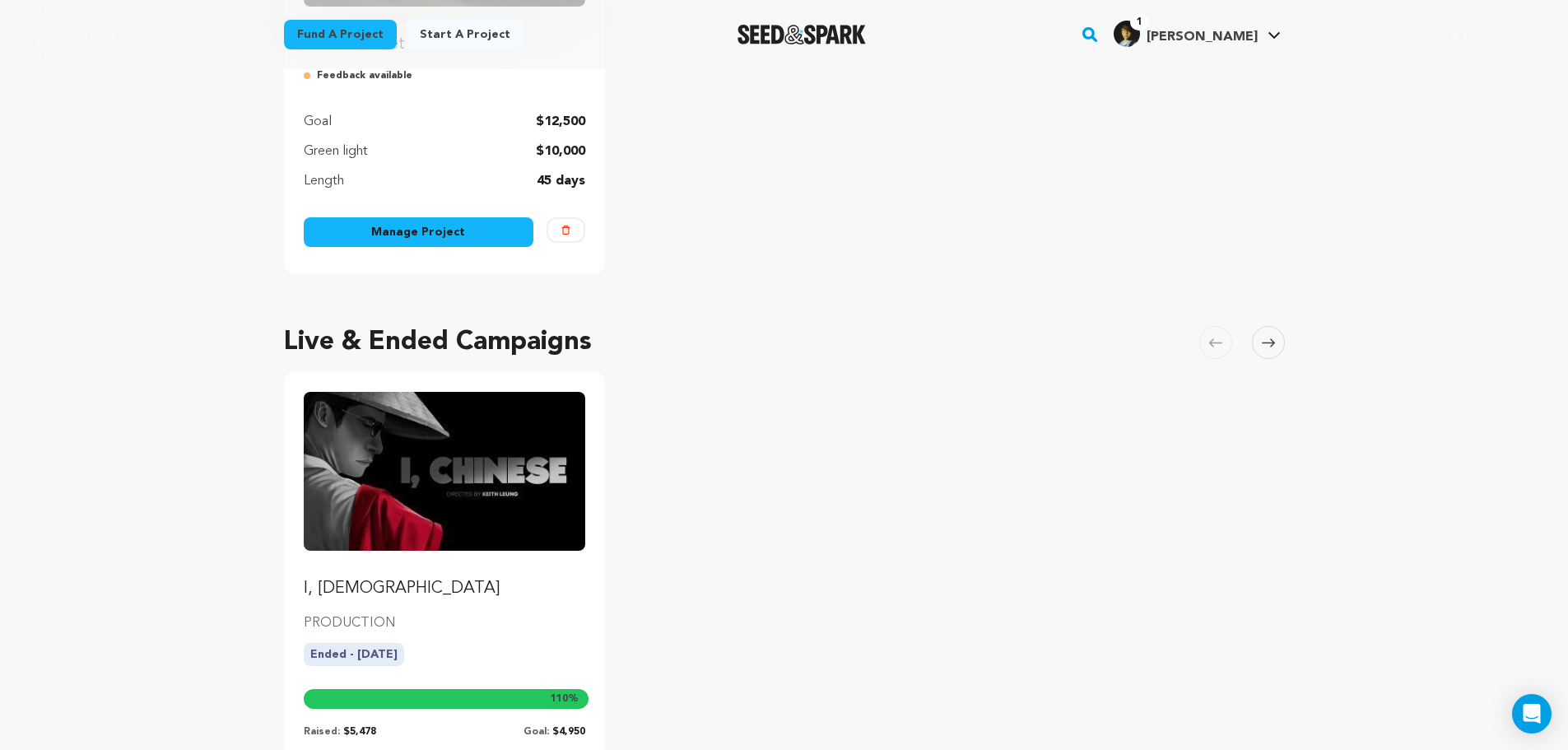
scroll to position [412, 0]
click at [429, 494] on img "Fund I, Chinese" at bounding box center [445, 470] width 283 height 158
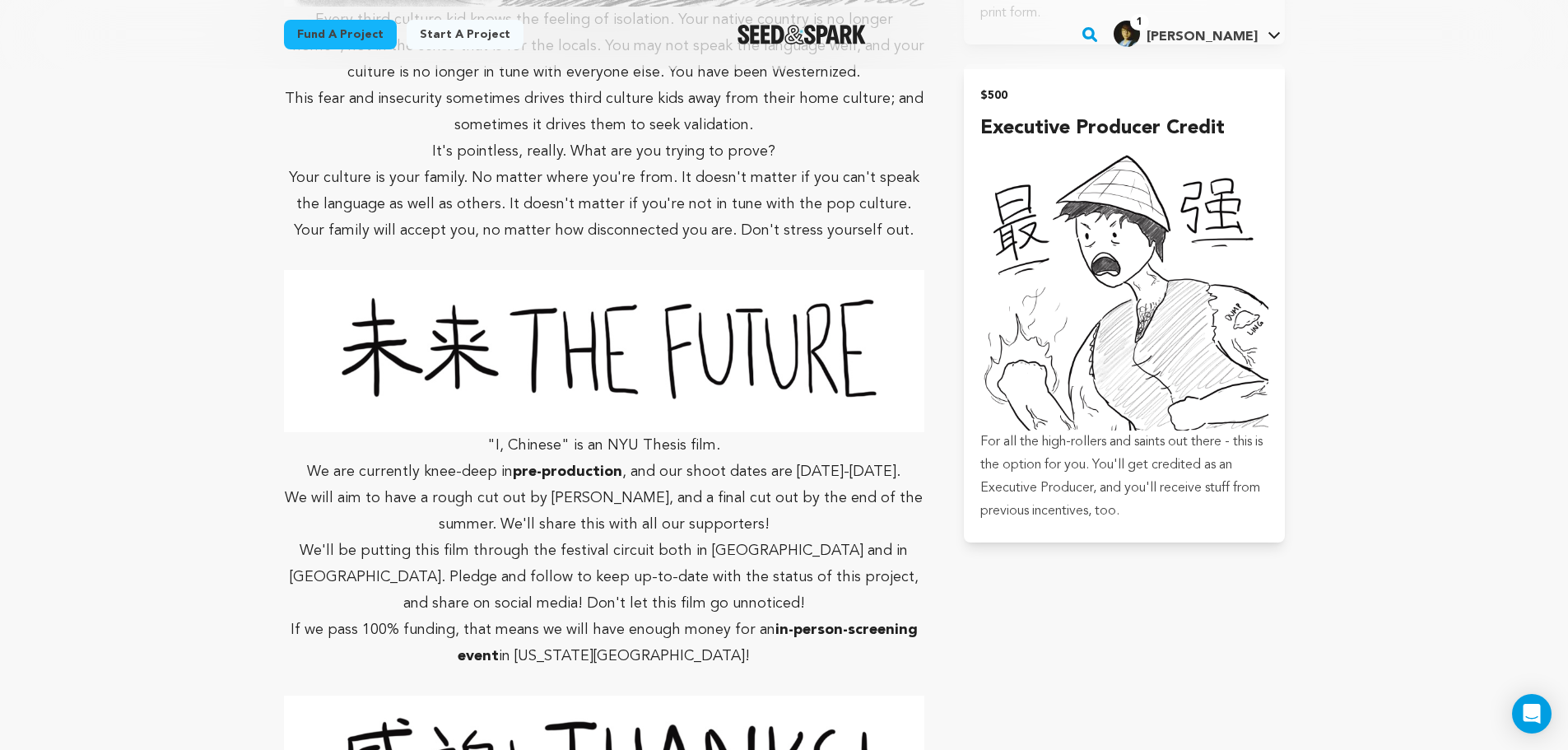
scroll to position [4201, 0]
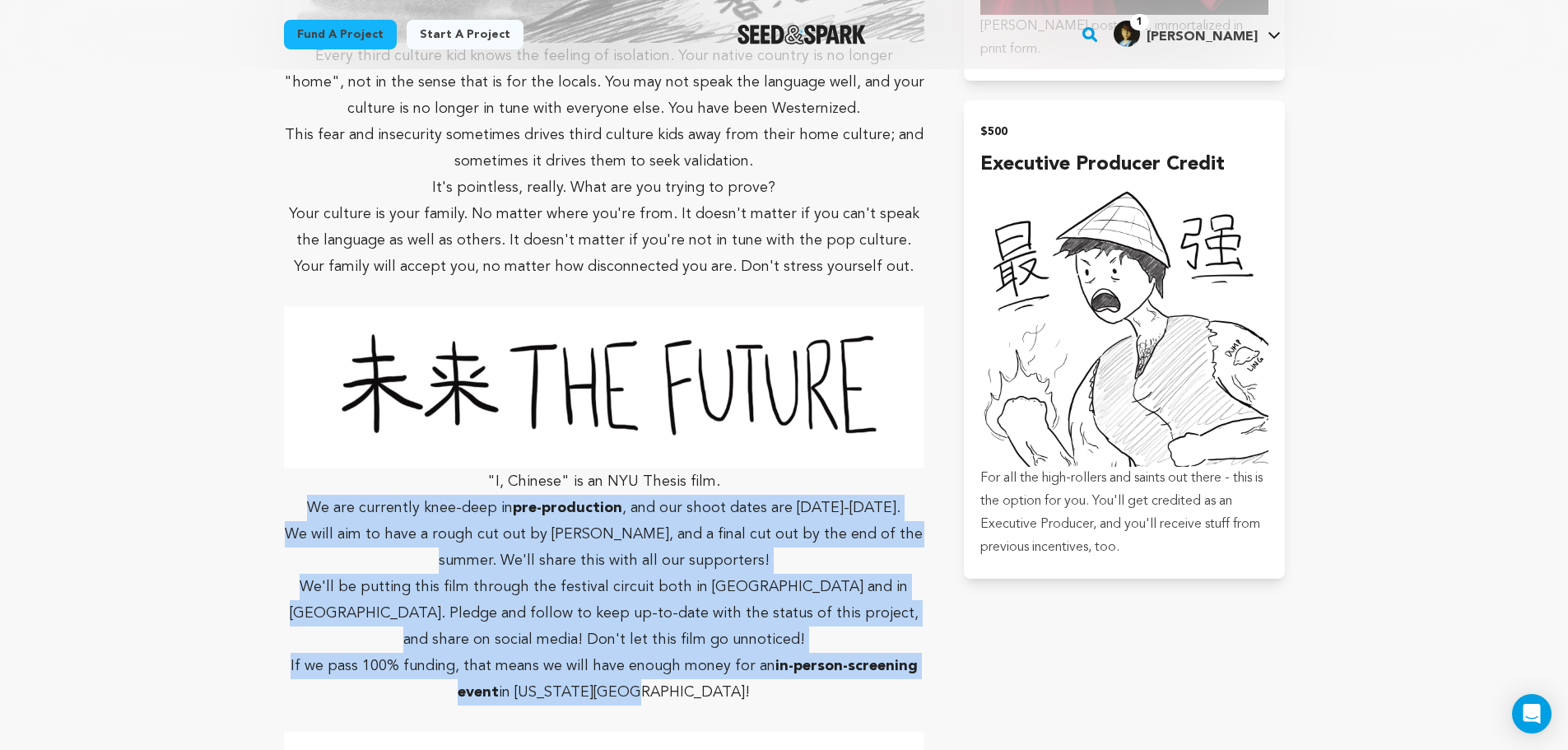
drag, startPoint x: 738, startPoint y: 629, endPoint x: 320, endPoint y: 430, distance: 463.0
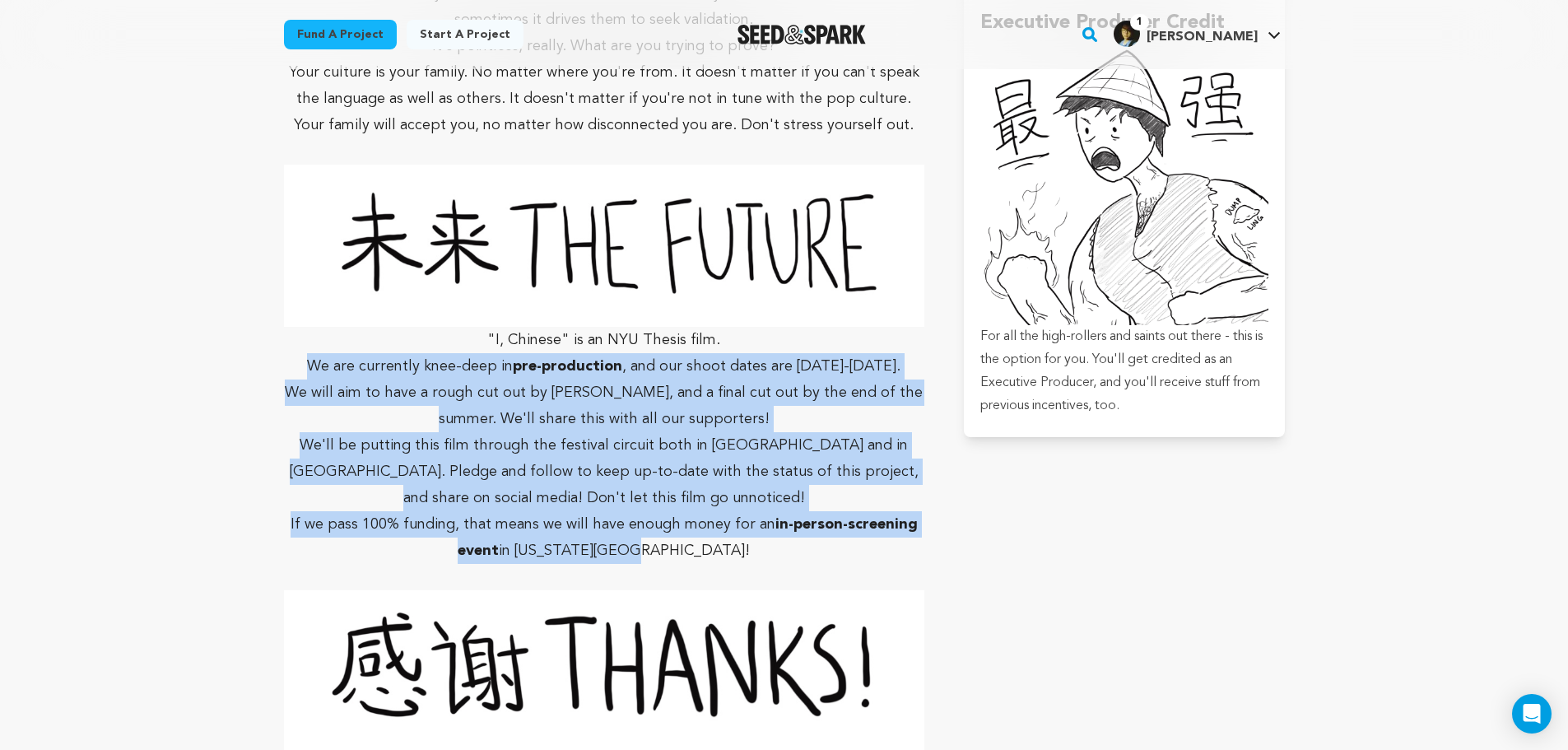
scroll to position [4284, 0]
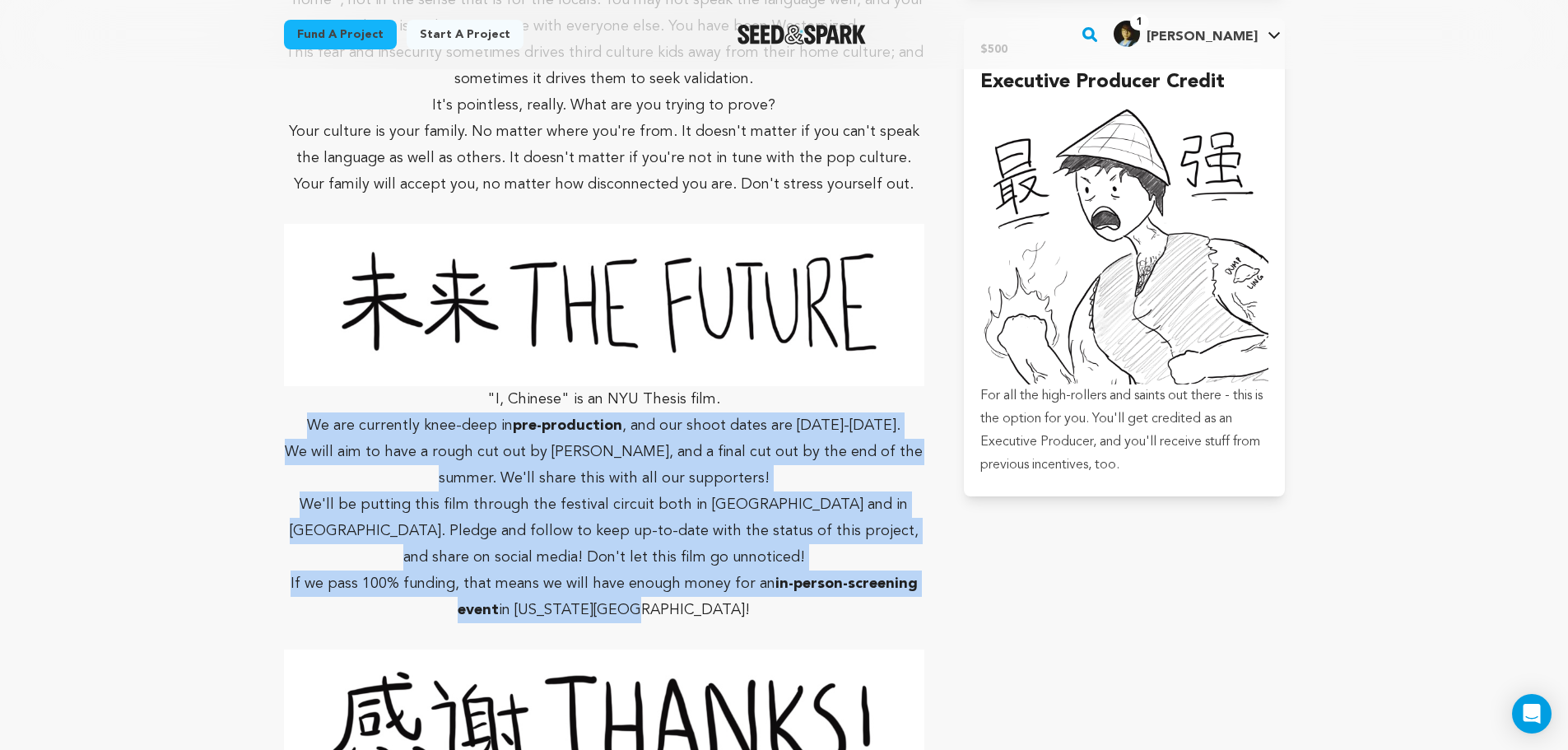
copy div "We are currently knee-deep in pre-production , and our shoot dates are April 8-…"
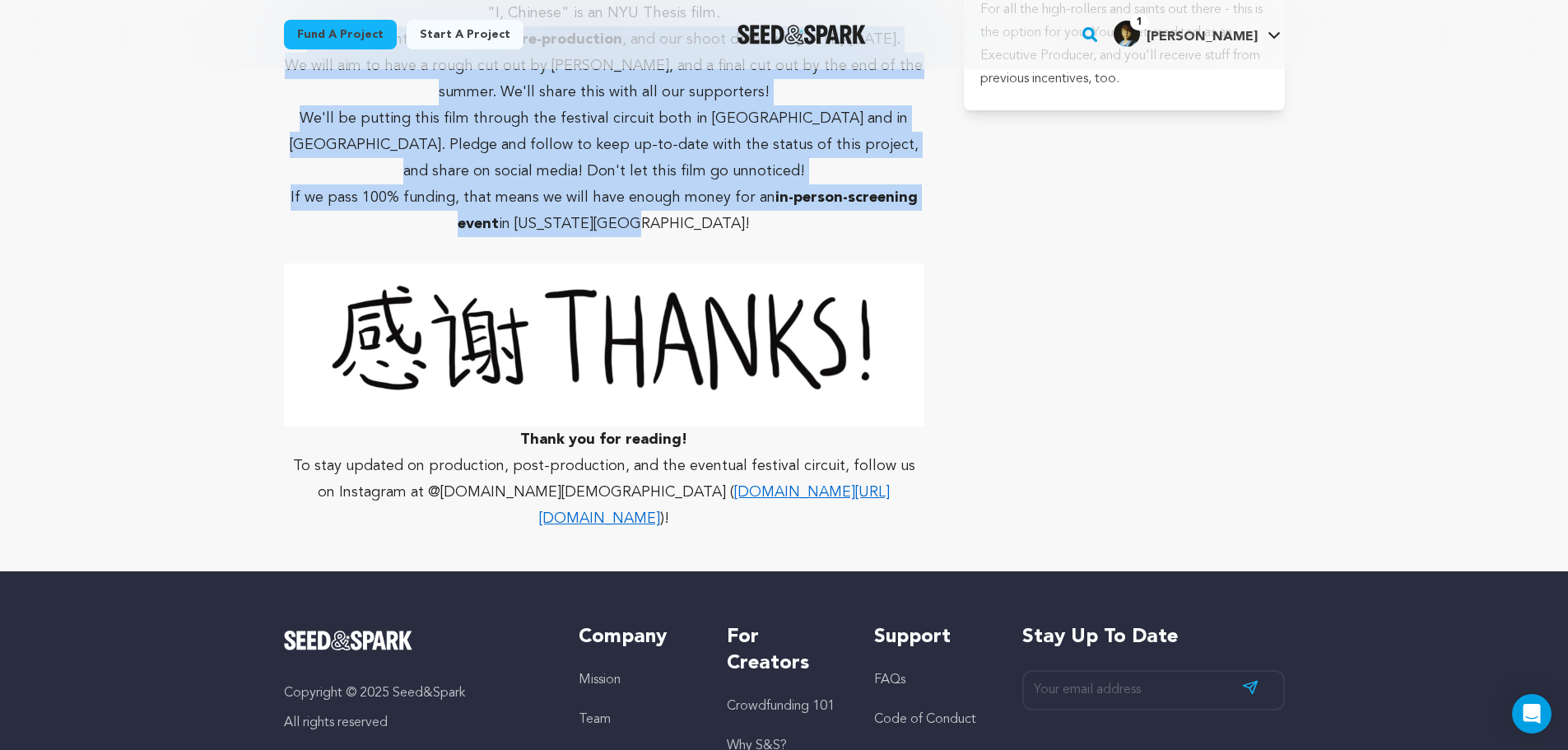
scroll to position [4814, 0]
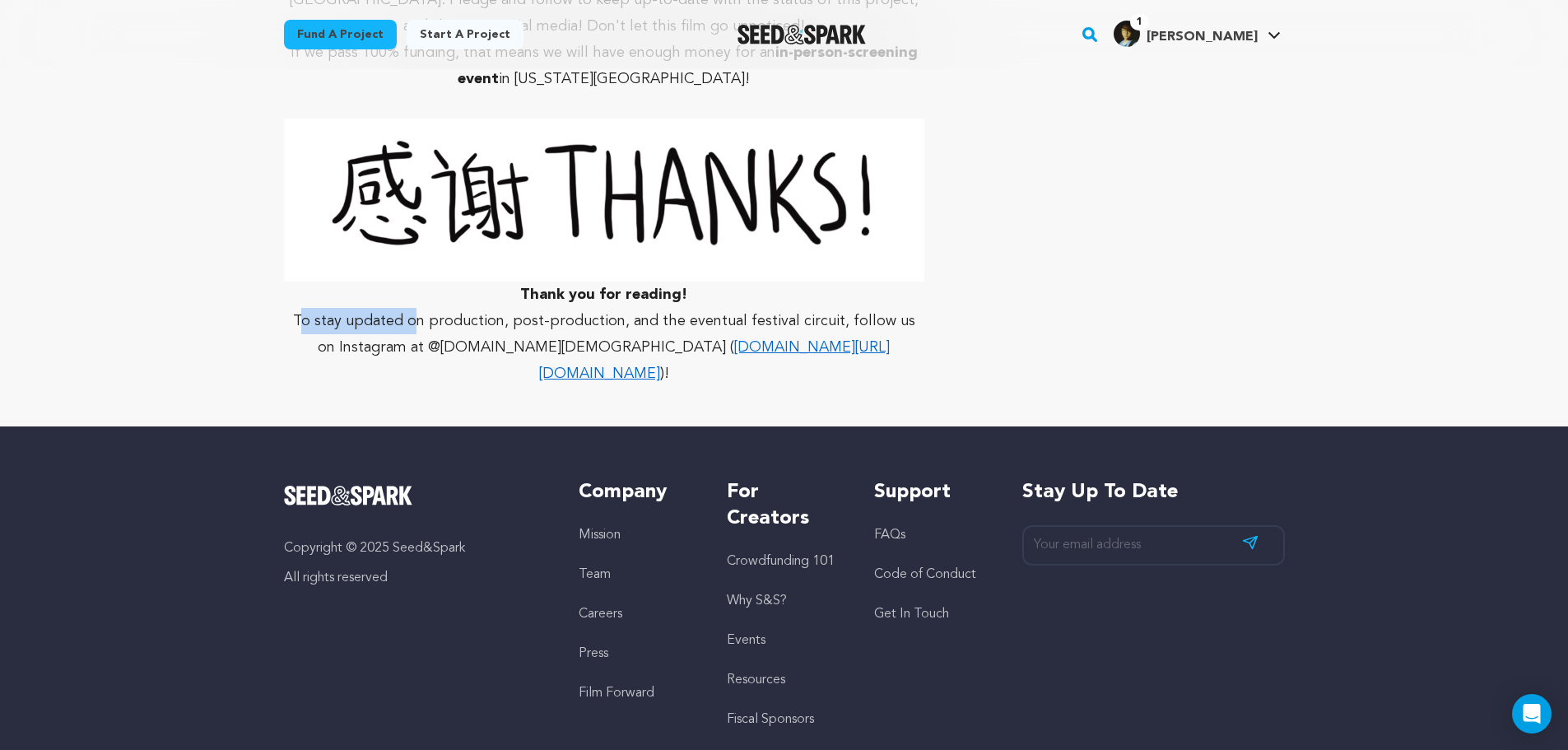
drag, startPoint x: 300, startPoint y: 249, endPoint x: 389, endPoint y: 255, distance: 89.2
click at [416, 308] on p "To stay updated on production, post-production, and the eventual festival circu…" at bounding box center [605, 348] width 641 height 79
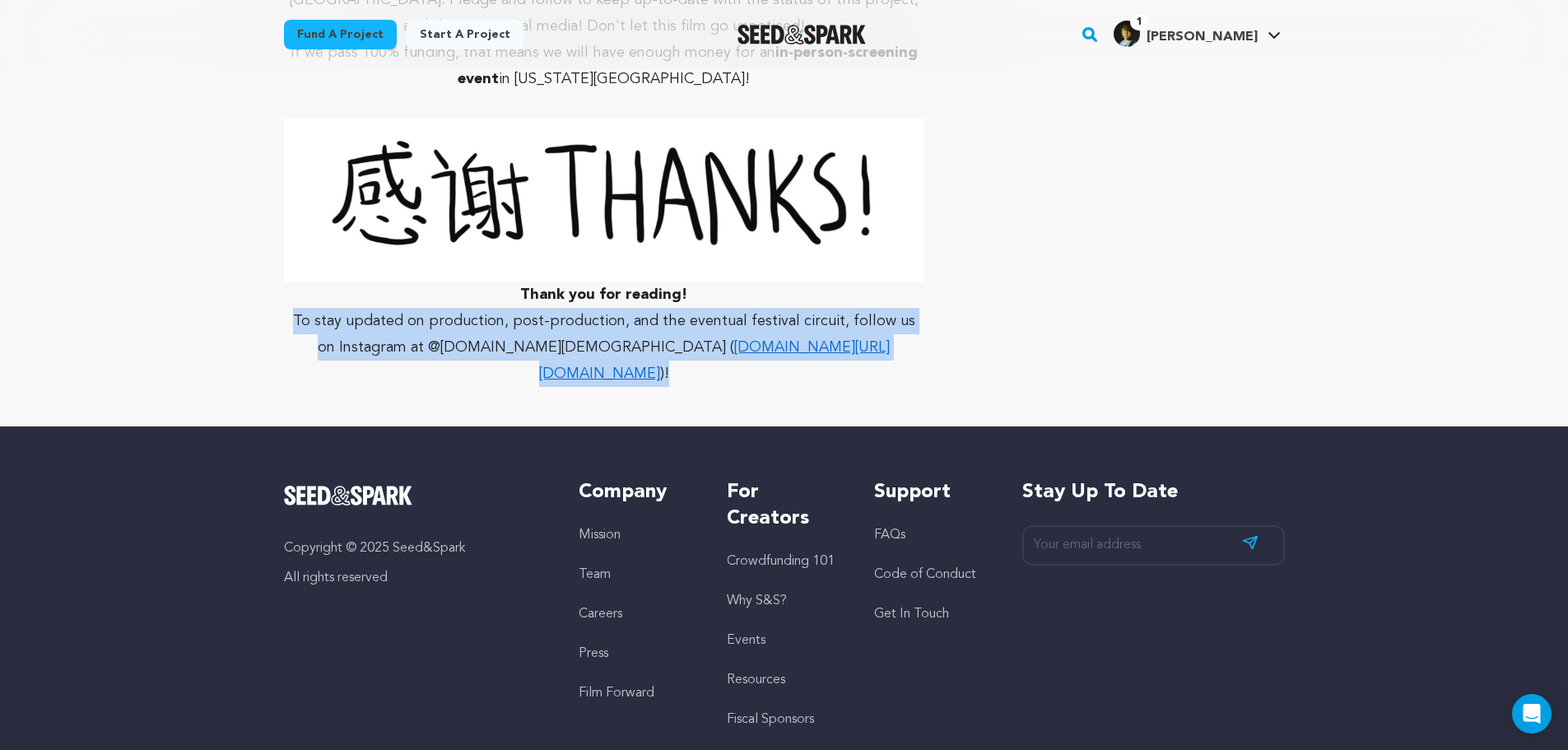
drag, startPoint x: 272, startPoint y: 240, endPoint x: 822, endPoint y: 279, distance: 551.4
copy p "To stay updated on production, post-production, and the eventual festival circu…"
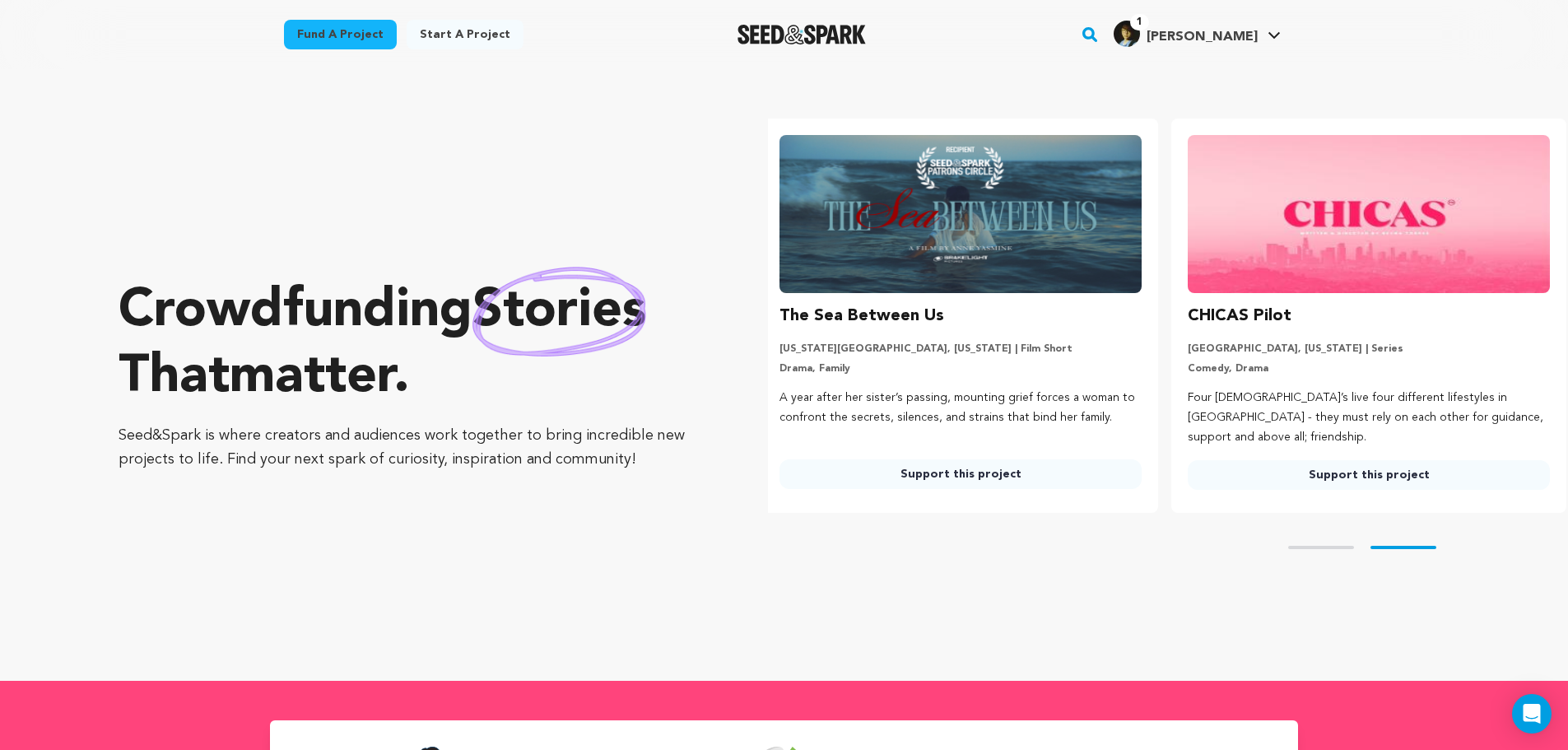
scroll to position [0, 422]
